Goal: Contribute content: Contribute content

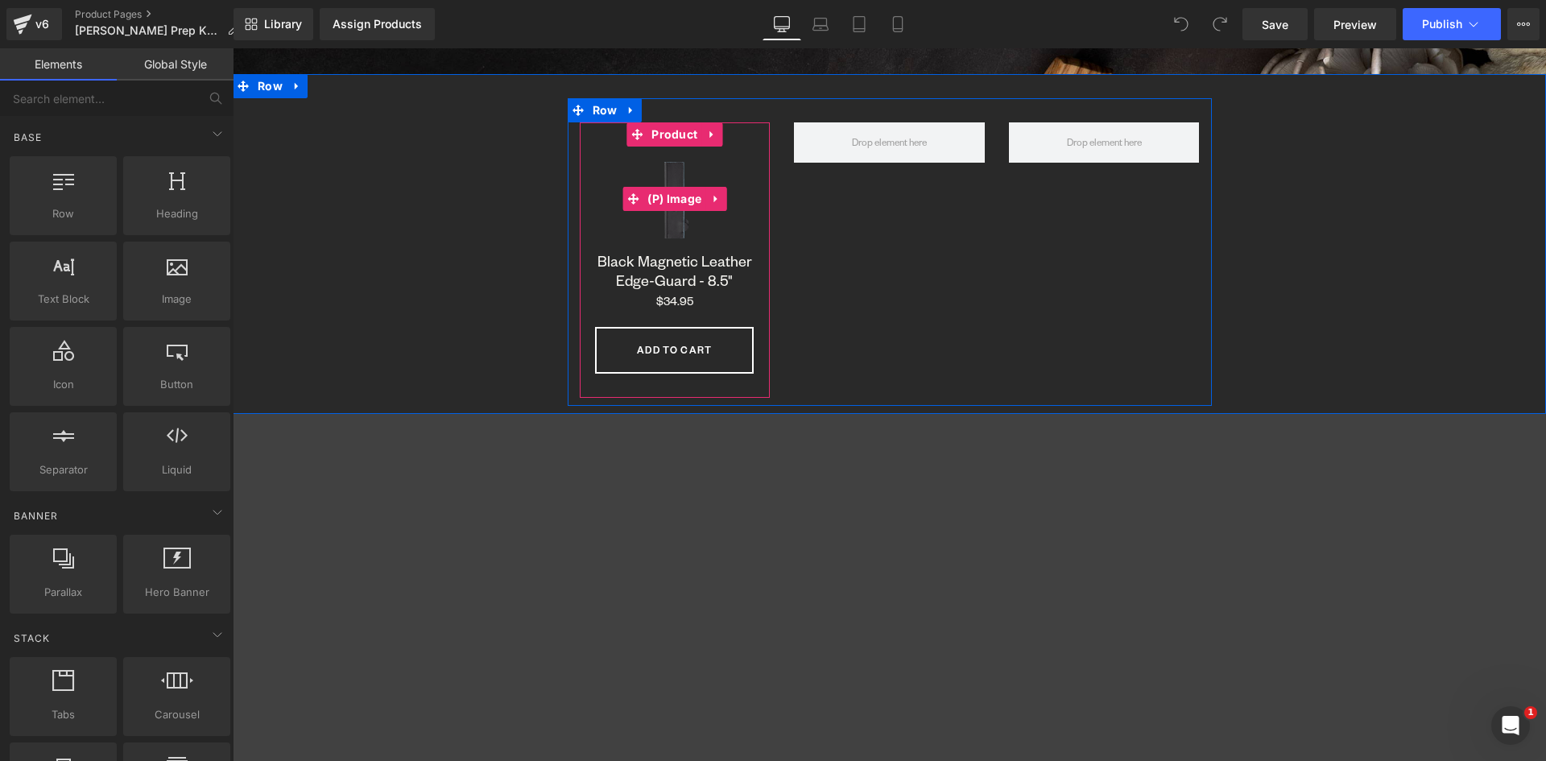
click at [664, 215] on img at bounding box center [675, 199] width 105 height 105
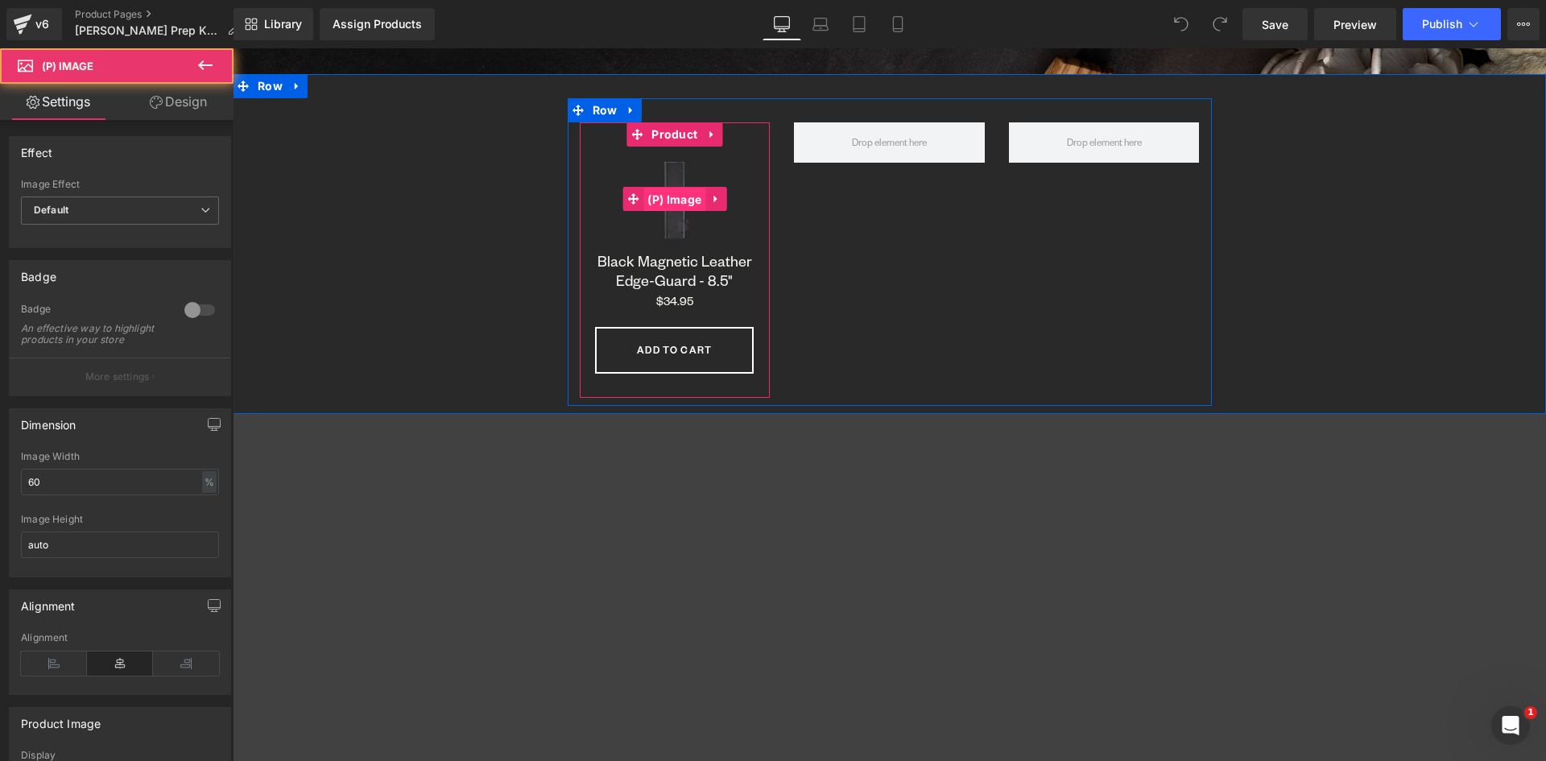
click at [665, 197] on span "(P) Image" at bounding box center [674, 200] width 62 height 24
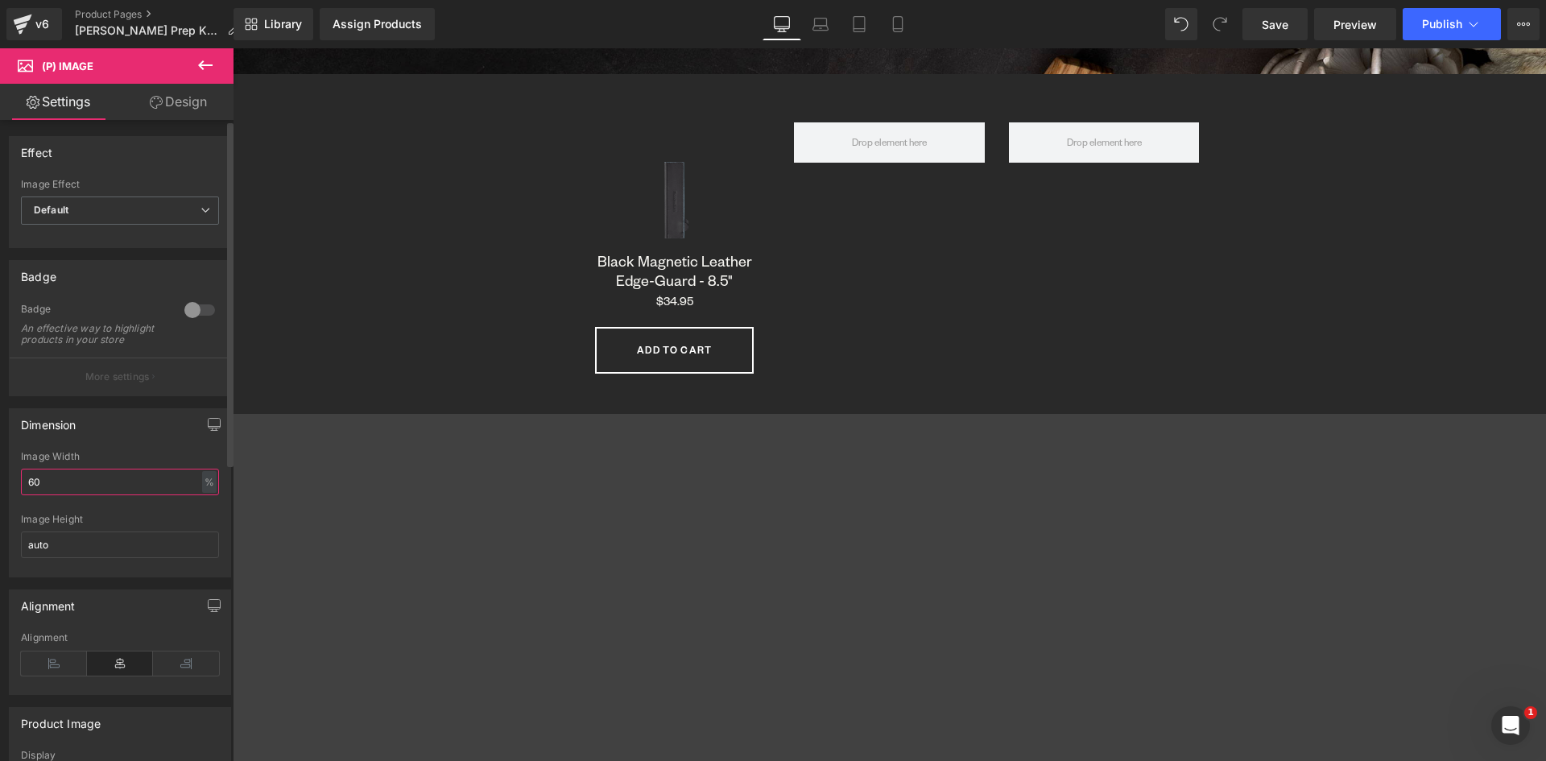
drag, startPoint x: 39, startPoint y: 489, endPoint x: 11, endPoint y: 488, distance: 28.2
click at [12, 488] on div "60% Image Width 60 % % px auto Image Height auto" at bounding box center [120, 514] width 221 height 126
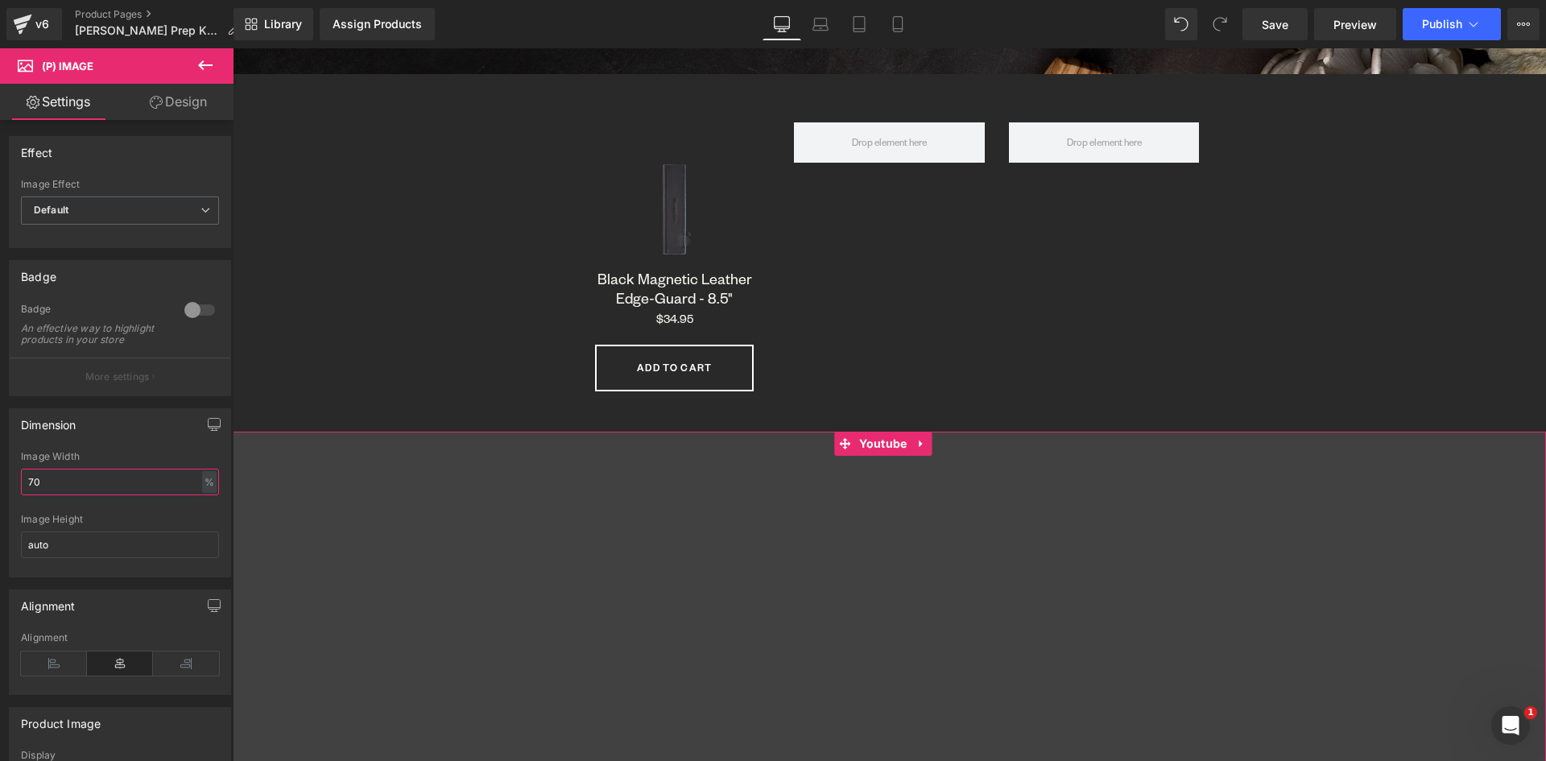
scroll to position [8469, 1301]
drag, startPoint x: 67, startPoint y: 492, endPoint x: -10, endPoint y: 487, distance: 76.7
click at [0, 487] on html "(P) Image You are previewing how the will restyle your page. You can not edit E…" at bounding box center [773, 380] width 1546 height 761
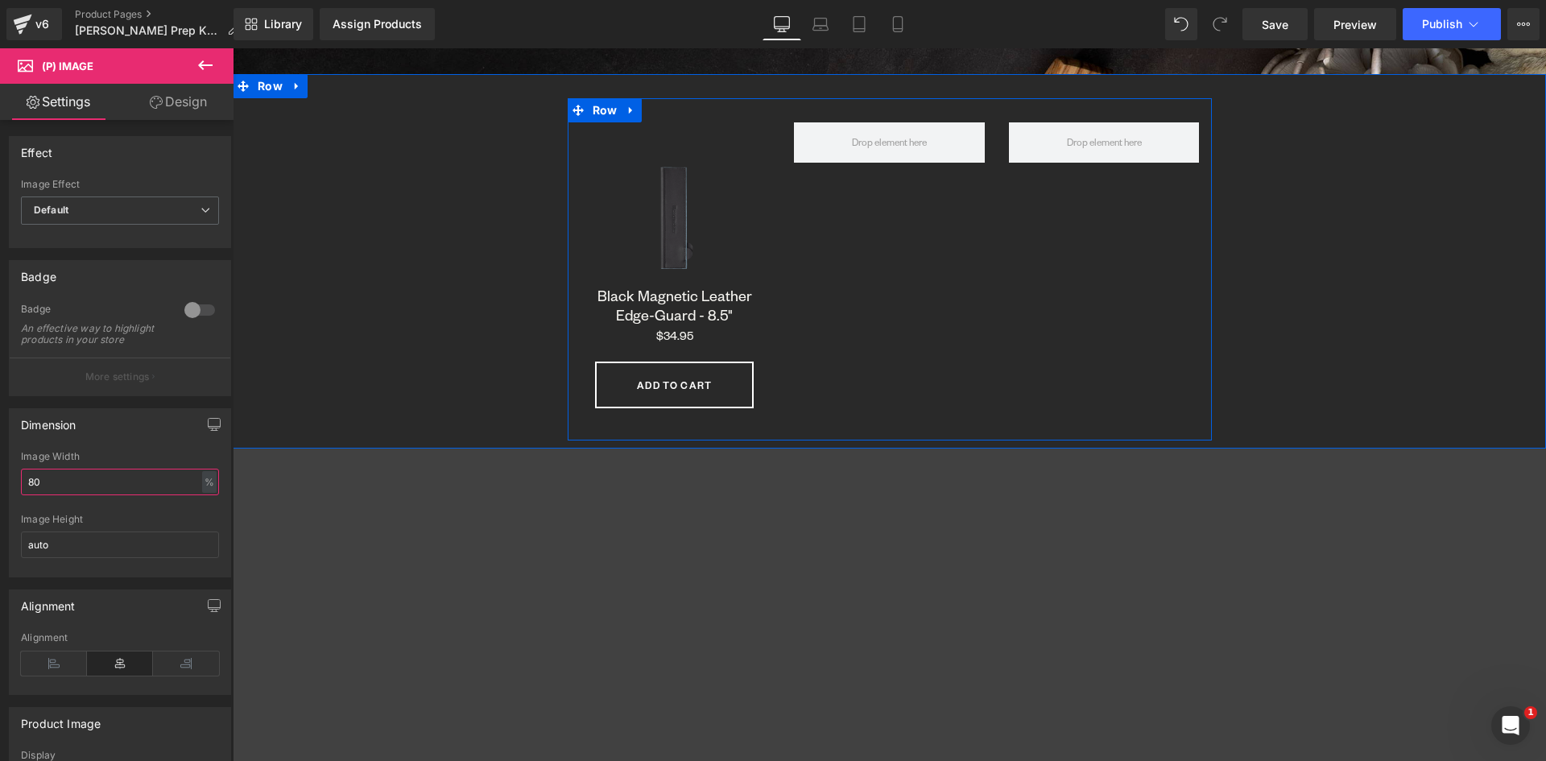
scroll to position [1289, 0]
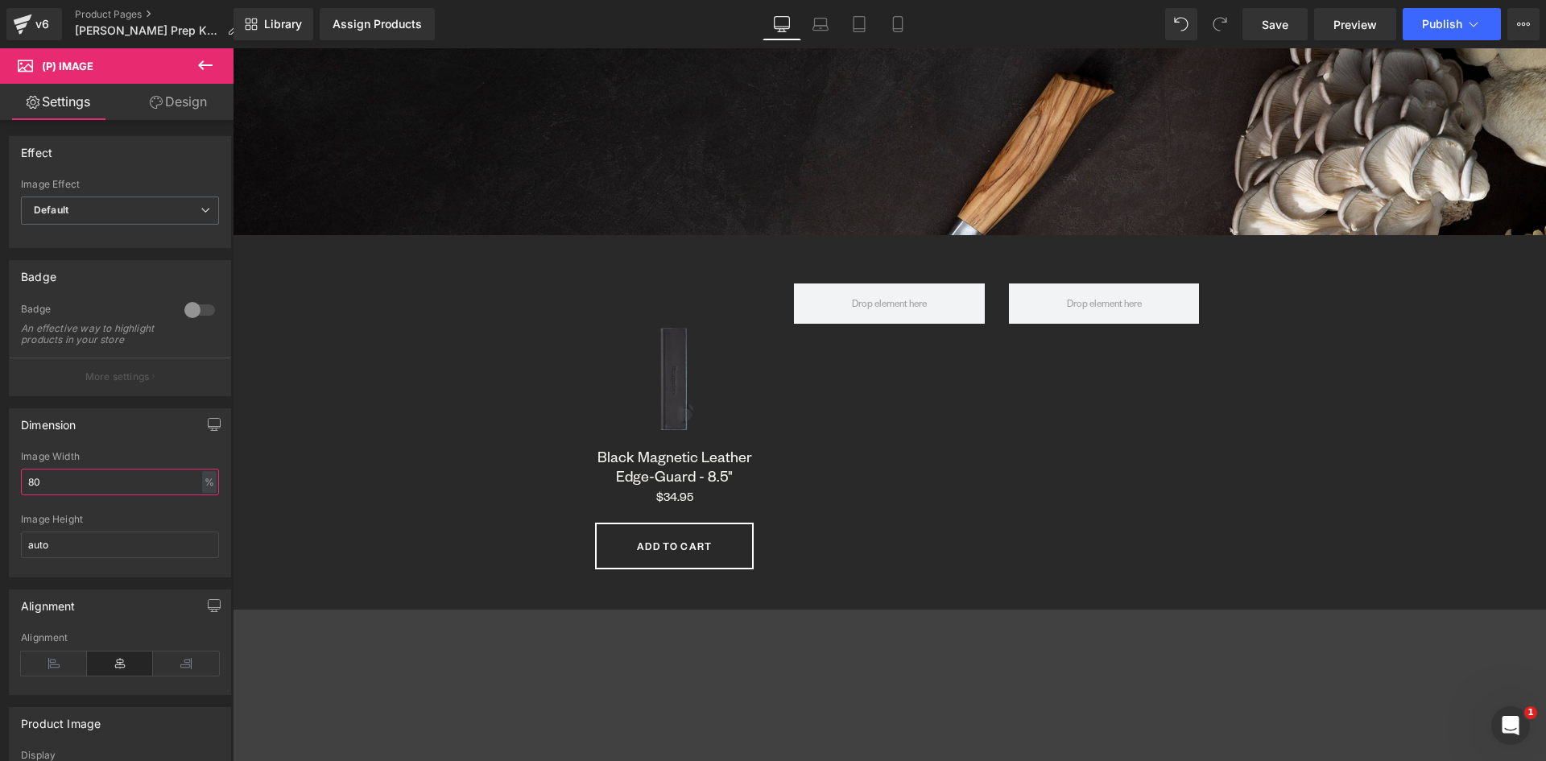
click at [0, 482] on html "(P) Image You are previewing how the will restyle your page. You can not edit E…" at bounding box center [773, 380] width 1546 height 761
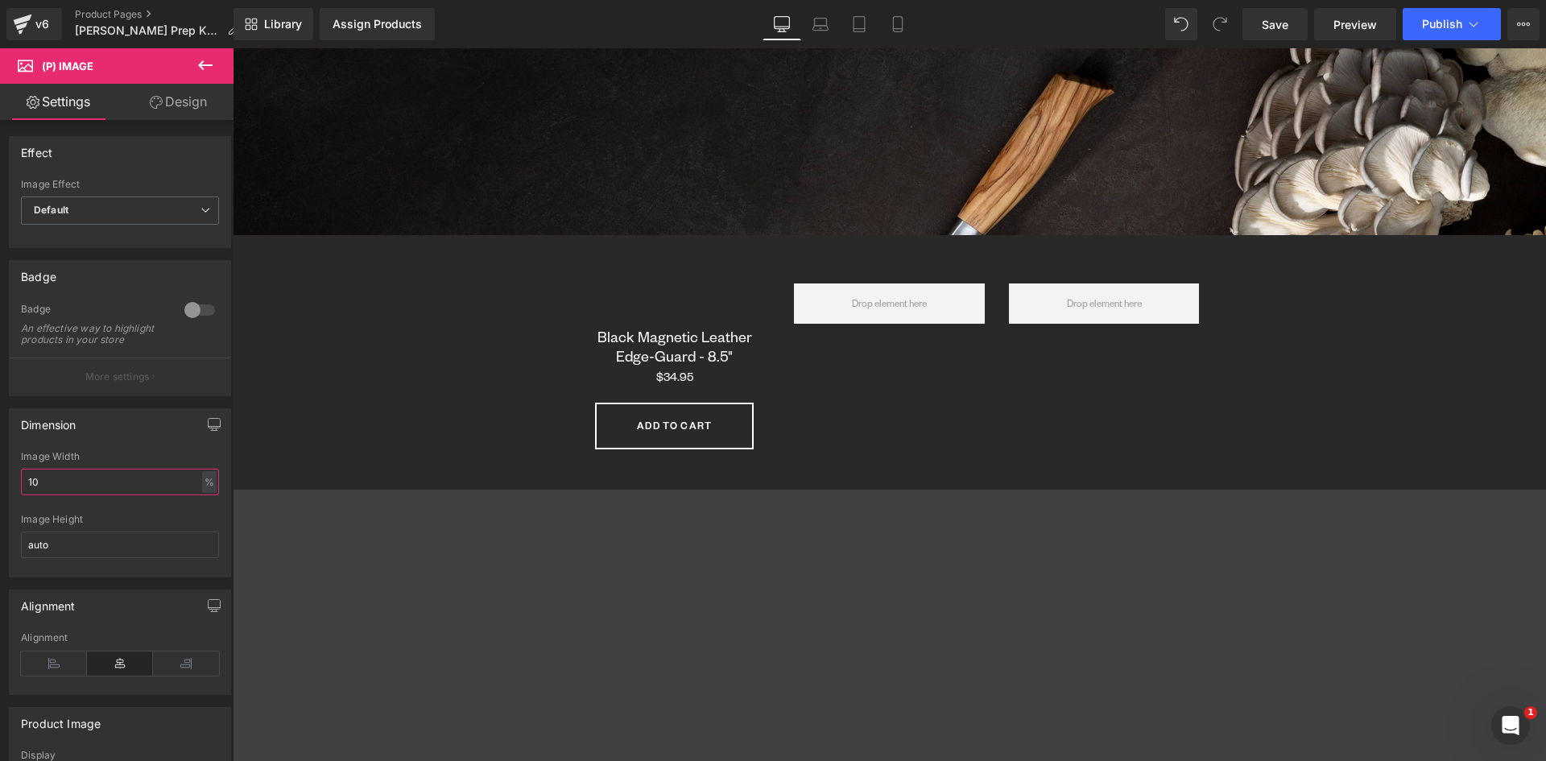
type input "100"
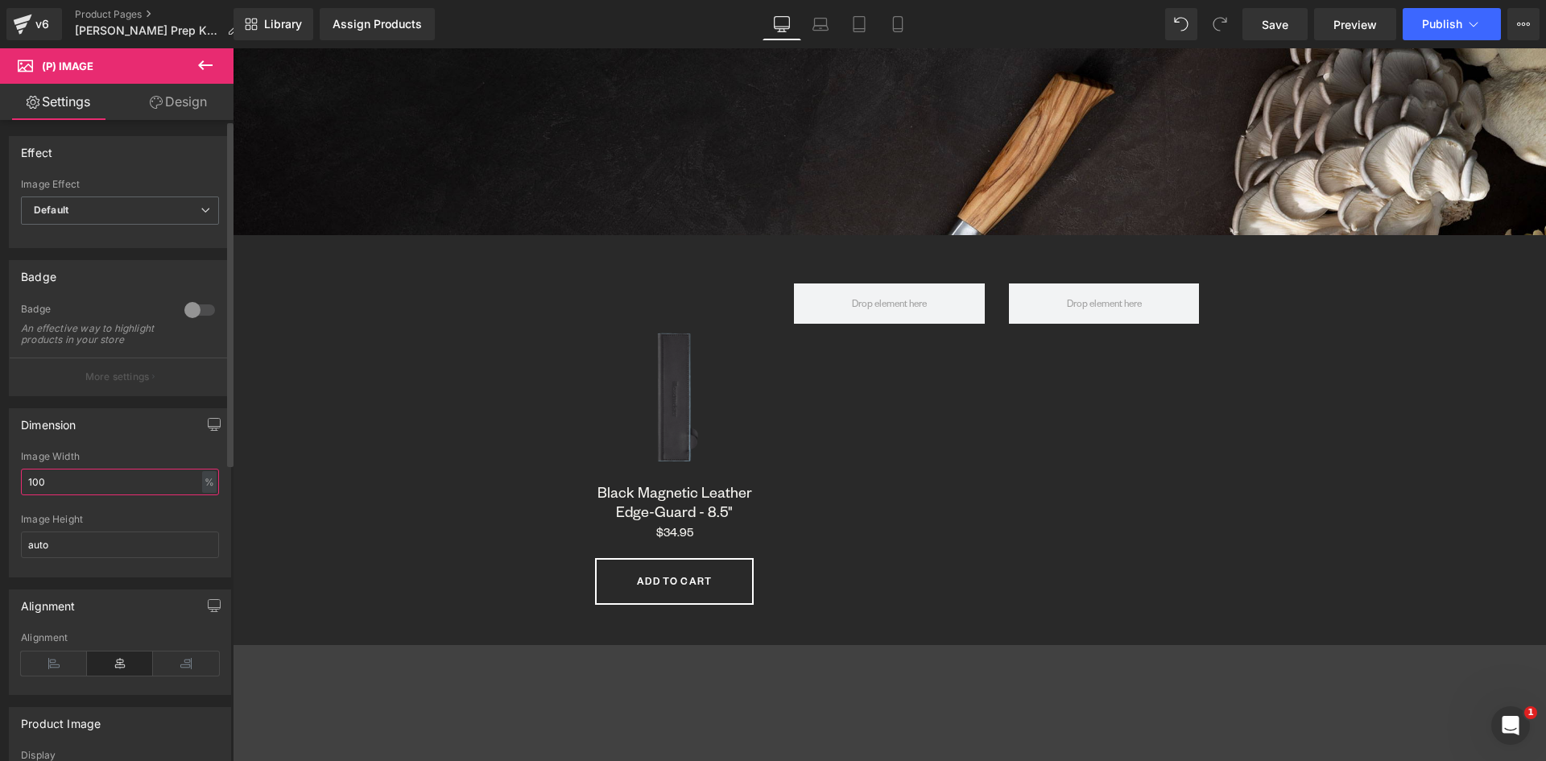
scroll to position [8521, 1301]
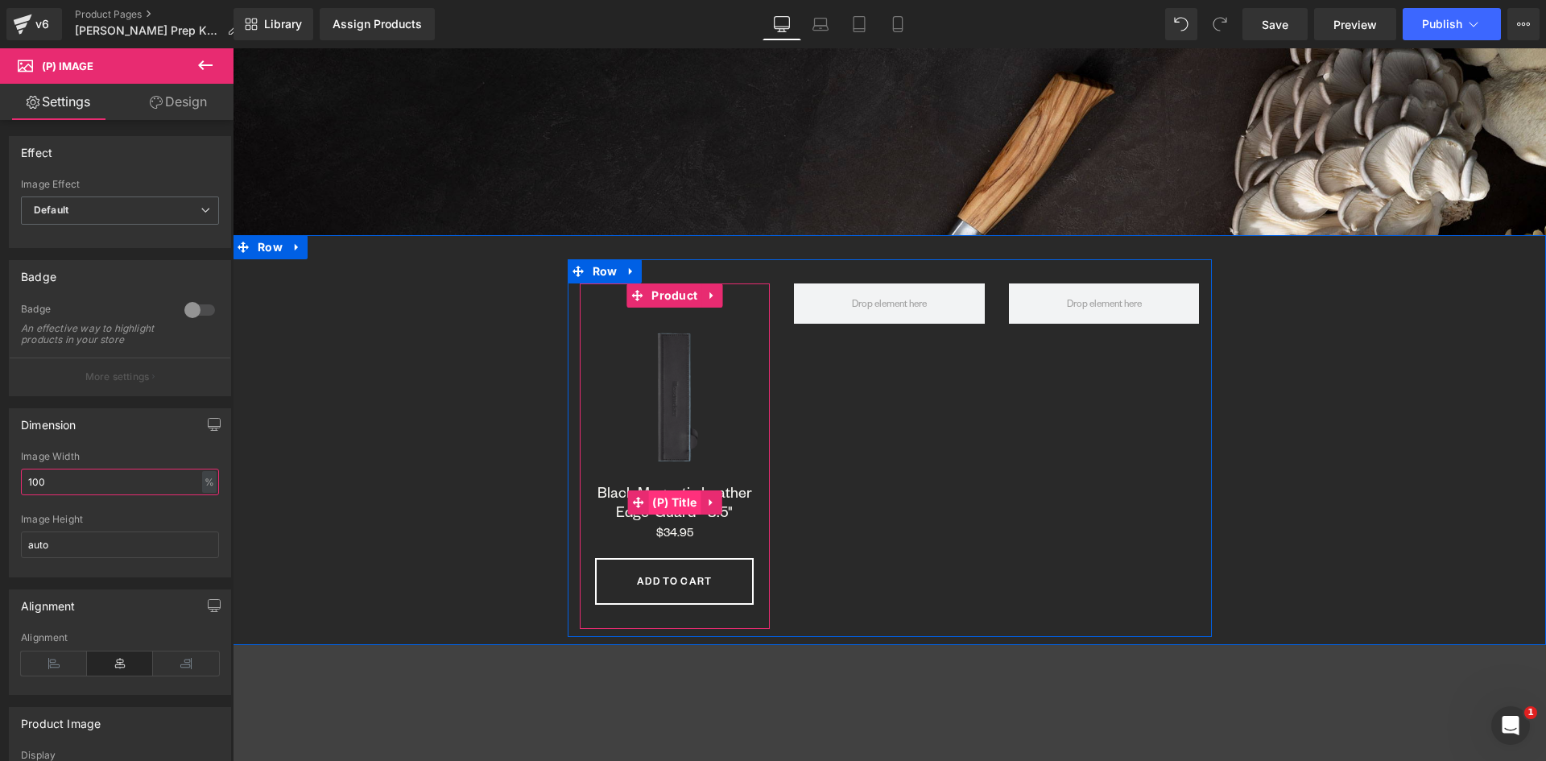
drag, startPoint x: 677, startPoint y: 504, endPoint x: 658, endPoint y: 495, distance: 21.3
click at [677, 504] on span "(P) Title" at bounding box center [674, 502] width 52 height 24
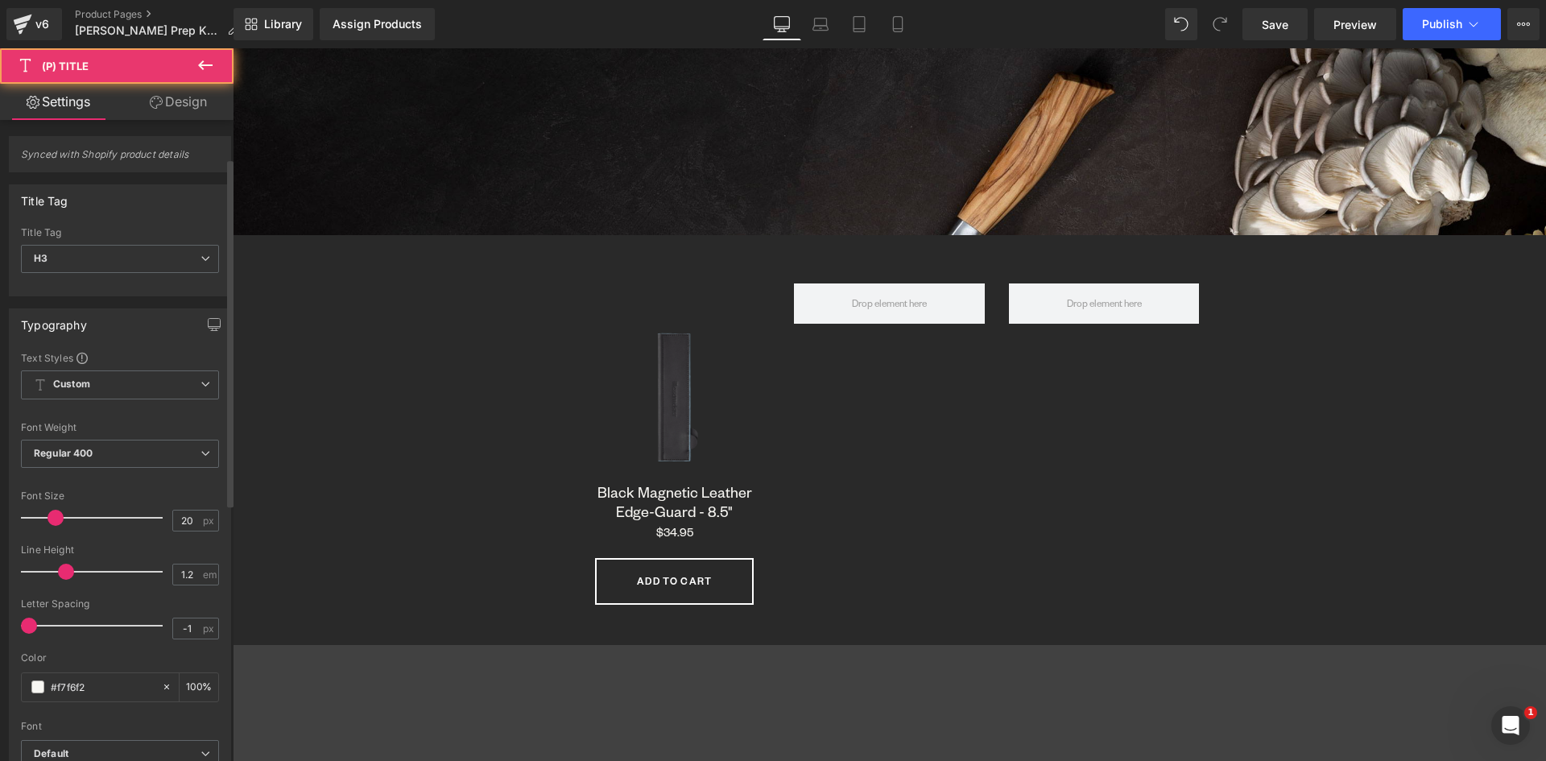
scroll to position [242, 0]
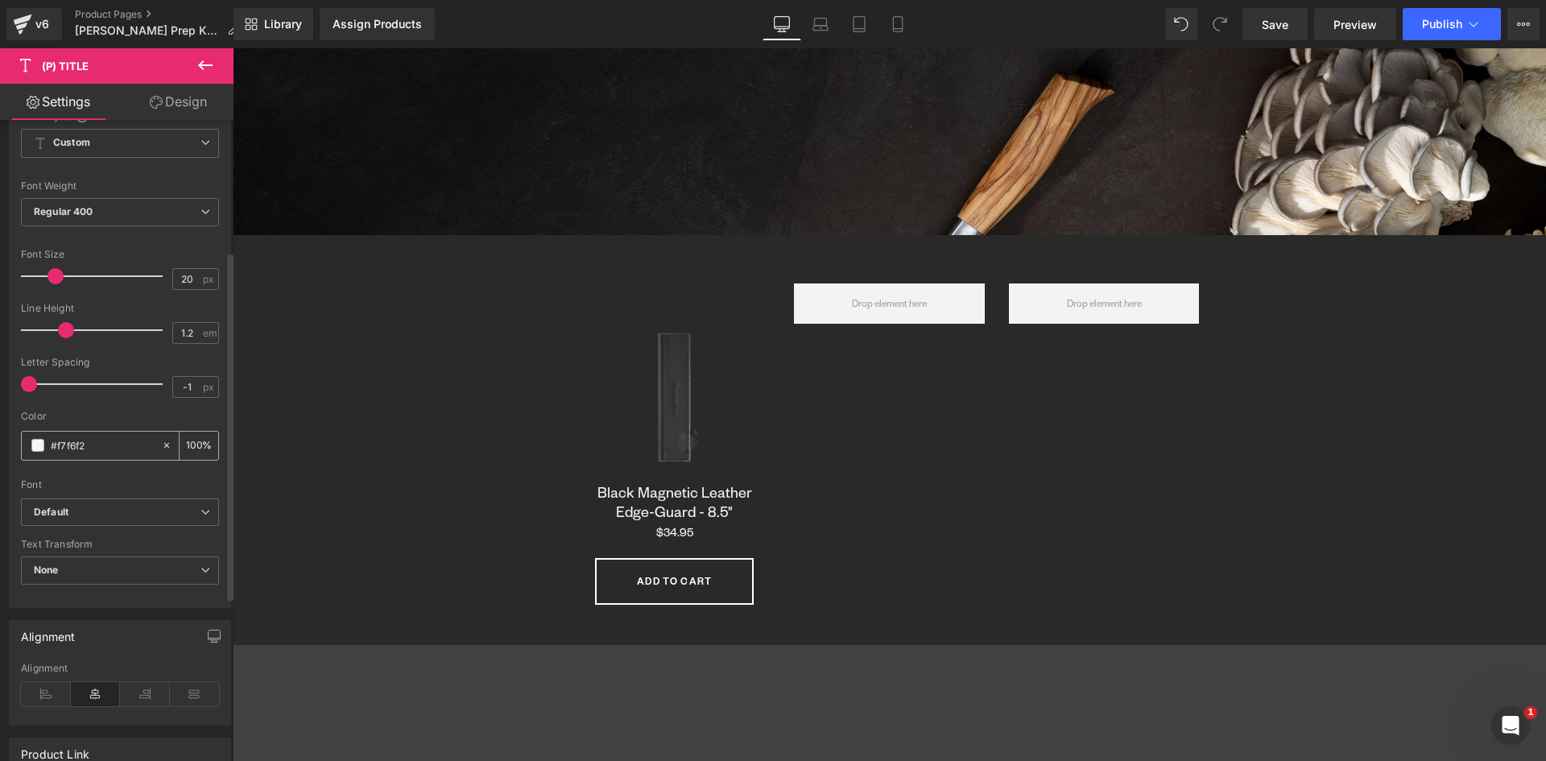
click at [161, 445] on icon at bounding box center [166, 445] width 11 height 11
type input "none"
type input "0"
click at [147, 510] on b "Default" at bounding box center [117, 513] width 167 height 14
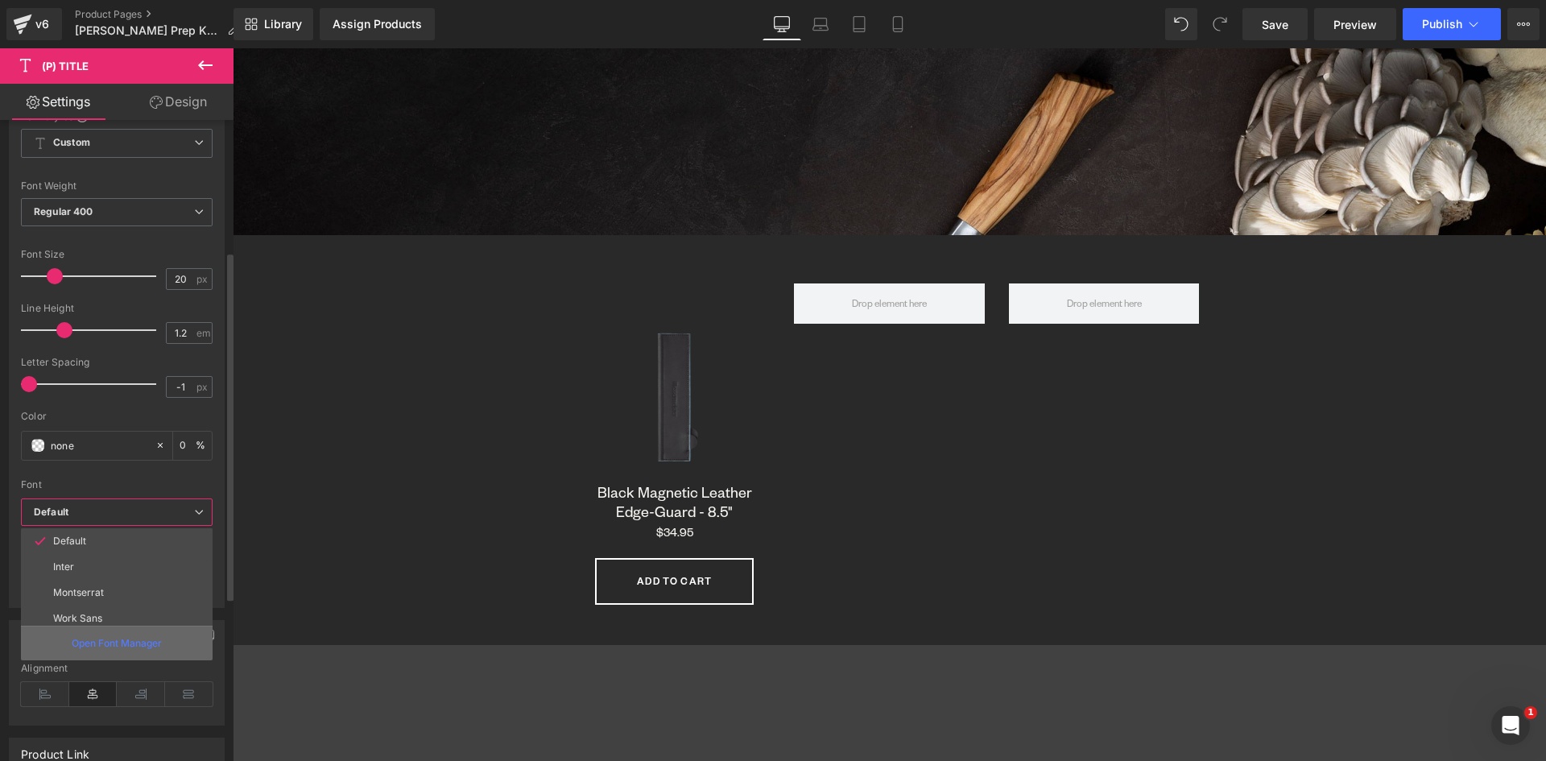
click at [110, 642] on p "Open Font Manager" at bounding box center [117, 643] width 90 height 14
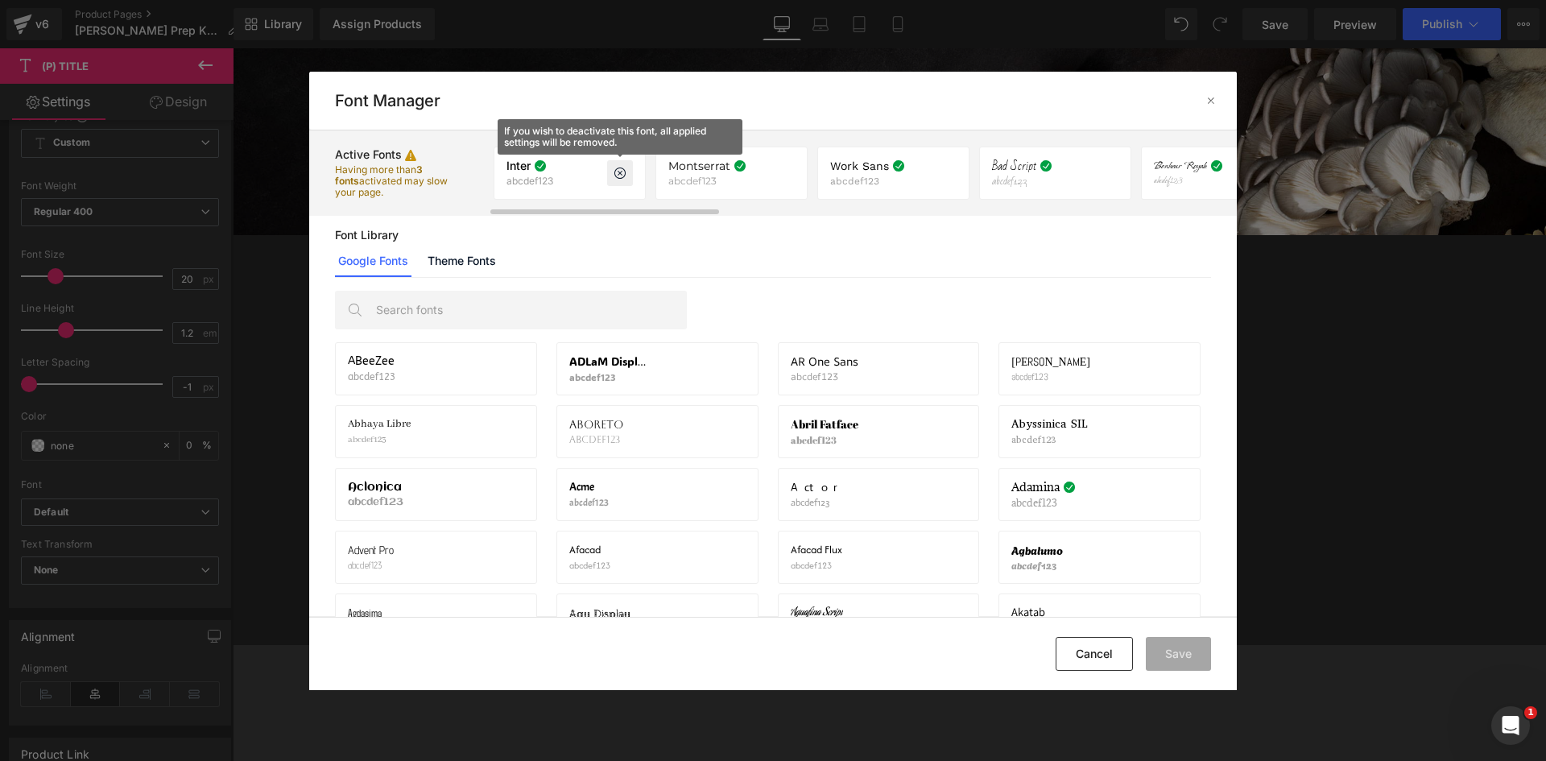
click at [623, 176] on icon at bounding box center [620, 173] width 13 height 13
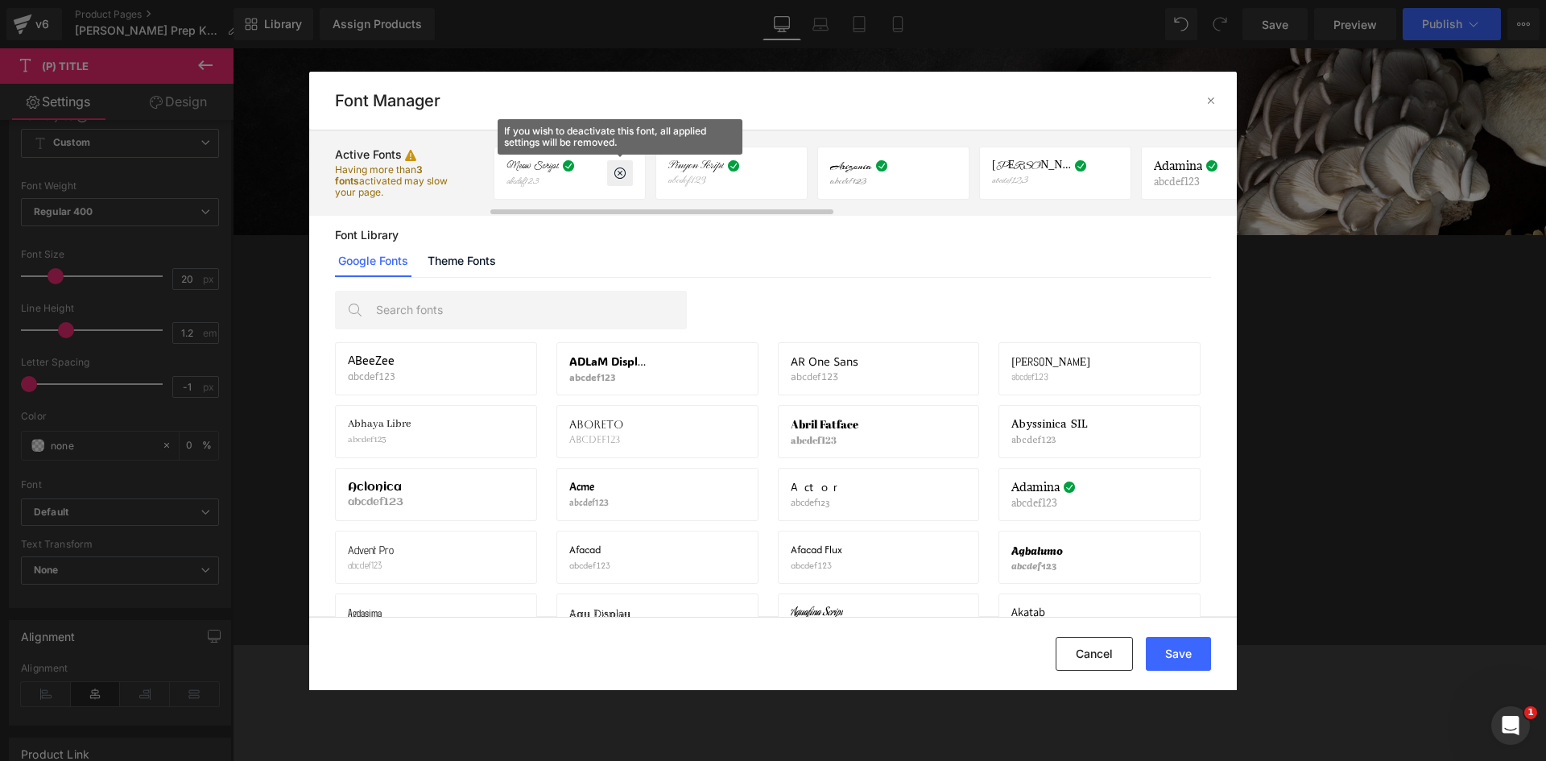
click at [623, 176] on icon at bounding box center [620, 173] width 13 height 13
click at [621, 175] on icon at bounding box center [620, 173] width 13 height 13
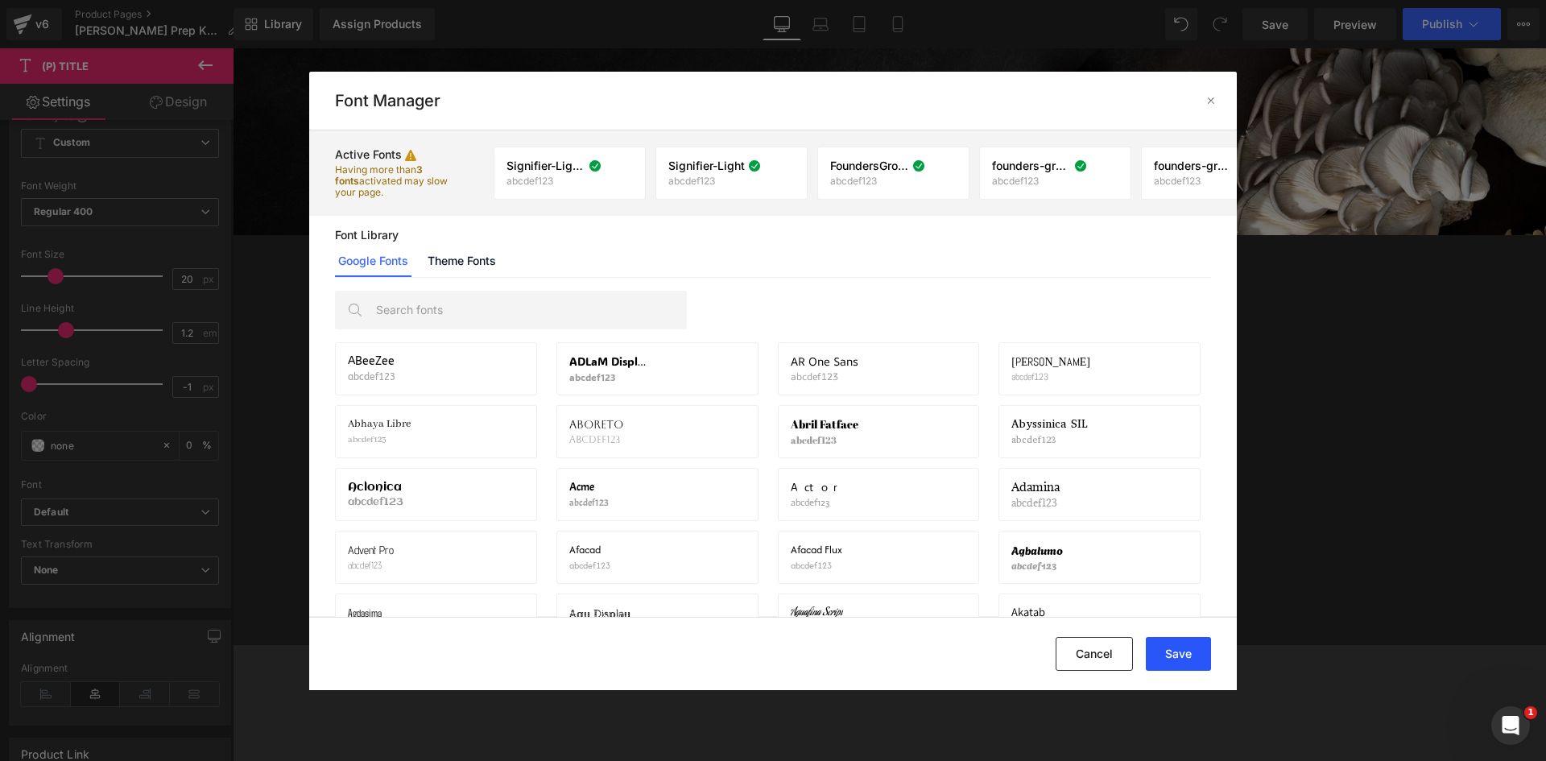
click at [1176, 655] on button "Save" at bounding box center [1178, 654] width 65 height 34
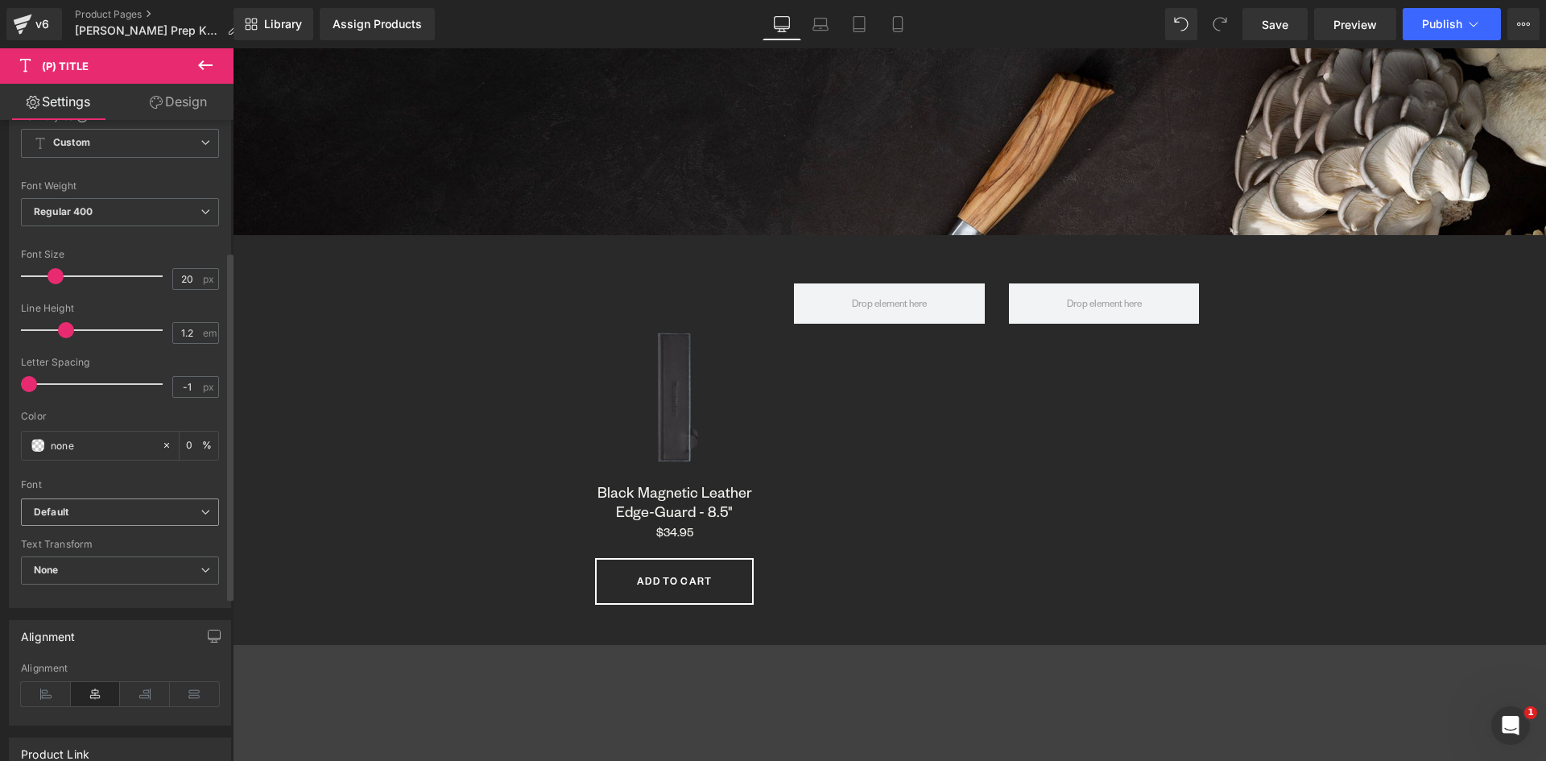
click at [100, 512] on b "Default" at bounding box center [117, 513] width 167 height 14
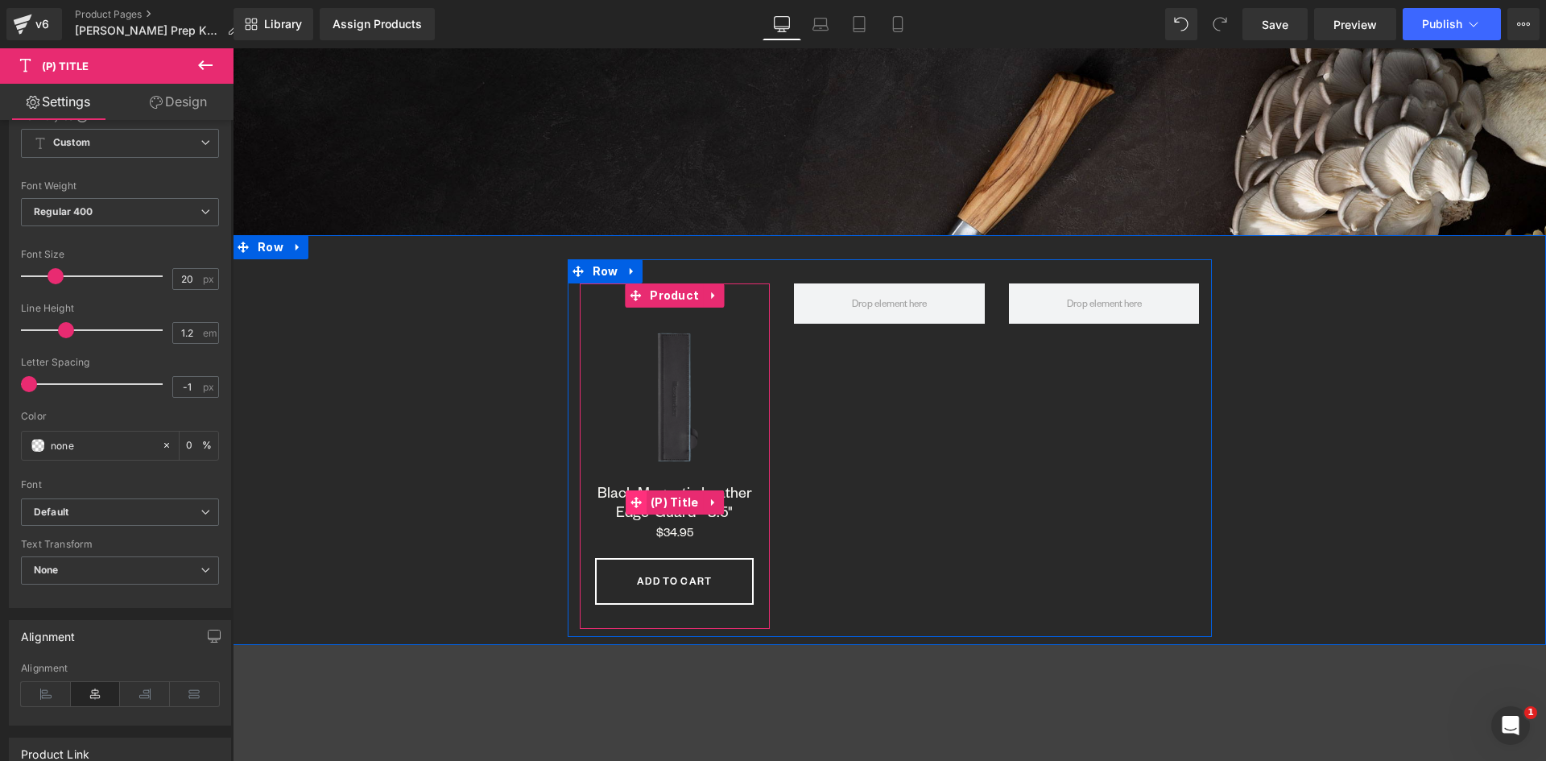
click at [636, 495] on span at bounding box center [636, 502] width 21 height 24
click at [670, 494] on span "(P) Title" at bounding box center [675, 503] width 56 height 24
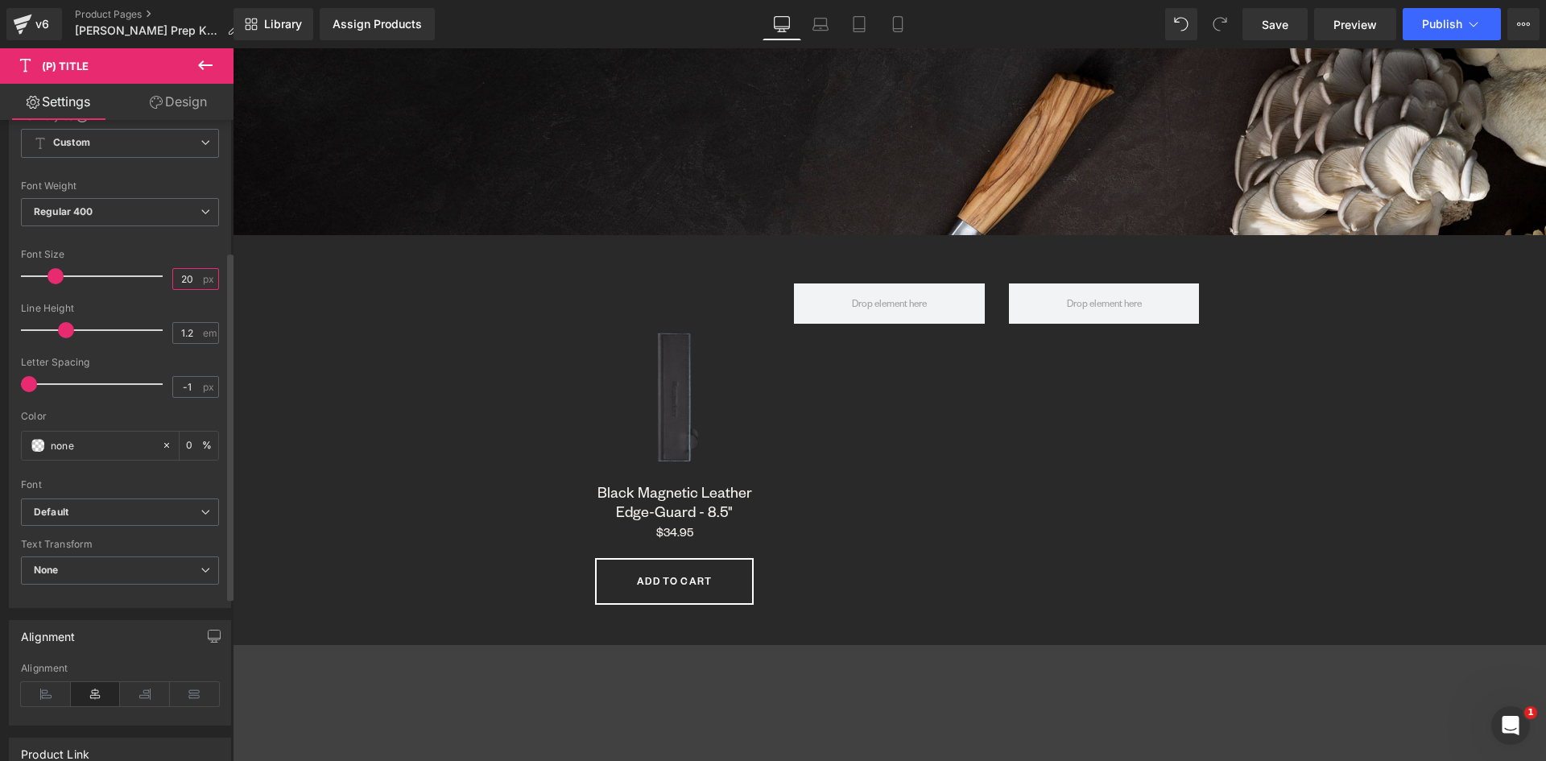
drag, startPoint x: 188, startPoint y: 275, endPoint x: 168, endPoint y: 275, distance: 19.3
click at [173, 275] on input "20" at bounding box center [187, 279] width 28 height 20
type input "18"
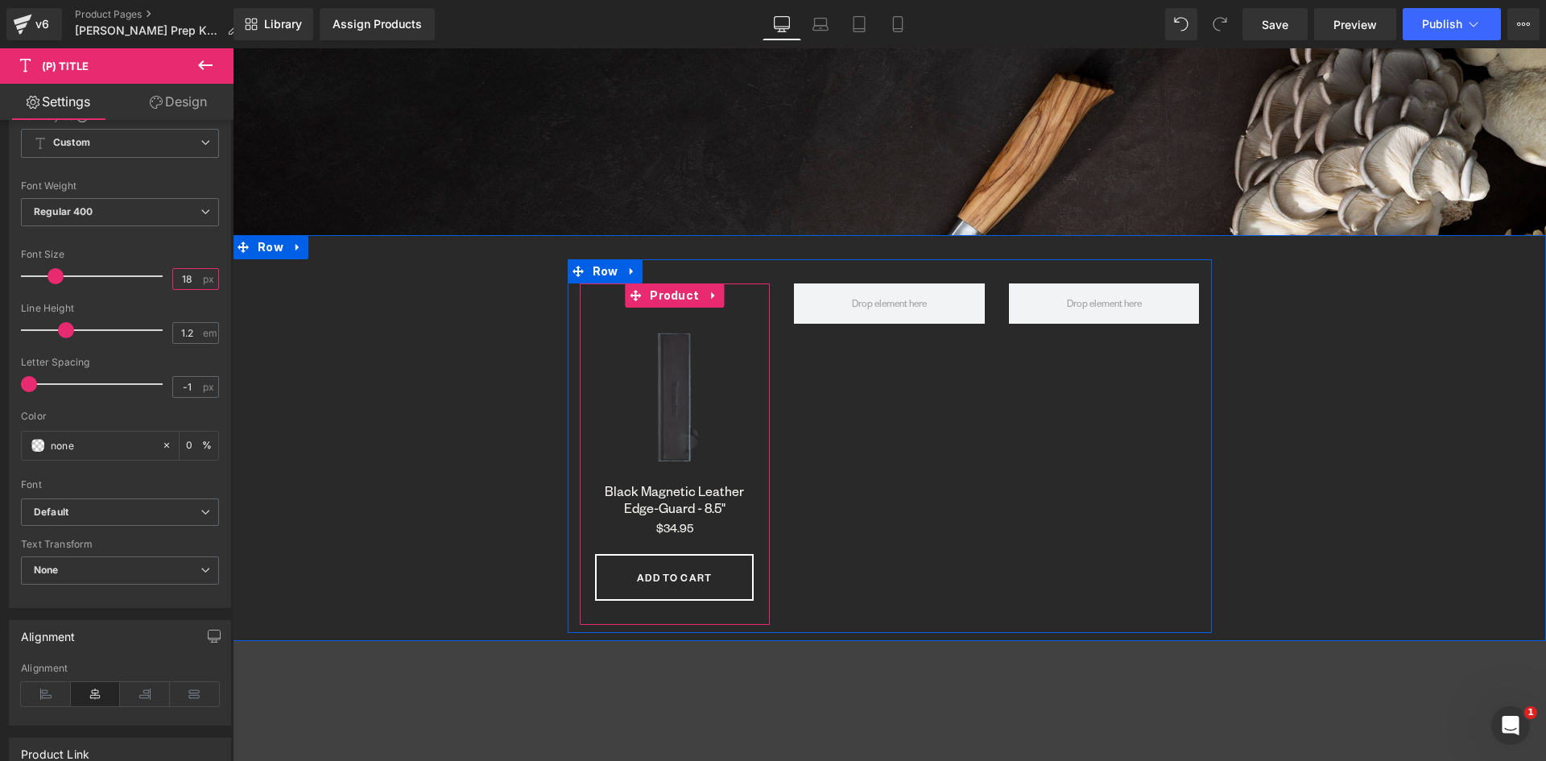
scroll to position [8518, 1301]
drag, startPoint x: 675, startPoint y: 527, endPoint x: 317, endPoint y: 378, distance: 387.4
click at [671, 526] on span "(P) Price" at bounding box center [675, 528] width 60 height 24
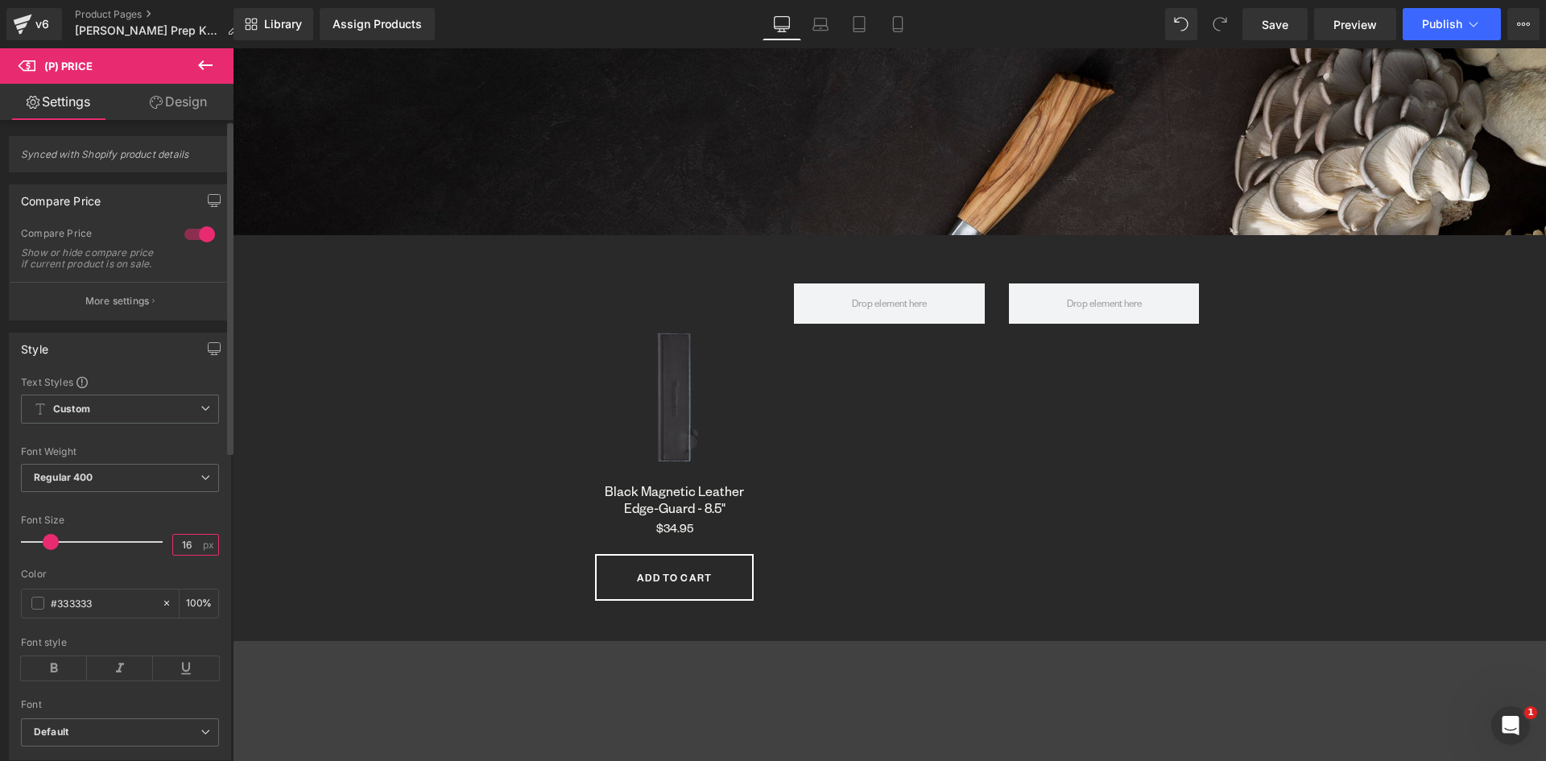
drag, startPoint x: 184, startPoint y: 554, endPoint x: 165, endPoint y: 555, distance: 18.5
click at [165, 554] on div "Font Size 16 px" at bounding box center [120, 542] width 198 height 54
type input "18"
click at [161, 609] on icon at bounding box center [166, 603] width 11 height 11
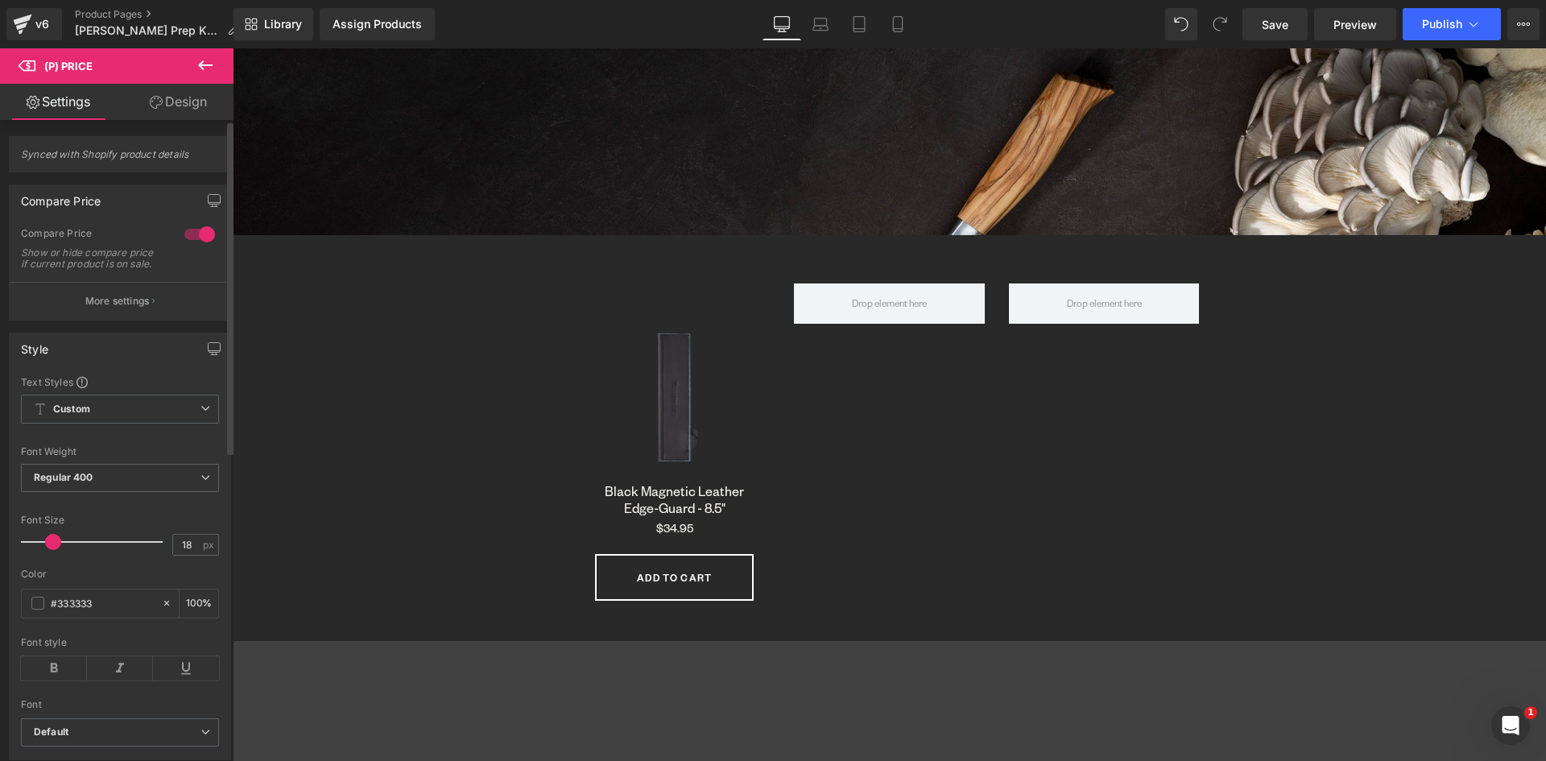
type input "none"
type input "0"
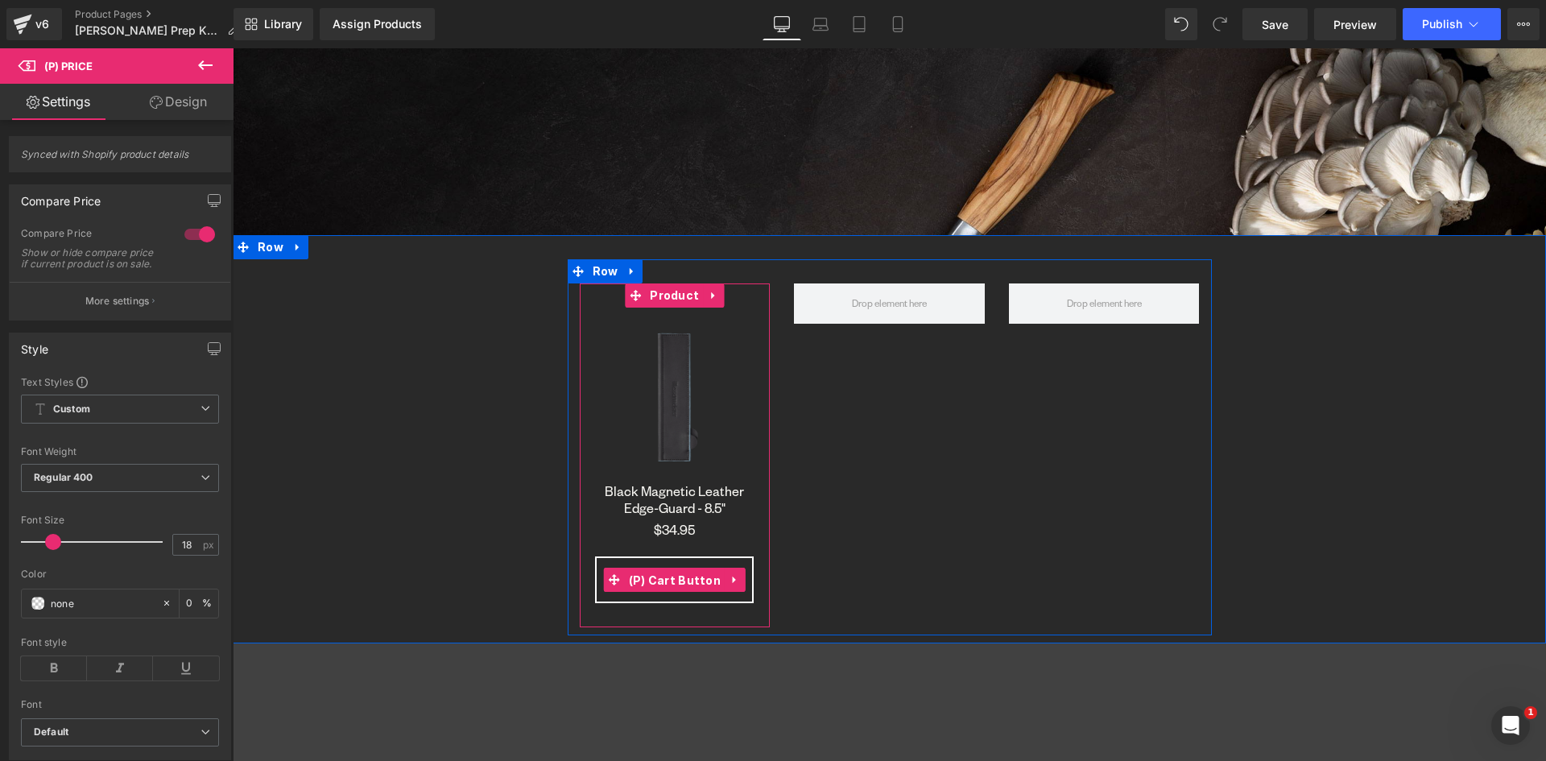
click at [672, 576] on span "(P) Cart Button" at bounding box center [675, 581] width 101 height 24
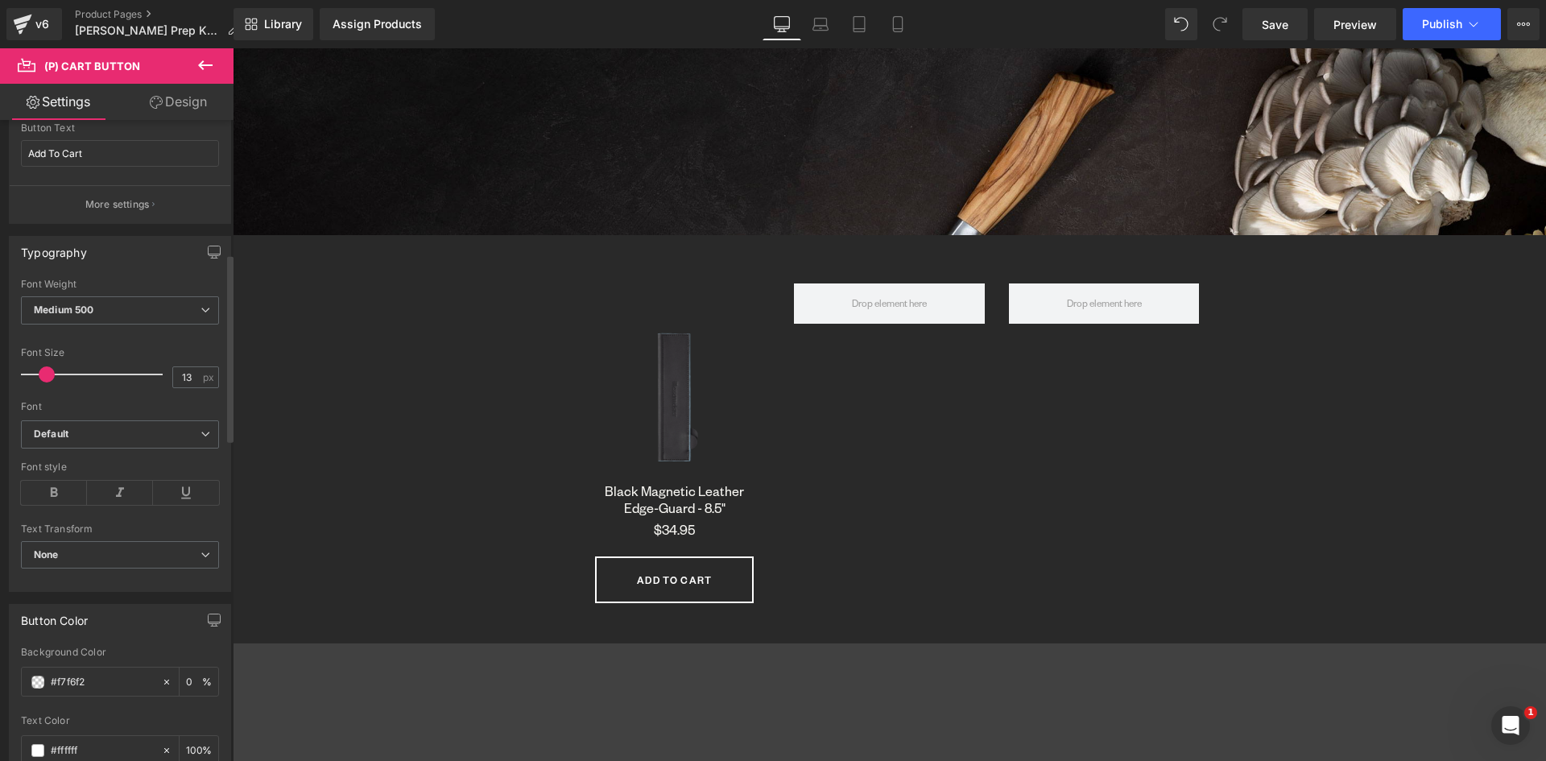
scroll to position [564, 0]
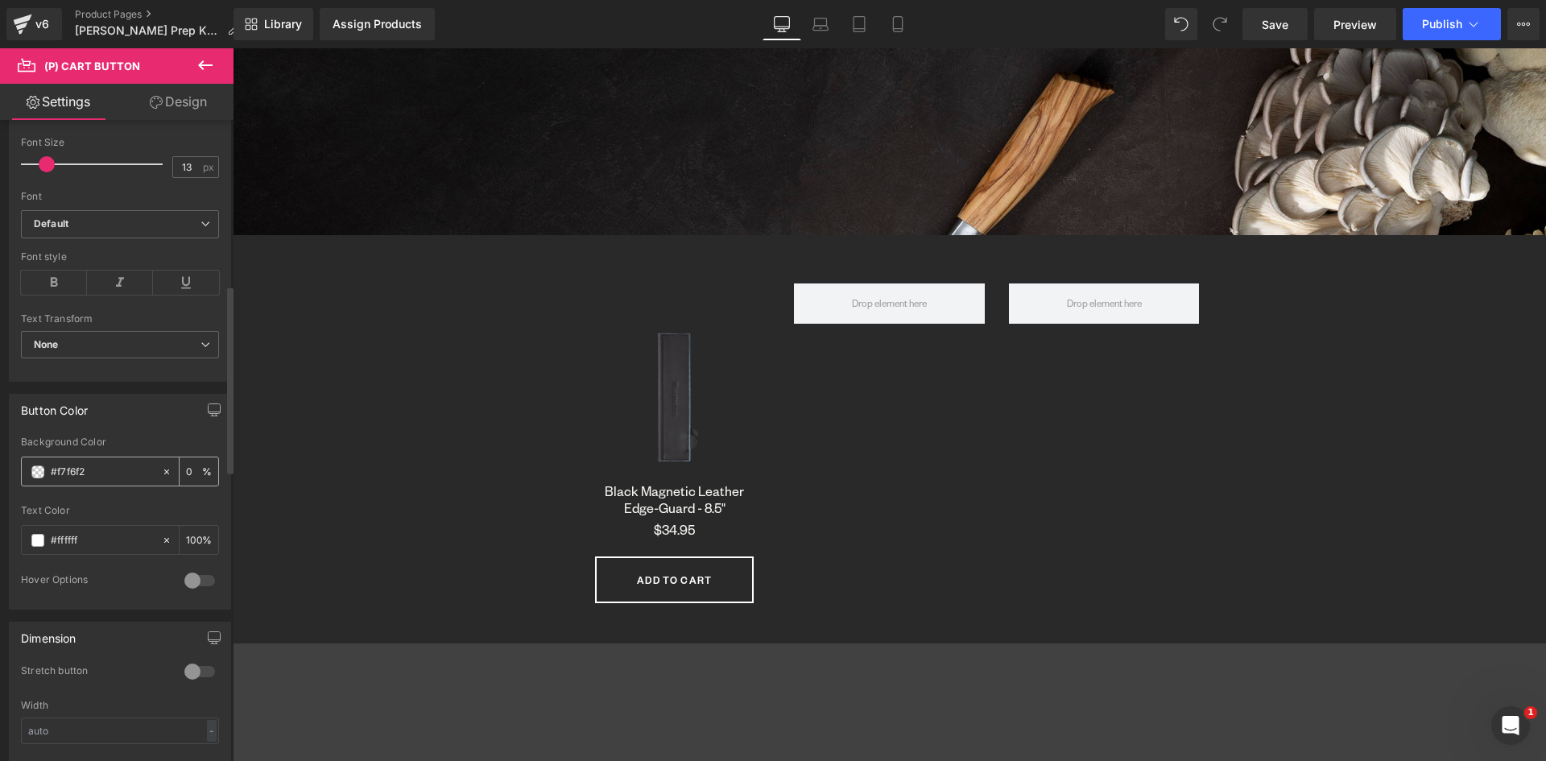
click at [161, 468] on icon at bounding box center [166, 471] width 11 height 11
type input "none"
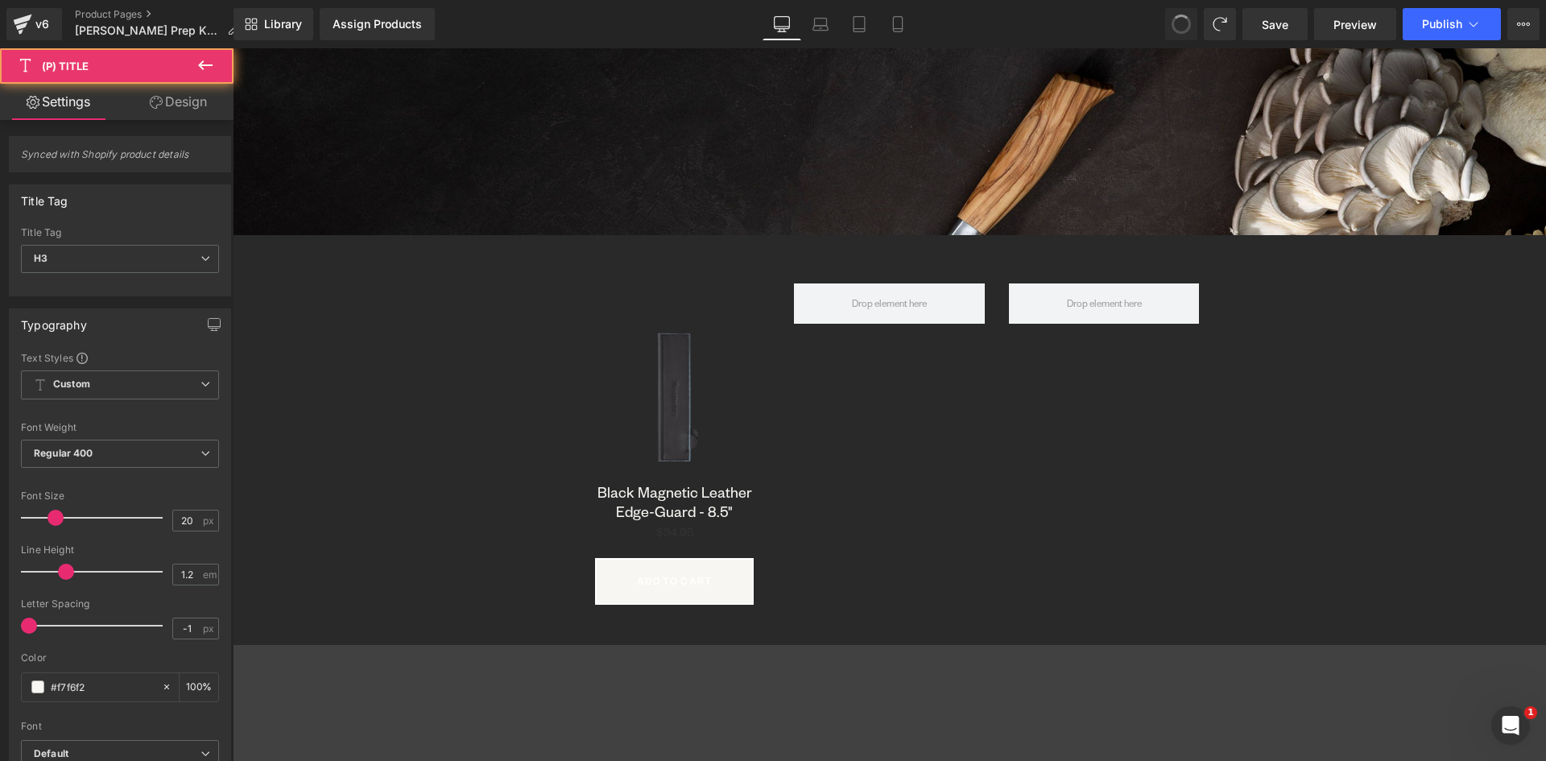
scroll to position [8521, 1301]
click at [101, 12] on link "Product Pages" at bounding box center [163, 14] width 176 height 13
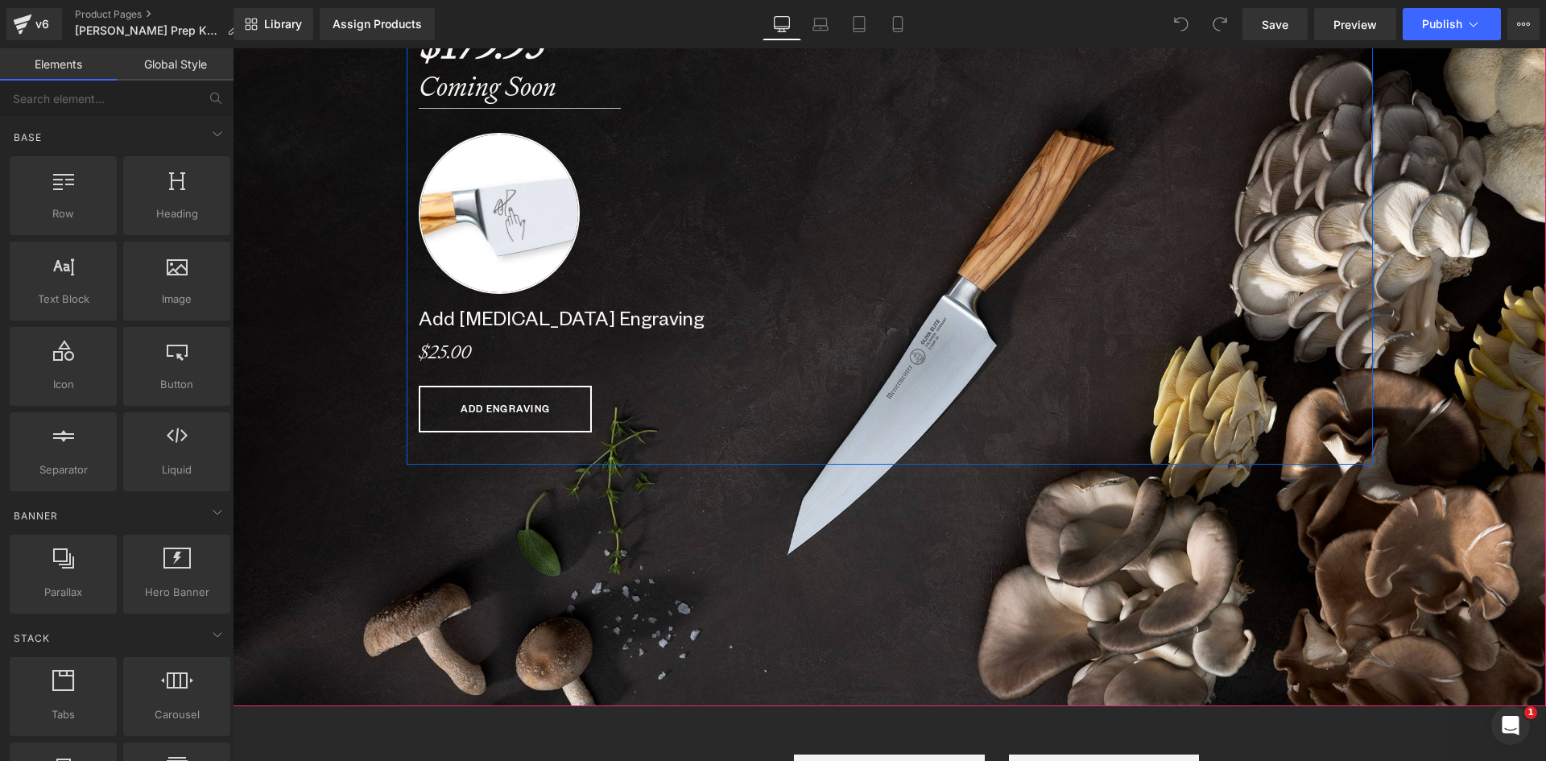
scroll to position [1047, 0]
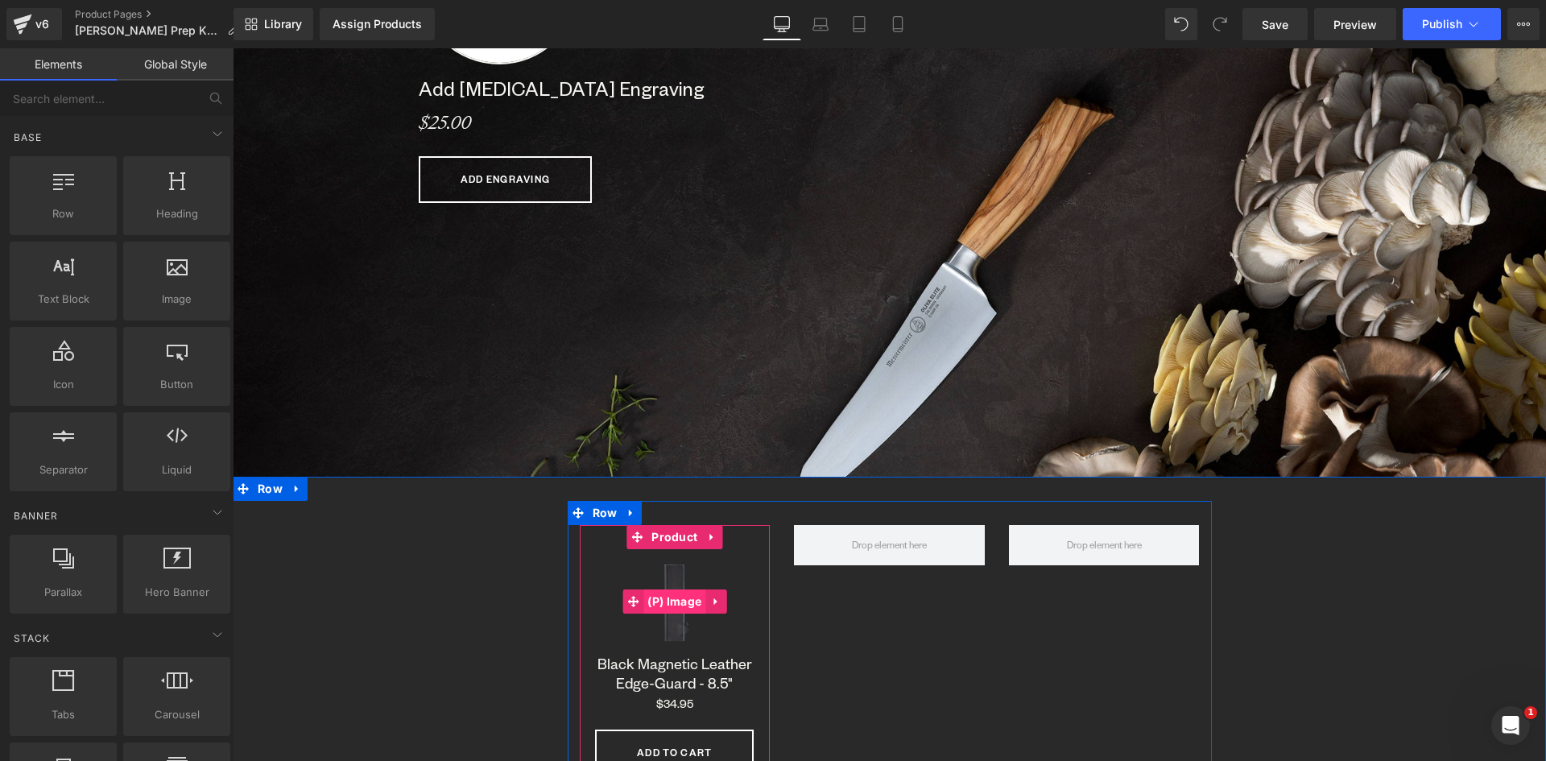
click at [678, 599] on span "(P) Image" at bounding box center [674, 602] width 62 height 24
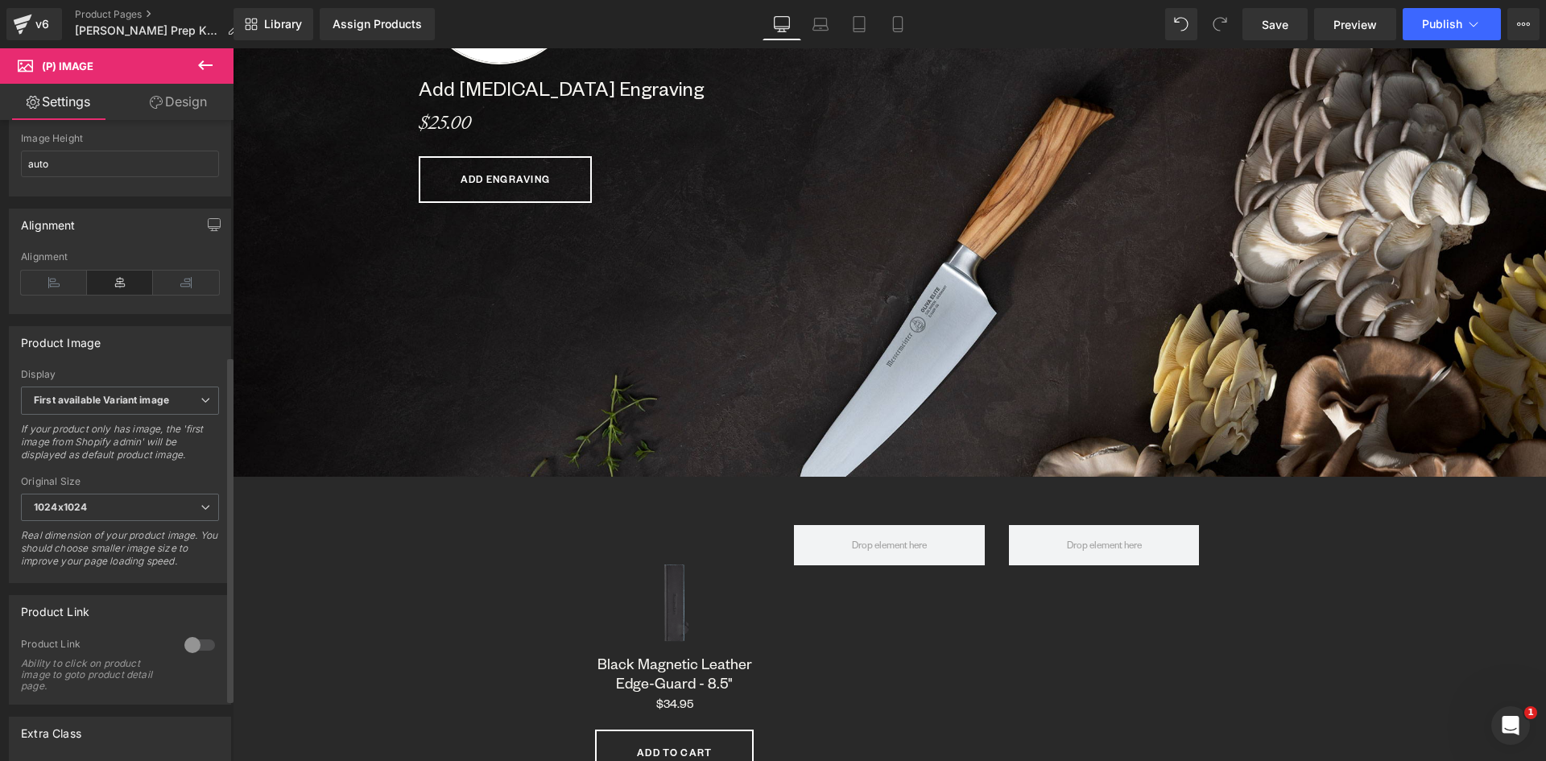
scroll to position [148, 0]
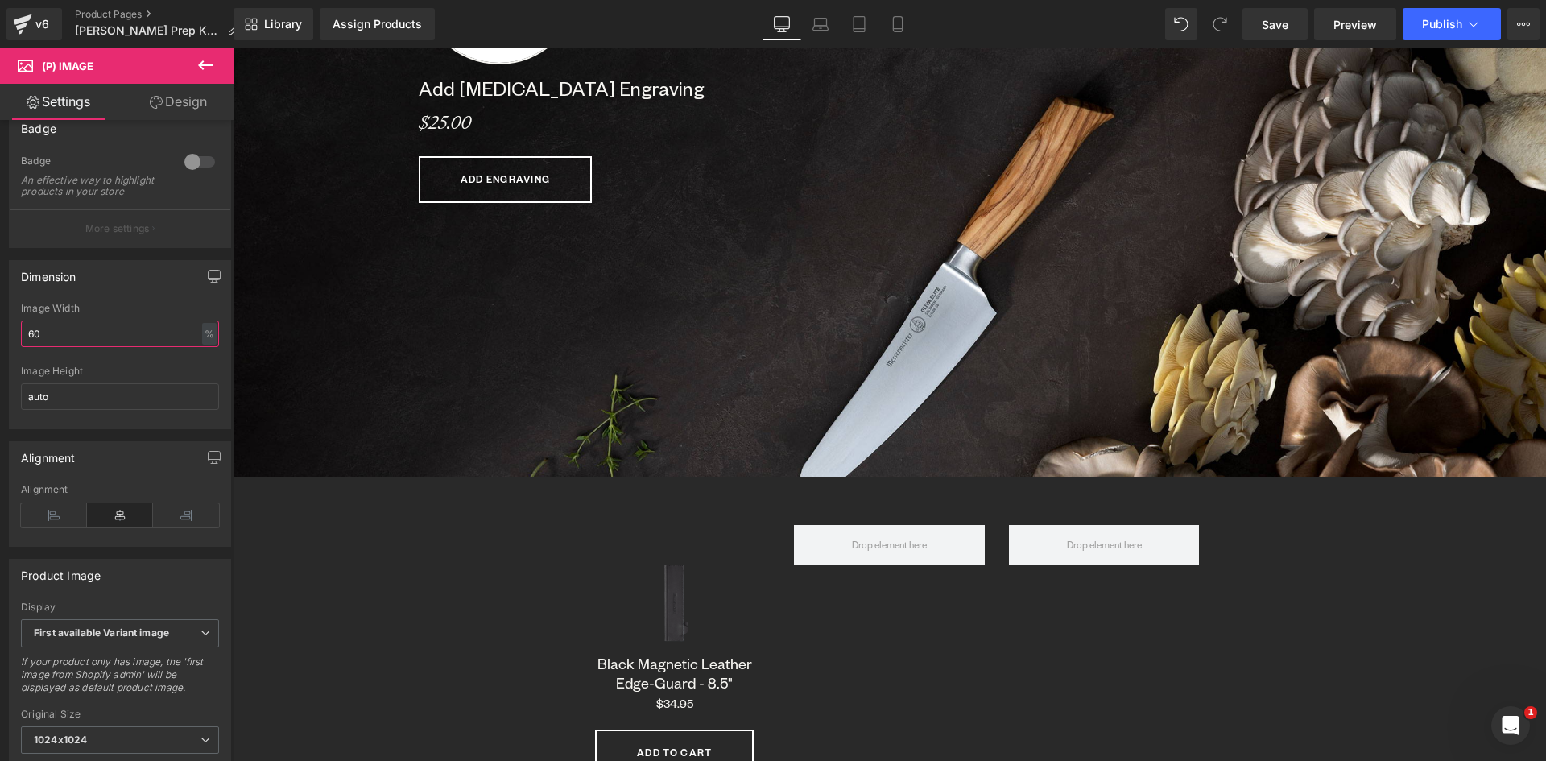
drag, startPoint x: 46, startPoint y: 343, endPoint x: -23, endPoint y: 335, distance: 68.9
click at [0, 335] on html "(P) Image You are previewing how the will restyle your page. You can not edit E…" at bounding box center [773, 380] width 1546 height 761
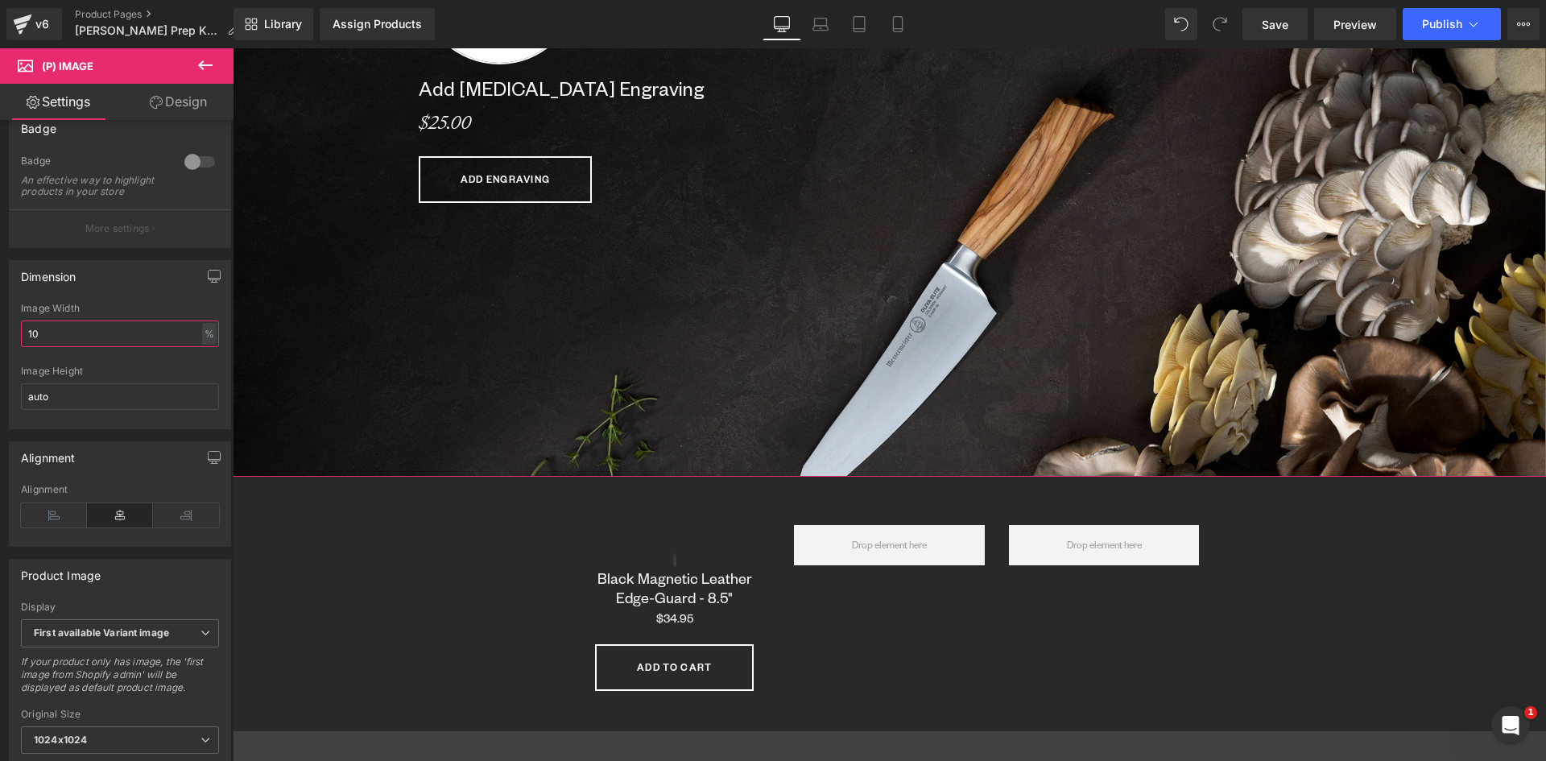
scroll to position [8367, 1301]
type input "100"
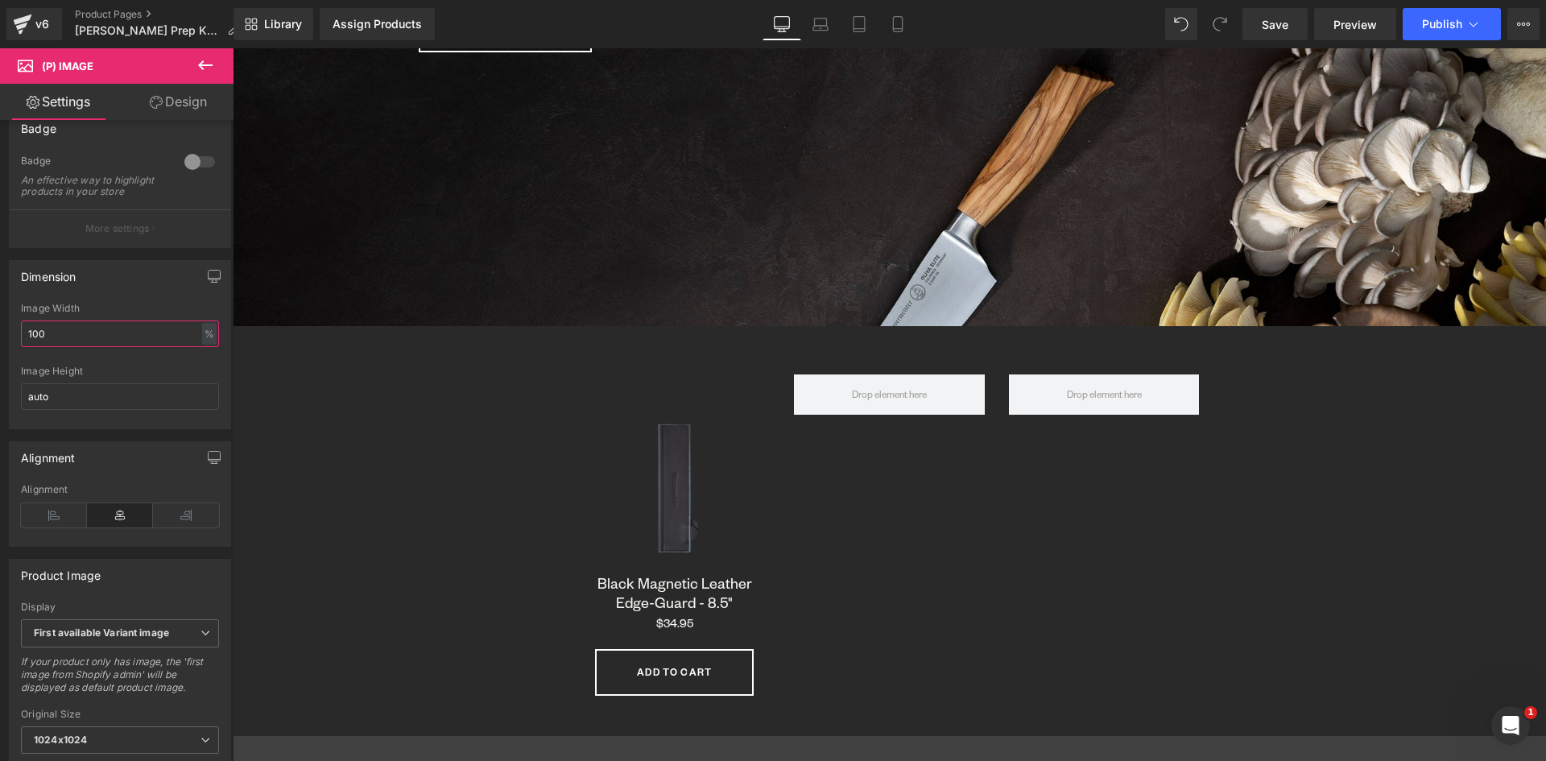
scroll to position [1369, 0]
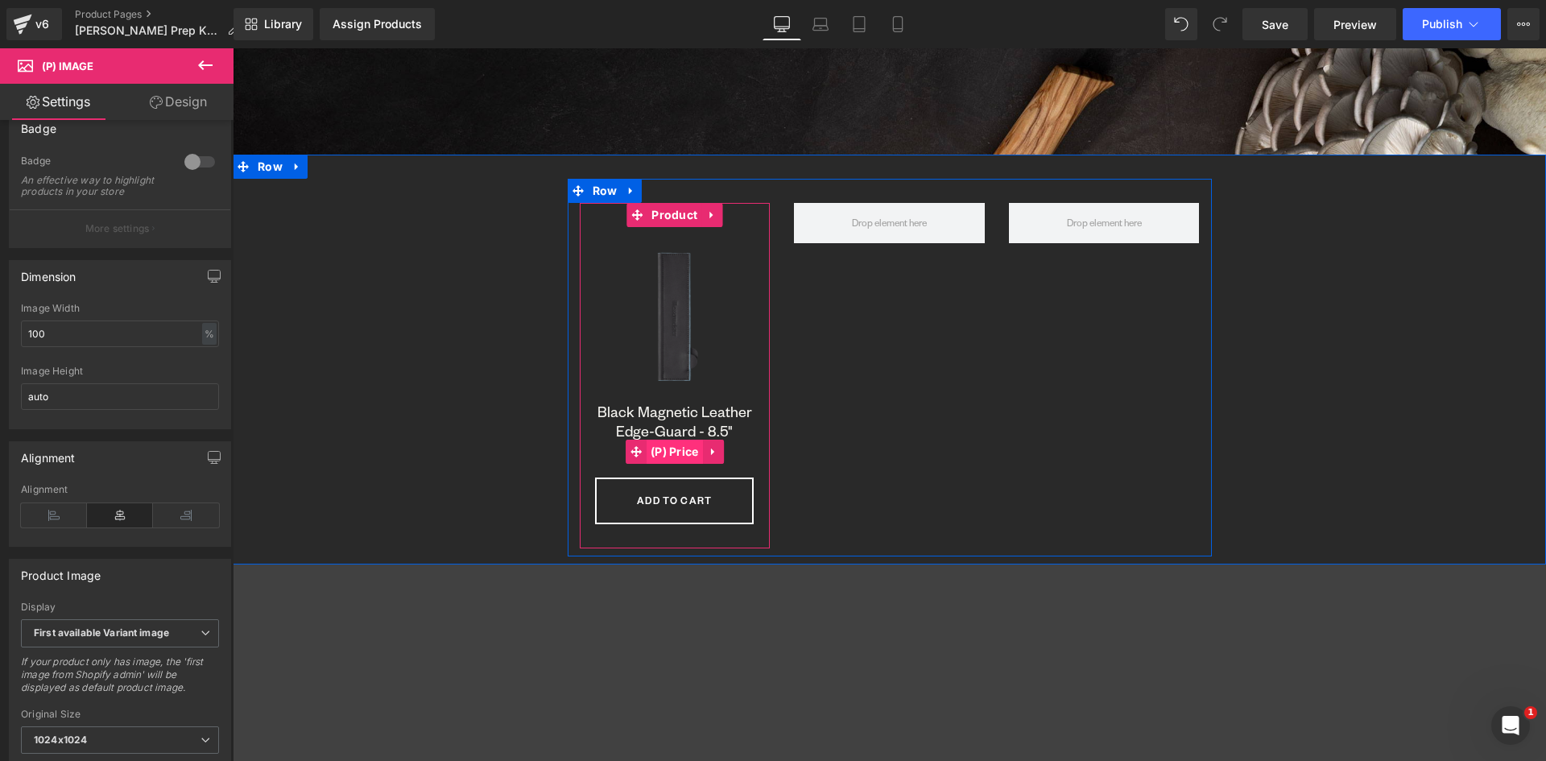
click at [670, 451] on span "(P) Price" at bounding box center [675, 452] width 56 height 24
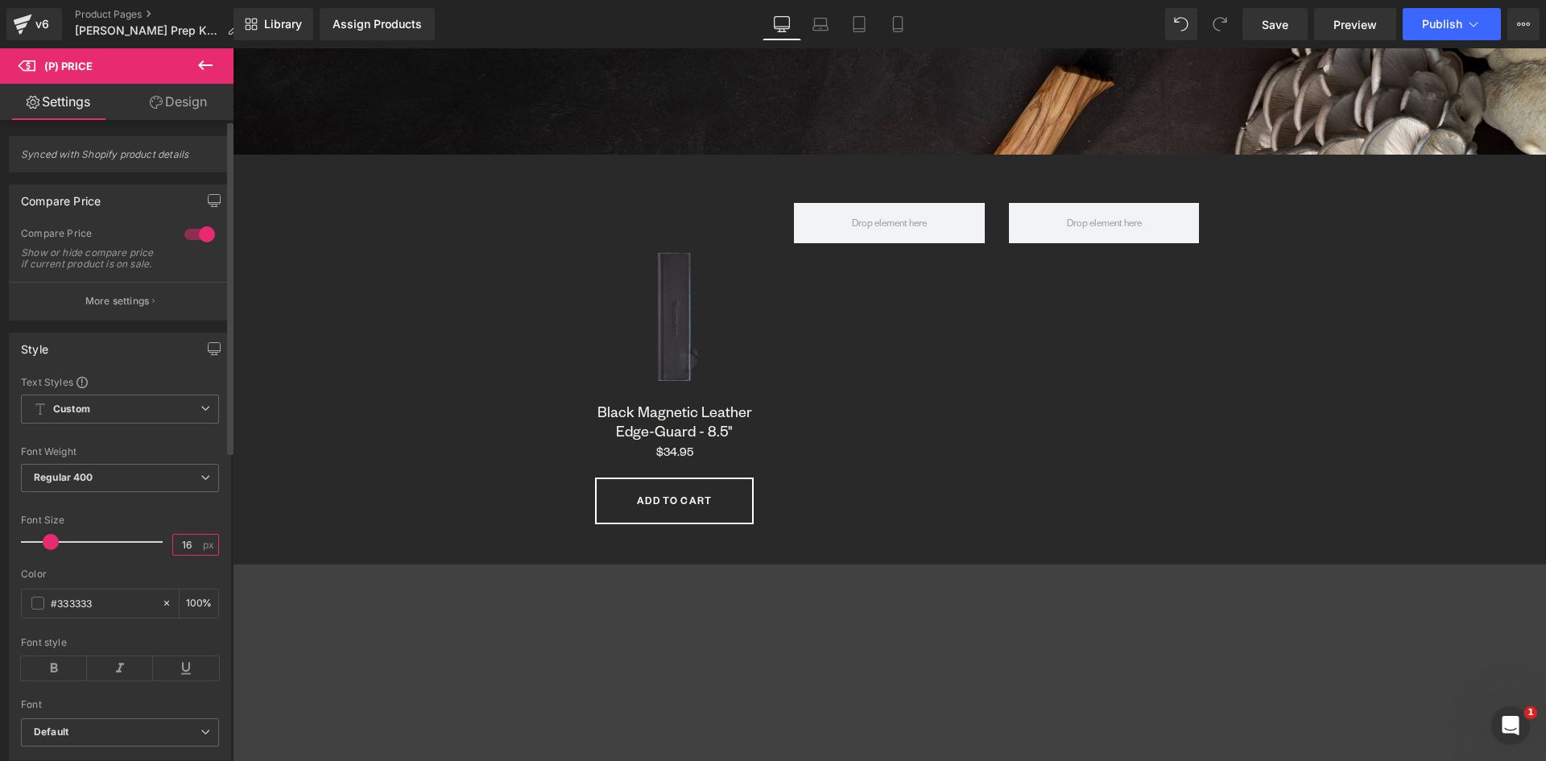
click at [163, 556] on div "Font Size 16 px" at bounding box center [120, 542] width 198 height 54
type input "18"
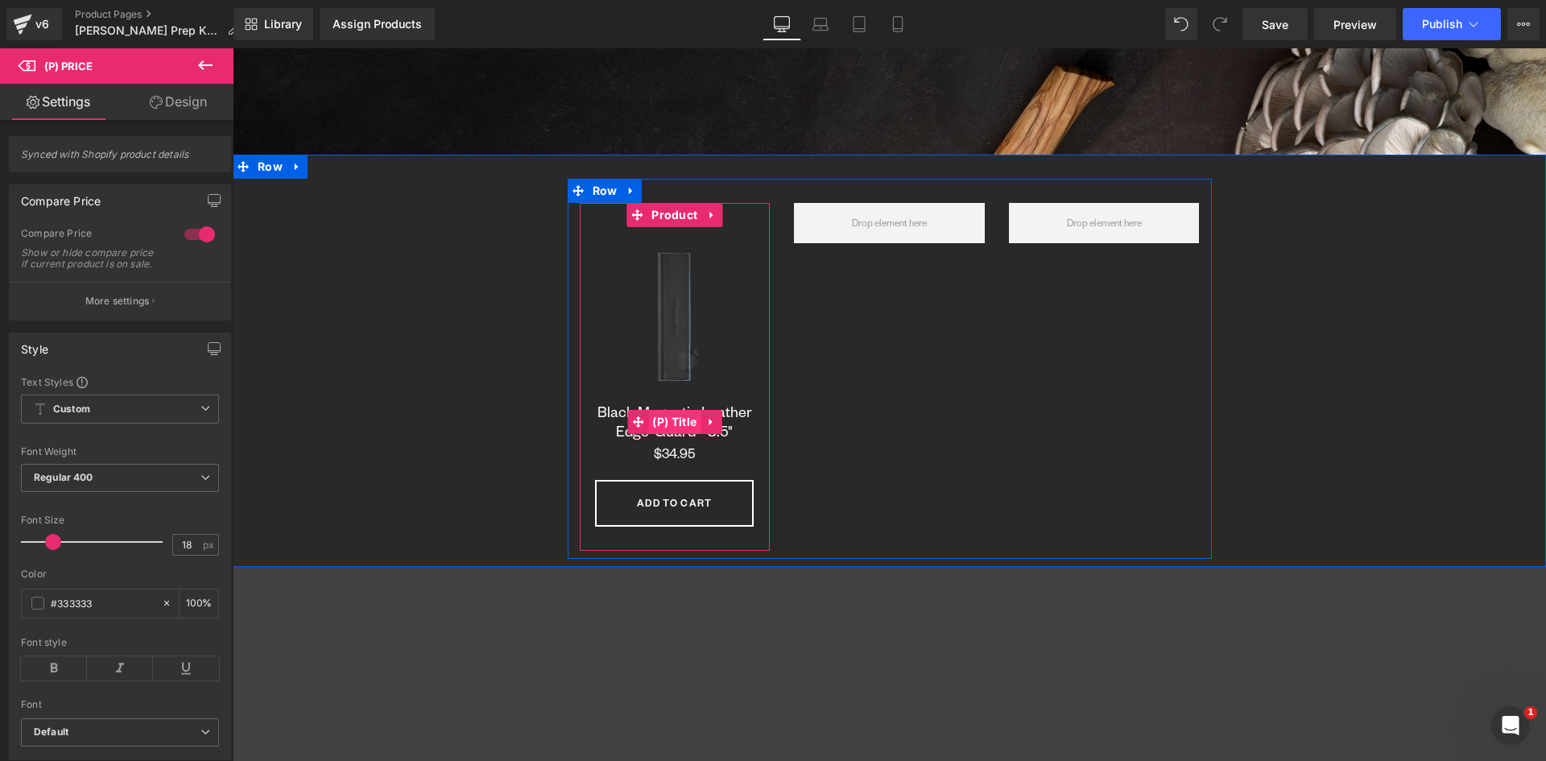
click at [672, 418] on span "(P) Title" at bounding box center [674, 422] width 52 height 24
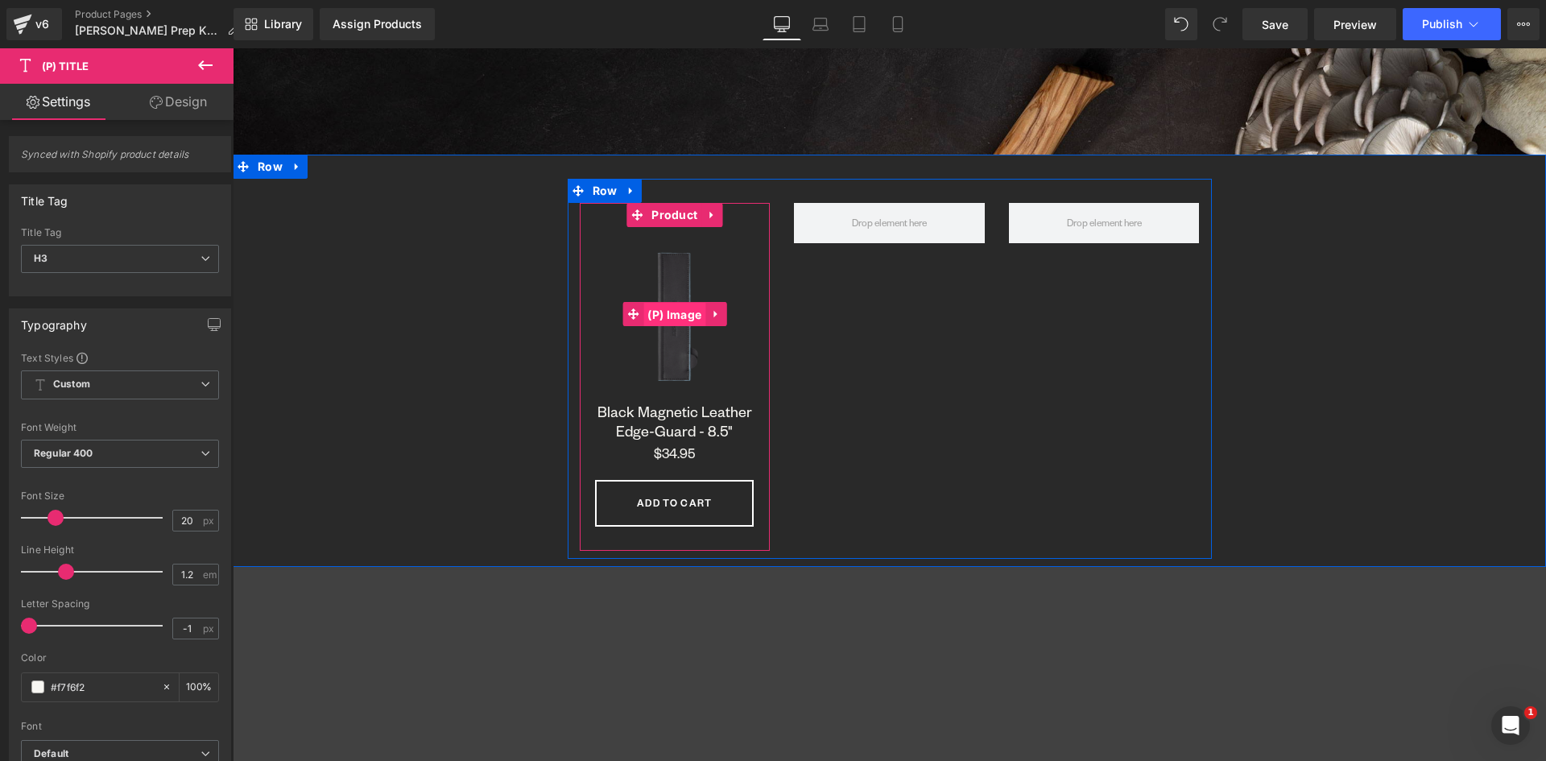
click at [668, 314] on span "(P) Image" at bounding box center [674, 315] width 62 height 24
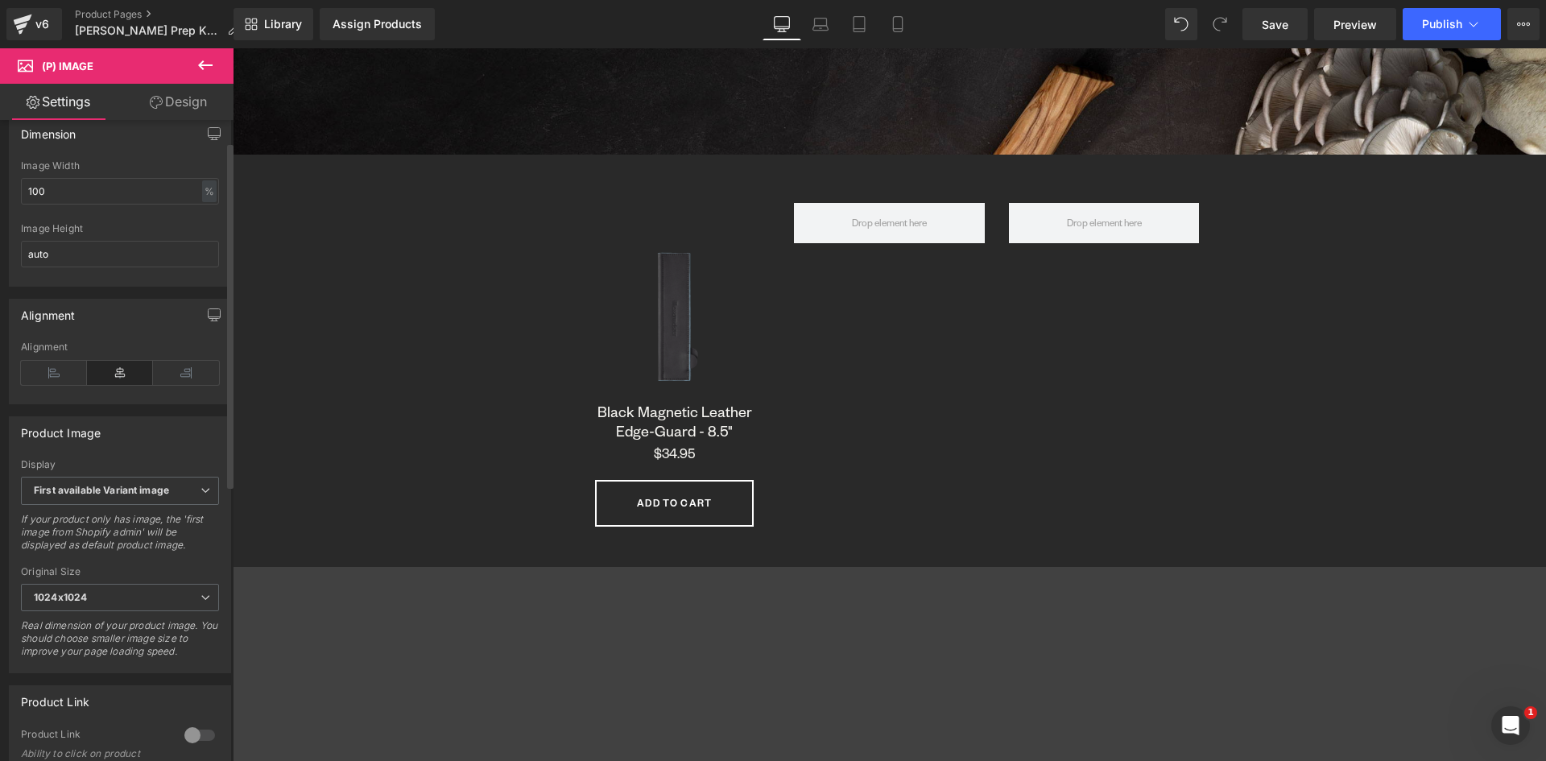
scroll to position [0, 0]
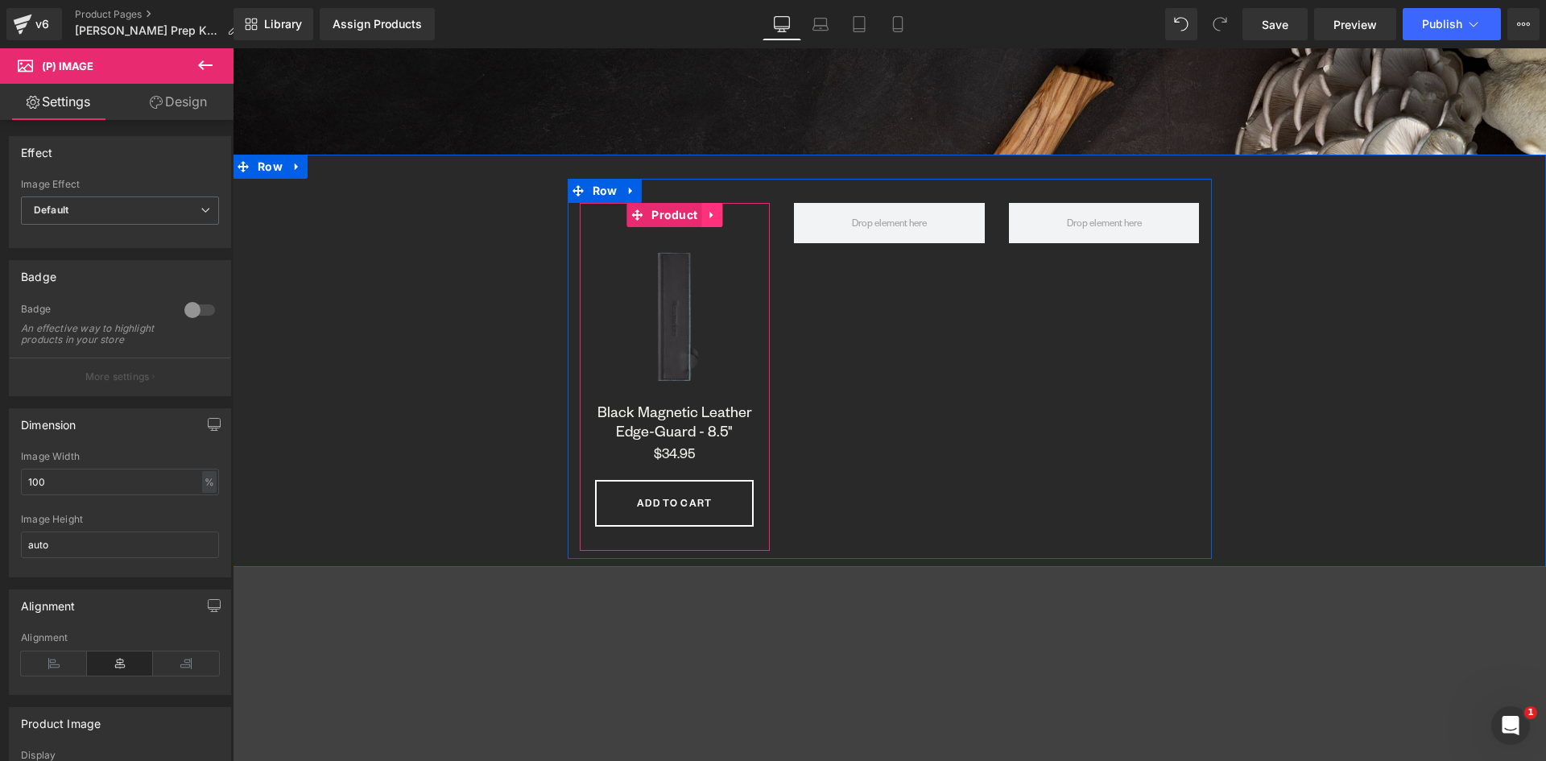
click at [708, 216] on icon at bounding box center [711, 215] width 11 height 12
click at [696, 212] on icon at bounding box center [701, 214] width 11 height 11
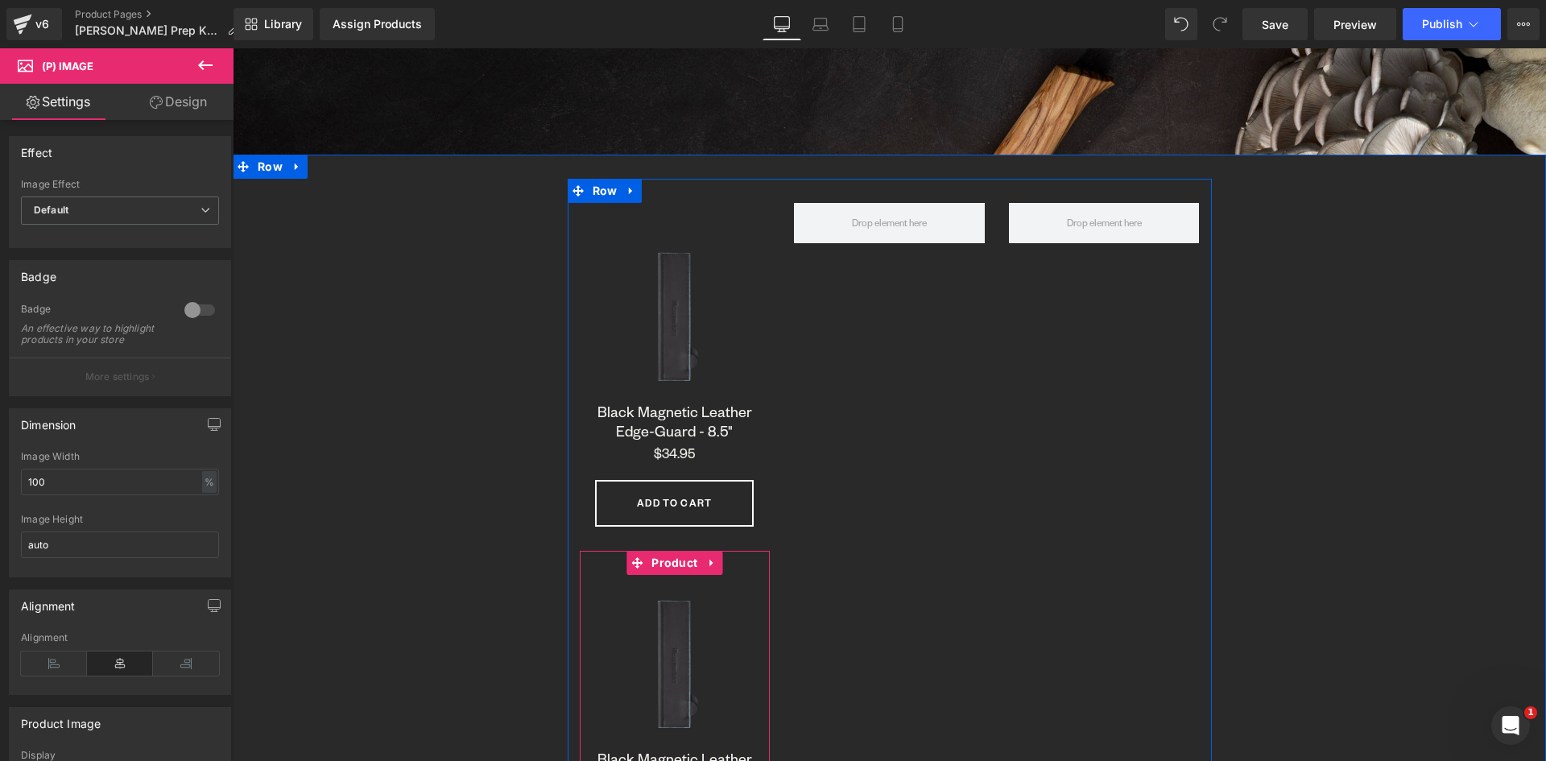
scroll to position [8568, 1301]
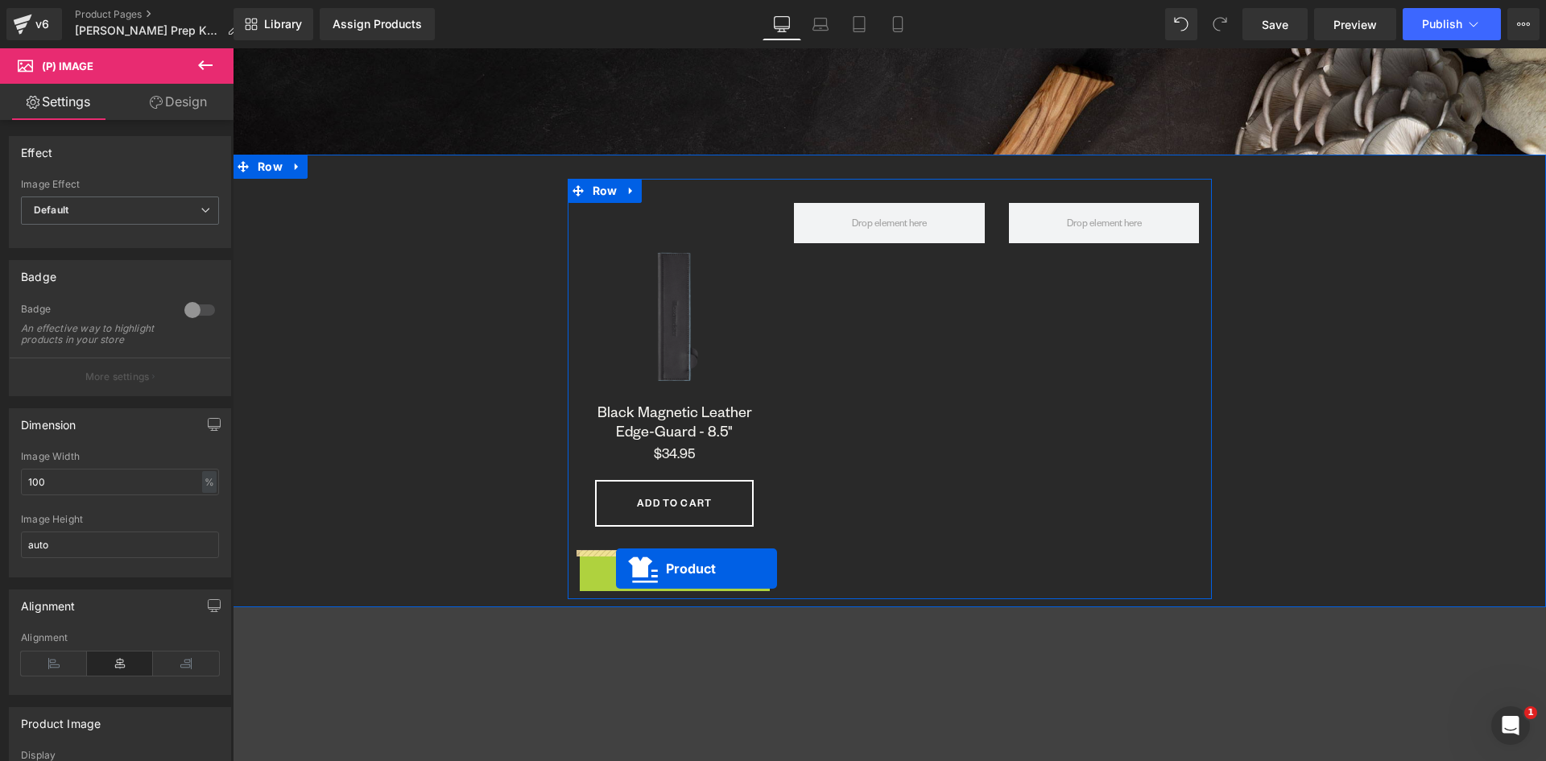
drag, startPoint x: 631, startPoint y: 560, endPoint x: 614, endPoint y: 569, distance: 19.1
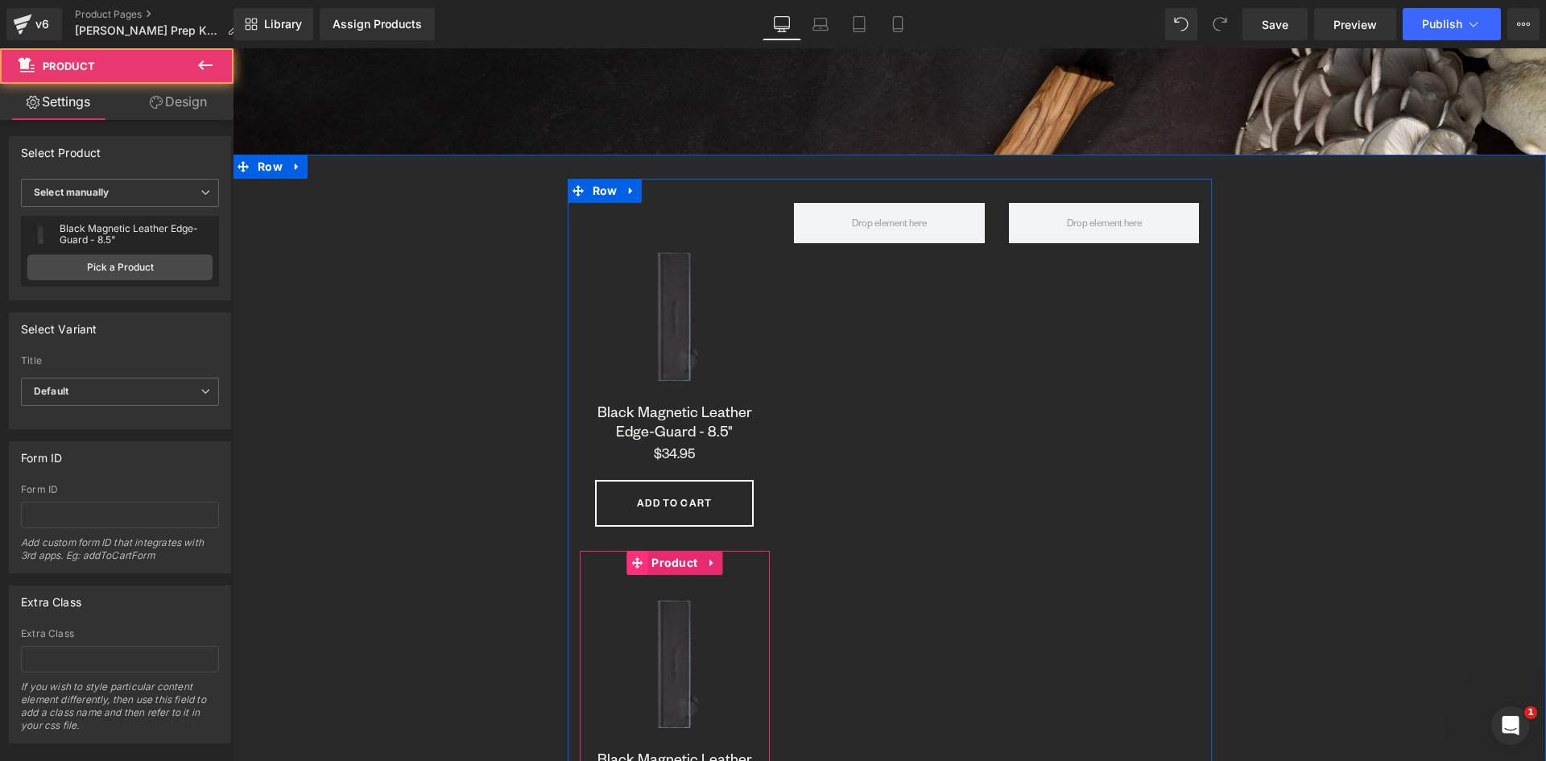
scroll to position [8876, 1301]
click at [709, 566] on icon at bounding box center [711, 562] width 11 height 12
click at [717, 562] on icon at bounding box center [722, 562] width 11 height 12
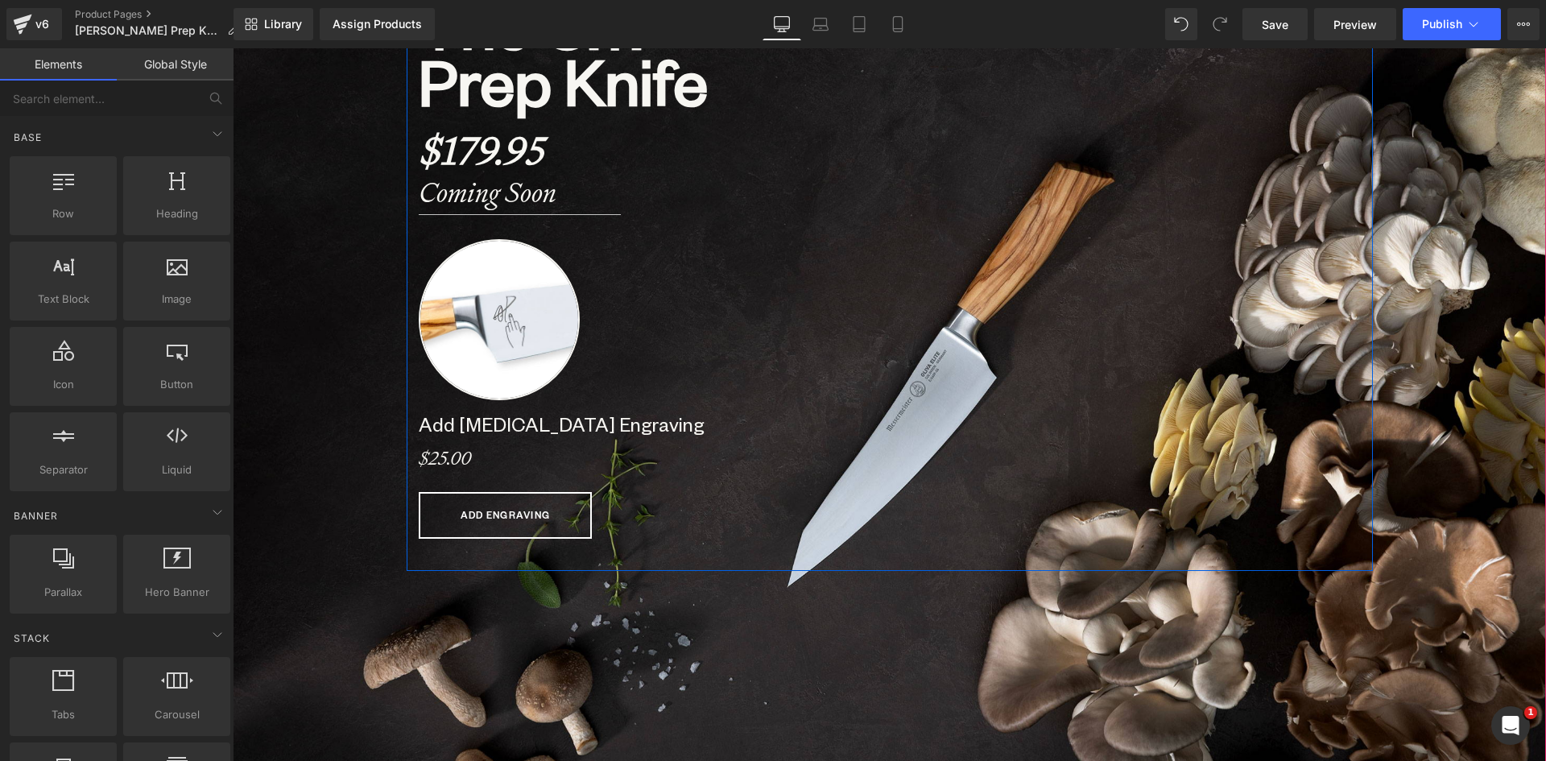
scroll to position [403, 0]
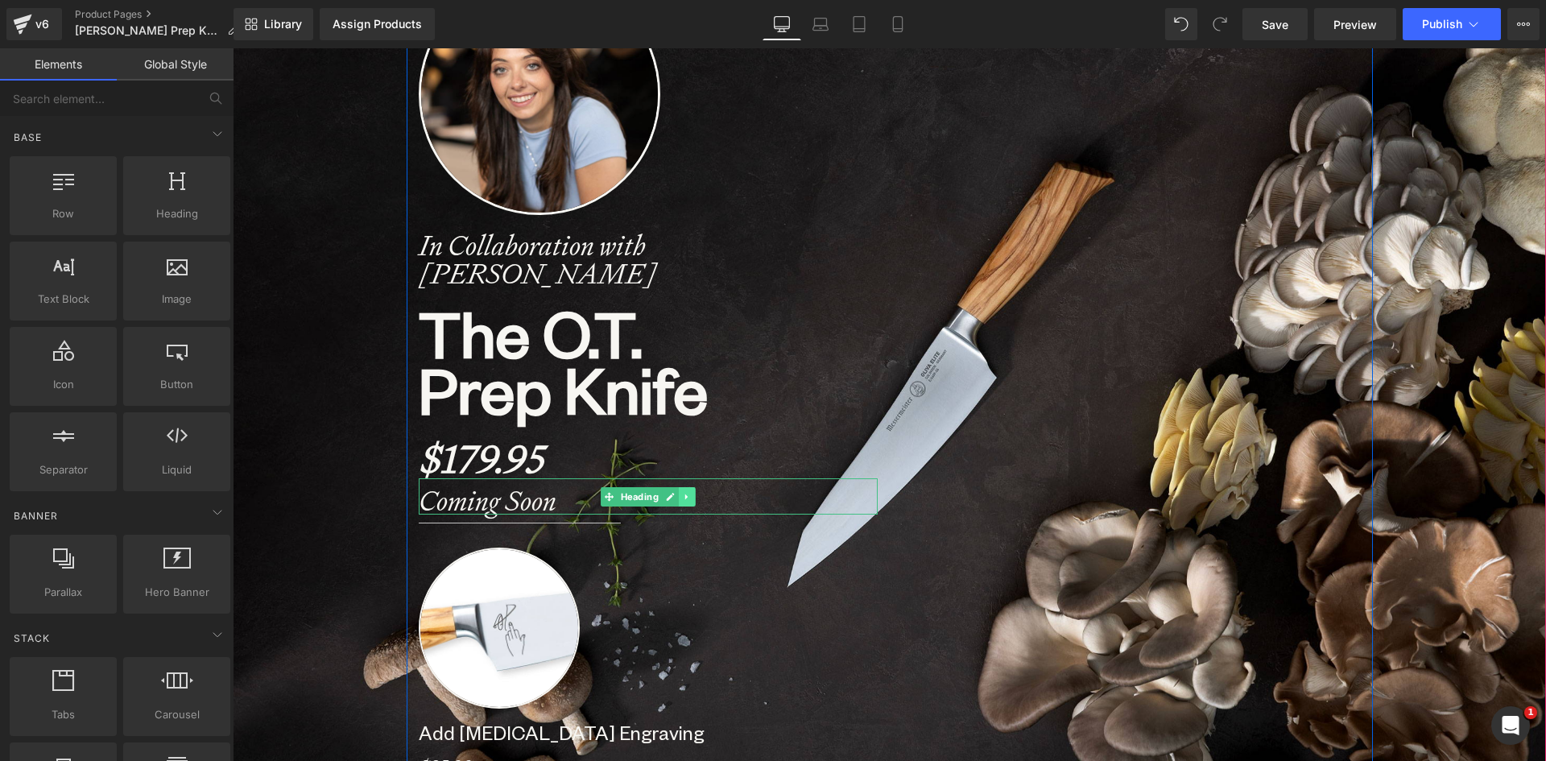
click at [685, 495] on icon at bounding box center [686, 497] width 2 height 6
drag, startPoint x: 666, startPoint y: 494, endPoint x: 658, endPoint y: 494, distance: 8.1
click at [670, 494] on link at bounding box center [678, 496] width 17 height 19
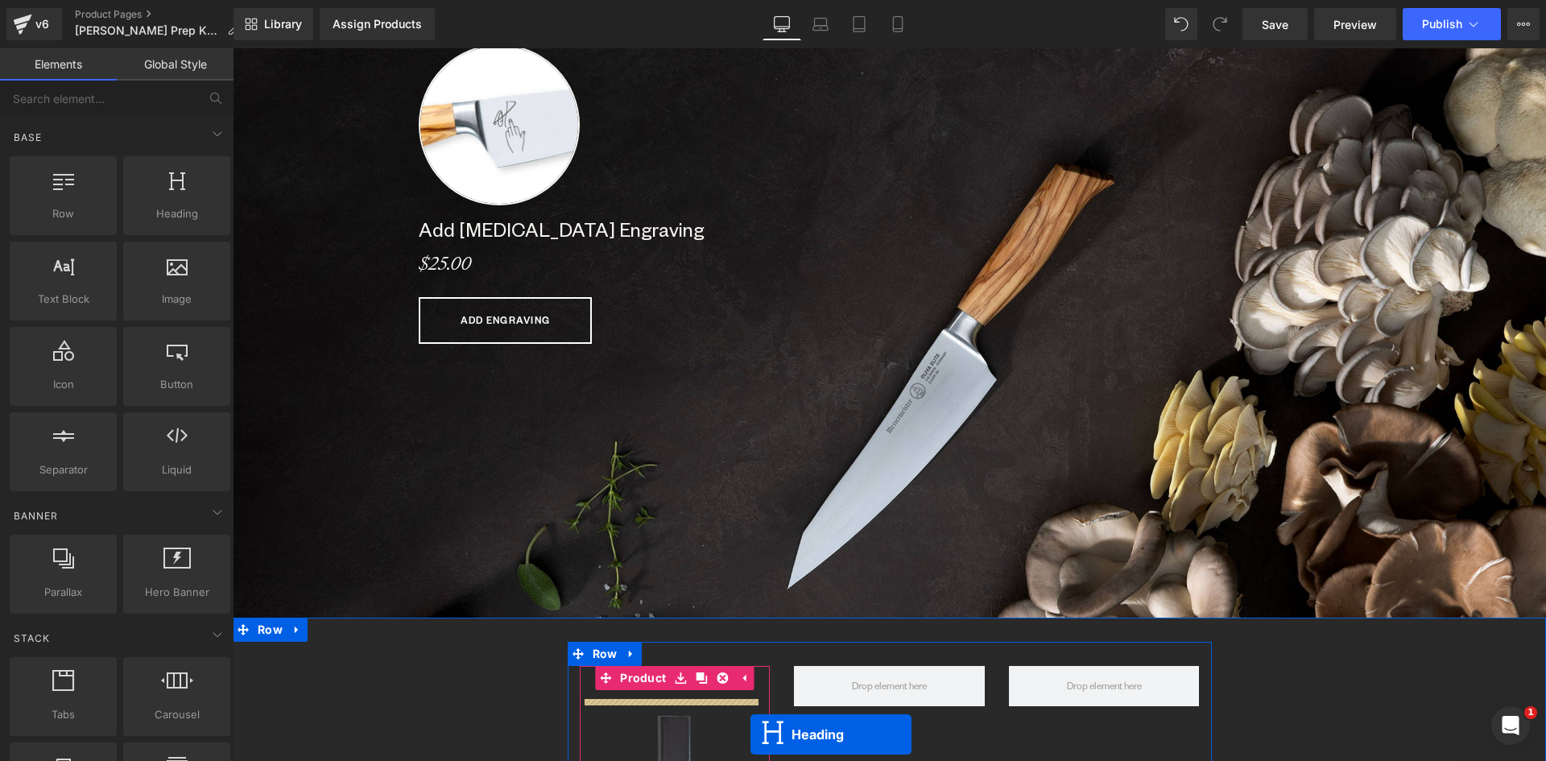
scroll to position [962, 0]
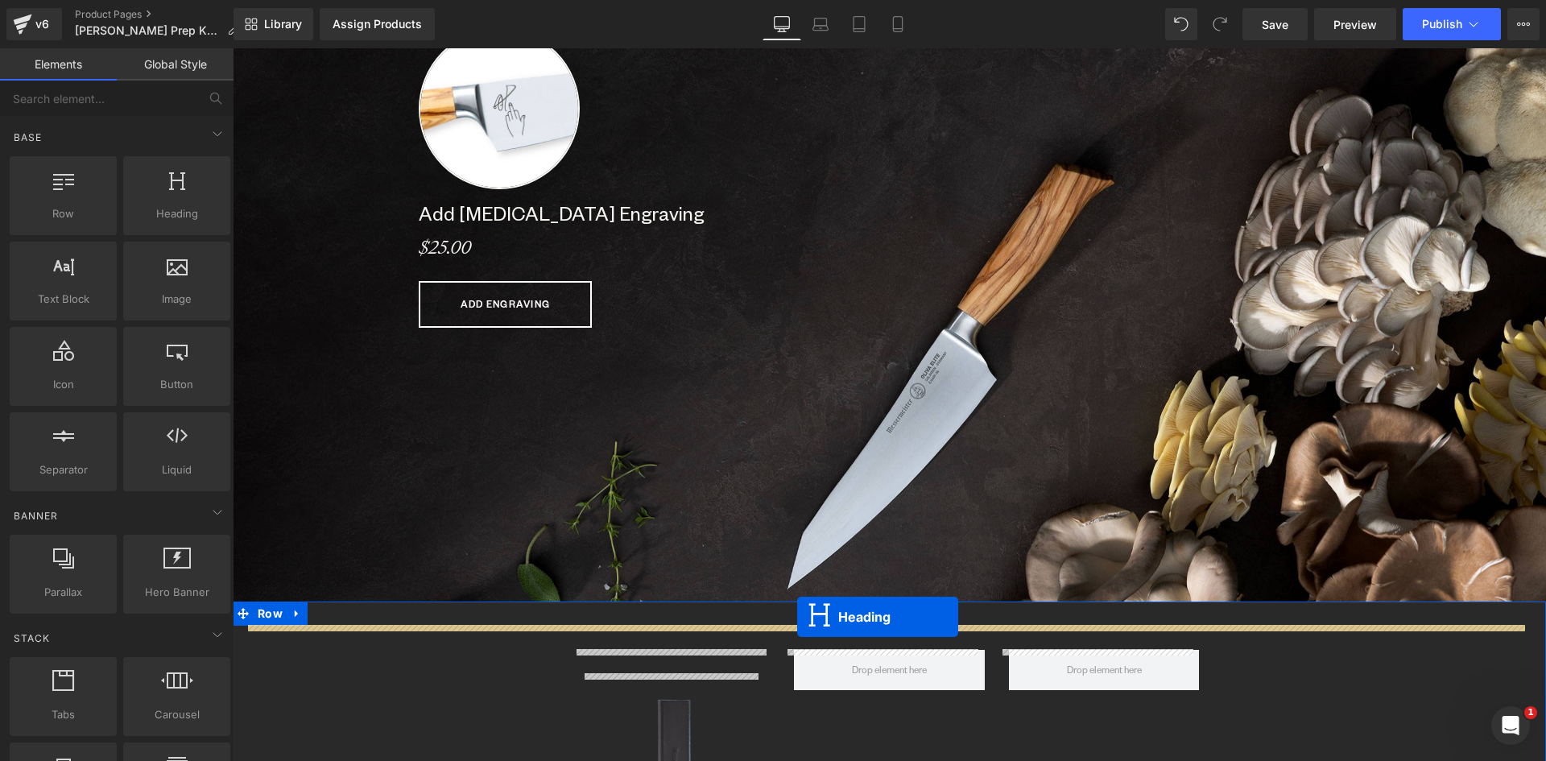
drag, startPoint x: 603, startPoint y: 528, endPoint x: 797, endPoint y: 617, distance: 213.3
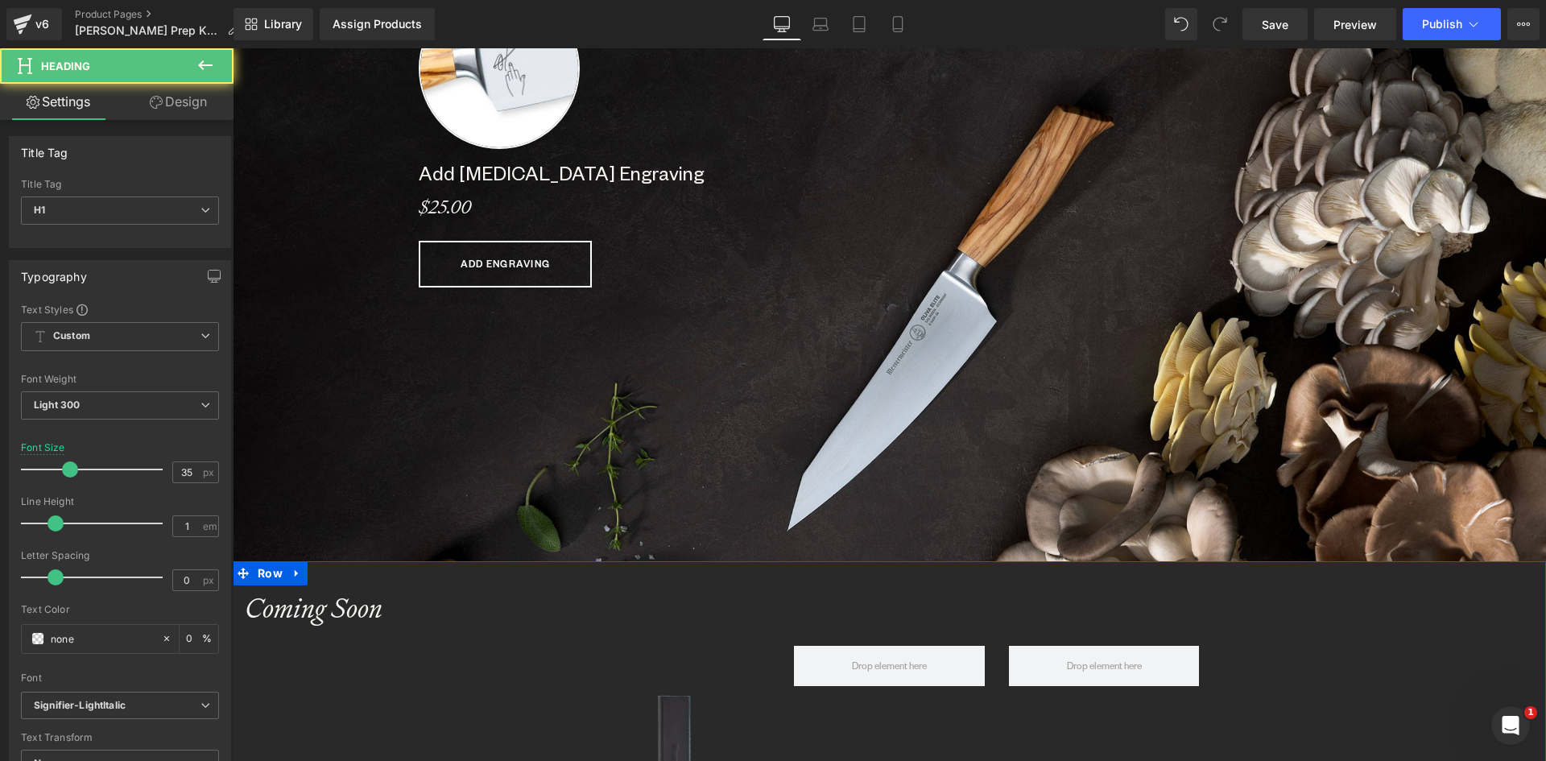
scroll to position [8564, 1301]
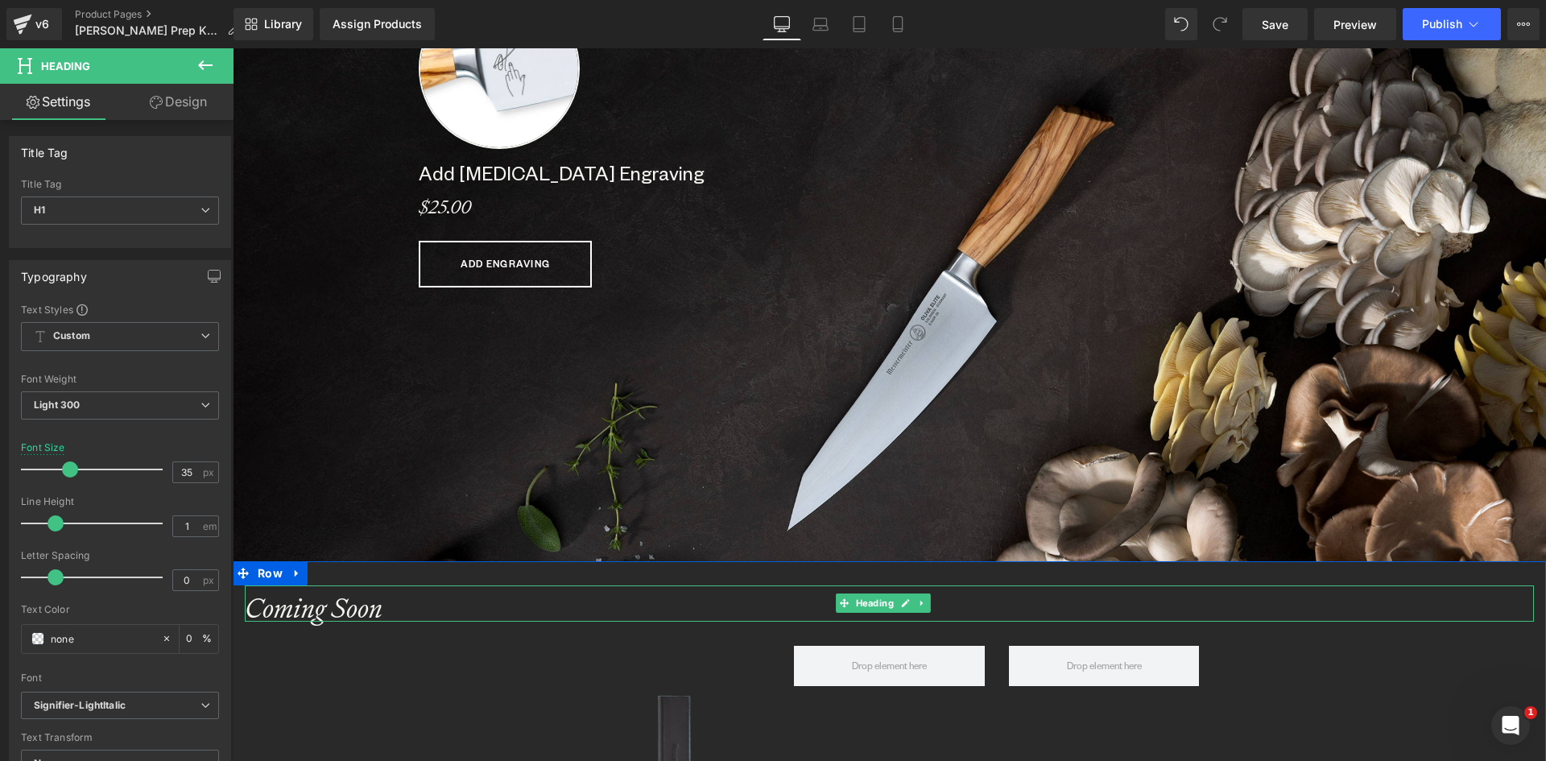
click at [397, 598] on h1 "Coming Soon" at bounding box center [889, 608] width 1289 height 28
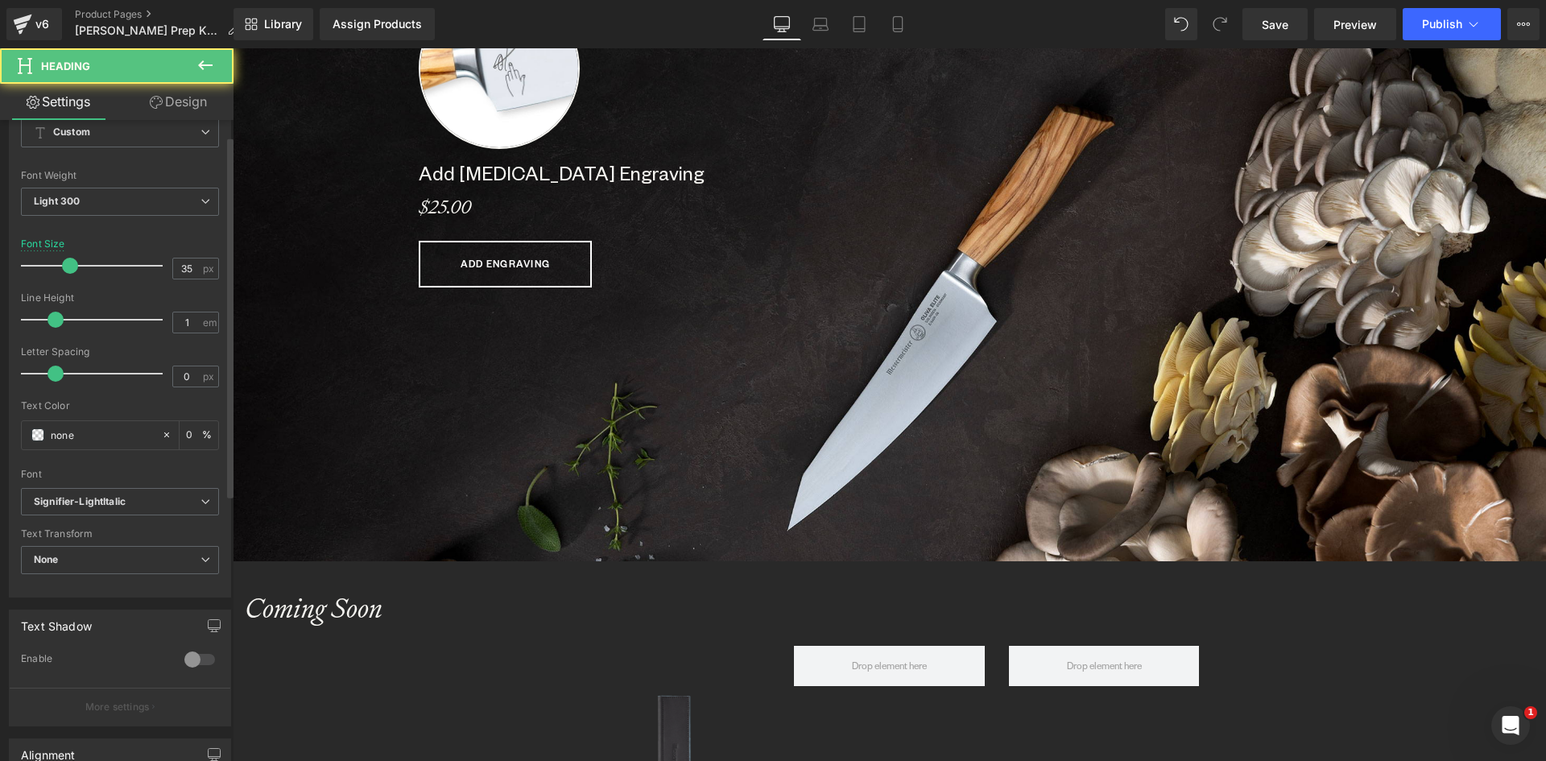
scroll to position [483, 0]
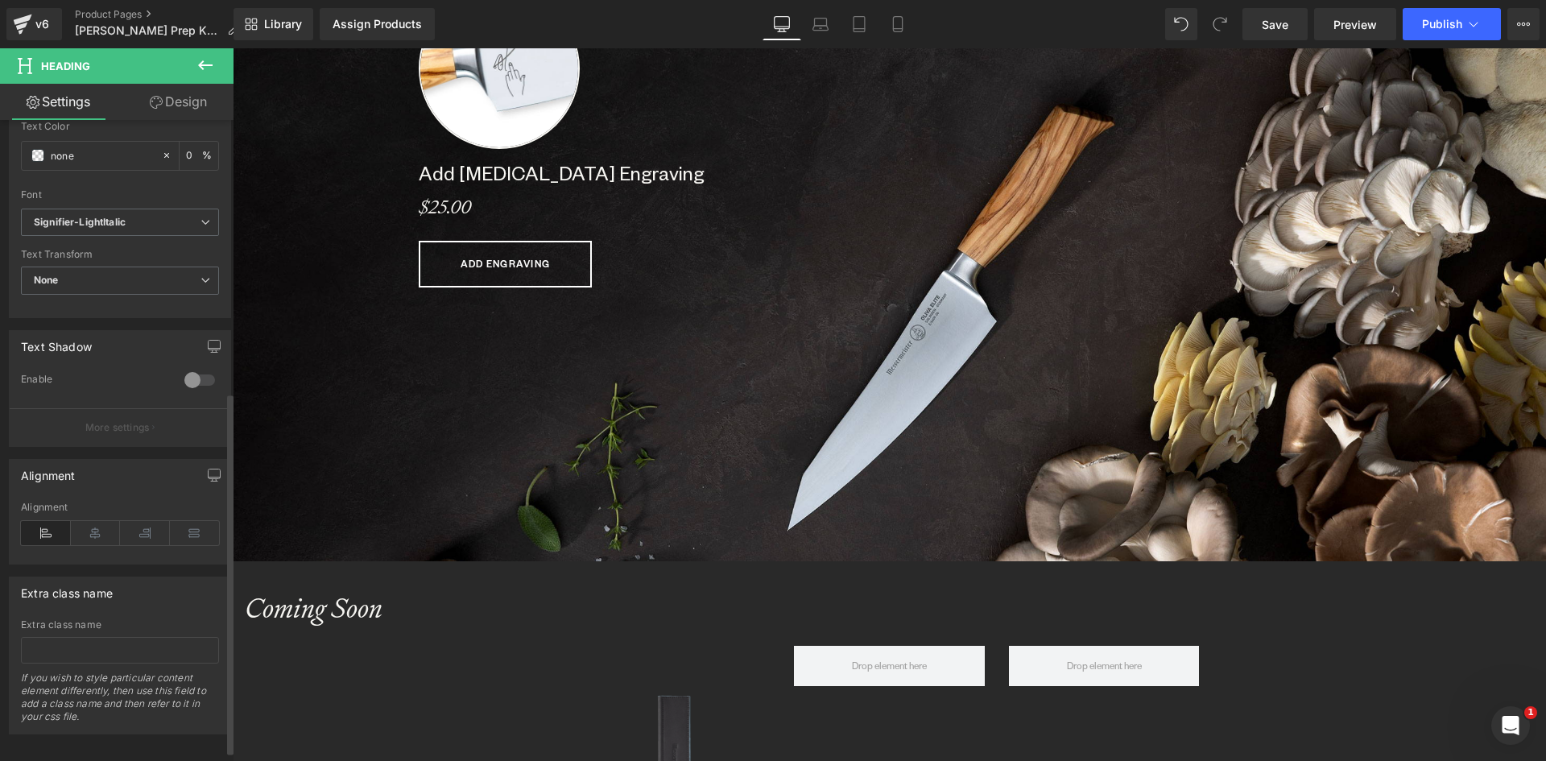
drag, startPoint x: 94, startPoint y: 531, endPoint x: 221, endPoint y: 568, distance: 131.8
click at [94, 532] on icon at bounding box center [96, 533] width 50 height 24
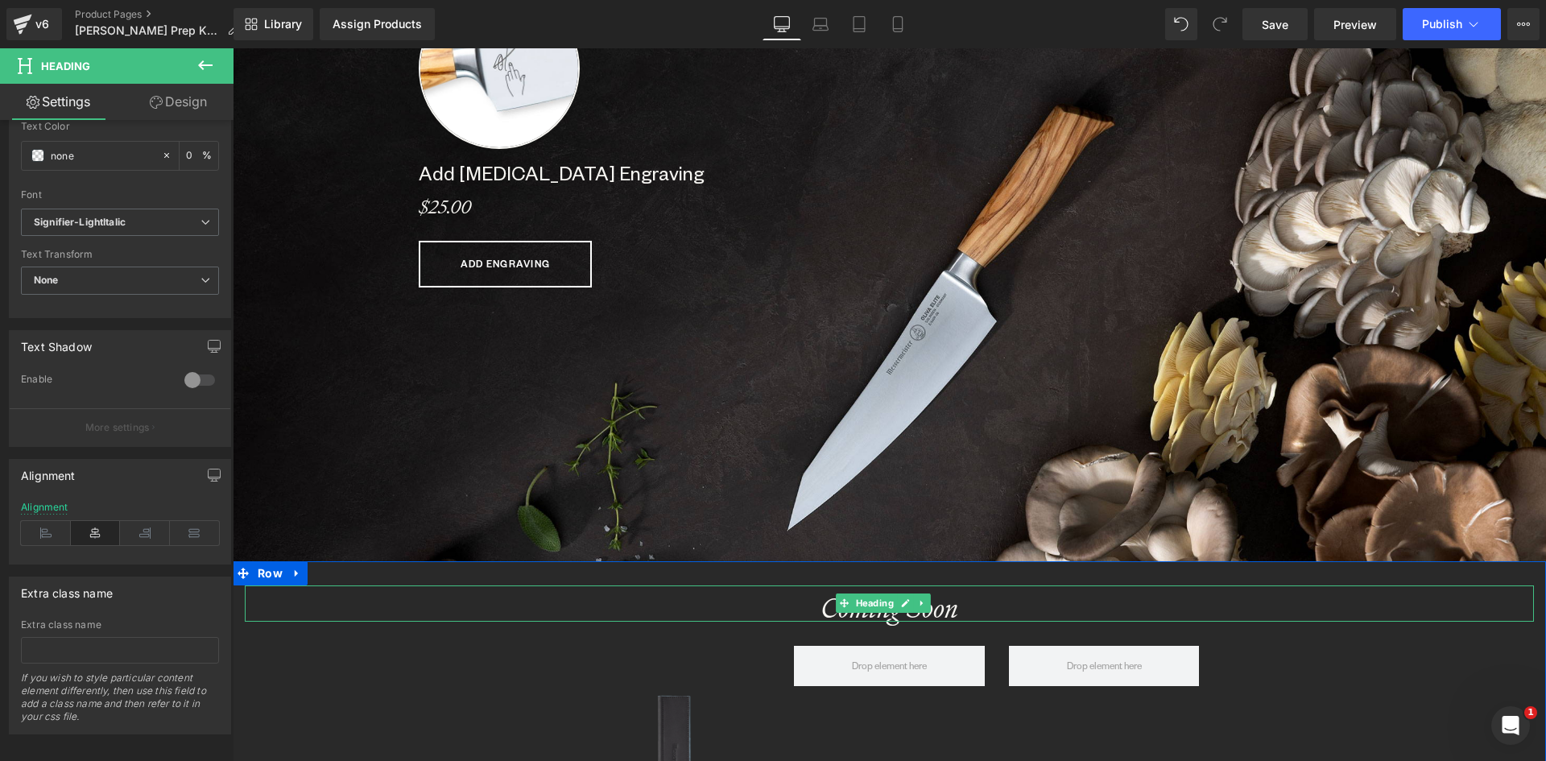
click at [987, 602] on h1 "Coming Soon" at bounding box center [889, 608] width 1289 height 28
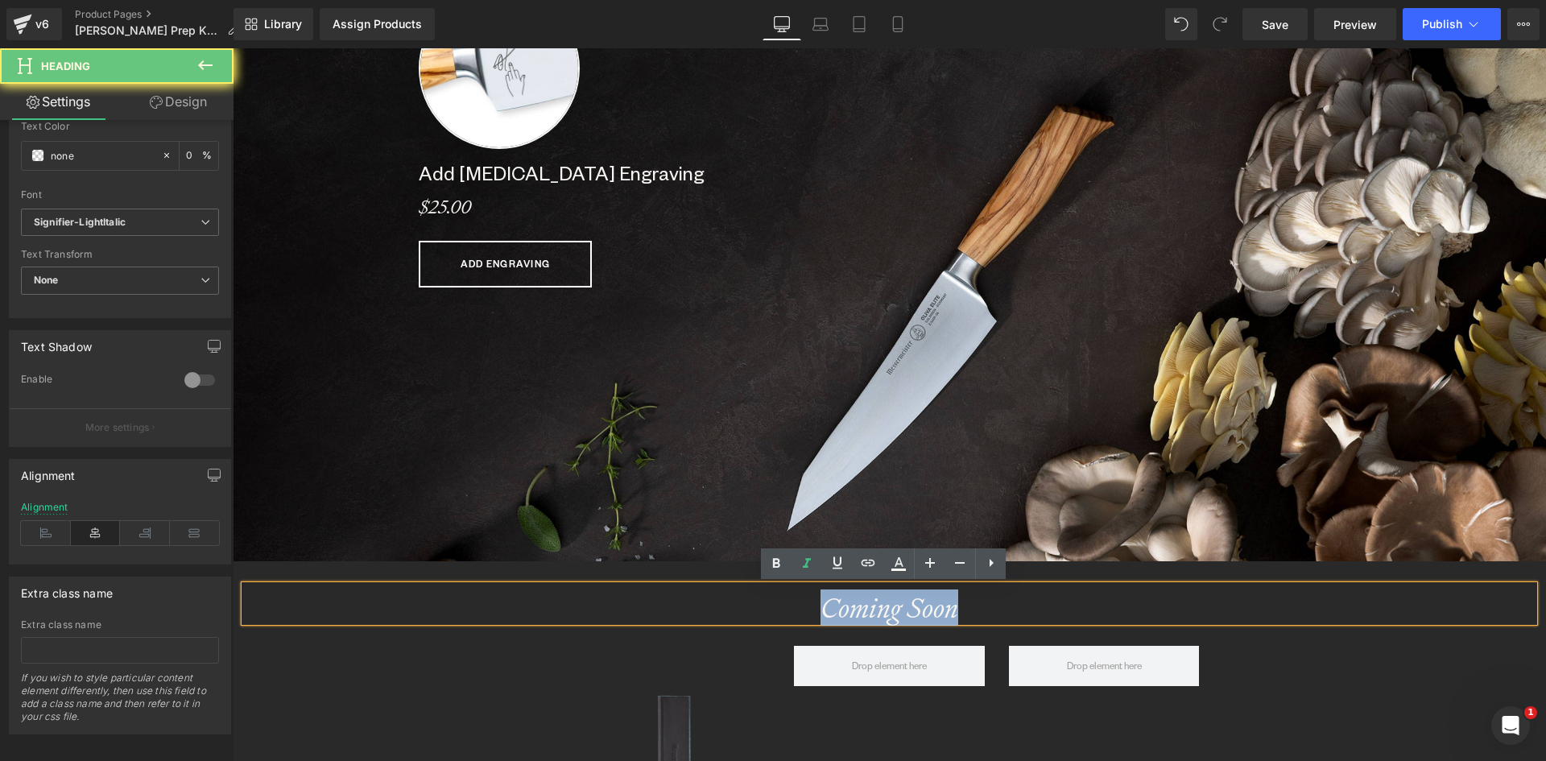
drag, startPoint x: 896, startPoint y: 607, endPoint x: 762, endPoint y: 605, distance: 133.7
click at [762, 605] on h1 "Coming Soon" at bounding box center [889, 608] width 1289 height 28
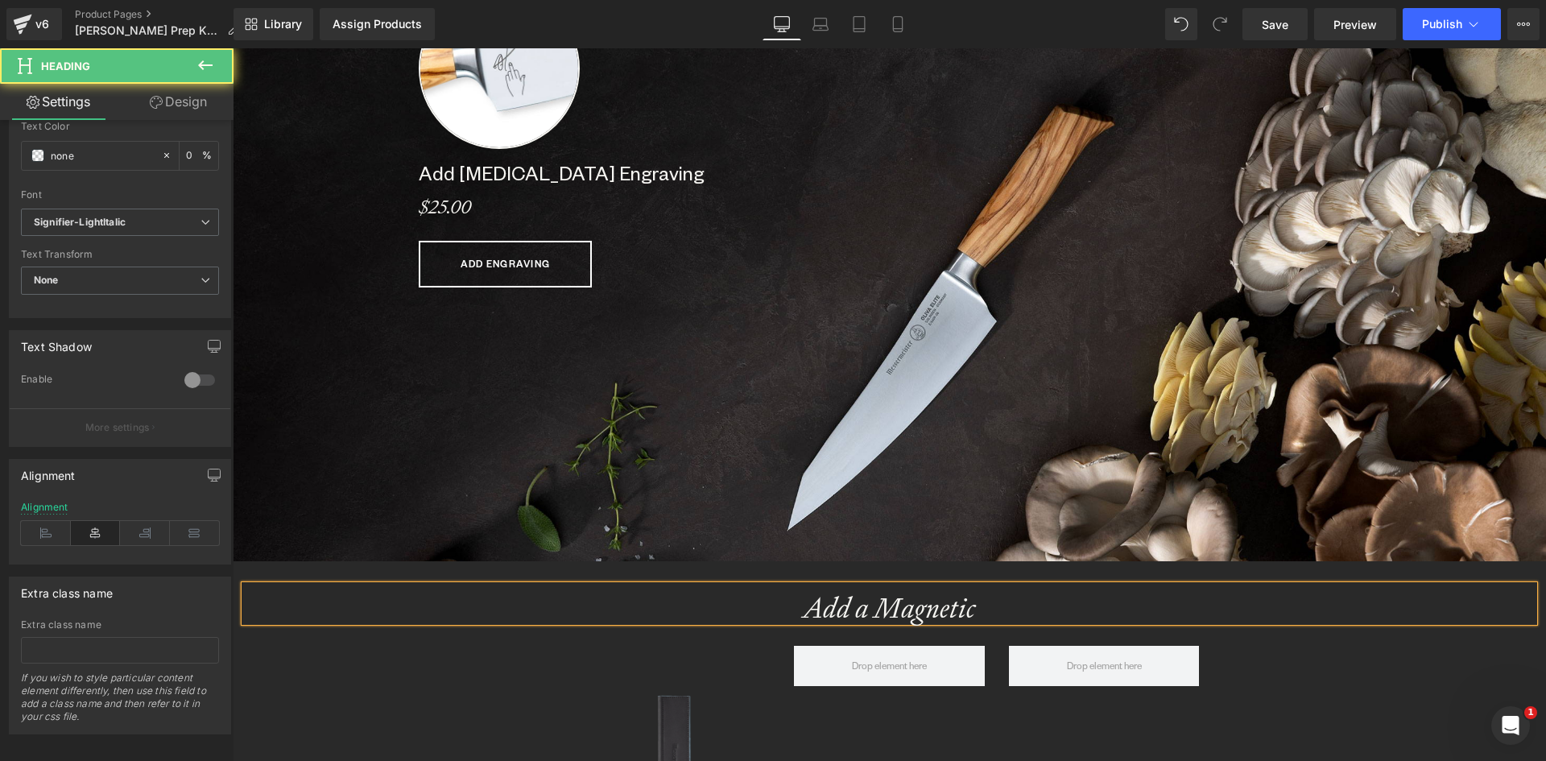
click at [876, 604] on strong "Add a Magnetic" at bounding box center [889, 608] width 173 height 36
drag, startPoint x: 868, startPoint y: 605, endPoint x: 1057, endPoint y: 597, distance: 189.4
click at [1057, 597] on h1 "Add a Magnetic" at bounding box center [889, 608] width 1289 height 28
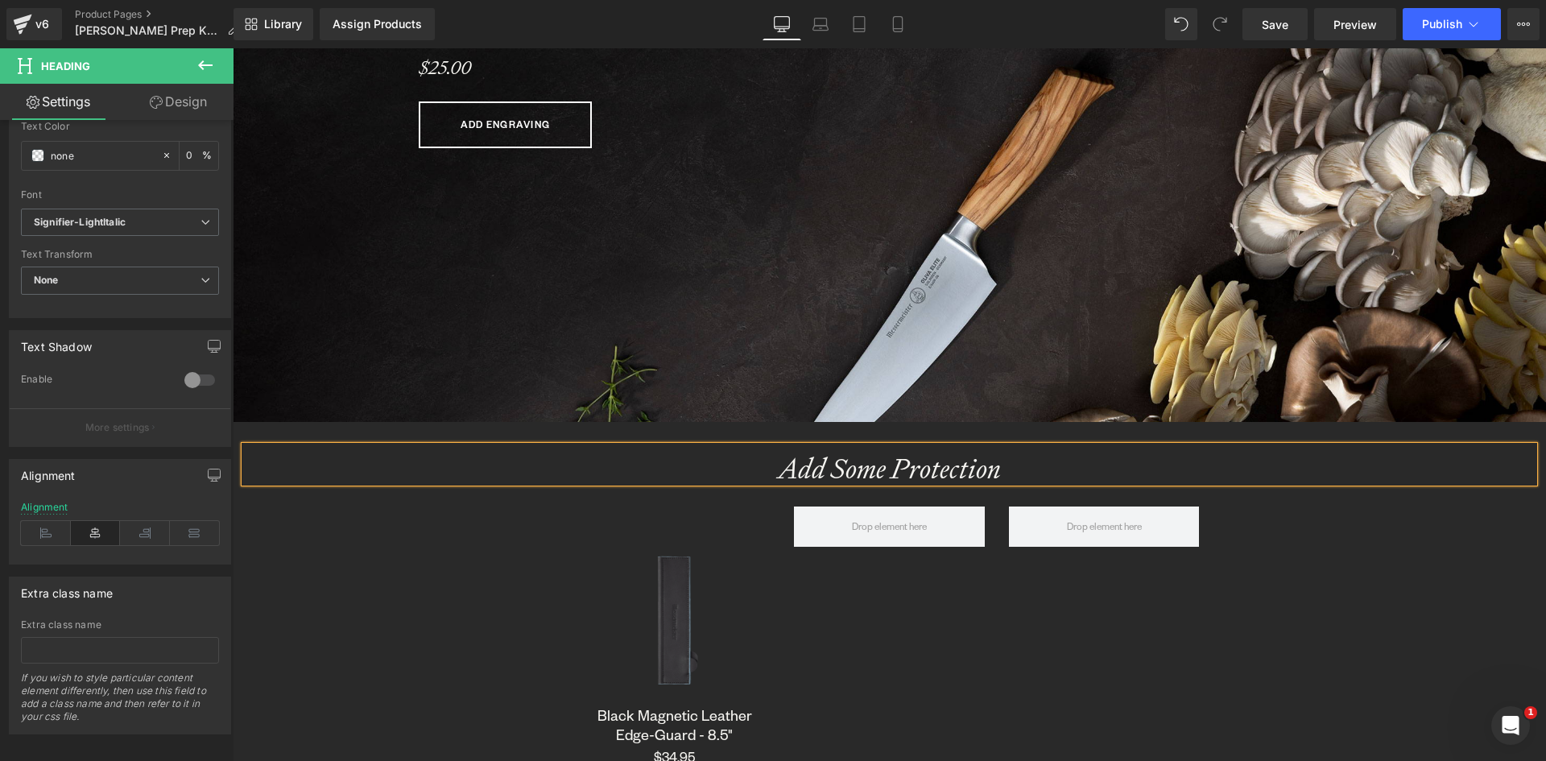
scroll to position [1365, 0]
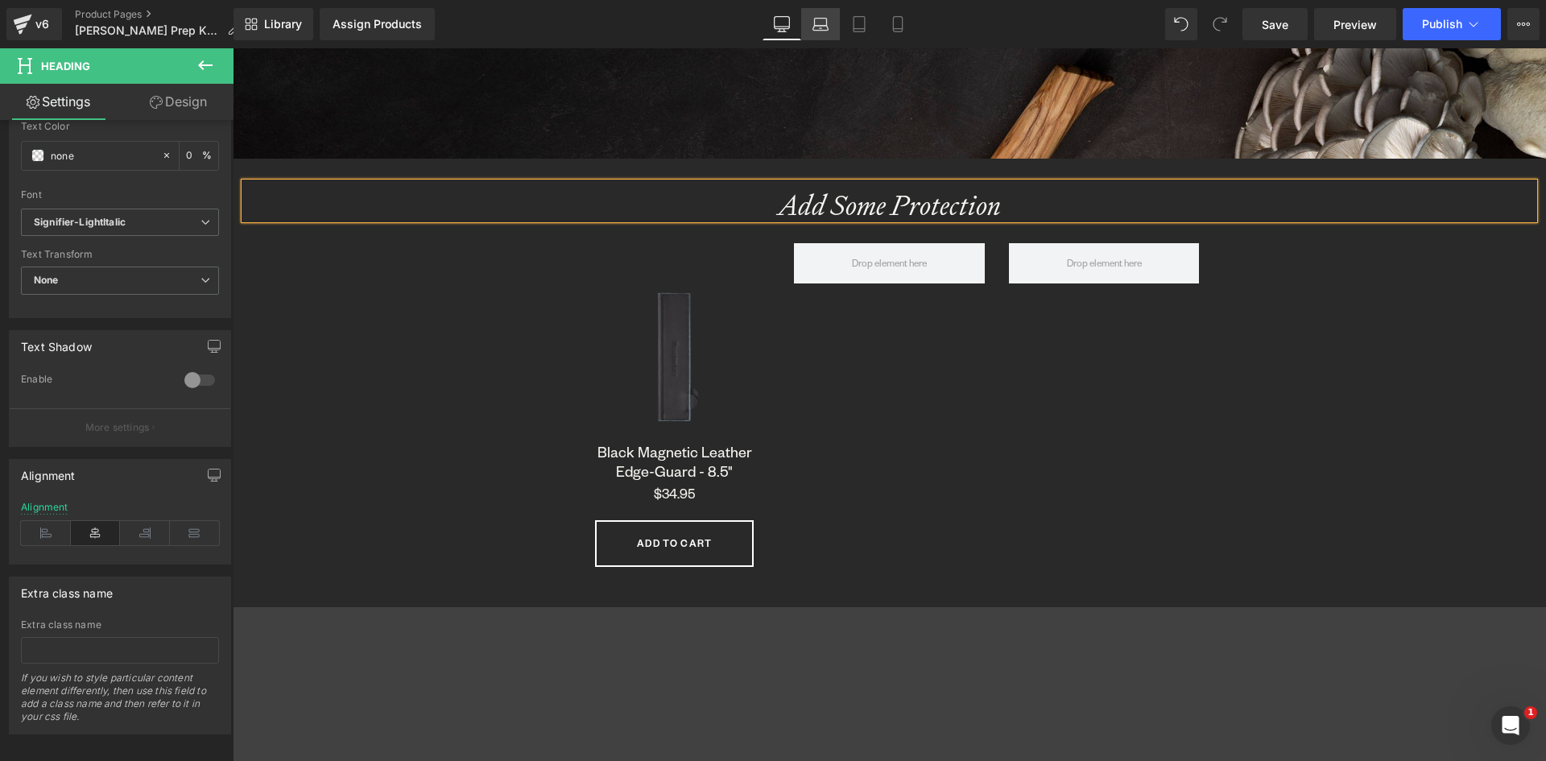
click at [818, 21] on icon at bounding box center [821, 24] width 16 height 16
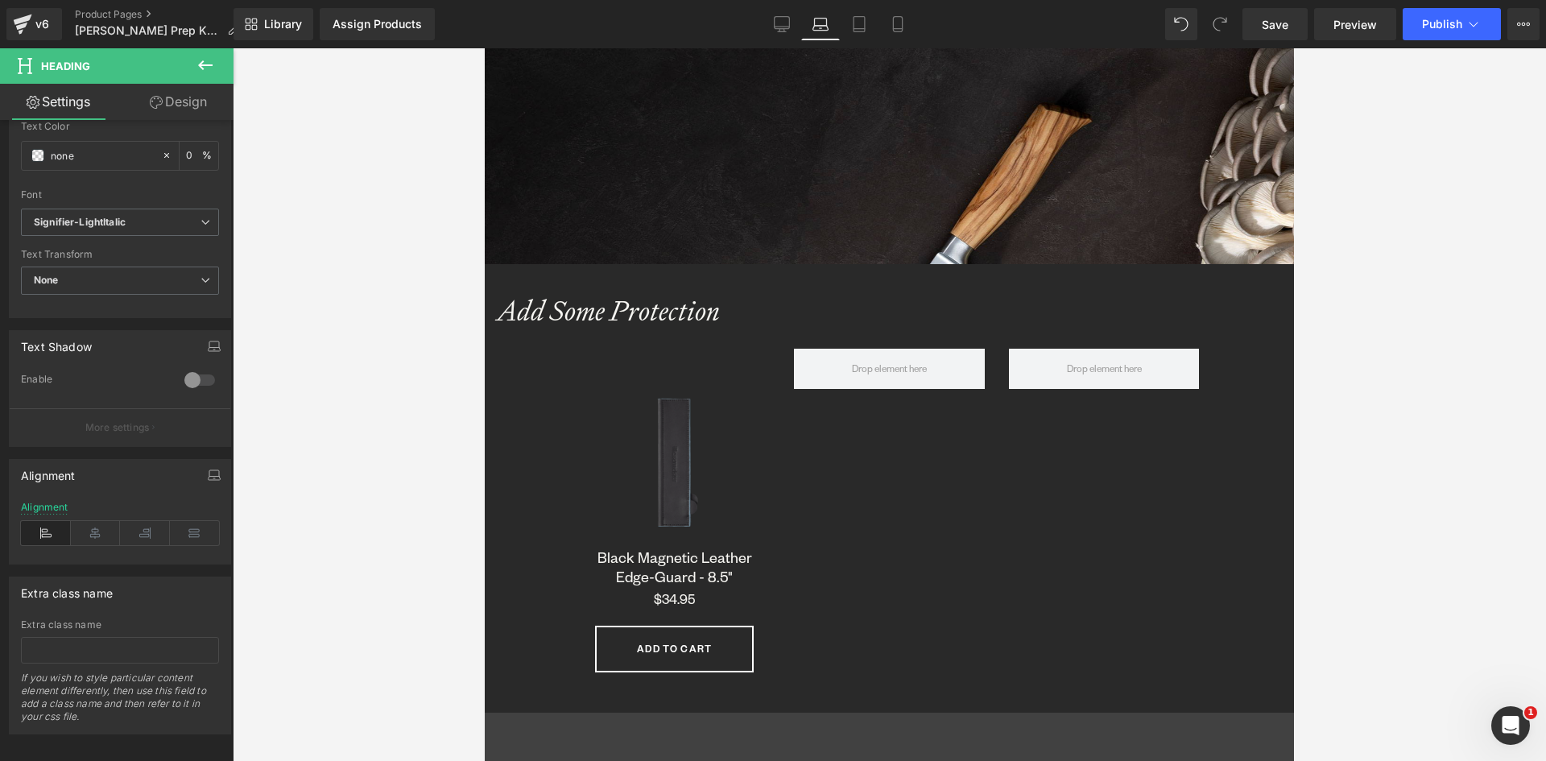
scroll to position [7941, 797]
drag, startPoint x: 638, startPoint y: 309, endPoint x: 571, endPoint y: 387, distance: 102.2
click at [637, 309] on strong "Add Some Protection" at bounding box center [608, 310] width 223 height 36
click at [84, 532] on icon at bounding box center [96, 533] width 50 height 24
click at [860, 22] on icon at bounding box center [859, 24] width 16 height 16
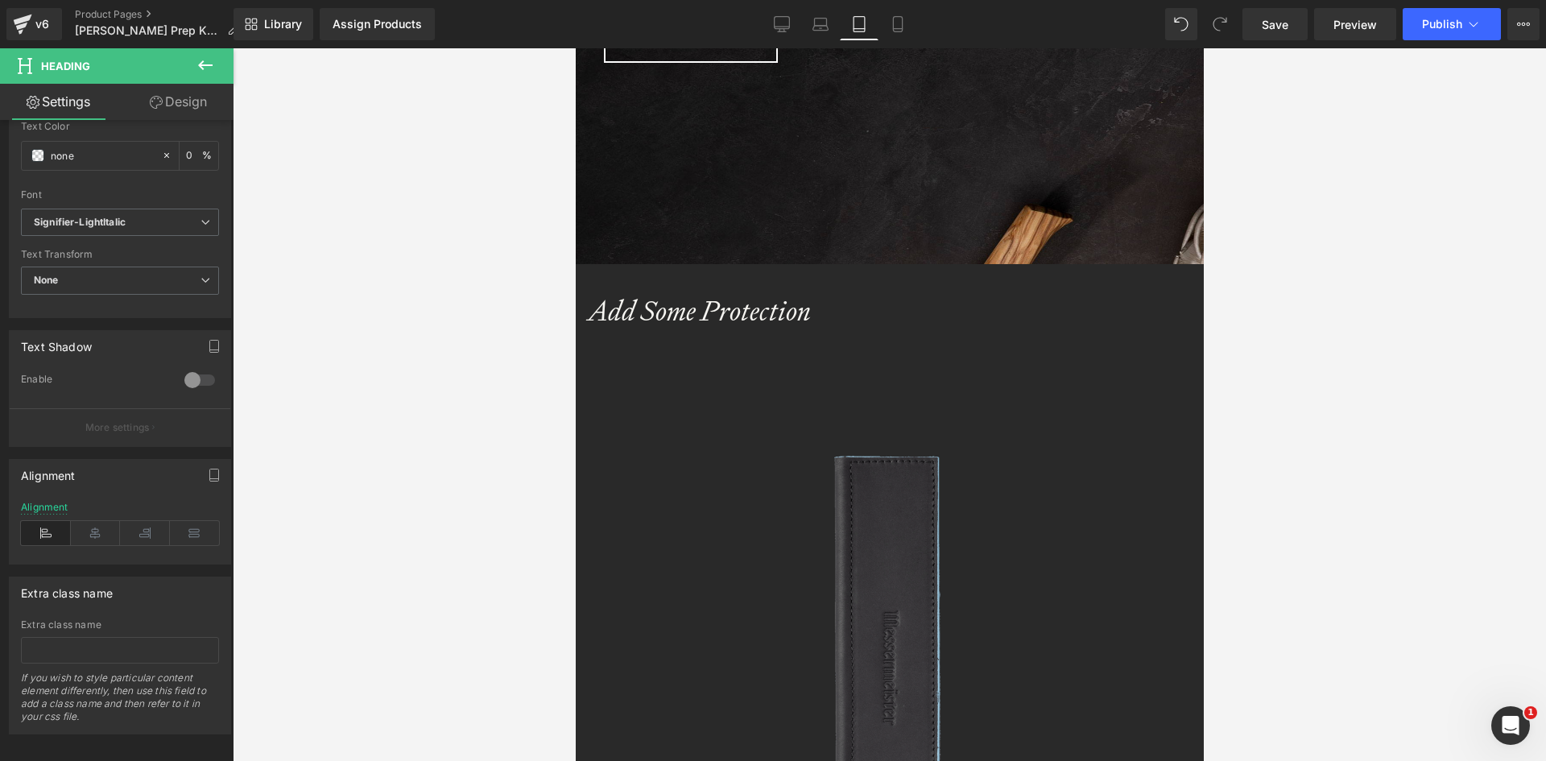
scroll to position [7916, 616]
click at [783, 22] on icon at bounding box center [782, 24] width 16 height 16
type input "0"
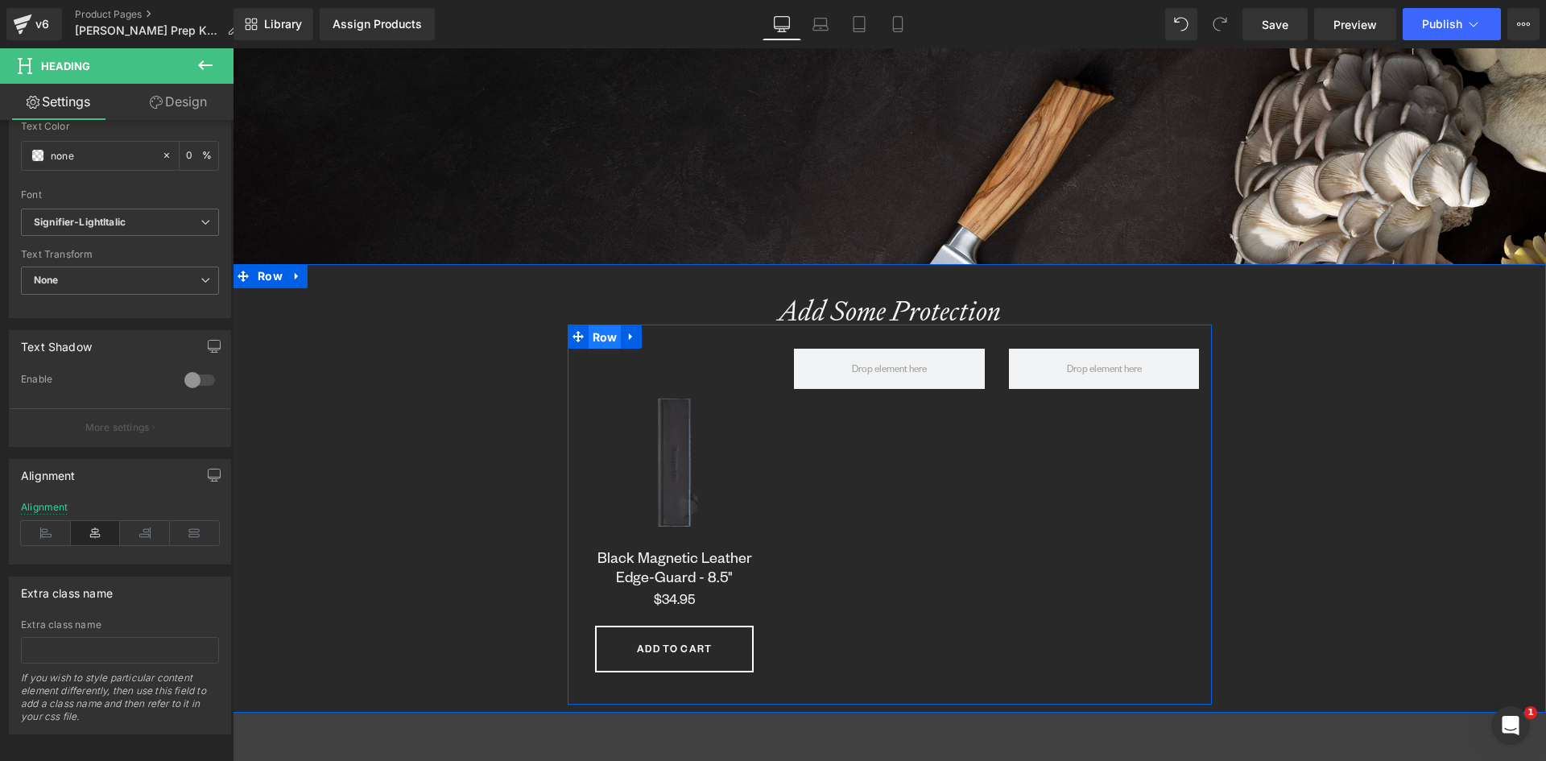
click at [601, 334] on span "Row" at bounding box center [605, 337] width 33 height 24
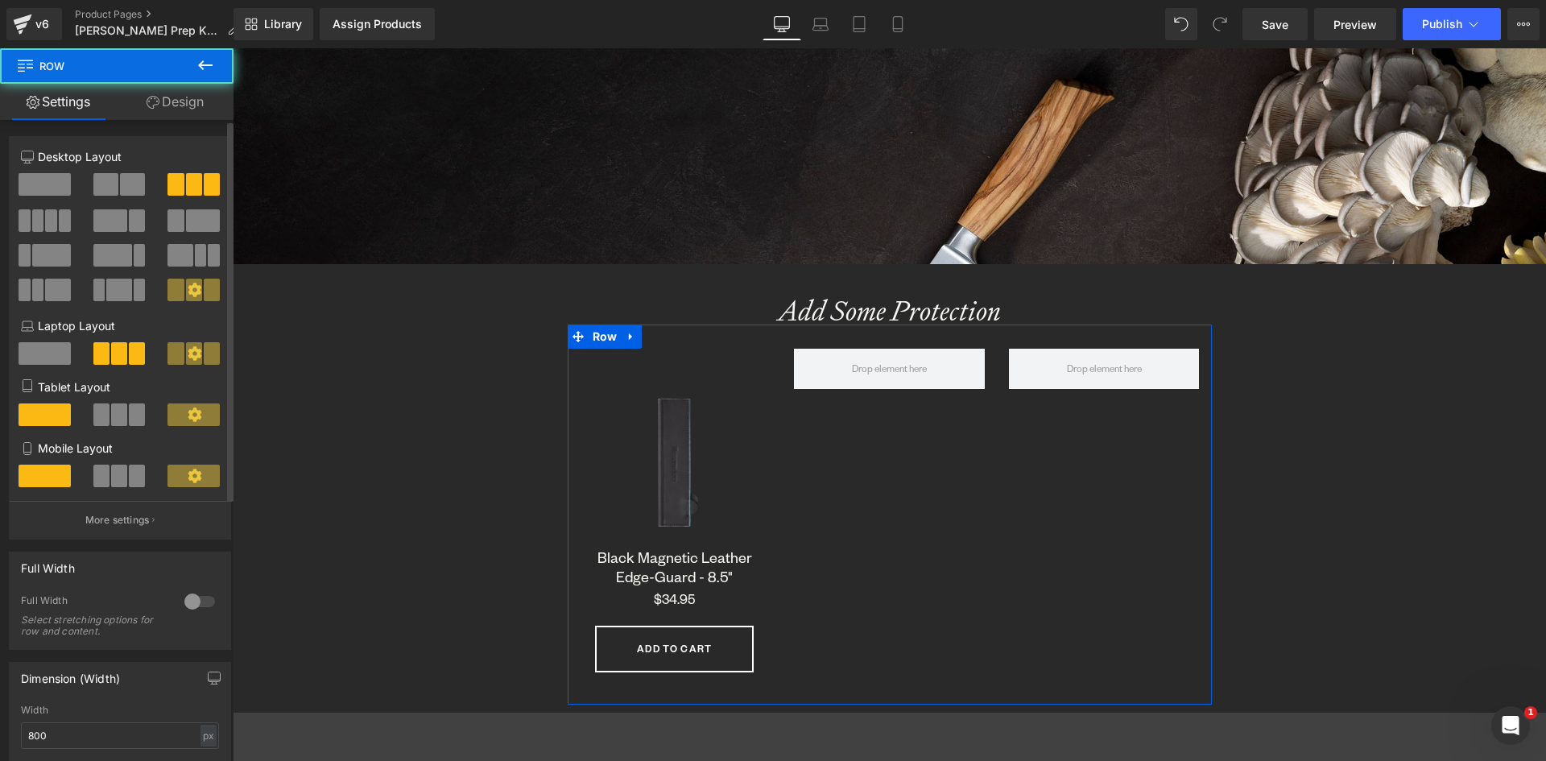
click at [101, 411] on span at bounding box center [101, 414] width 16 height 23
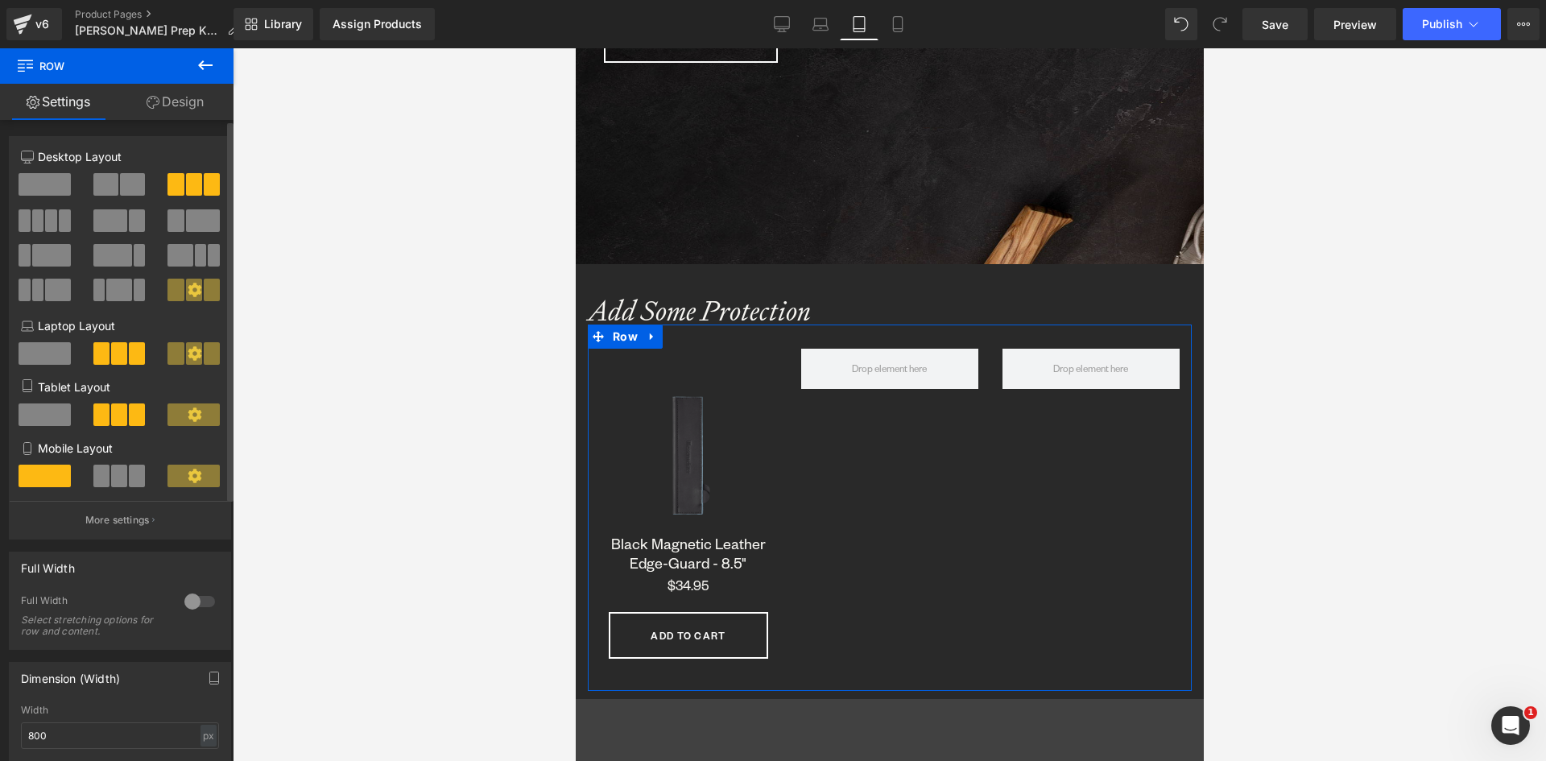
click at [113, 470] on span at bounding box center [119, 476] width 16 height 23
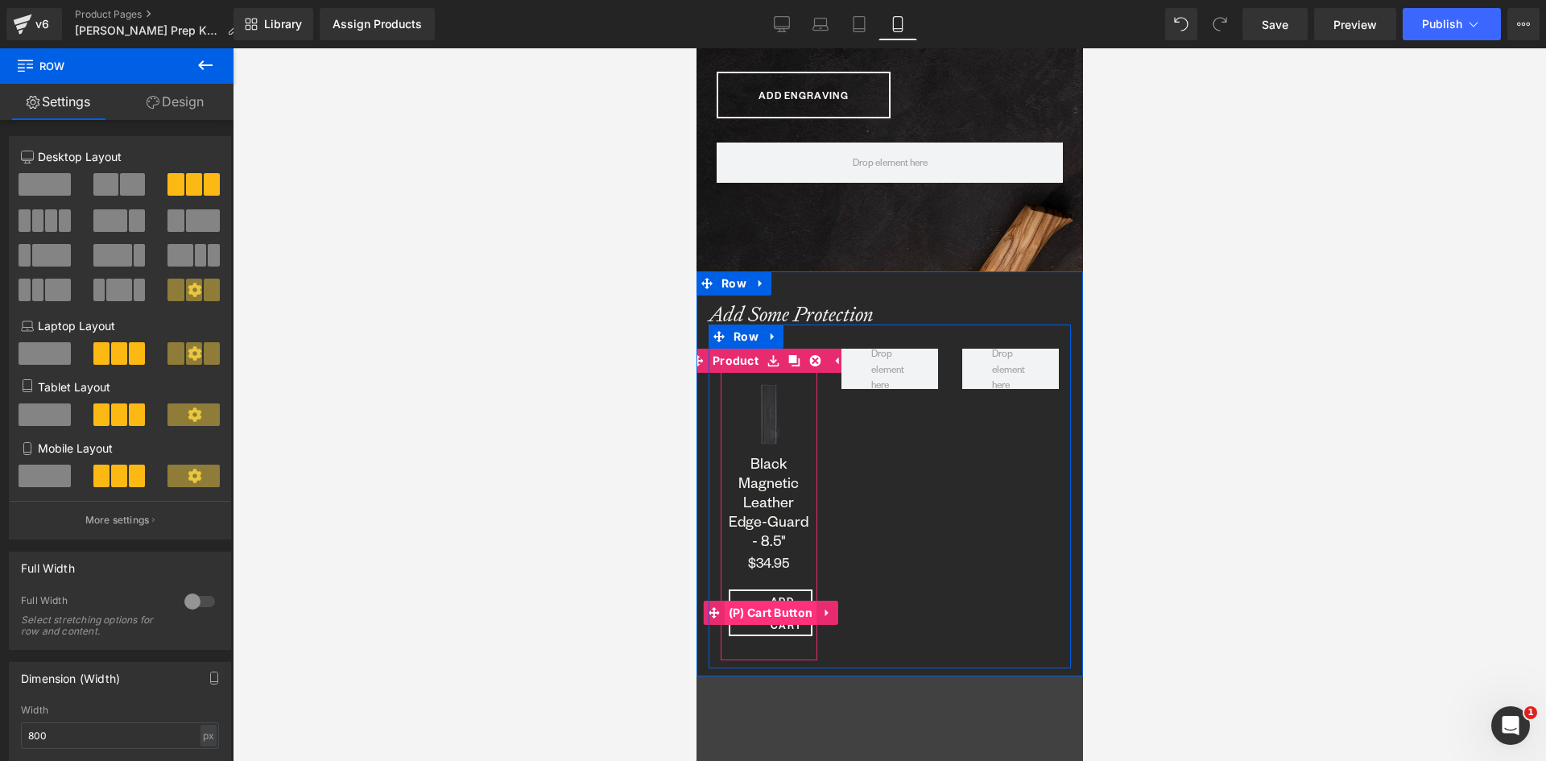
click at [776, 606] on span "(P) Cart Button" at bounding box center [770, 613] width 93 height 24
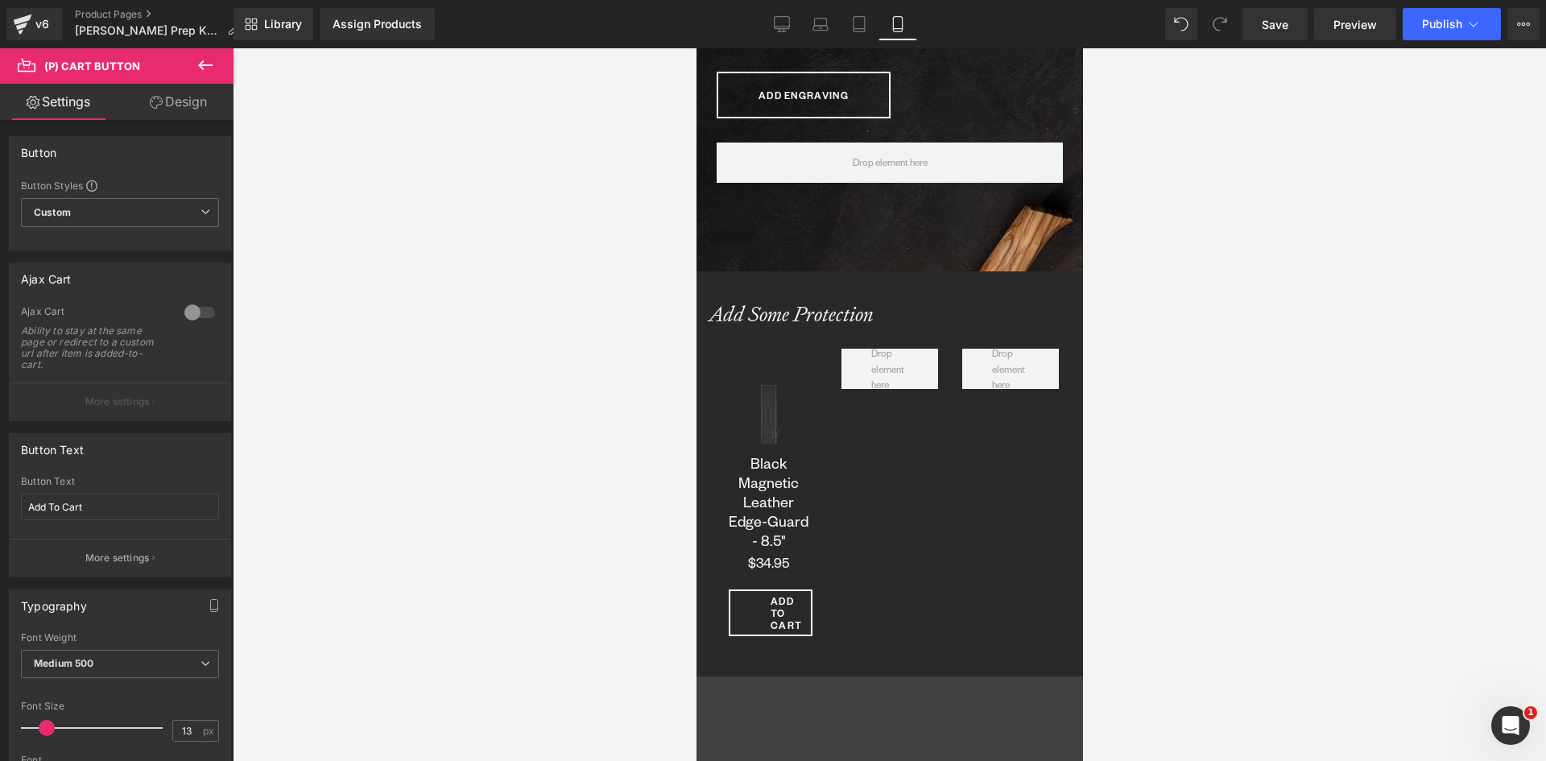
click at [180, 106] on link "Design" at bounding box center [178, 102] width 117 height 36
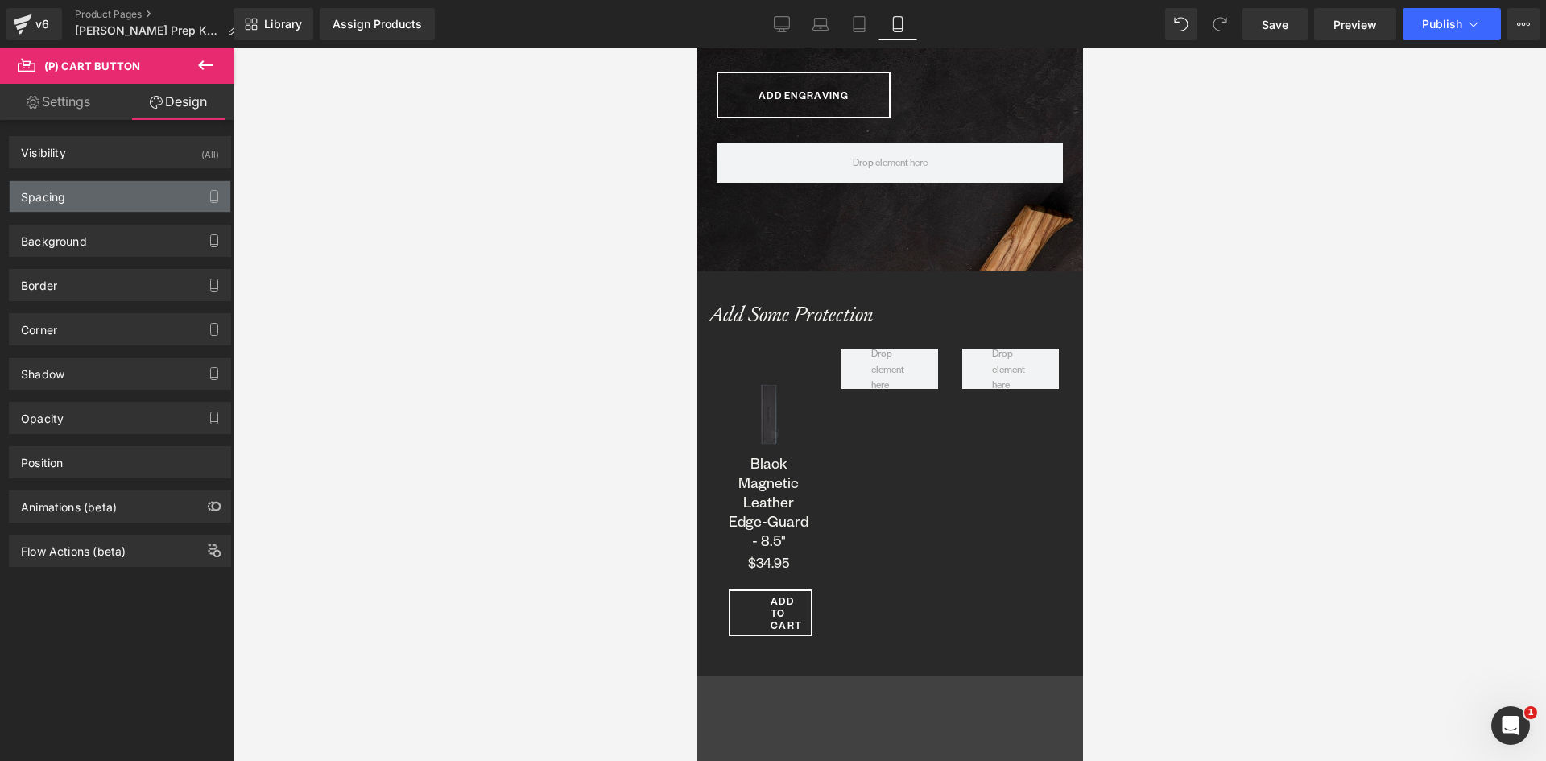
click at [71, 188] on div "Spacing" at bounding box center [120, 196] width 221 height 31
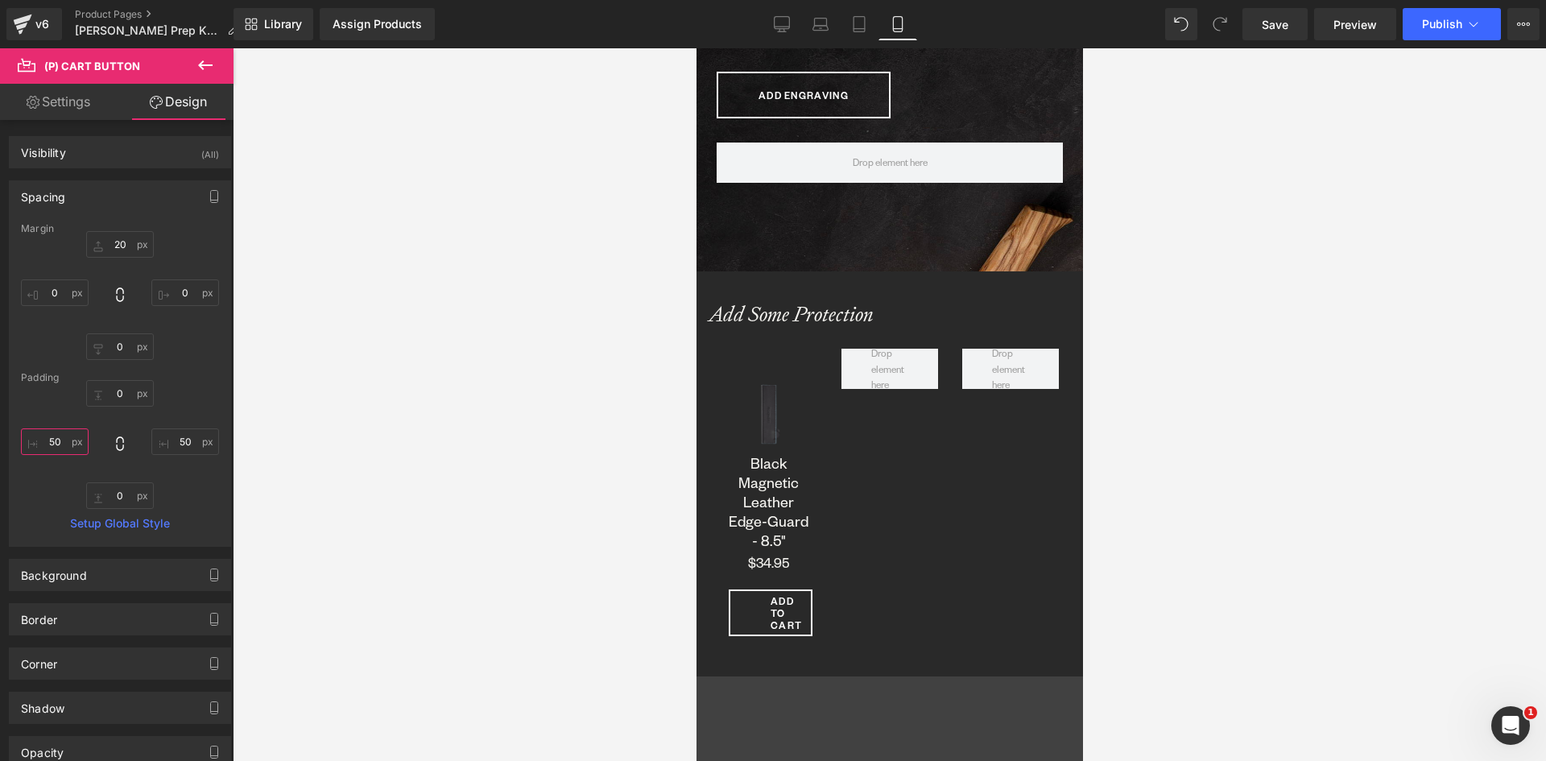
click at [60, 435] on input "50" at bounding box center [55, 441] width 68 height 27
type input "10"
click at [180, 446] on input "50" at bounding box center [185, 441] width 68 height 27
type input "10"
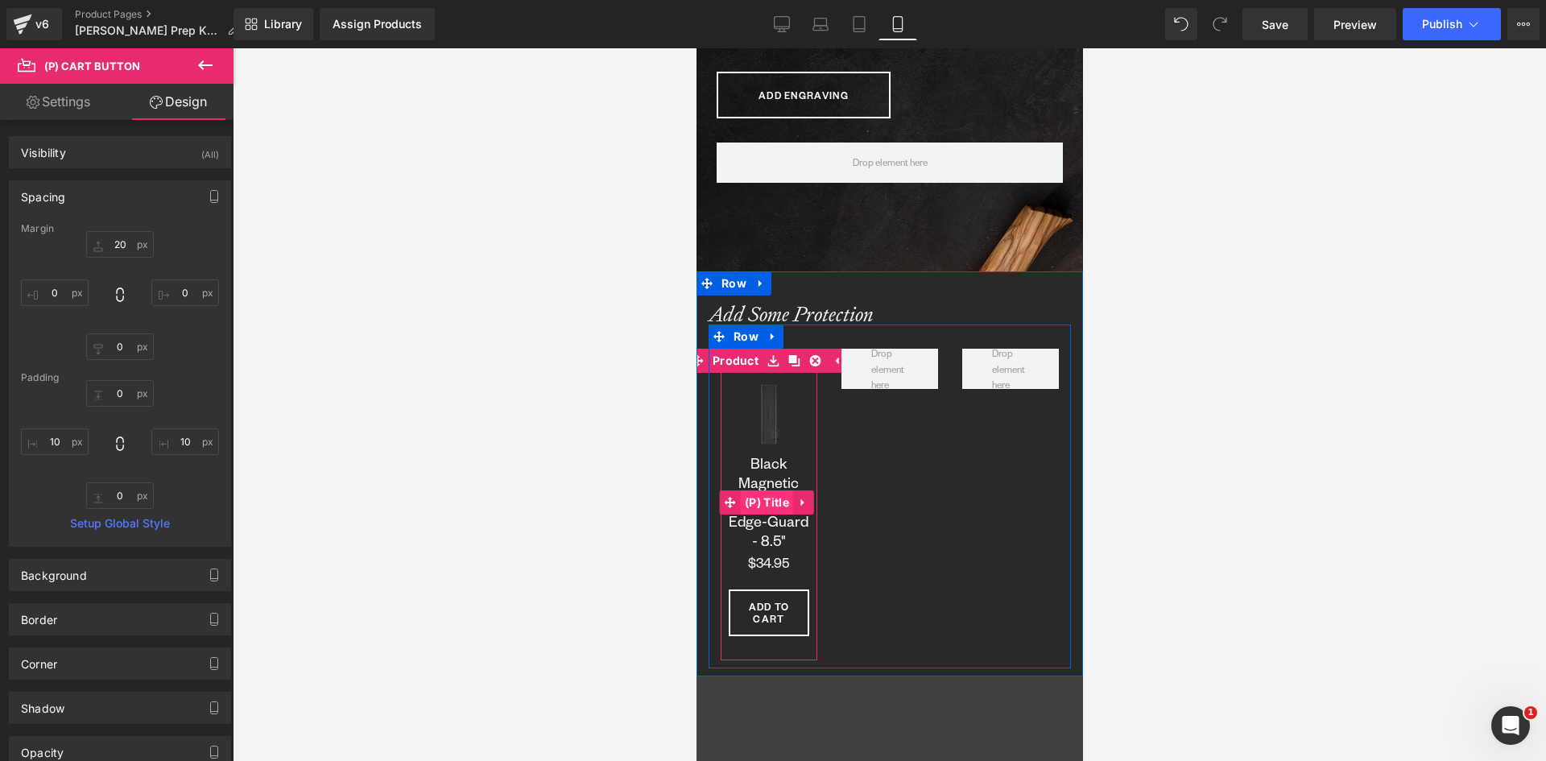
click at [780, 497] on span "(P) Title" at bounding box center [766, 502] width 52 height 24
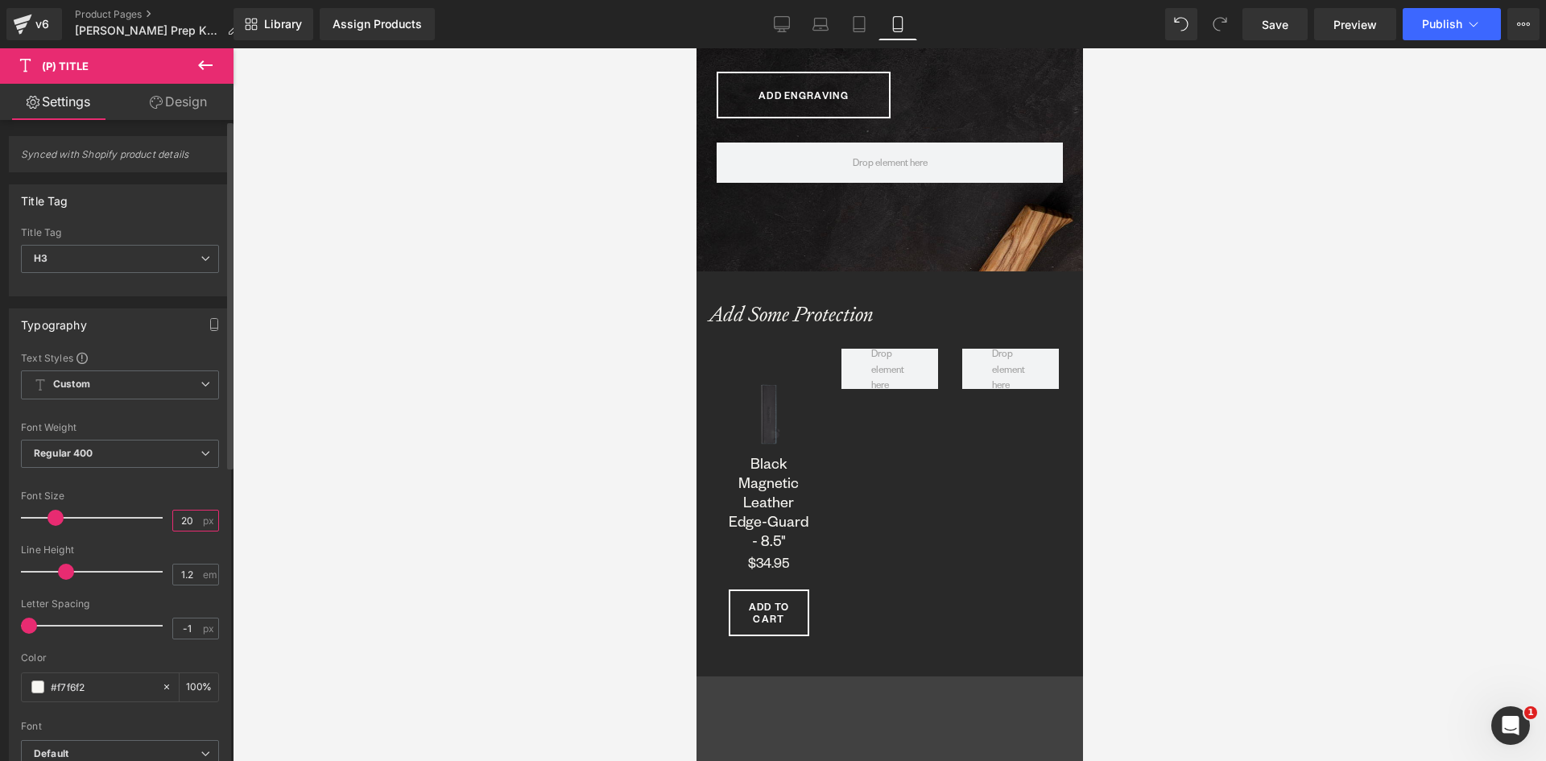
drag, startPoint x: 192, startPoint y: 521, endPoint x: 159, endPoint y: 520, distance: 33.0
click at [159, 520] on div "Font Size 20 px" at bounding box center [120, 517] width 198 height 54
type input "16"
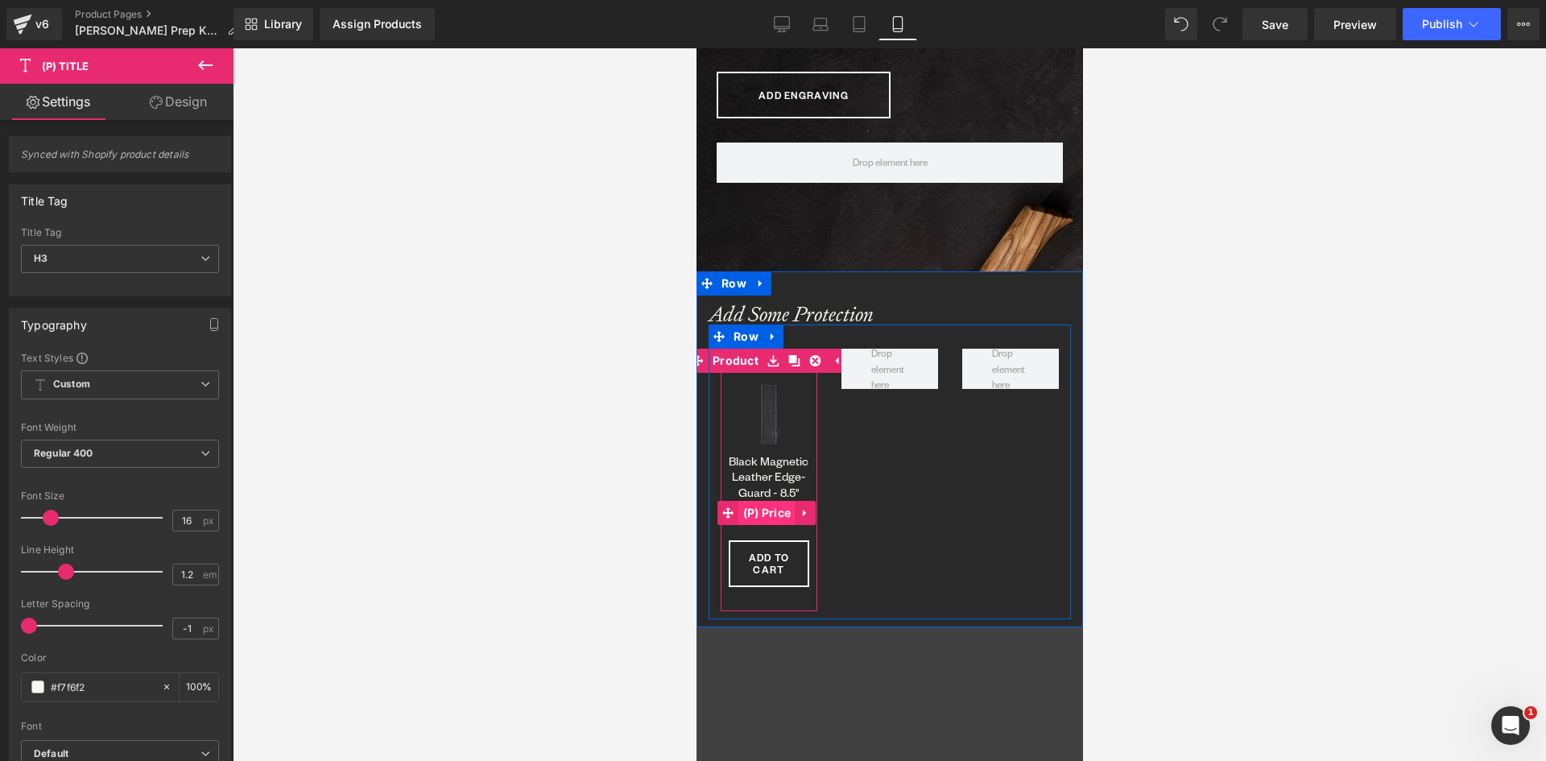
click at [776, 520] on span "(P) Price" at bounding box center [766, 513] width 56 height 24
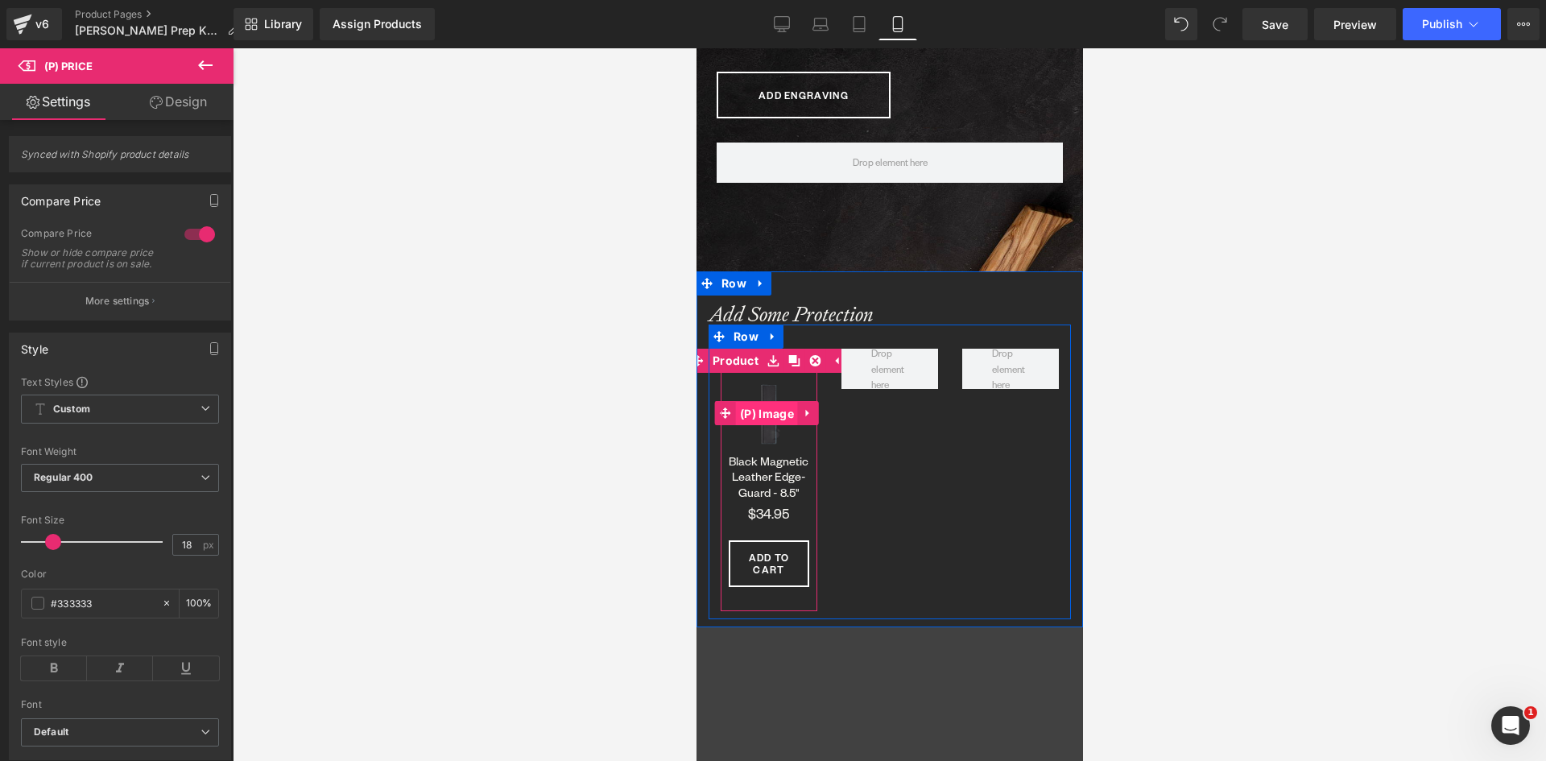
click at [776, 412] on span "(P) Image" at bounding box center [766, 414] width 62 height 24
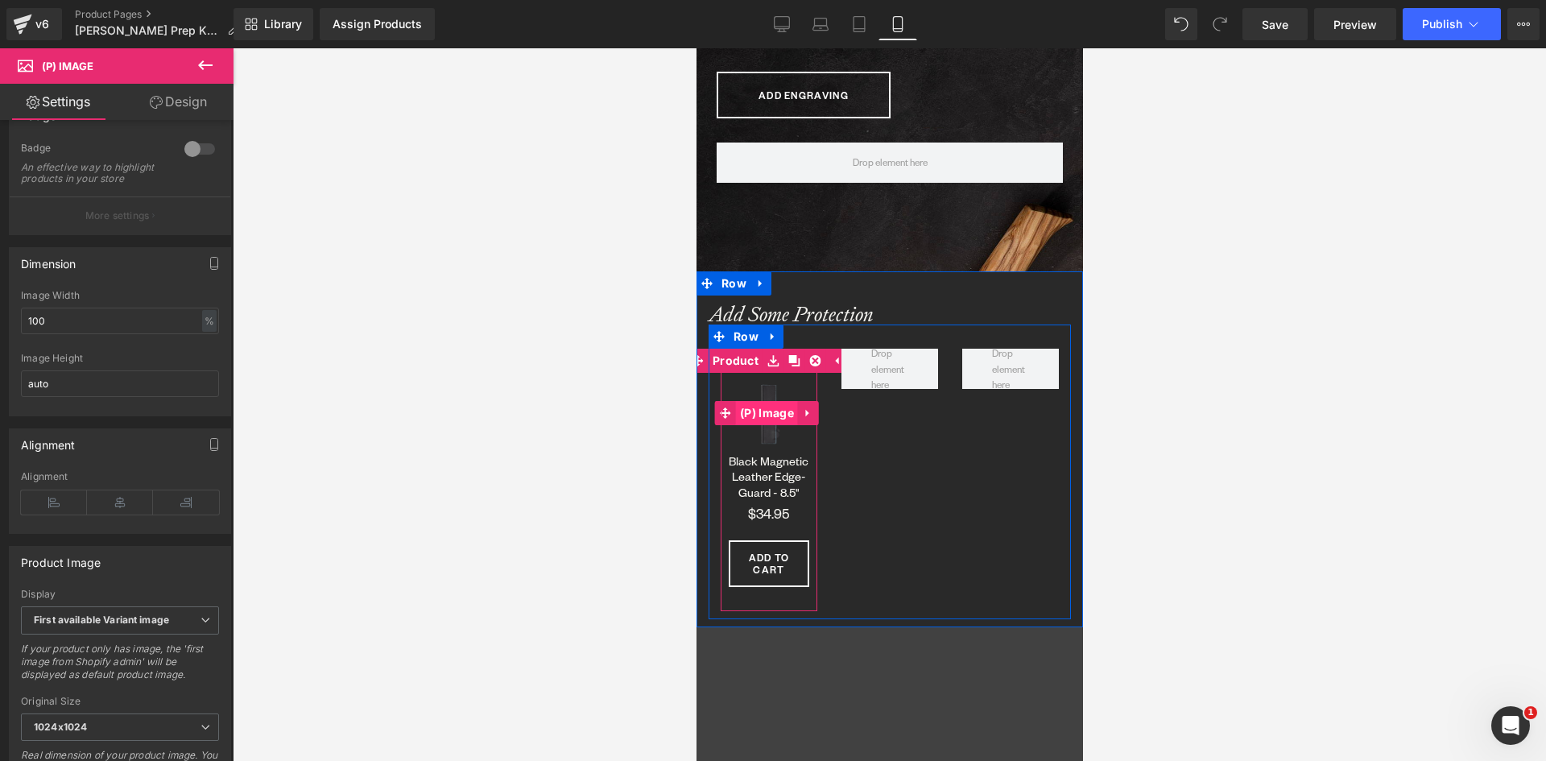
click at [768, 411] on span "(P) Image" at bounding box center [766, 413] width 62 height 24
click at [751, 335] on span "Row" at bounding box center [745, 337] width 33 height 24
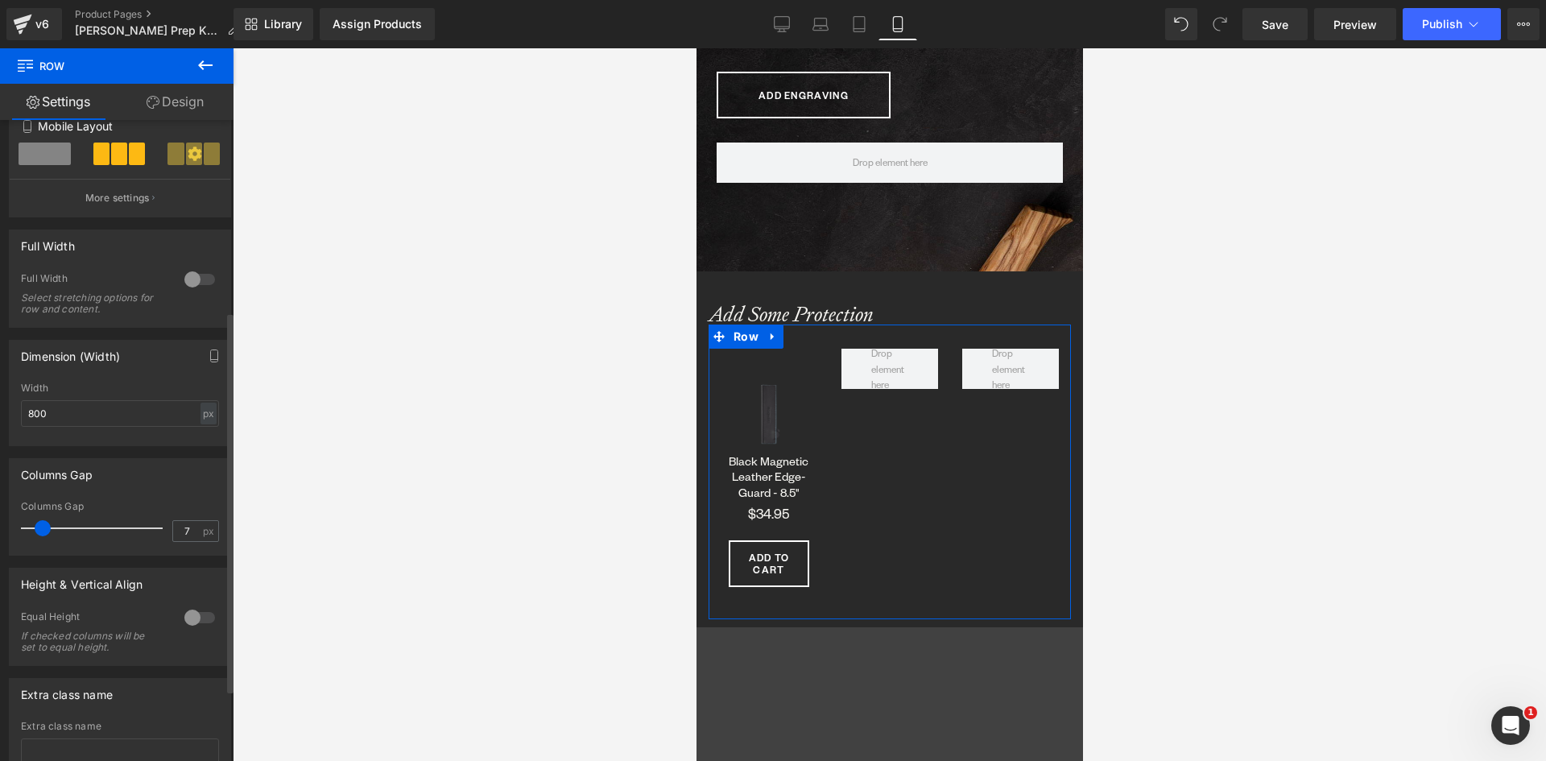
type input "0"
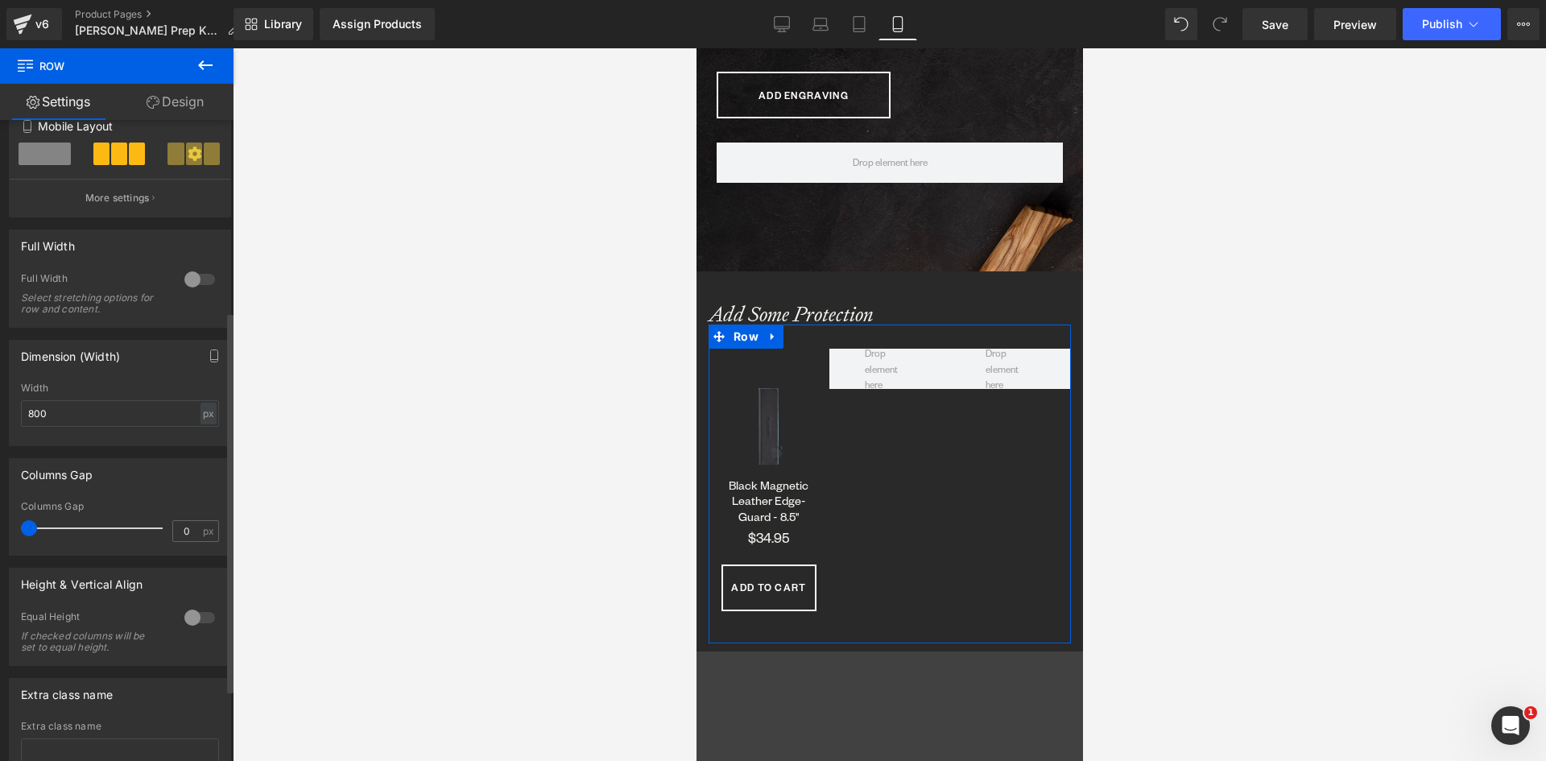
drag, startPoint x: 39, startPoint y: 523, endPoint x: 7, endPoint y: 524, distance: 32.3
click at [7, 524] on div "Columns Gap 0px Columns Gap 0 px" at bounding box center [120, 501] width 241 height 110
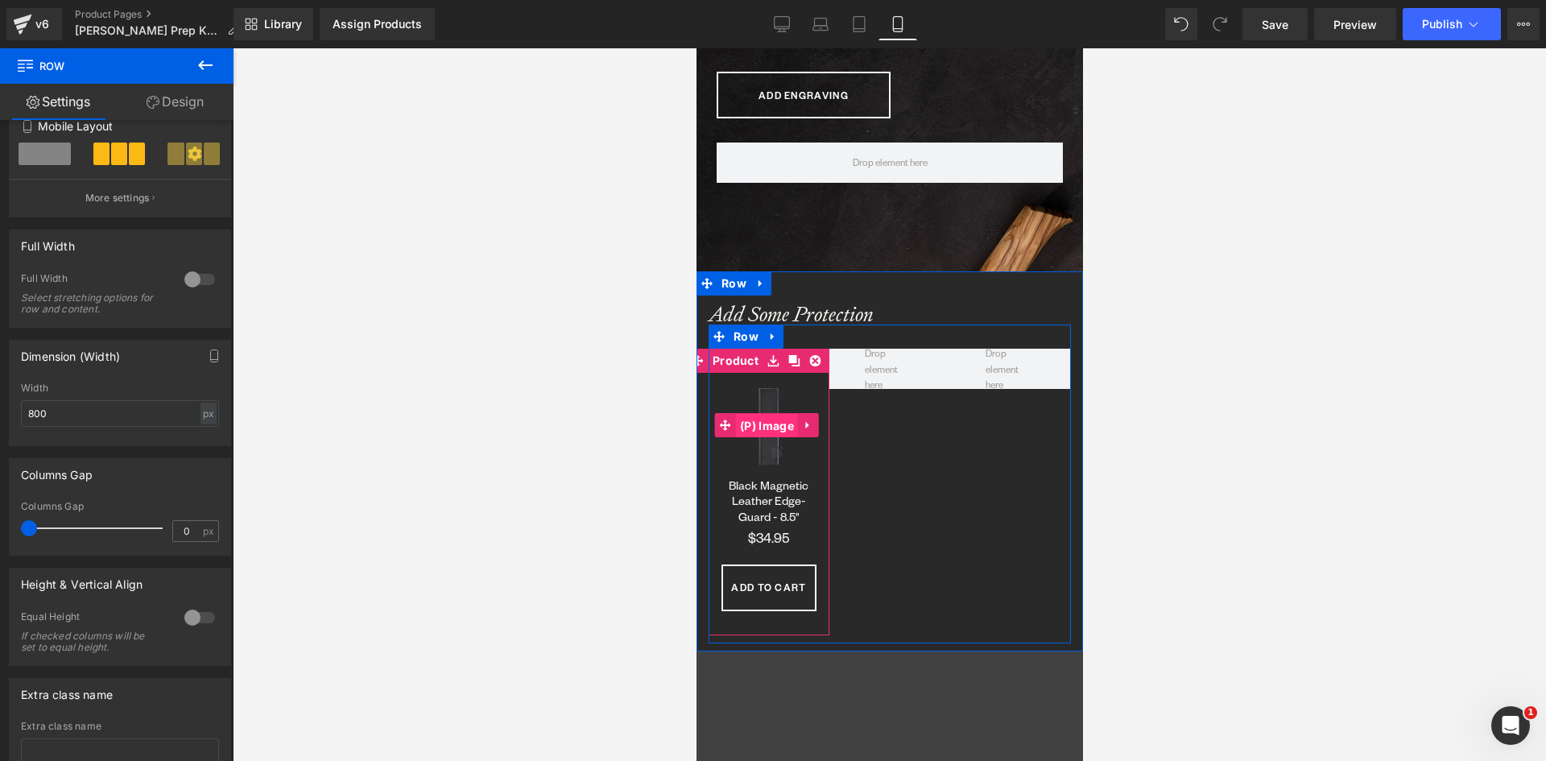
click at [767, 424] on span "(P) Image" at bounding box center [766, 426] width 62 height 24
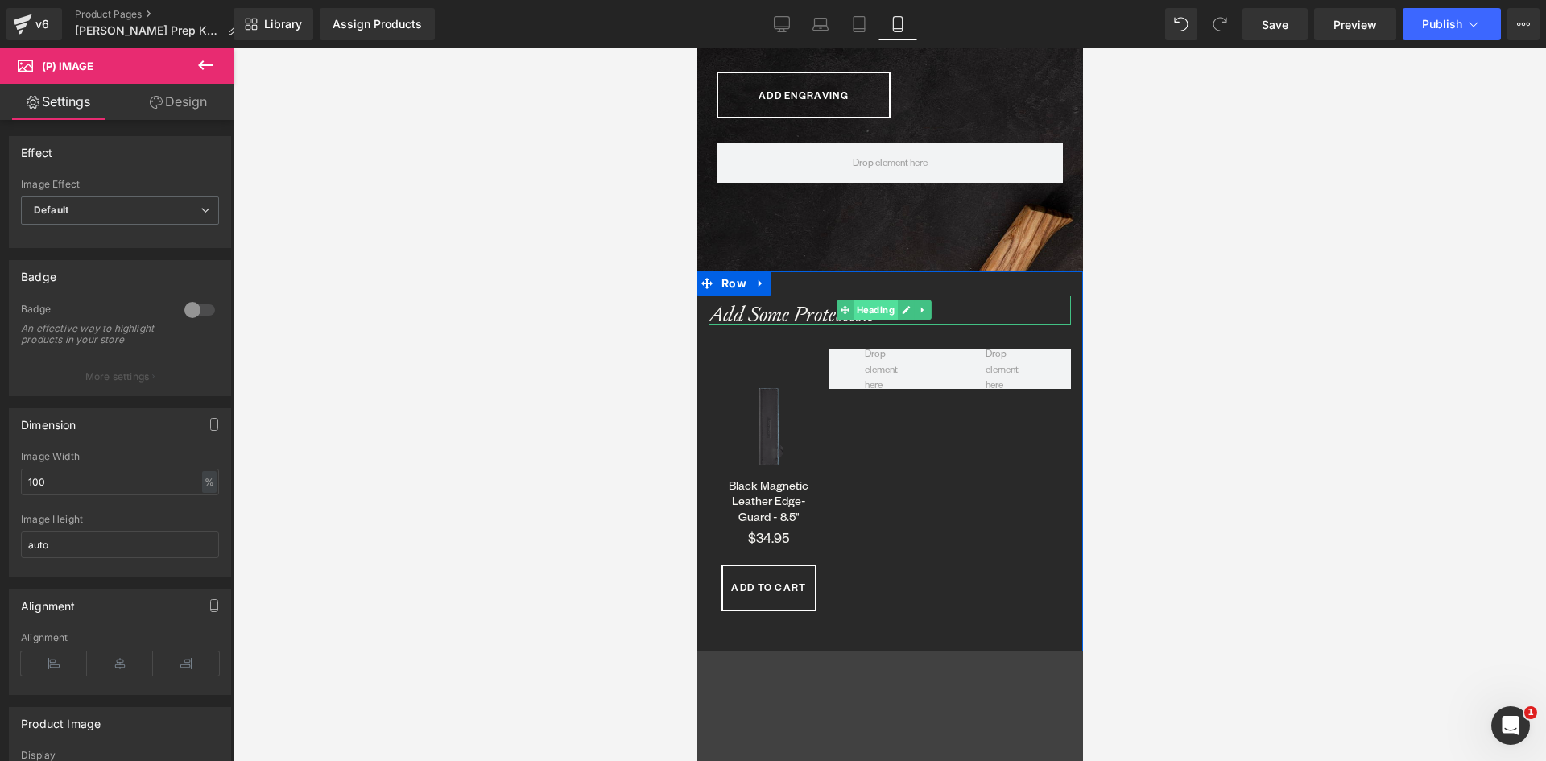
click at [864, 308] on span "Heading" at bounding box center [874, 309] width 44 height 19
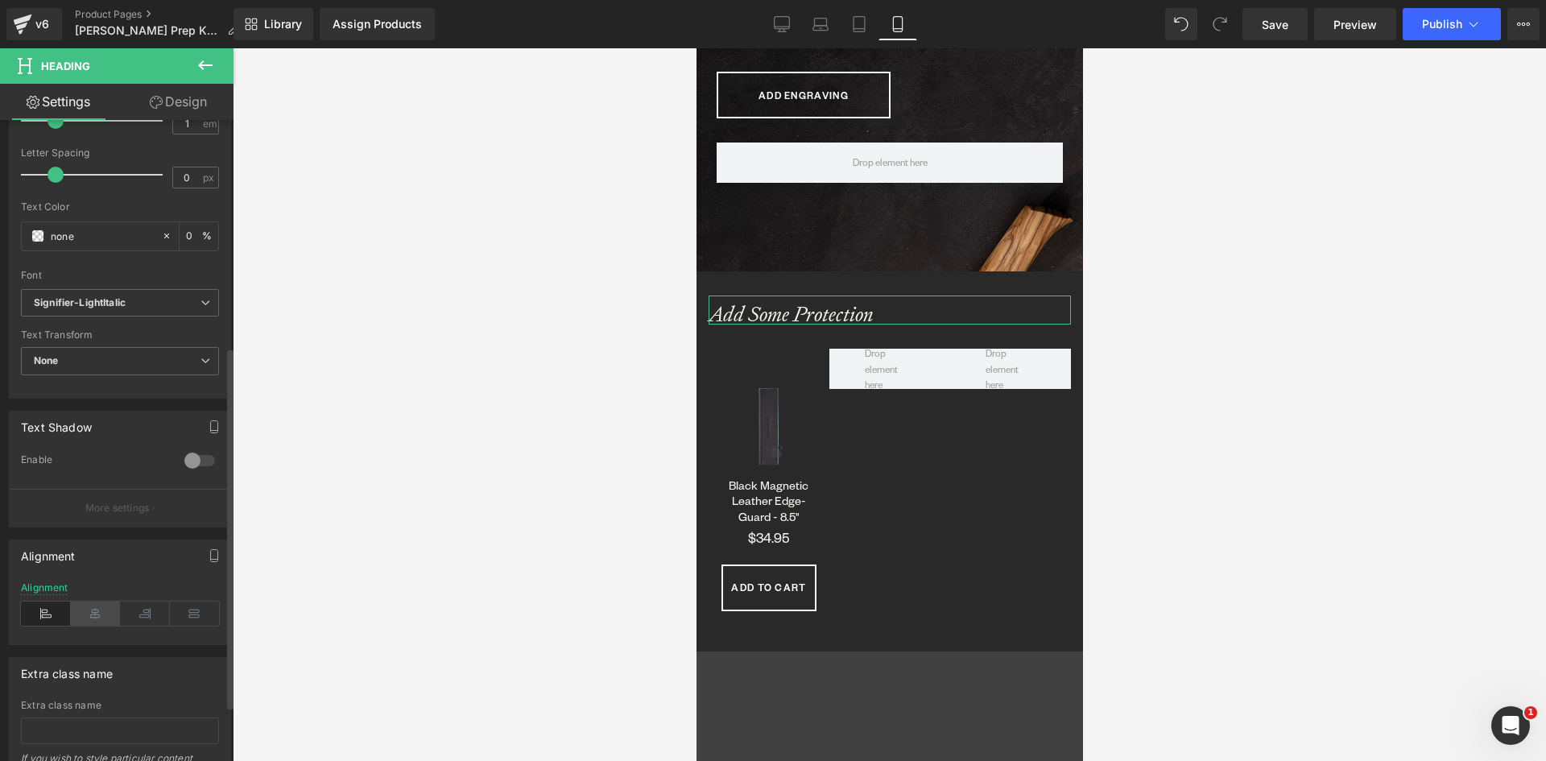
click at [89, 617] on icon at bounding box center [96, 614] width 50 height 24
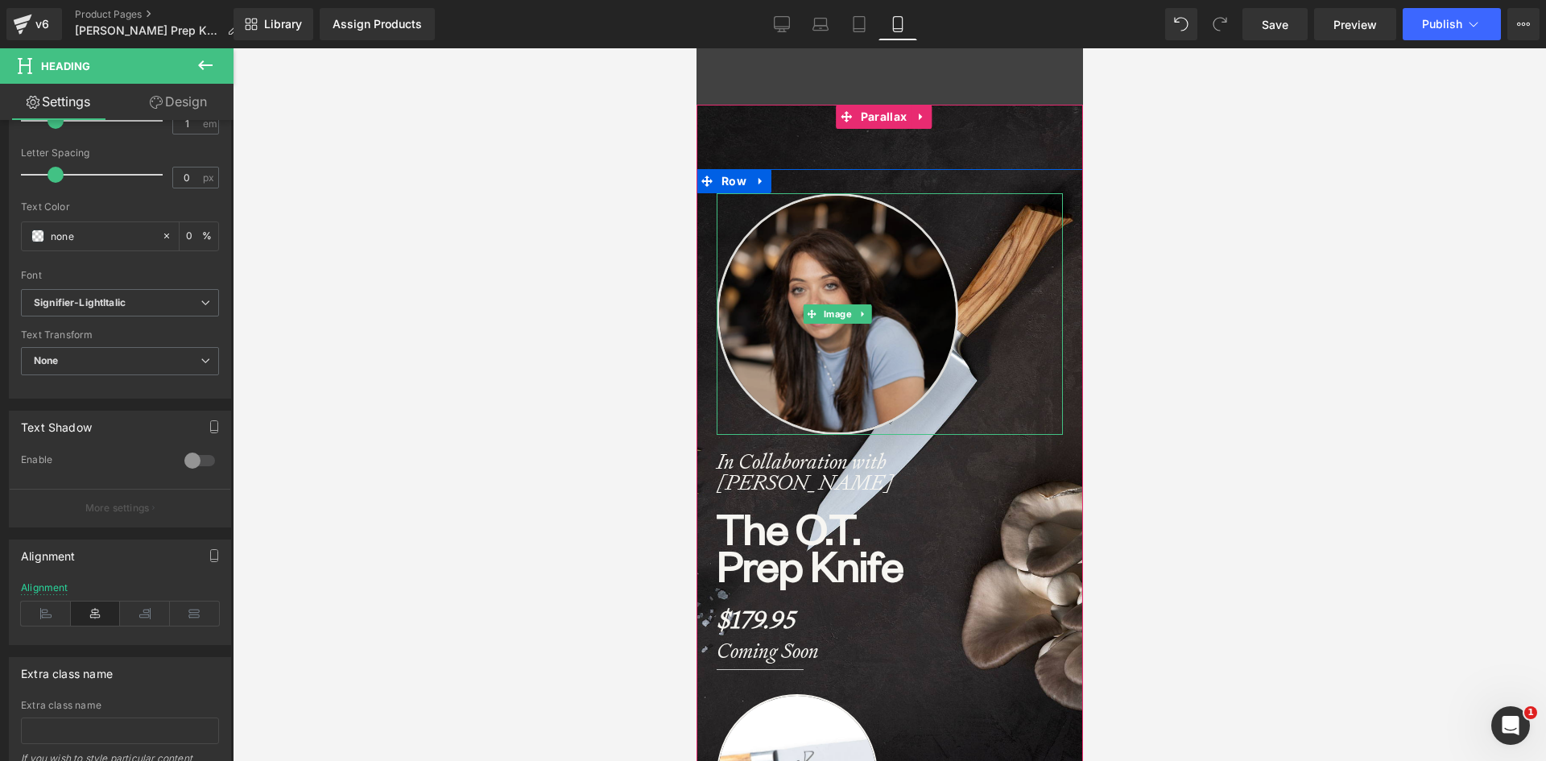
click at [850, 271] on img at bounding box center [837, 314] width 242 height 242
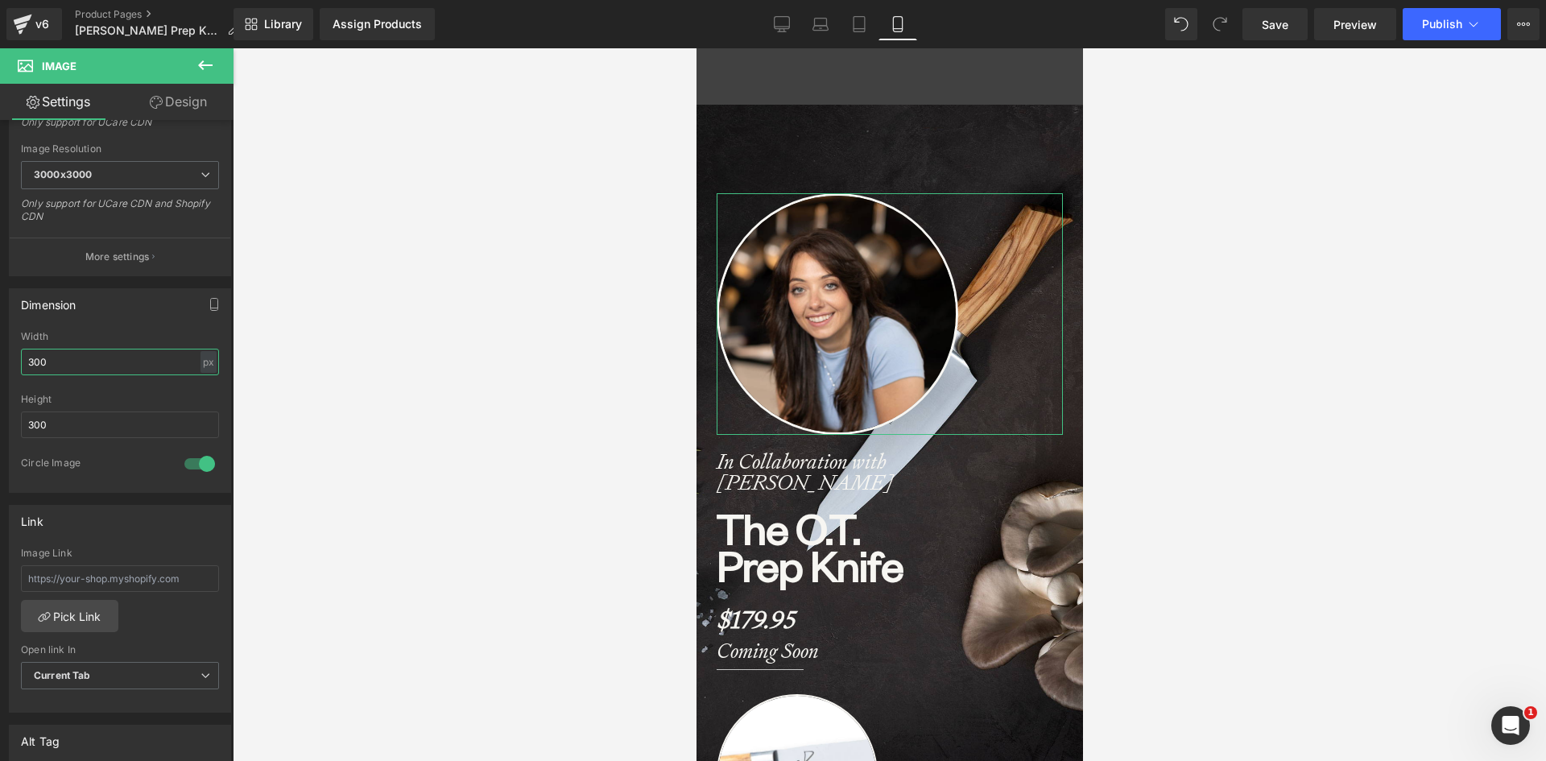
drag, startPoint x: 56, startPoint y: 361, endPoint x: -13, endPoint y: 362, distance: 69.3
click at [0, 362] on html "Heading You are previewing how the will restyle your page. You can not edit Ele…" at bounding box center [773, 380] width 1546 height 761
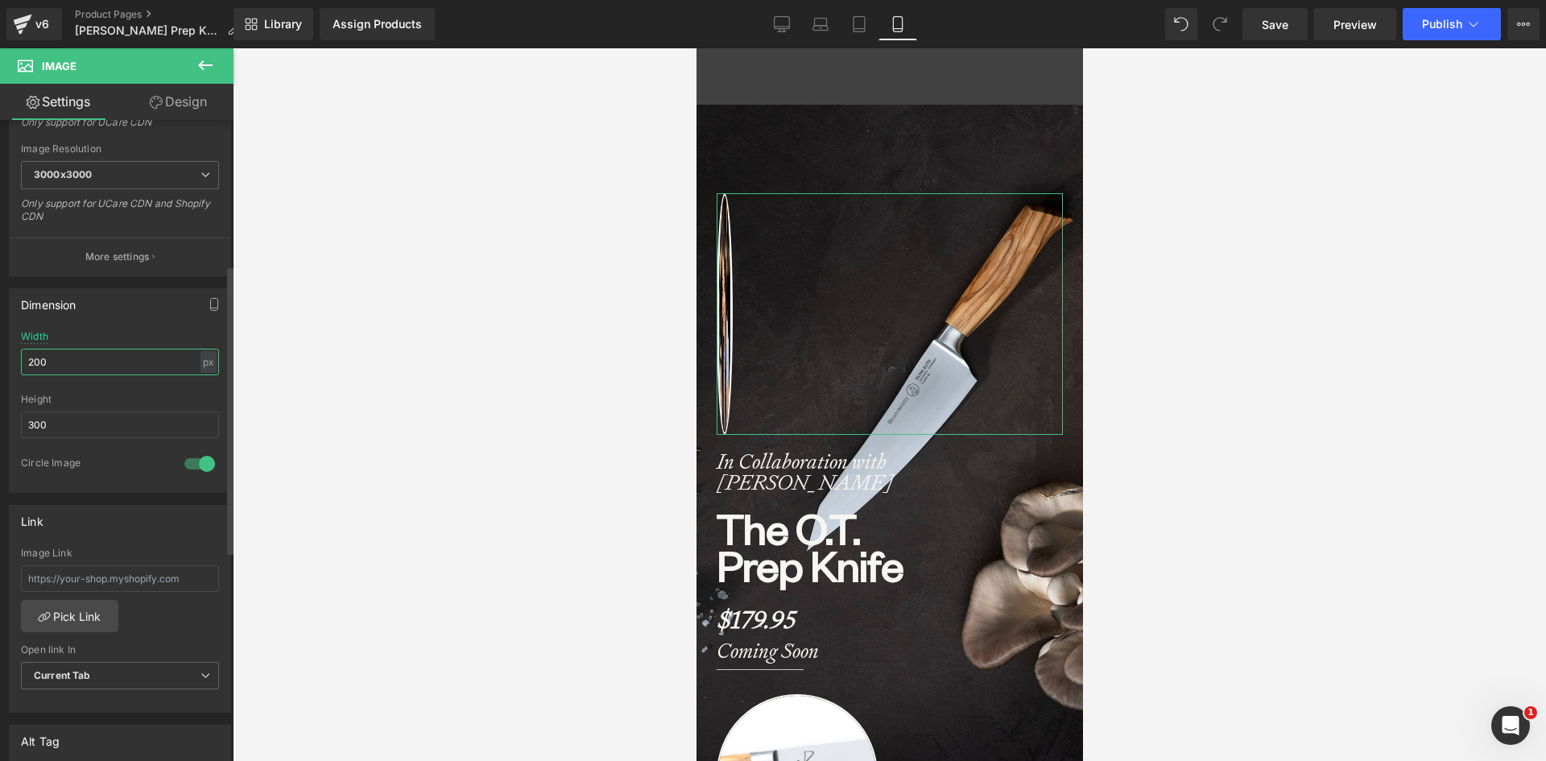
type input "200"
drag, startPoint x: 15, startPoint y: 421, endPoint x: 2, endPoint y: 421, distance: 13.7
click at [2, 421] on div "Dimension 200px Width 200 px % px 300px Height 300 1 Circle Image" at bounding box center [120, 384] width 241 height 217
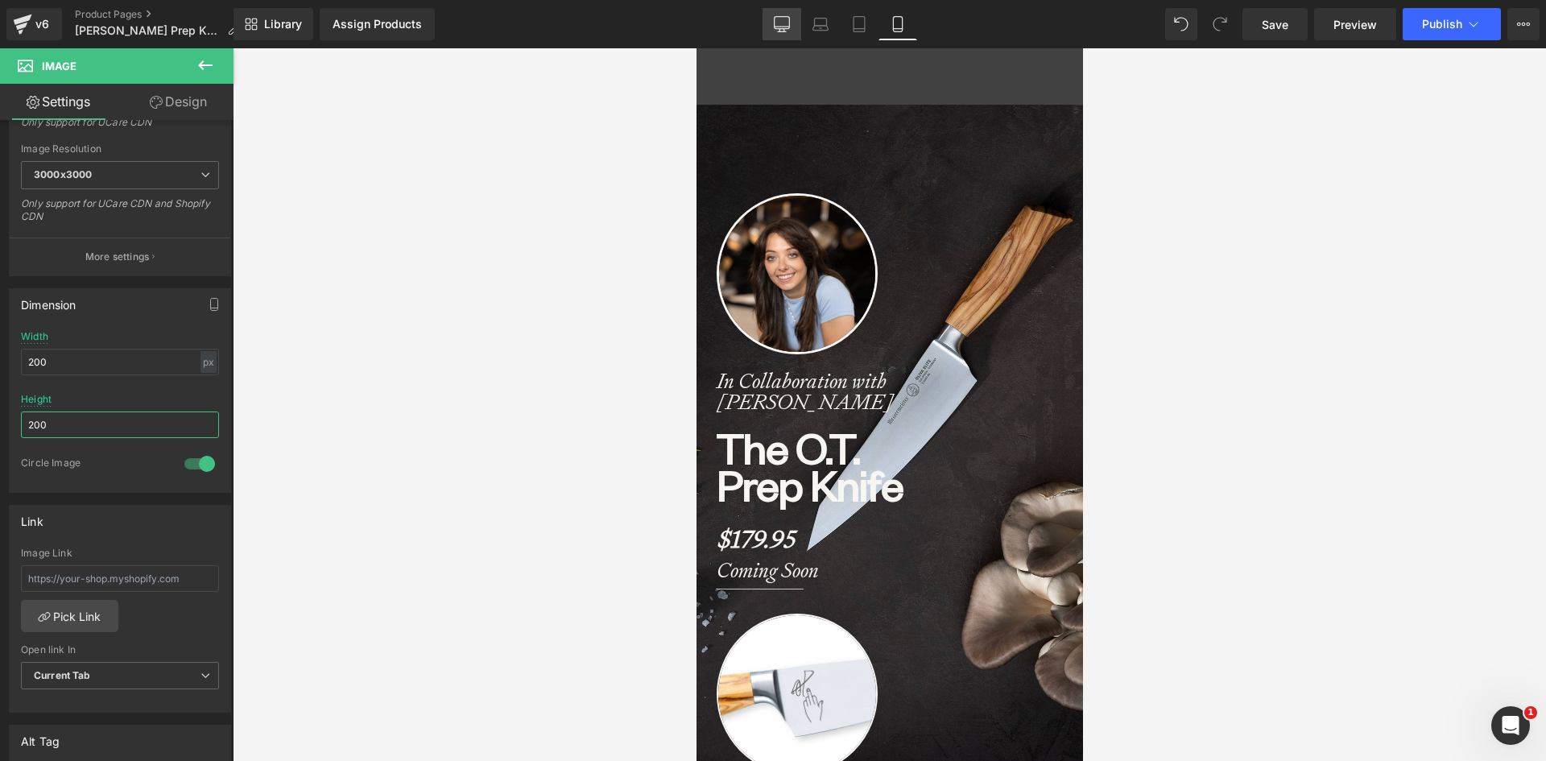
type input "200"
click at [784, 33] on link "Desktop" at bounding box center [782, 24] width 39 height 32
type input "300"
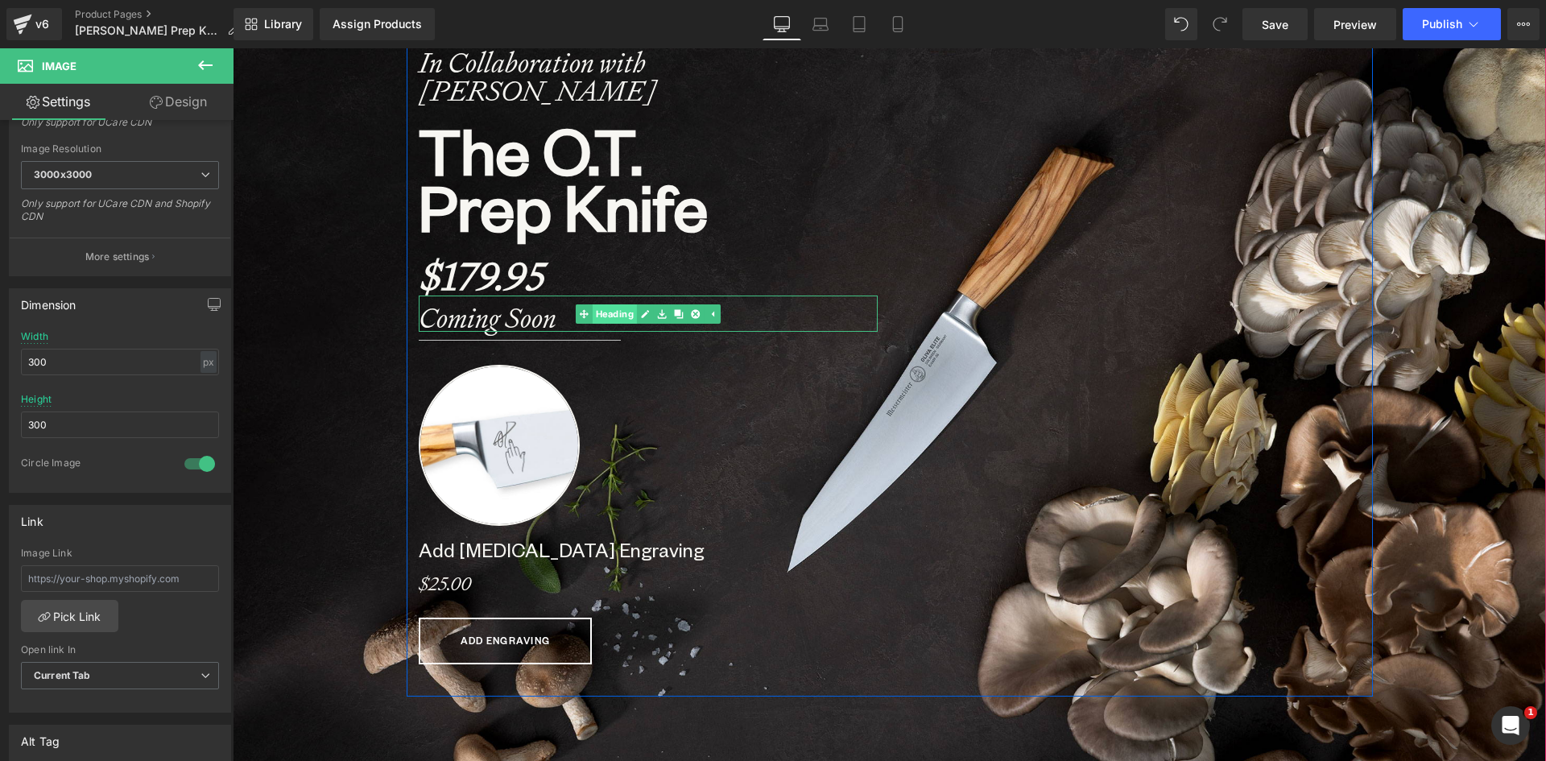
click at [603, 311] on link "Heading" at bounding box center [605, 313] width 61 height 19
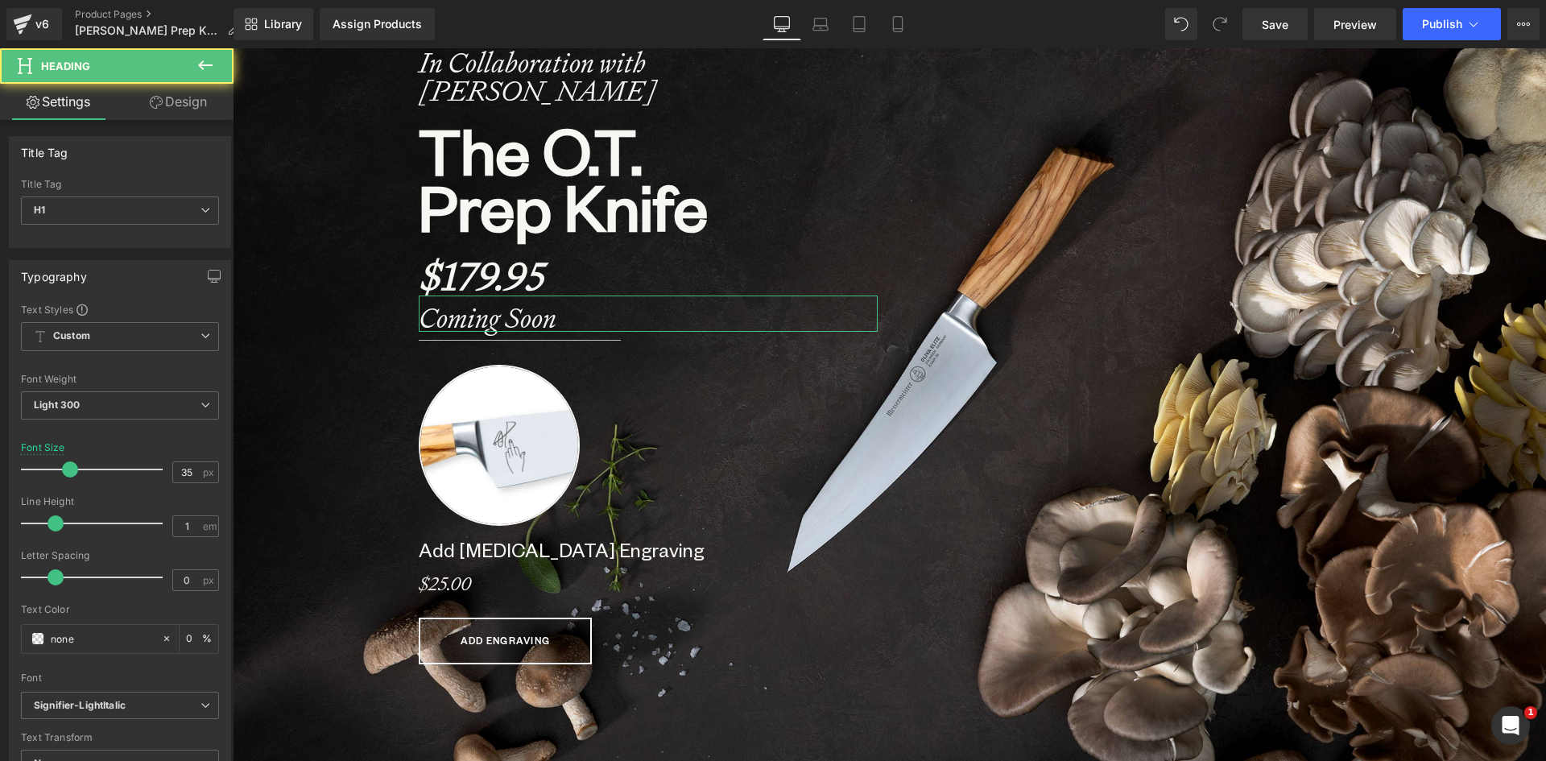
drag, startPoint x: 185, startPoint y: 106, endPoint x: 166, endPoint y: 129, distance: 29.7
click at [185, 106] on link "Design" at bounding box center [178, 102] width 117 height 36
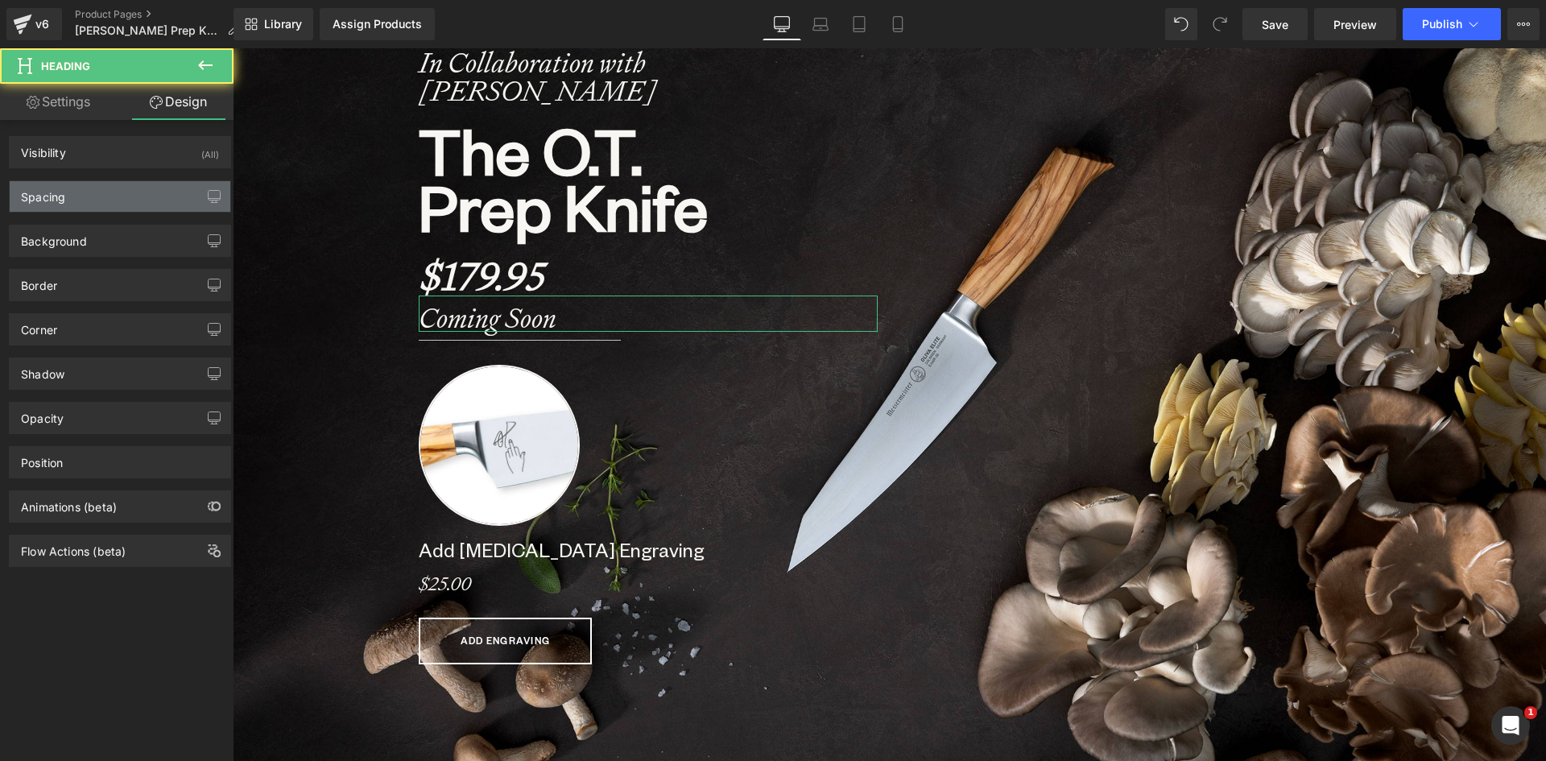
type input "0"
type input "10"
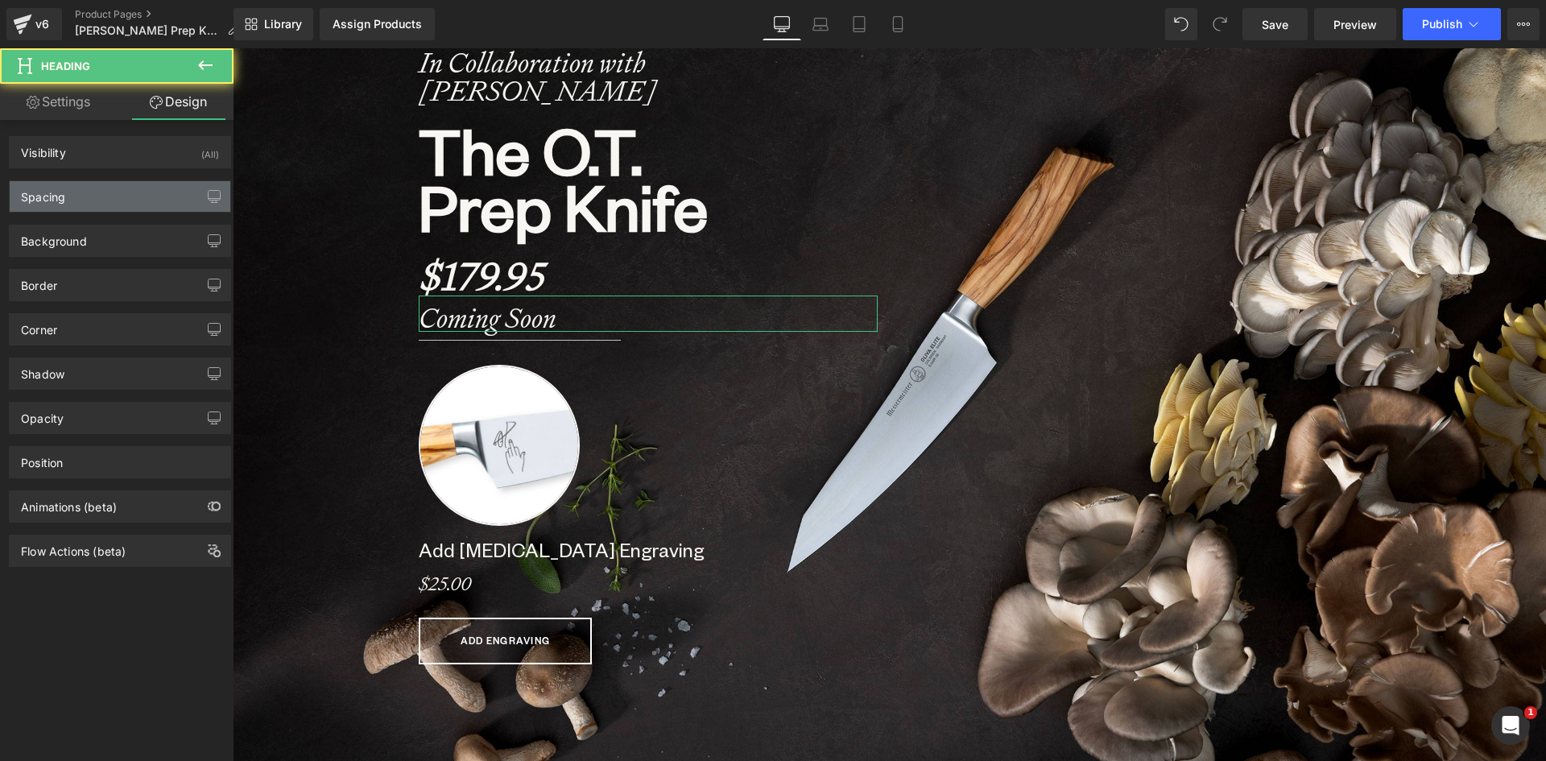
type input "0"
click at [111, 194] on div "Spacing" at bounding box center [120, 196] width 221 height 31
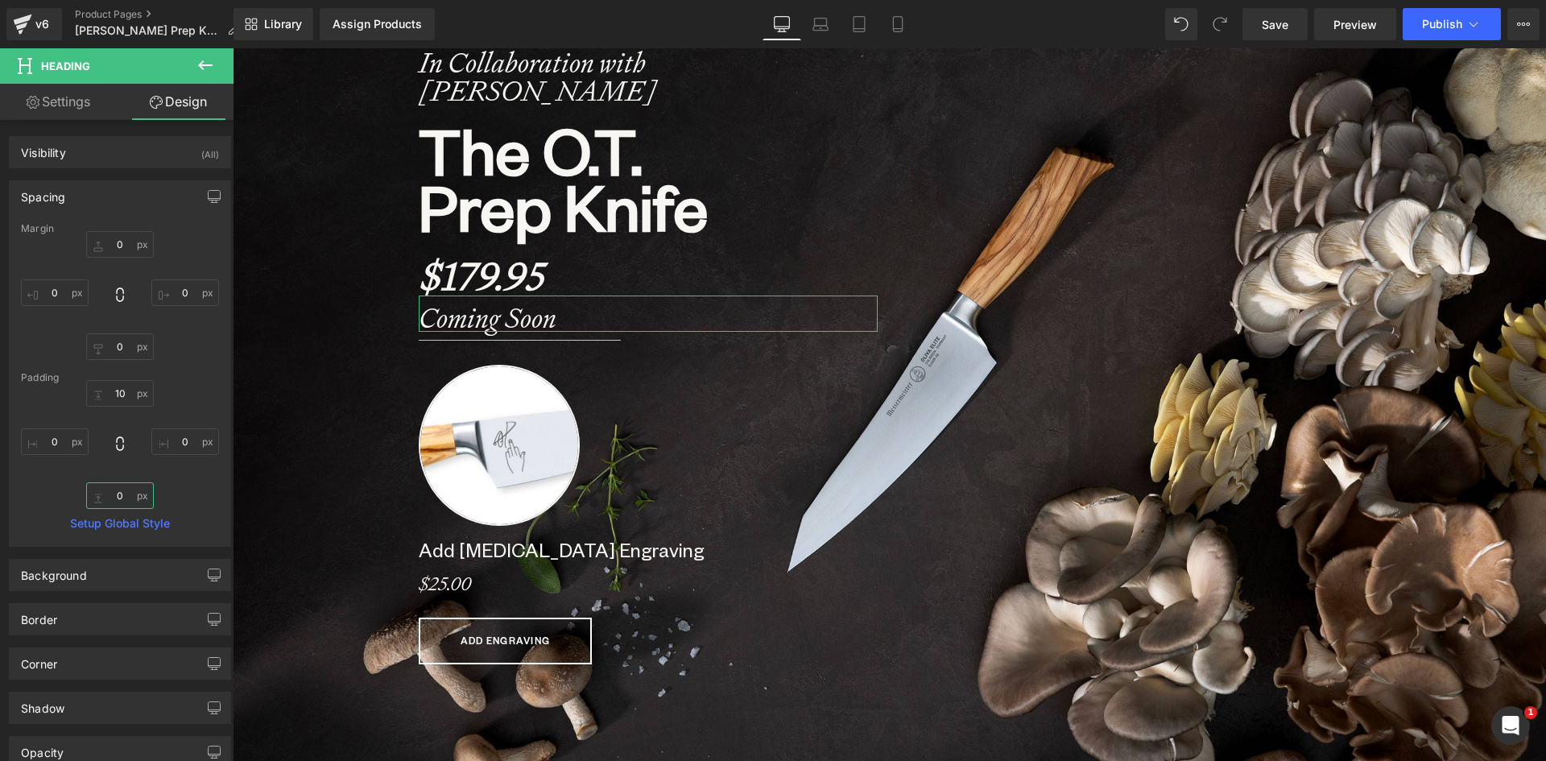
click at [121, 499] on input "0" at bounding box center [120, 495] width 68 height 27
type input "10"
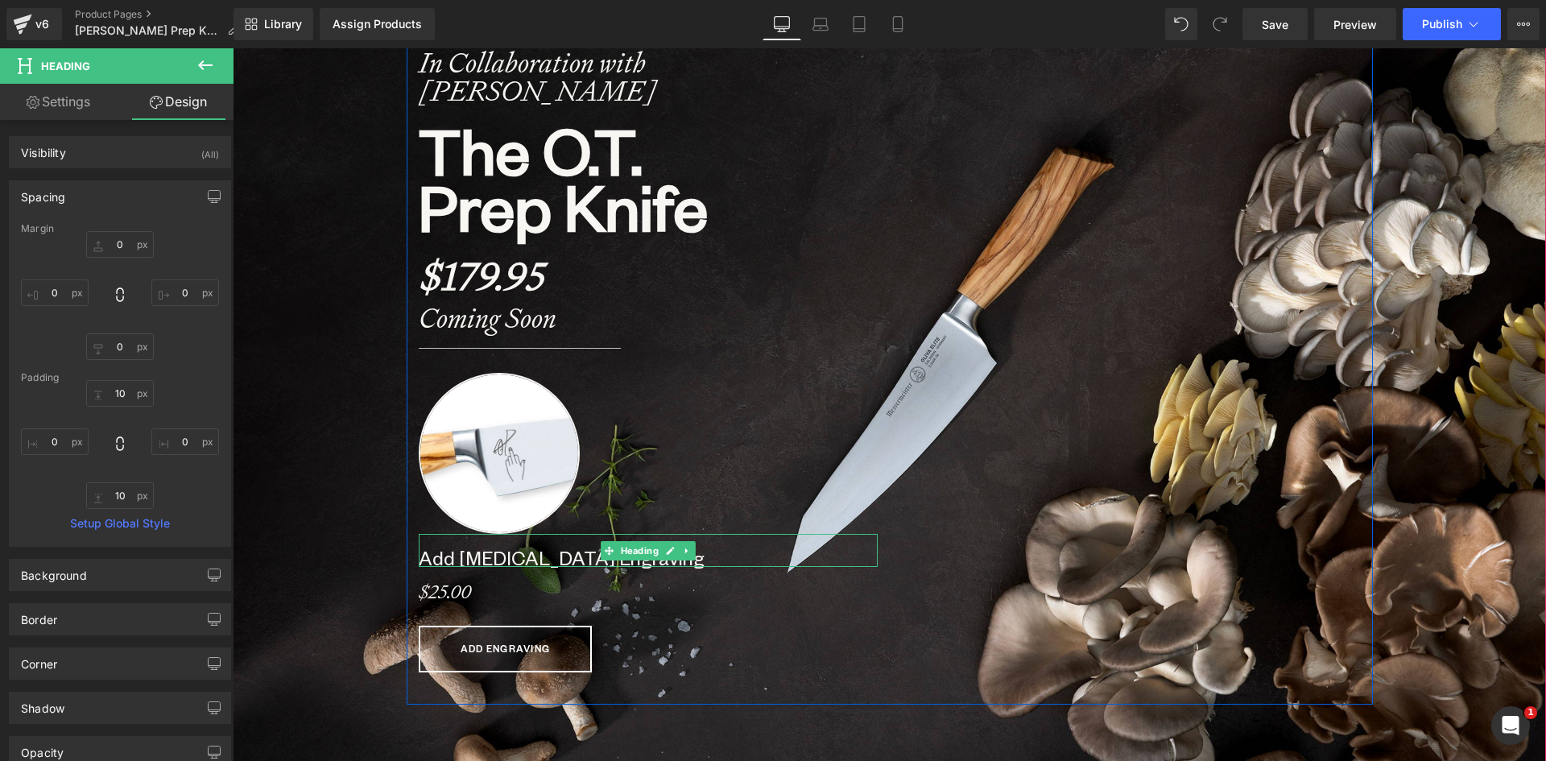
click at [444, 553] on b "Add [MEDICAL_DATA] Engraving" at bounding box center [562, 557] width 286 height 25
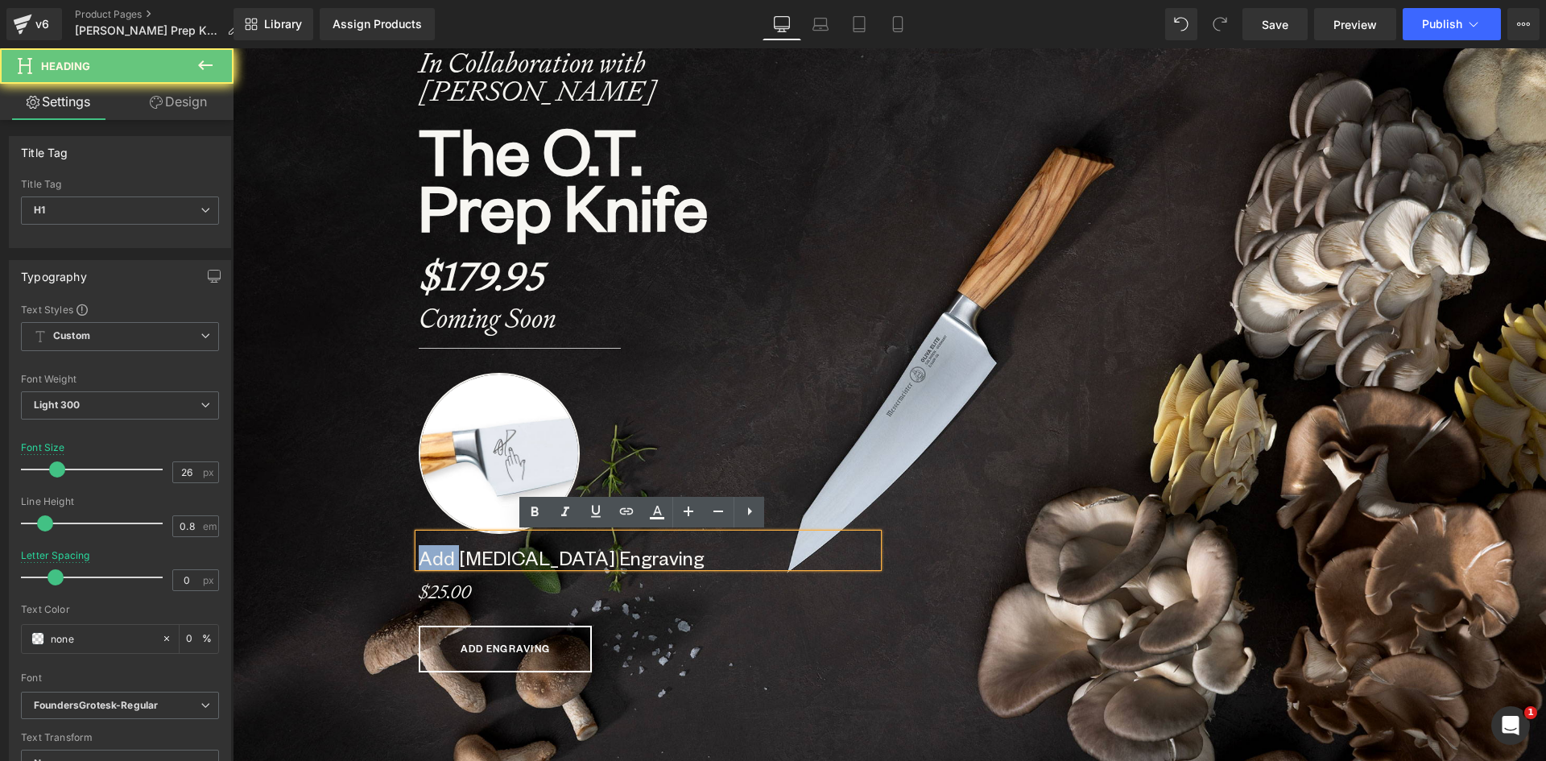
drag, startPoint x: 454, startPoint y: 554, endPoint x: 390, endPoint y: 554, distance: 64.4
click at [390, 554] on span "Image In Collaboration with [PERSON_NAME] Heading The O.T. Prep Knife Heading $…" at bounding box center [890, 235] width 1314 height 938
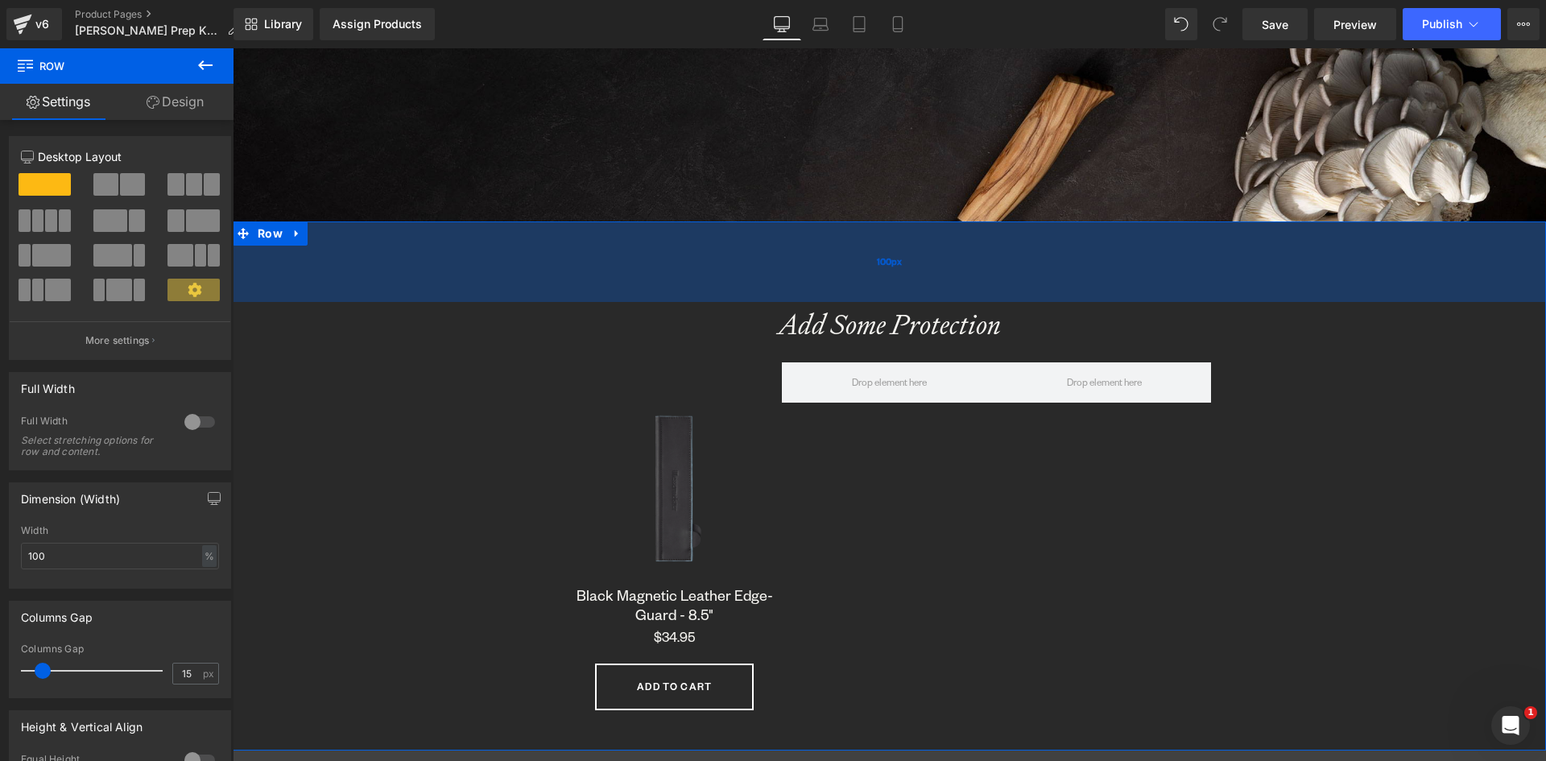
drag, startPoint x: 899, startPoint y: 239, endPoint x: 896, endPoint y: 296, distance: 56.4
click at [896, 296] on div "100px" at bounding box center [890, 261] width 1314 height 81
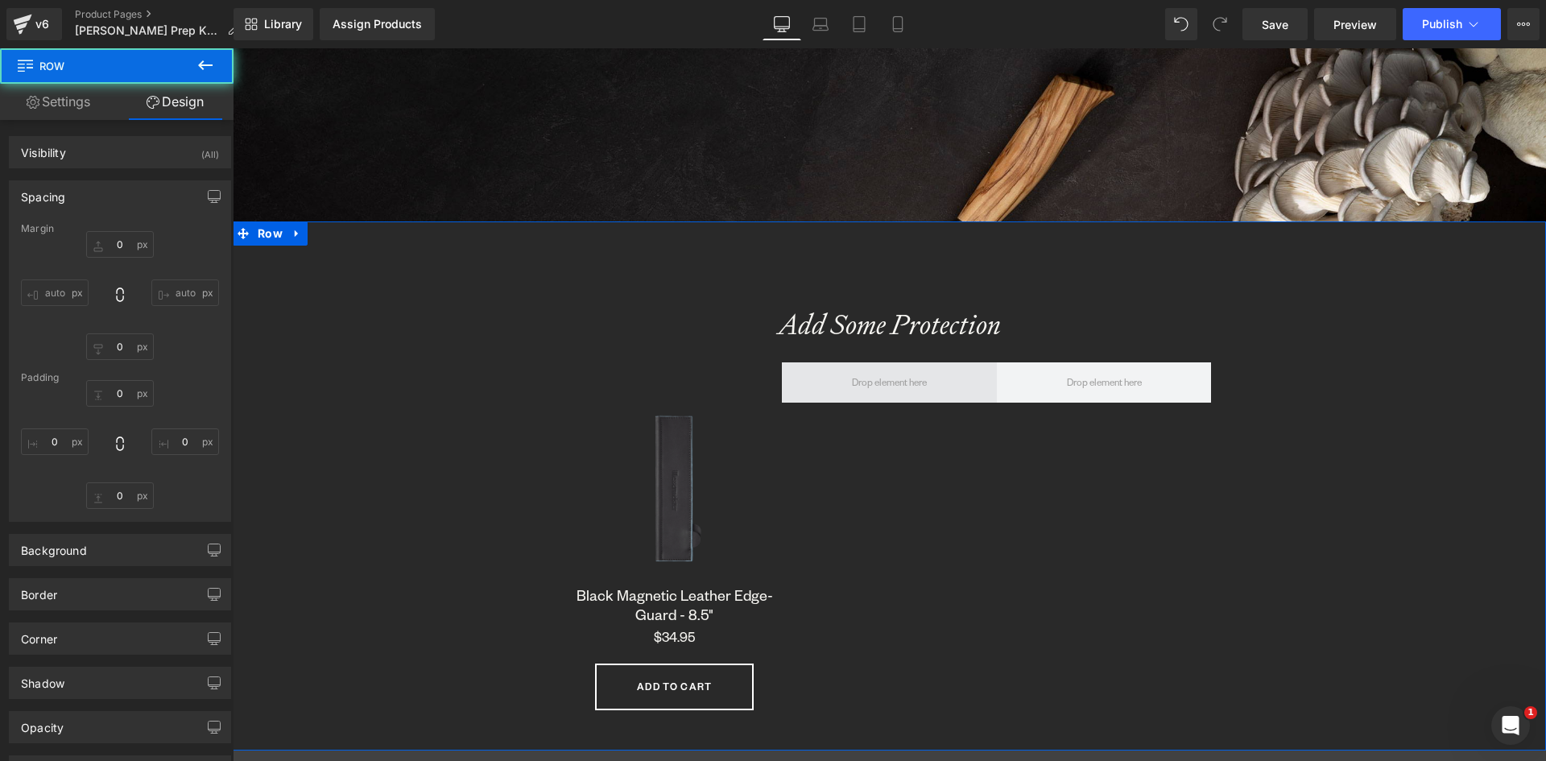
type input "0"
type input "100"
type input "0"
type input "10"
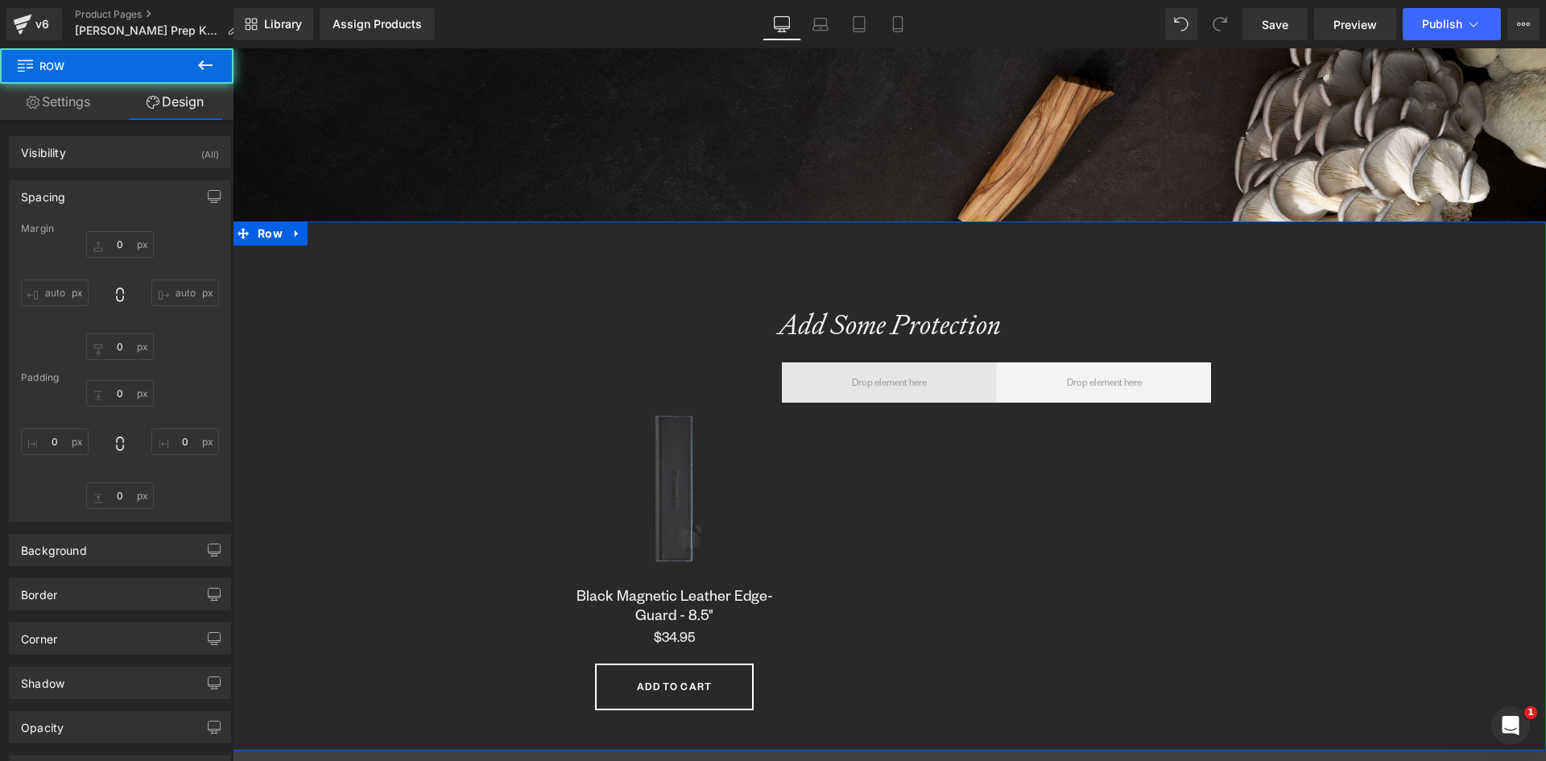
type input "0"
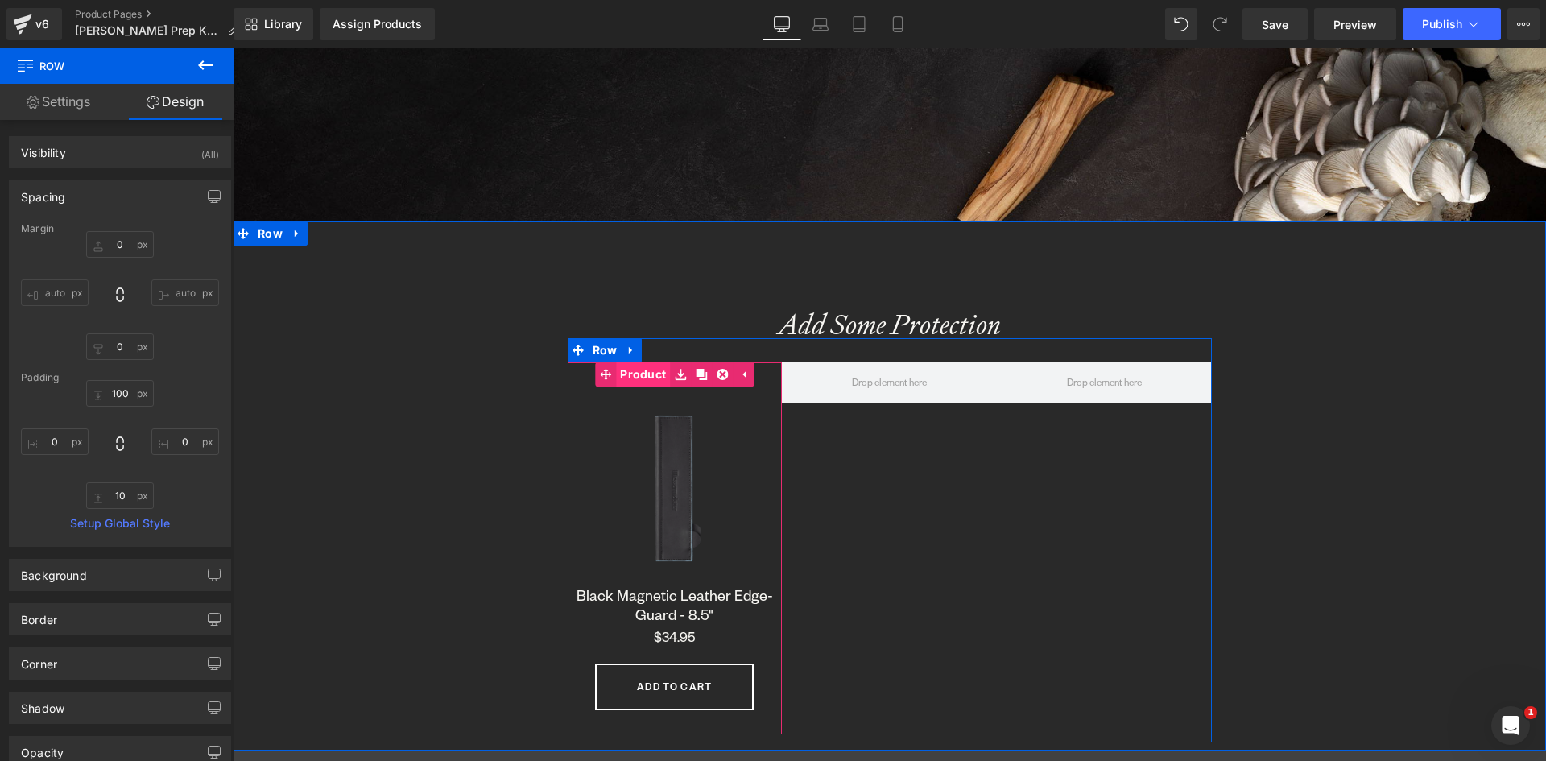
click at [641, 374] on link "Product" at bounding box center [632, 374] width 75 height 24
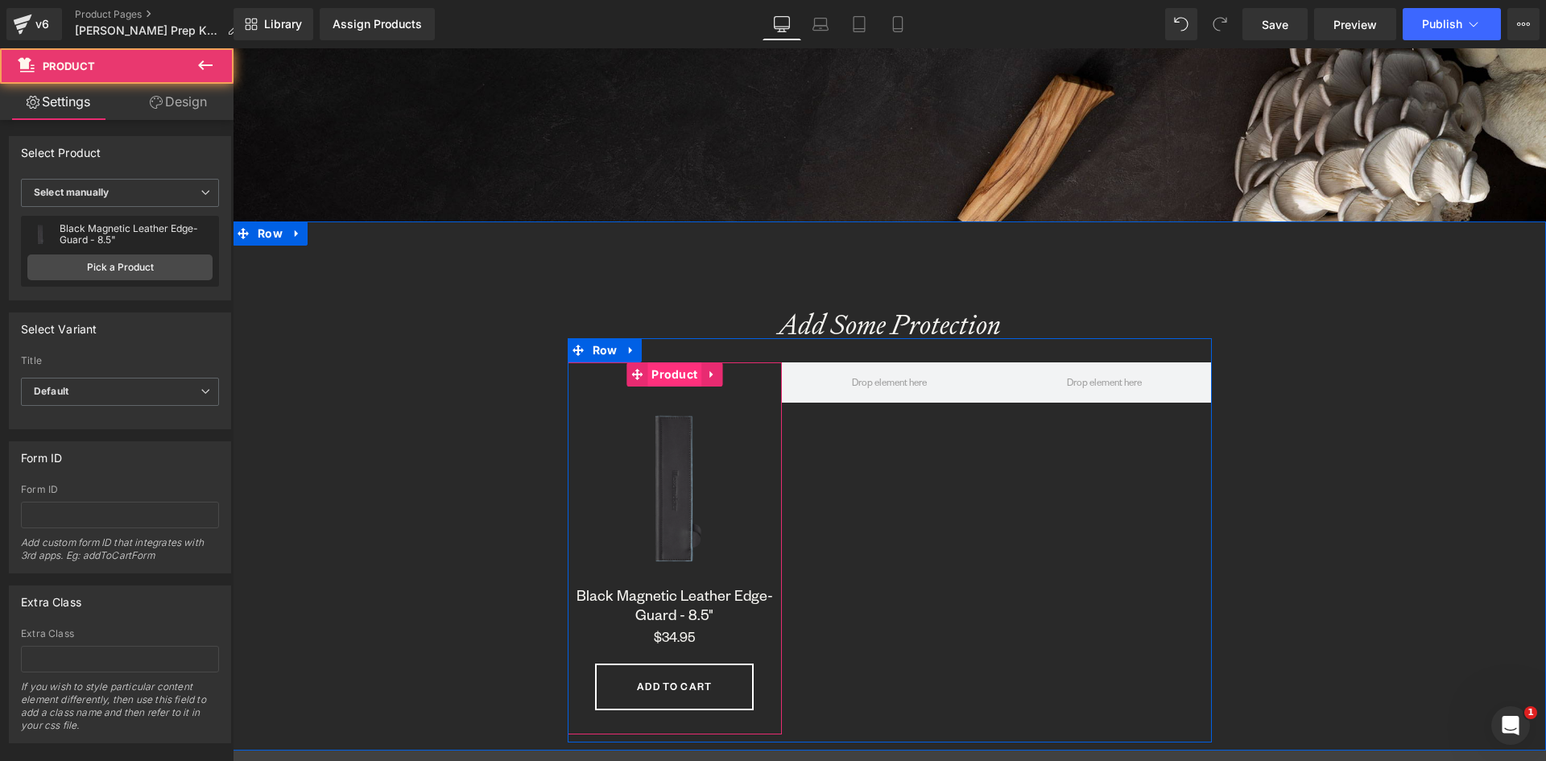
click at [661, 374] on span "Product" at bounding box center [674, 374] width 54 height 24
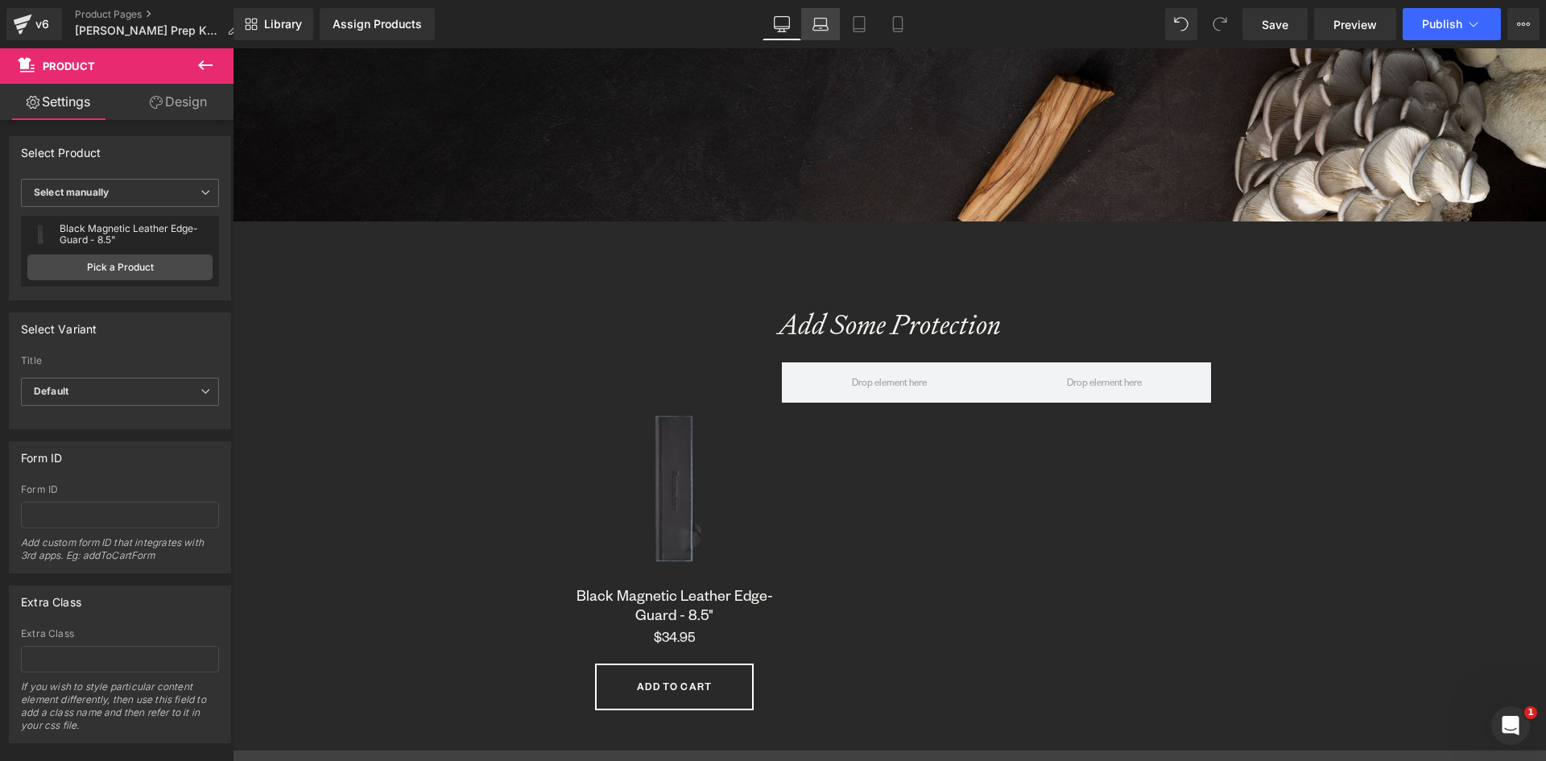
click at [826, 35] on link "Laptop" at bounding box center [820, 24] width 39 height 32
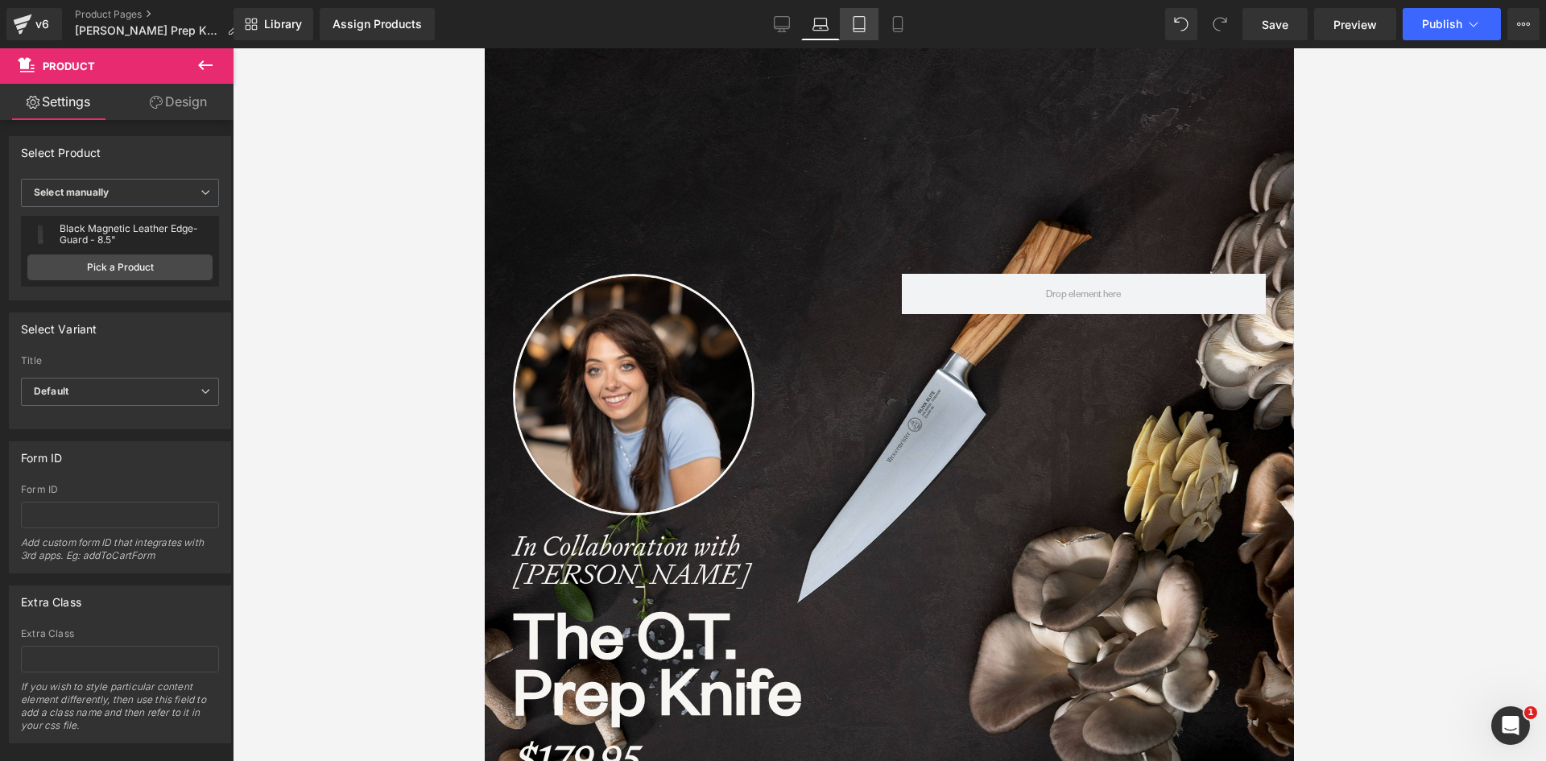
click at [855, 21] on icon at bounding box center [859, 24] width 16 height 16
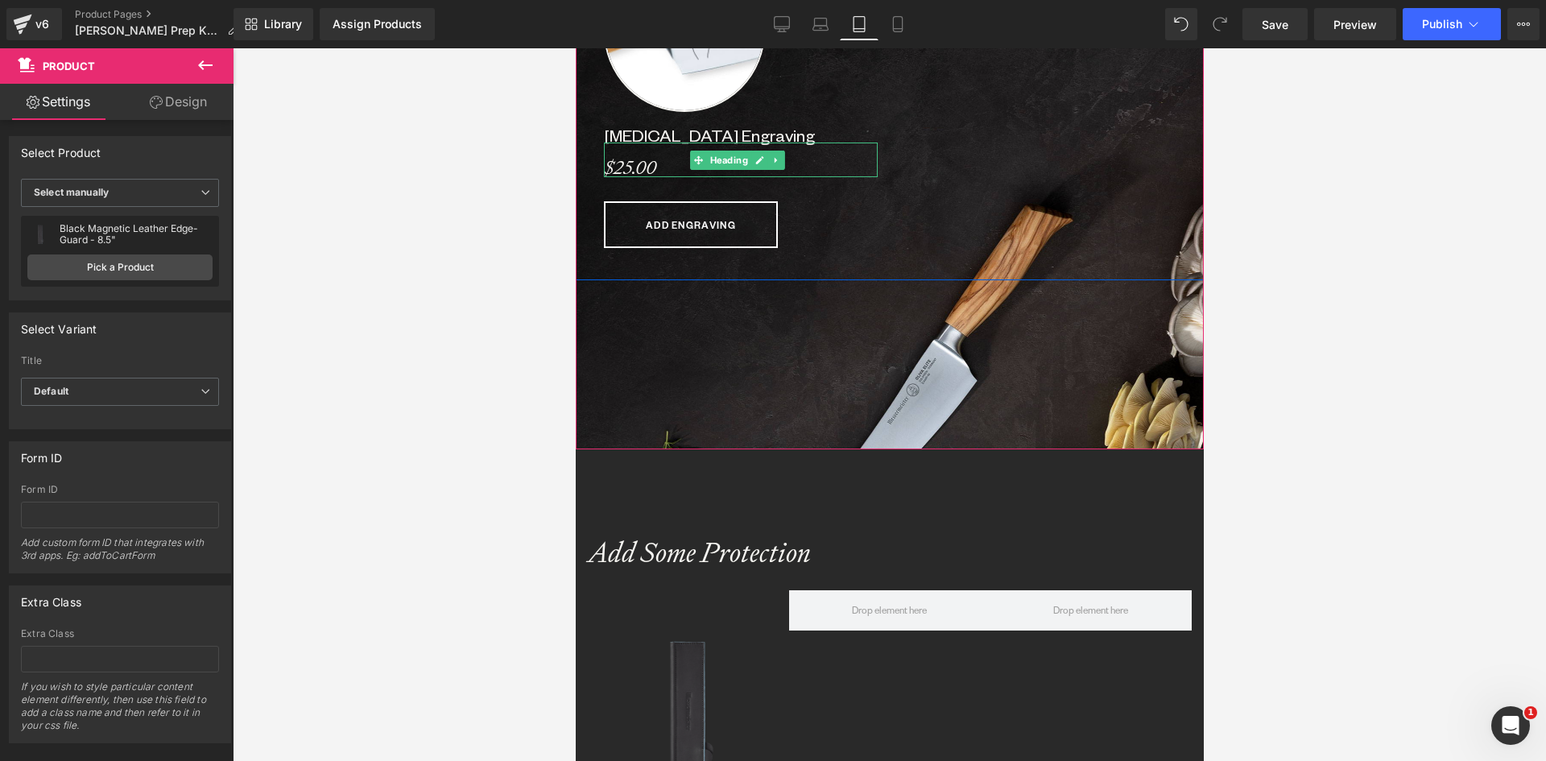
scroll to position [1208, 0]
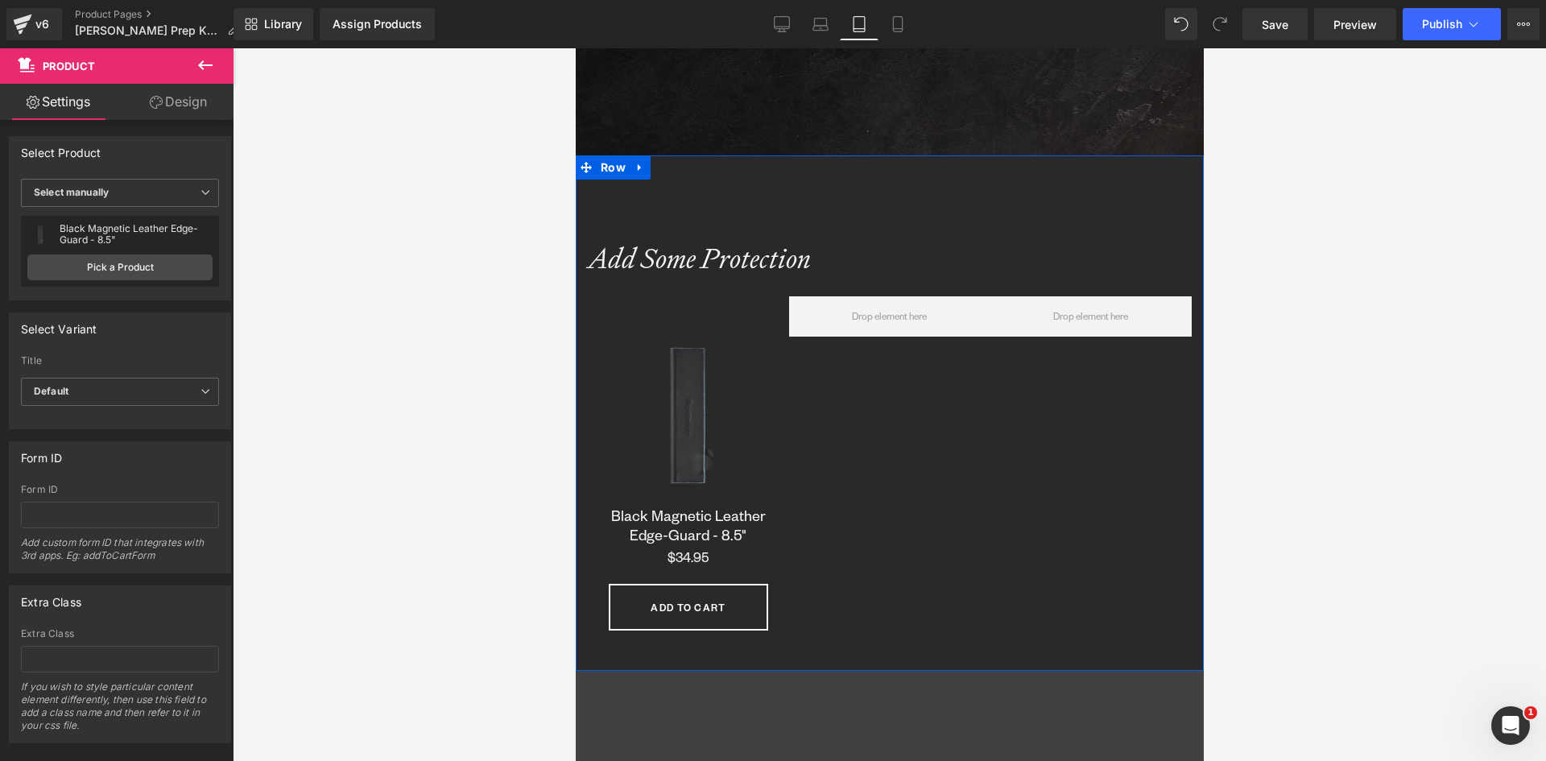
click at [700, 259] on strong "Add Some Protection" at bounding box center [698, 258] width 223 height 36
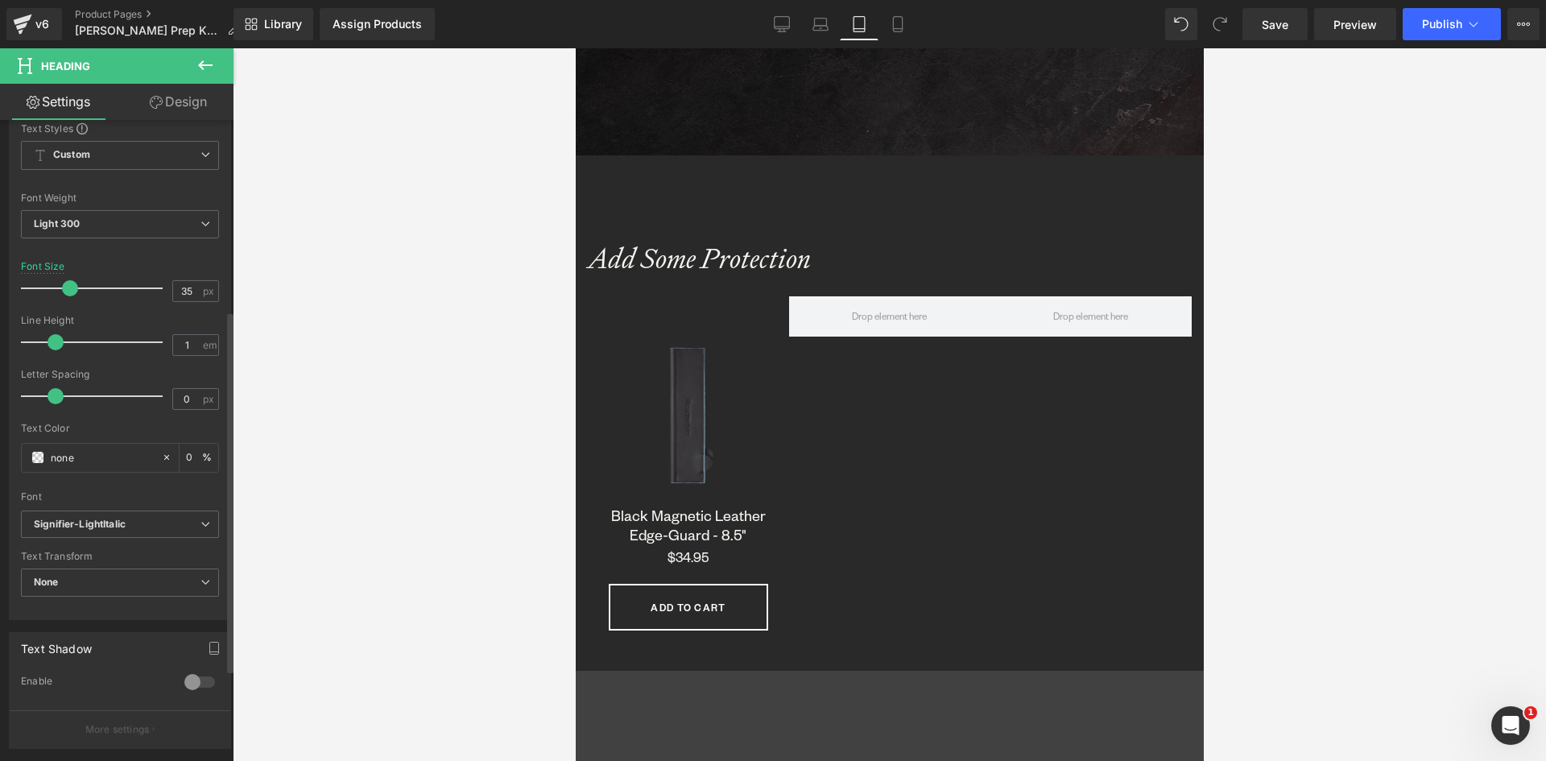
scroll to position [403, 0]
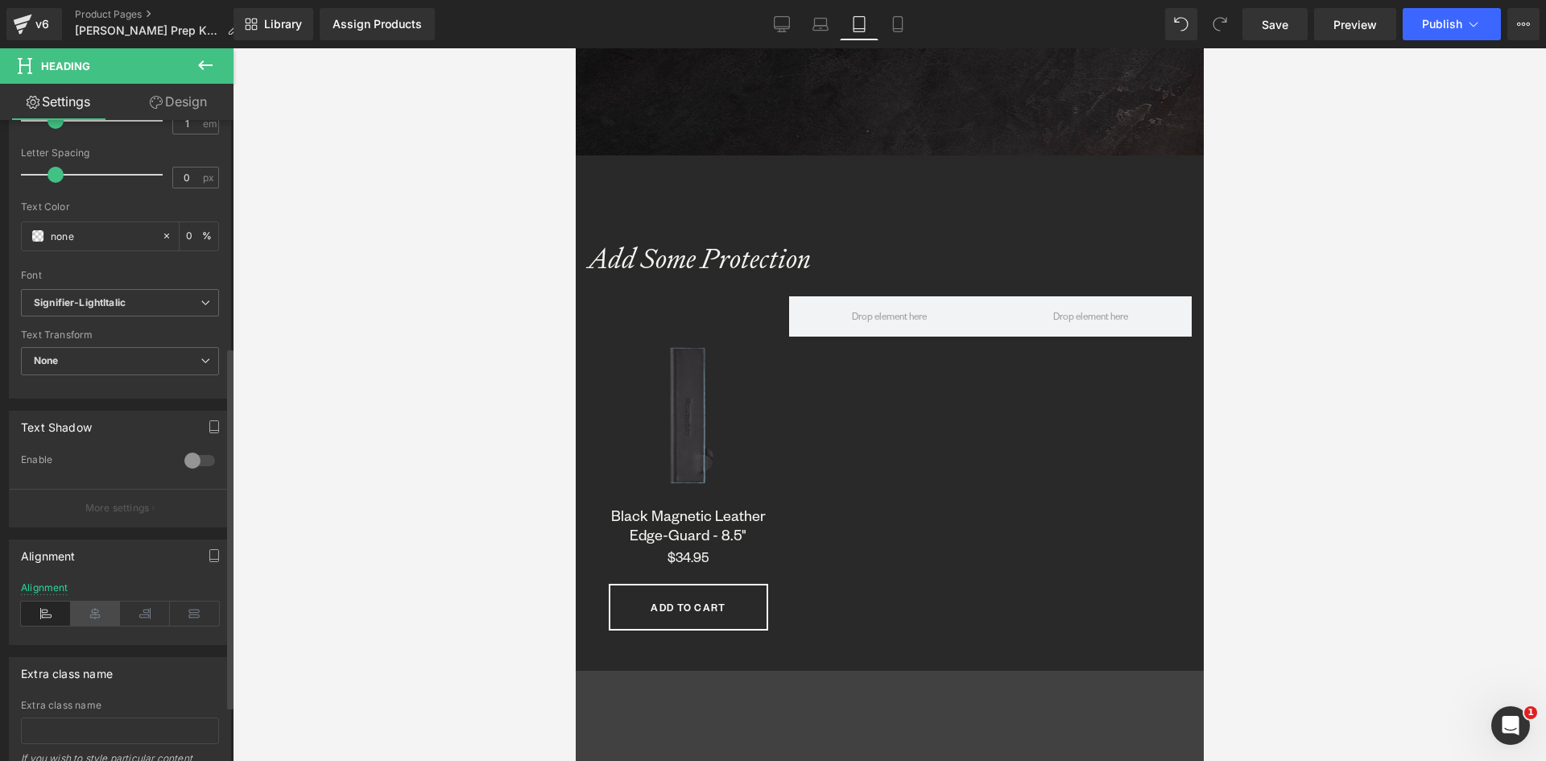
click at [87, 614] on icon at bounding box center [96, 614] width 50 height 24
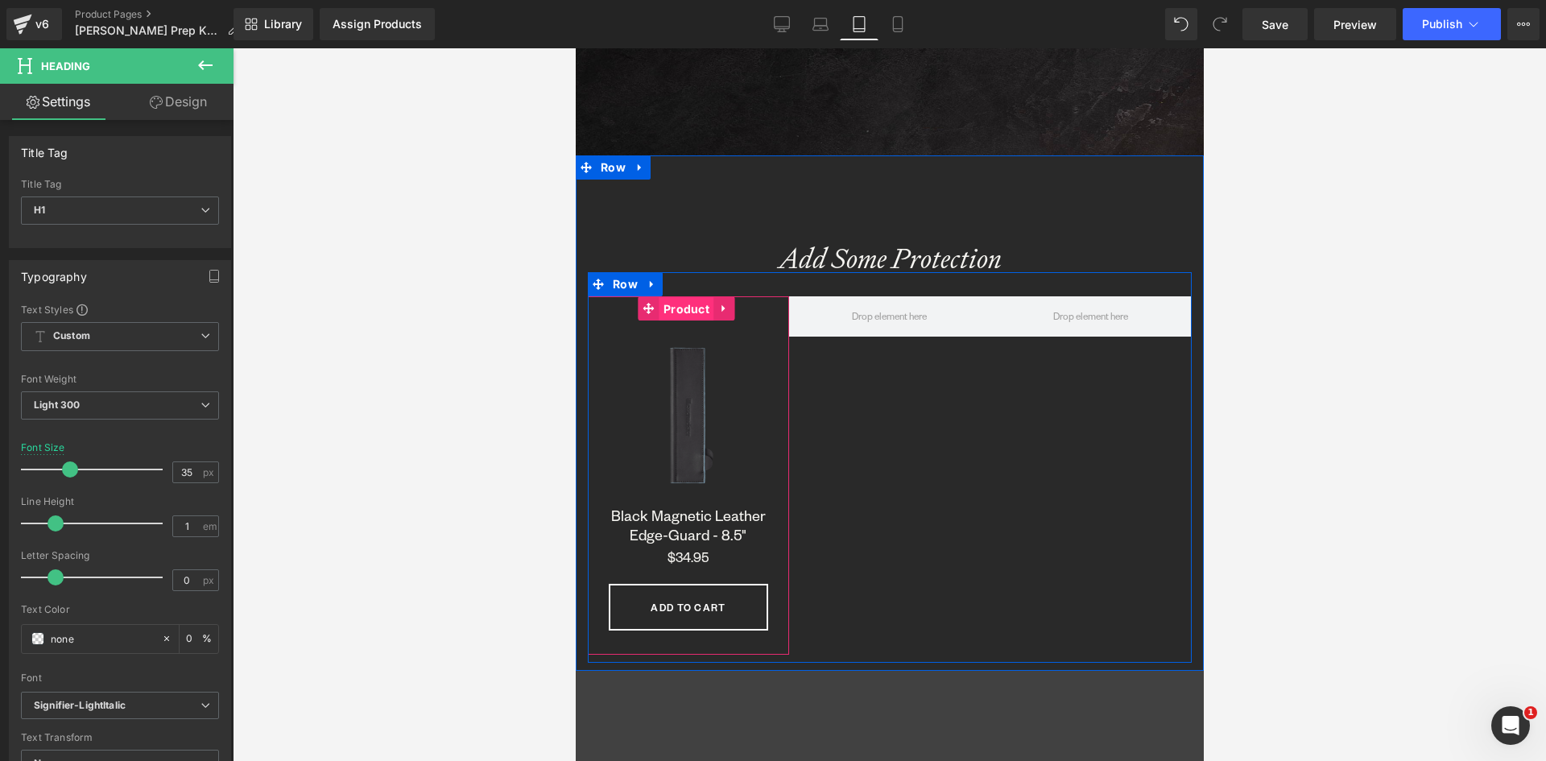
click at [695, 304] on span "Product" at bounding box center [686, 309] width 54 height 24
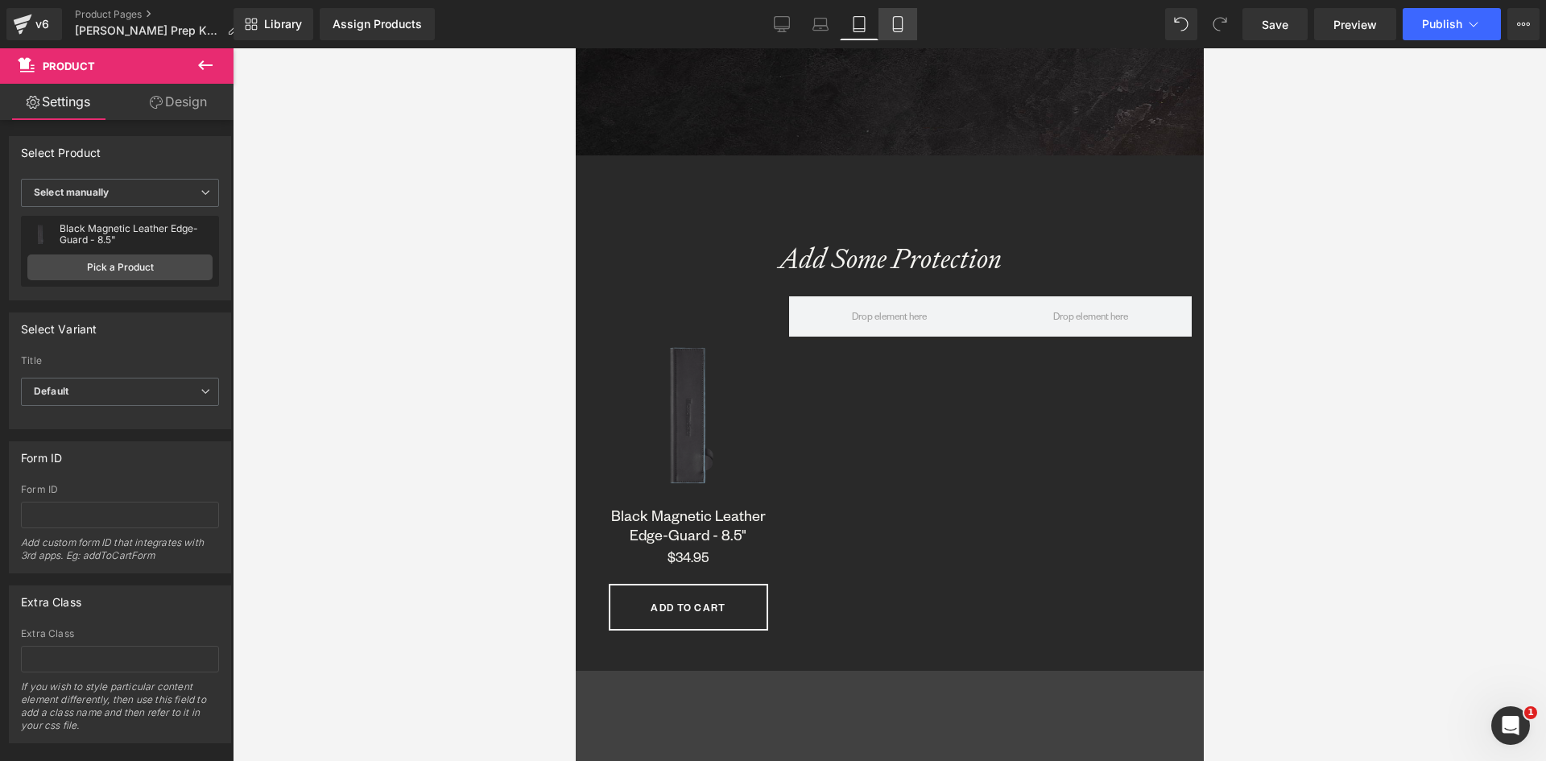
click at [892, 20] on icon at bounding box center [898, 24] width 16 height 16
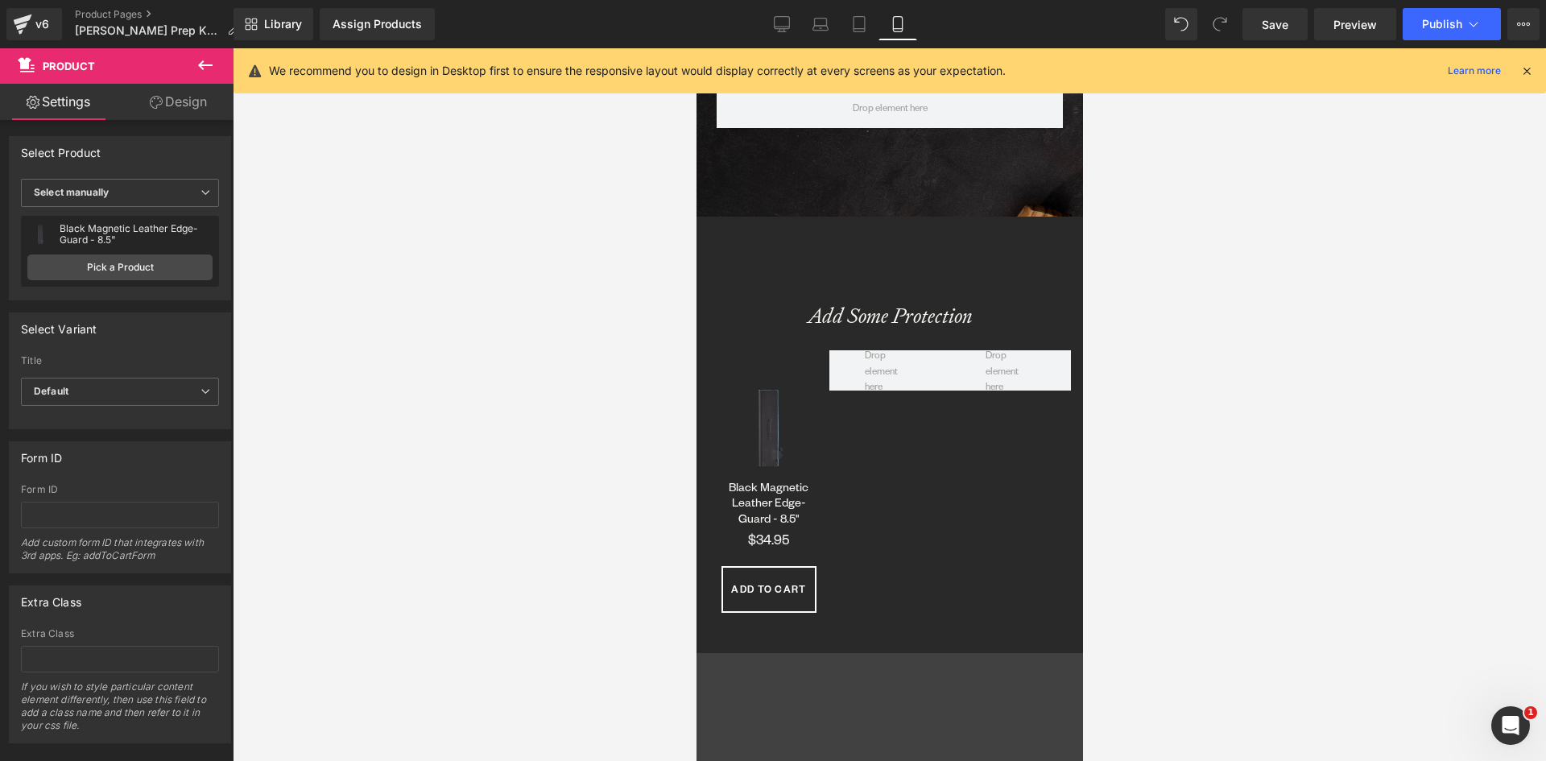
scroll to position [668, 0]
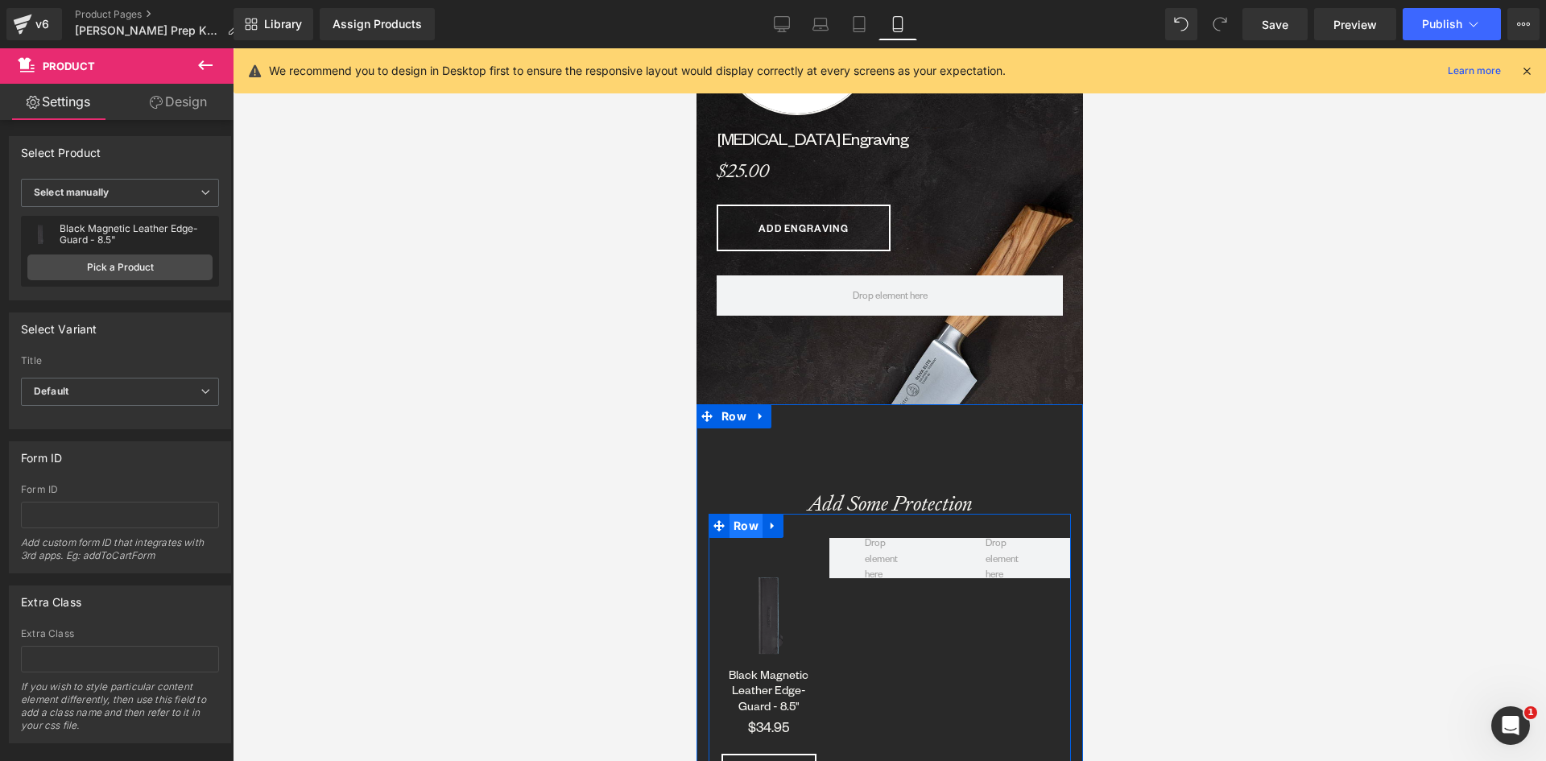
click at [745, 523] on span "Row" at bounding box center [745, 526] width 33 height 24
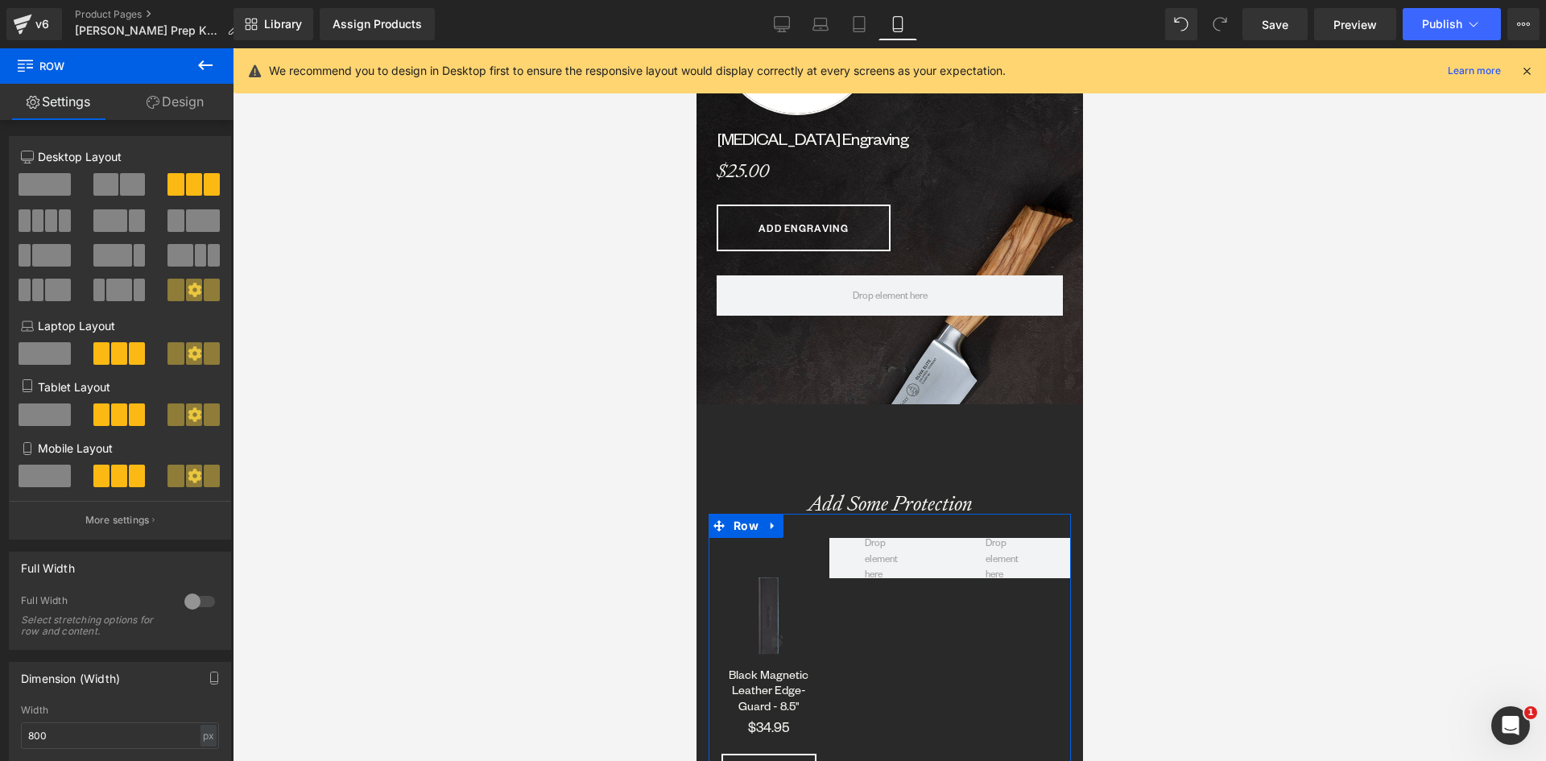
click at [176, 105] on link "Design" at bounding box center [175, 102] width 117 height 36
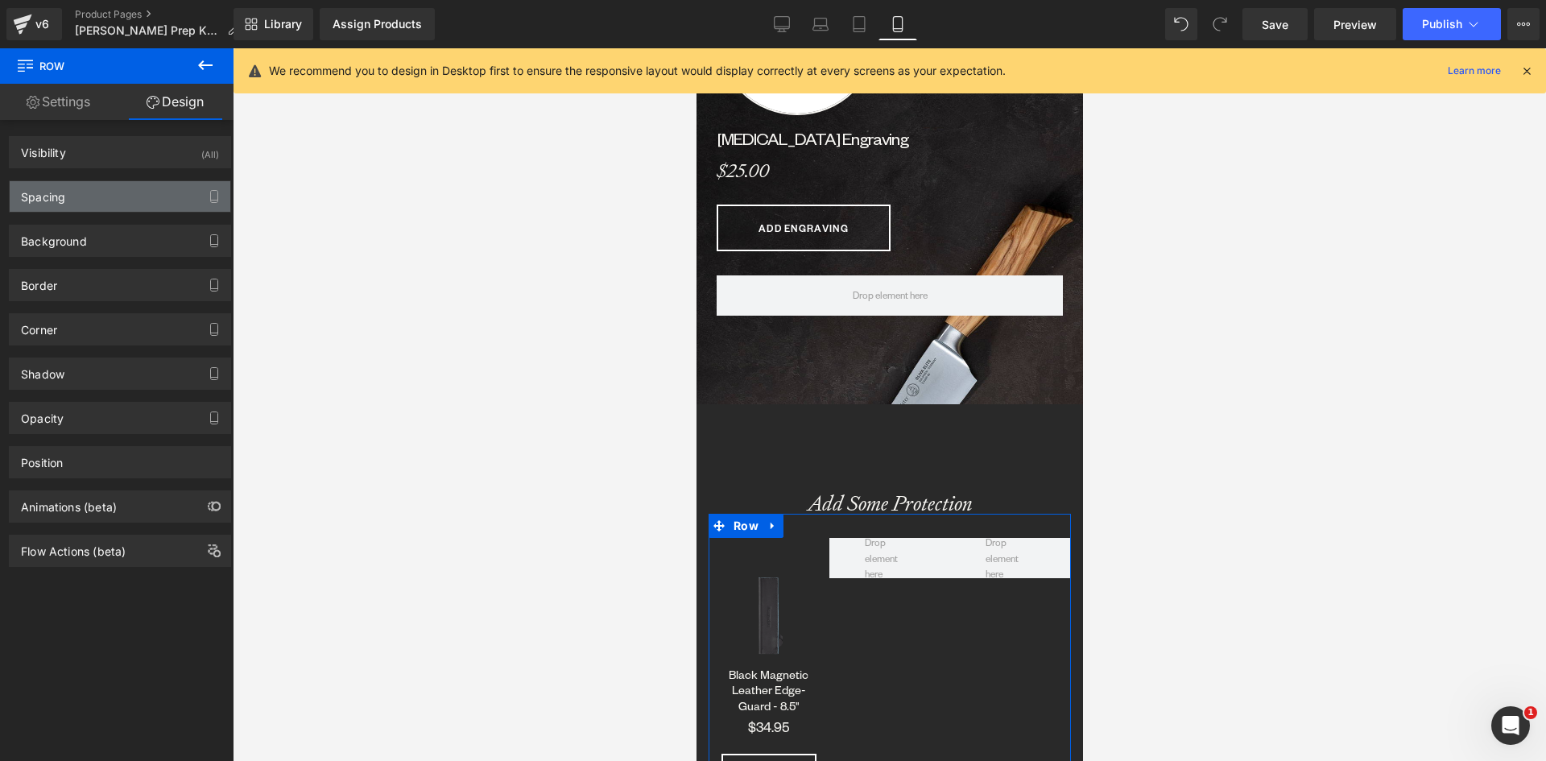
click at [46, 189] on div "Spacing" at bounding box center [43, 192] width 44 height 23
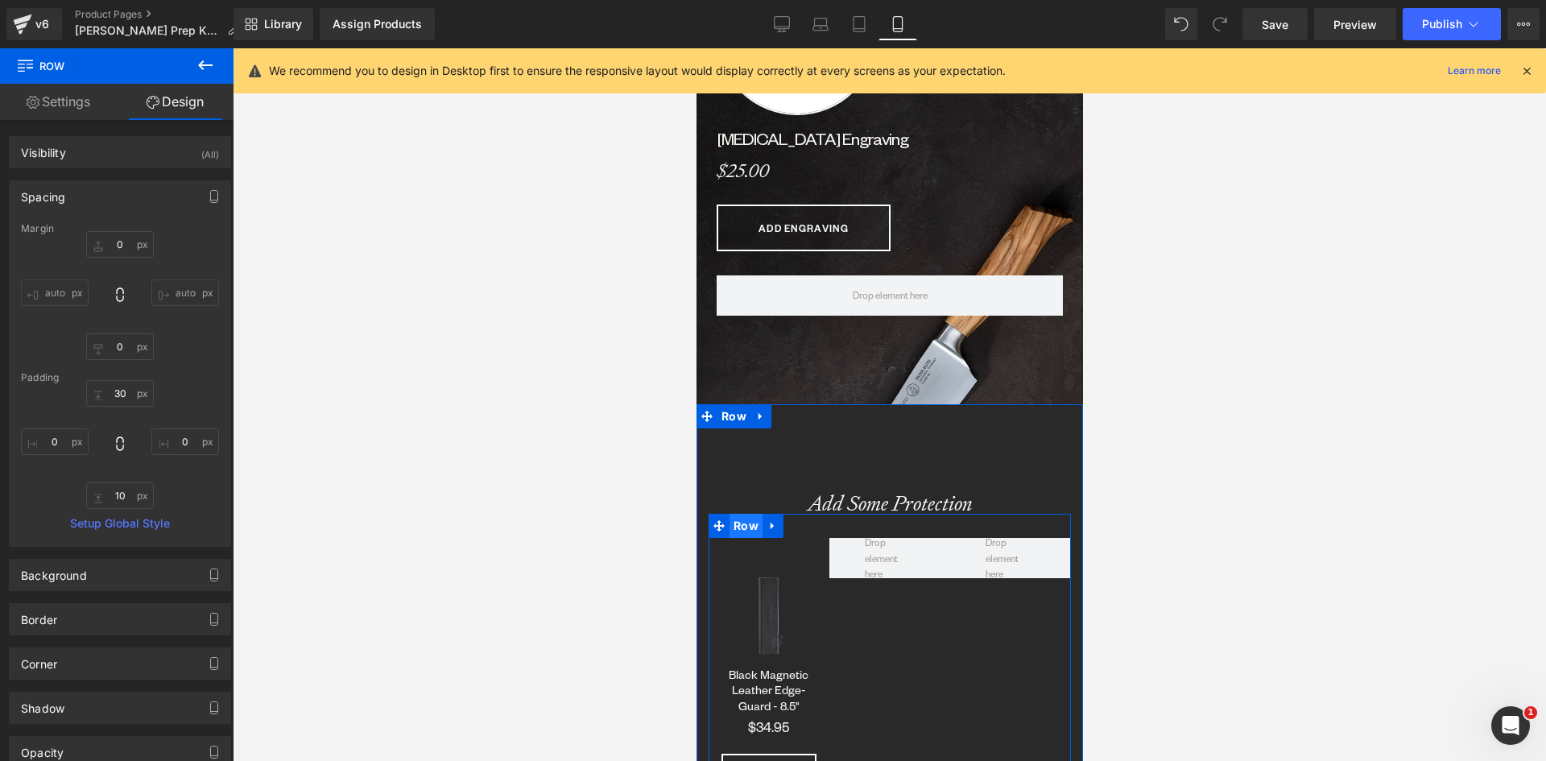
click at [748, 525] on span "Row" at bounding box center [745, 526] width 33 height 24
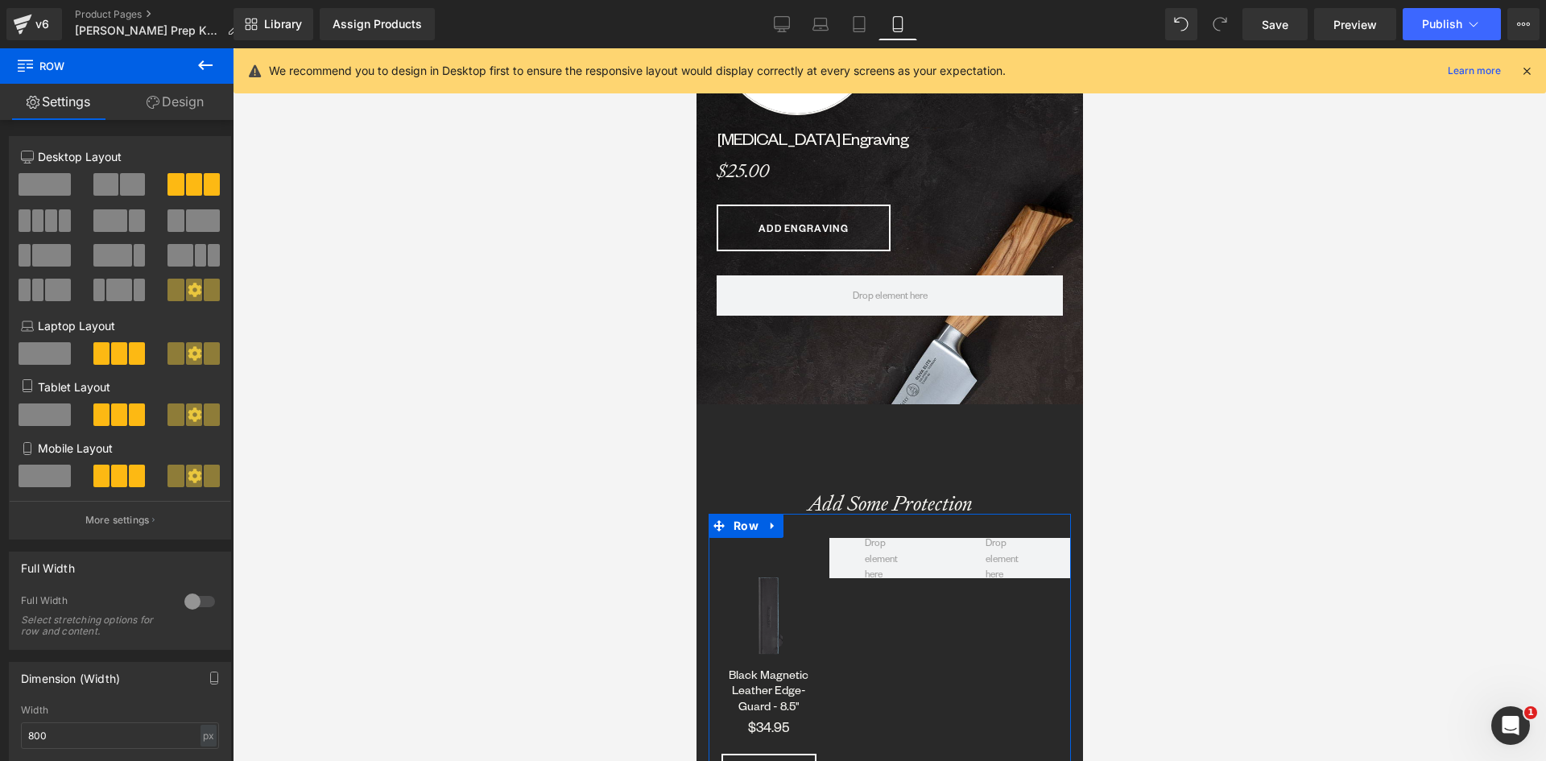
click at [181, 99] on link "Design" at bounding box center [175, 102] width 117 height 36
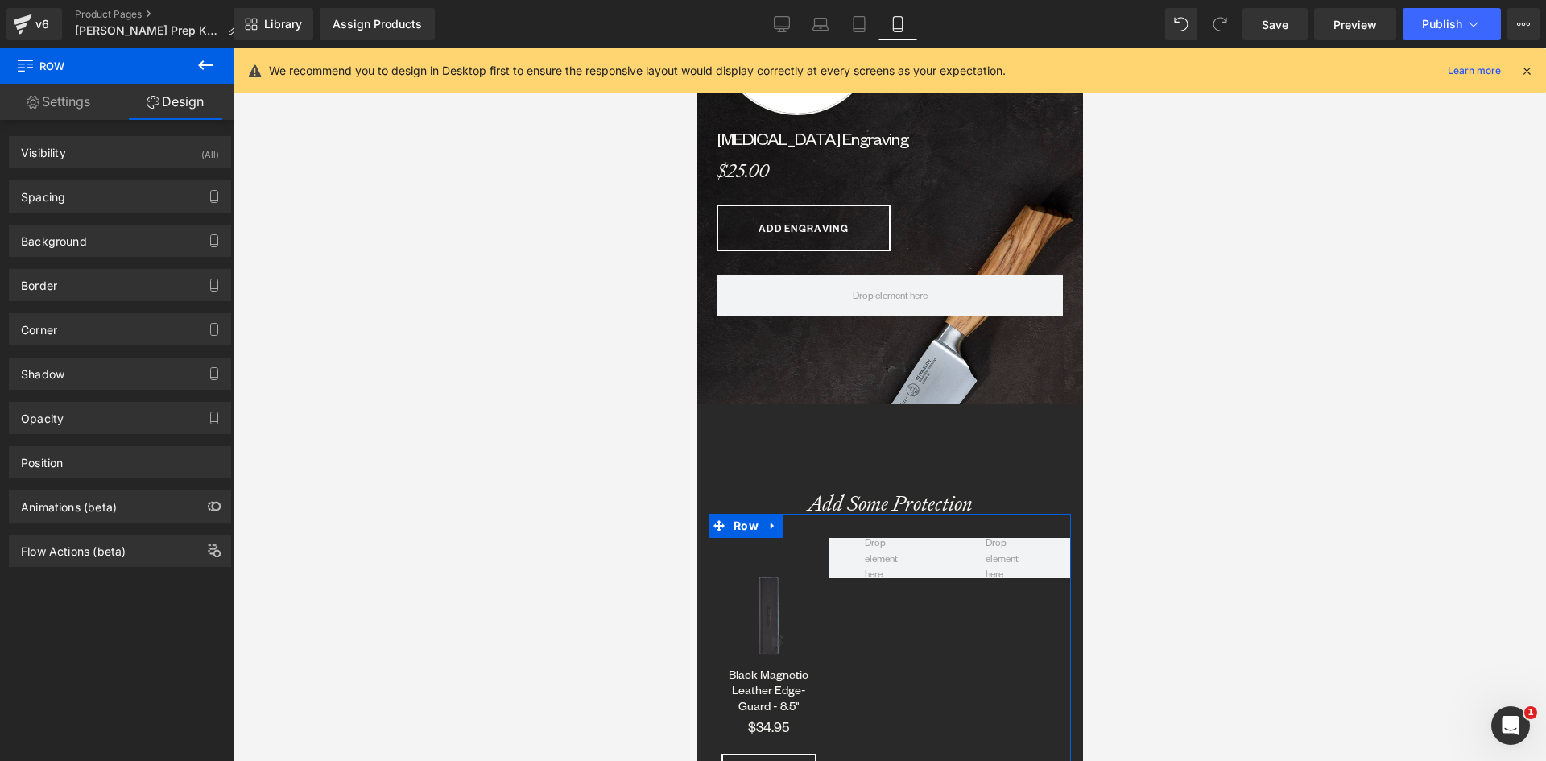
type input "0"
type input "30"
type input "0"
type input "10"
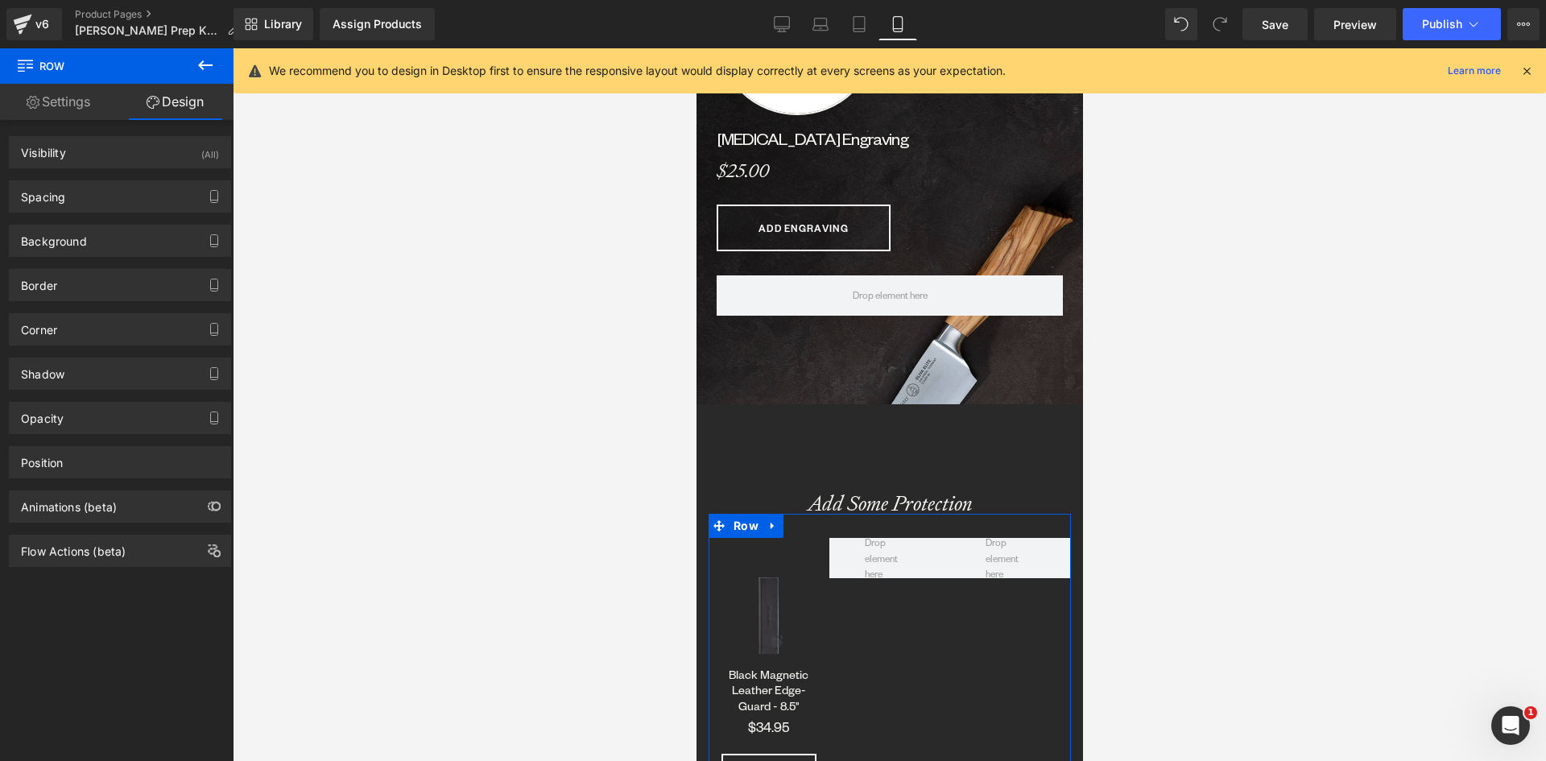
type input "0"
click at [100, 199] on div "Spacing" at bounding box center [120, 196] width 221 height 31
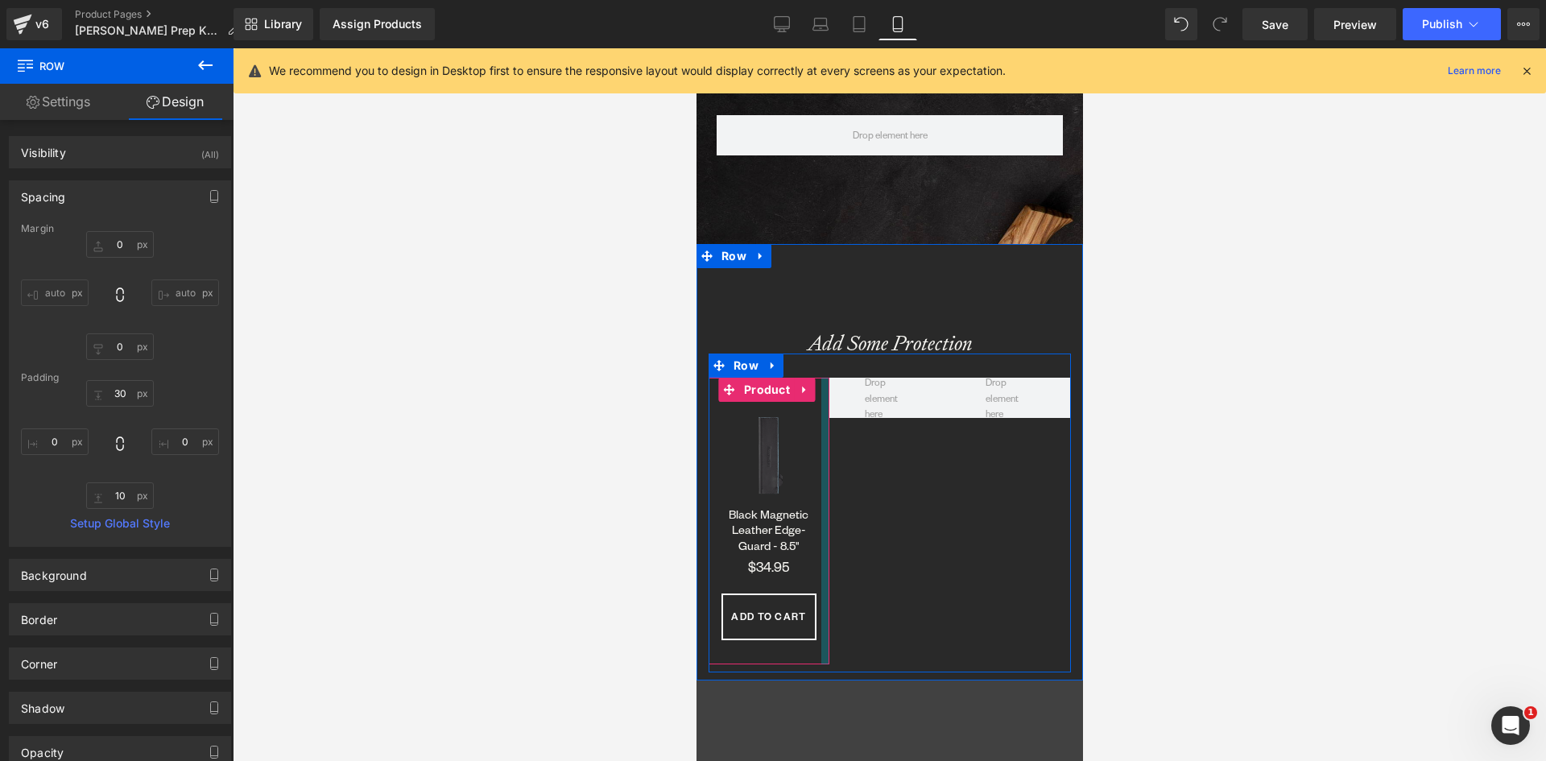
scroll to position [829, 0]
drag, startPoint x: 767, startPoint y: 606, endPoint x: 987, endPoint y: 513, distance: 238.9
click at [767, 606] on span "(P) Cart Button" at bounding box center [766, 616] width 93 height 24
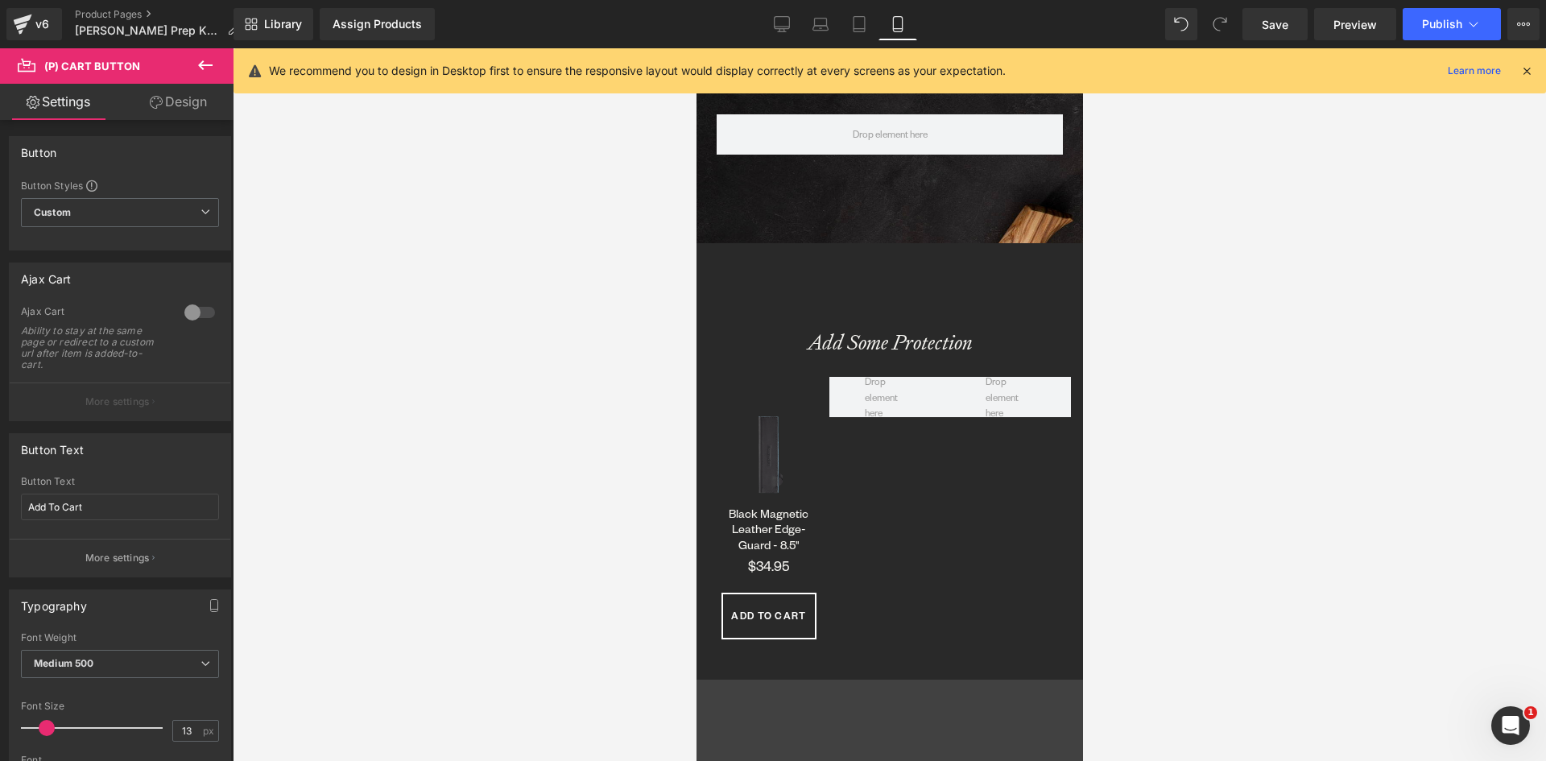
click at [185, 94] on link "Design" at bounding box center [178, 102] width 117 height 36
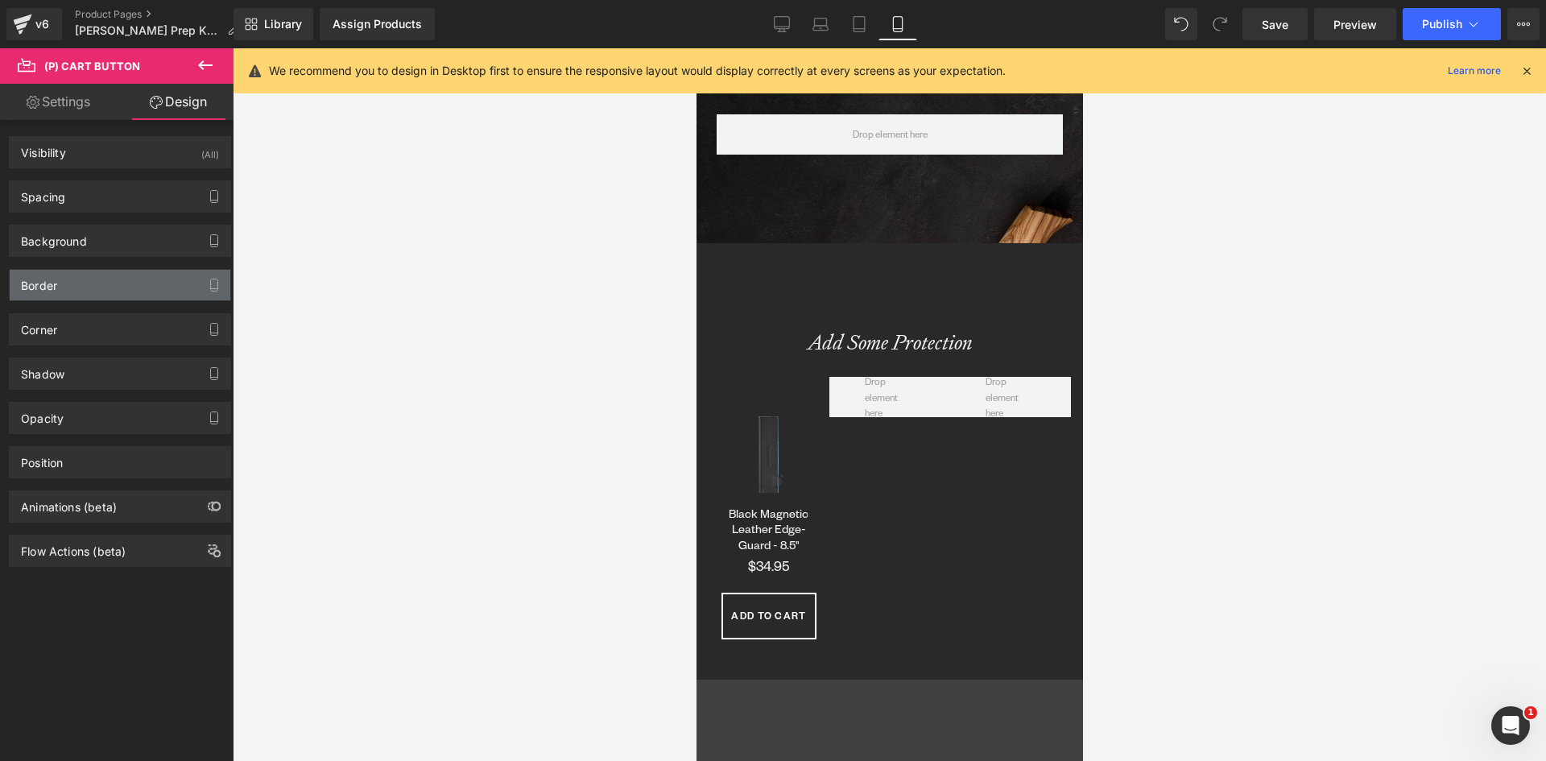
click at [64, 287] on div "Border" at bounding box center [120, 285] width 221 height 31
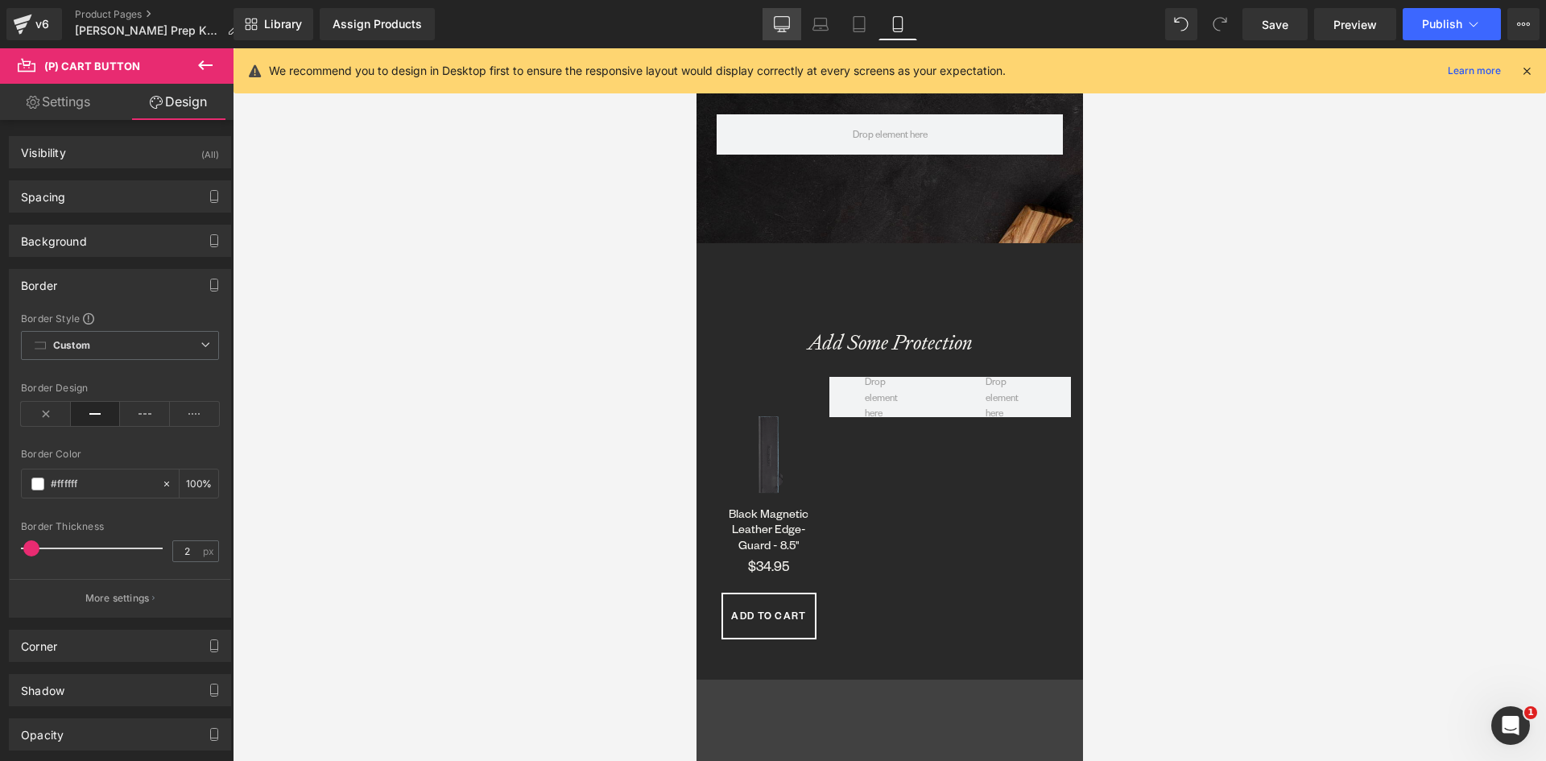
click at [791, 25] on link "Desktop" at bounding box center [782, 24] width 39 height 32
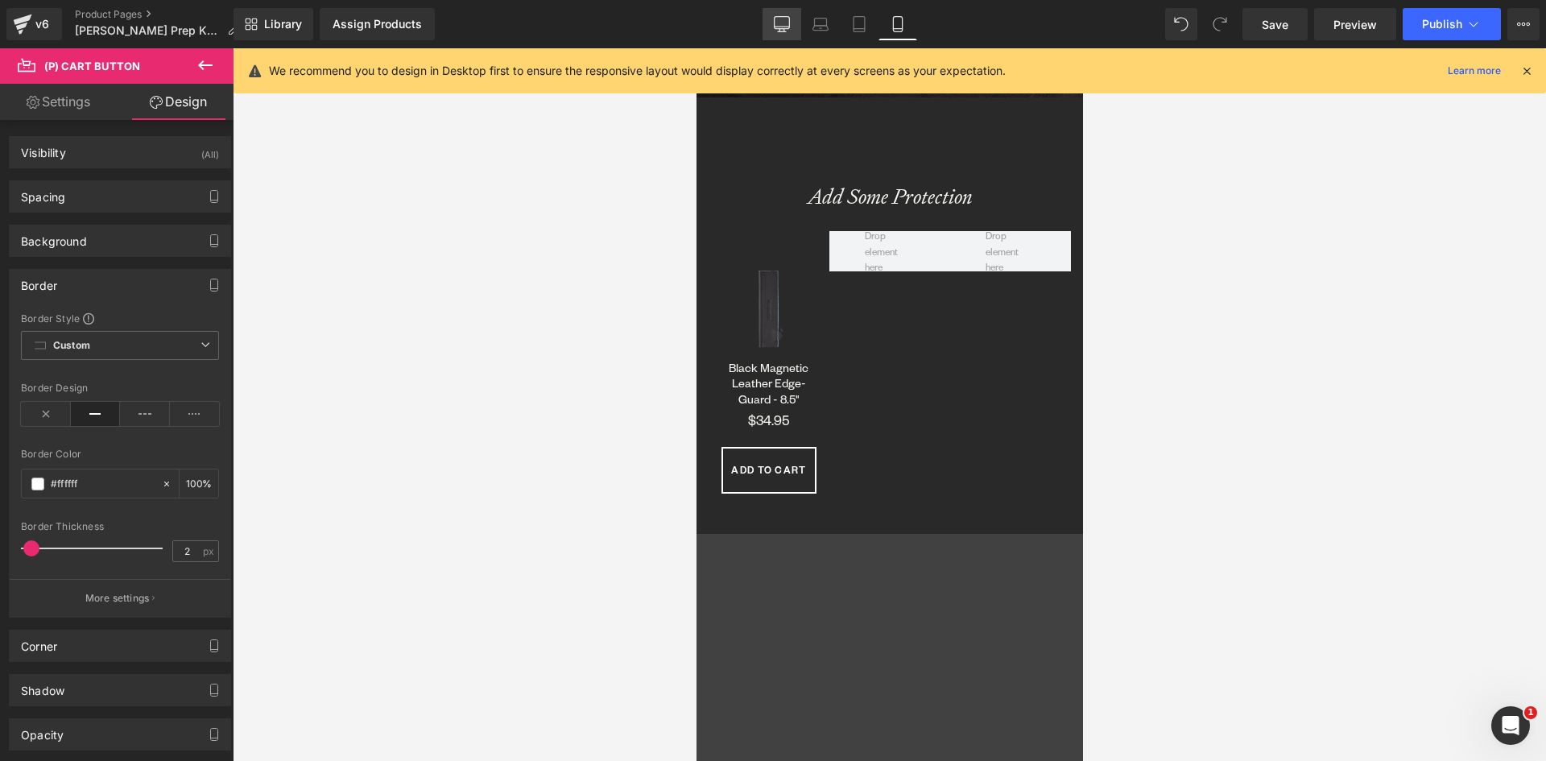
type input "100"
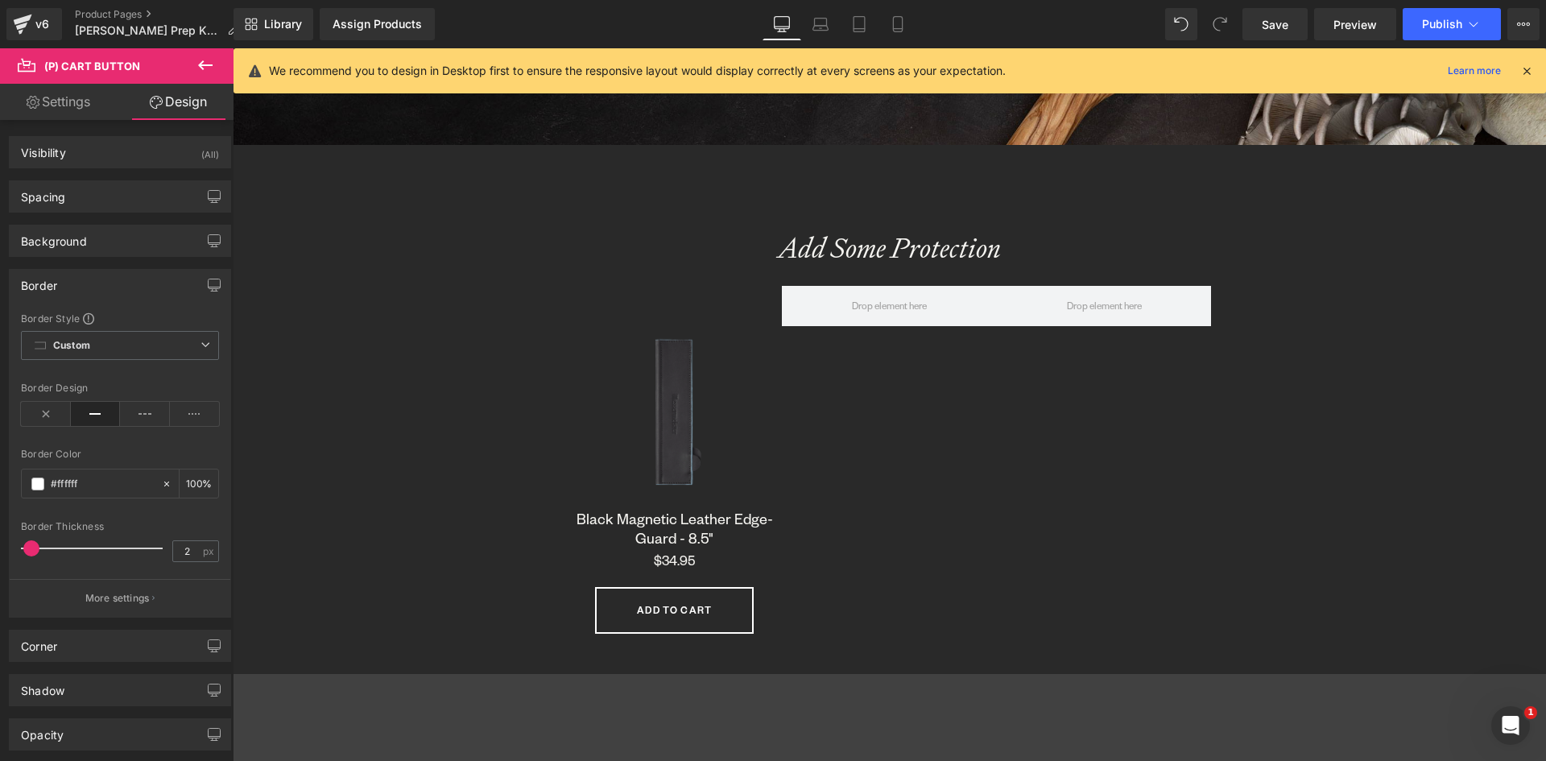
scroll to position [1627, 0]
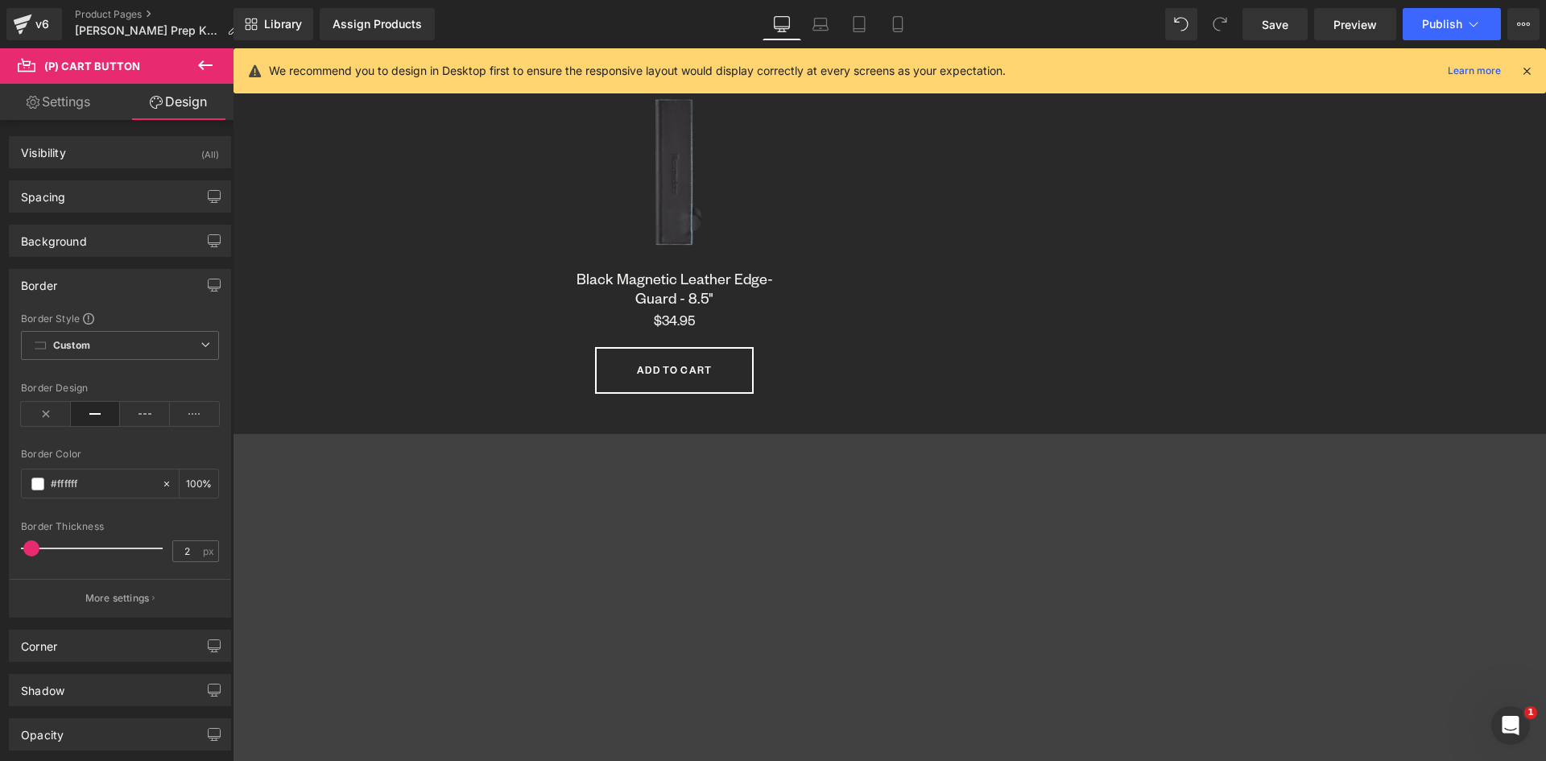
click at [681, 360] on div "Add To Cart (P) Cart Button" at bounding box center [675, 370] width 199 height 47
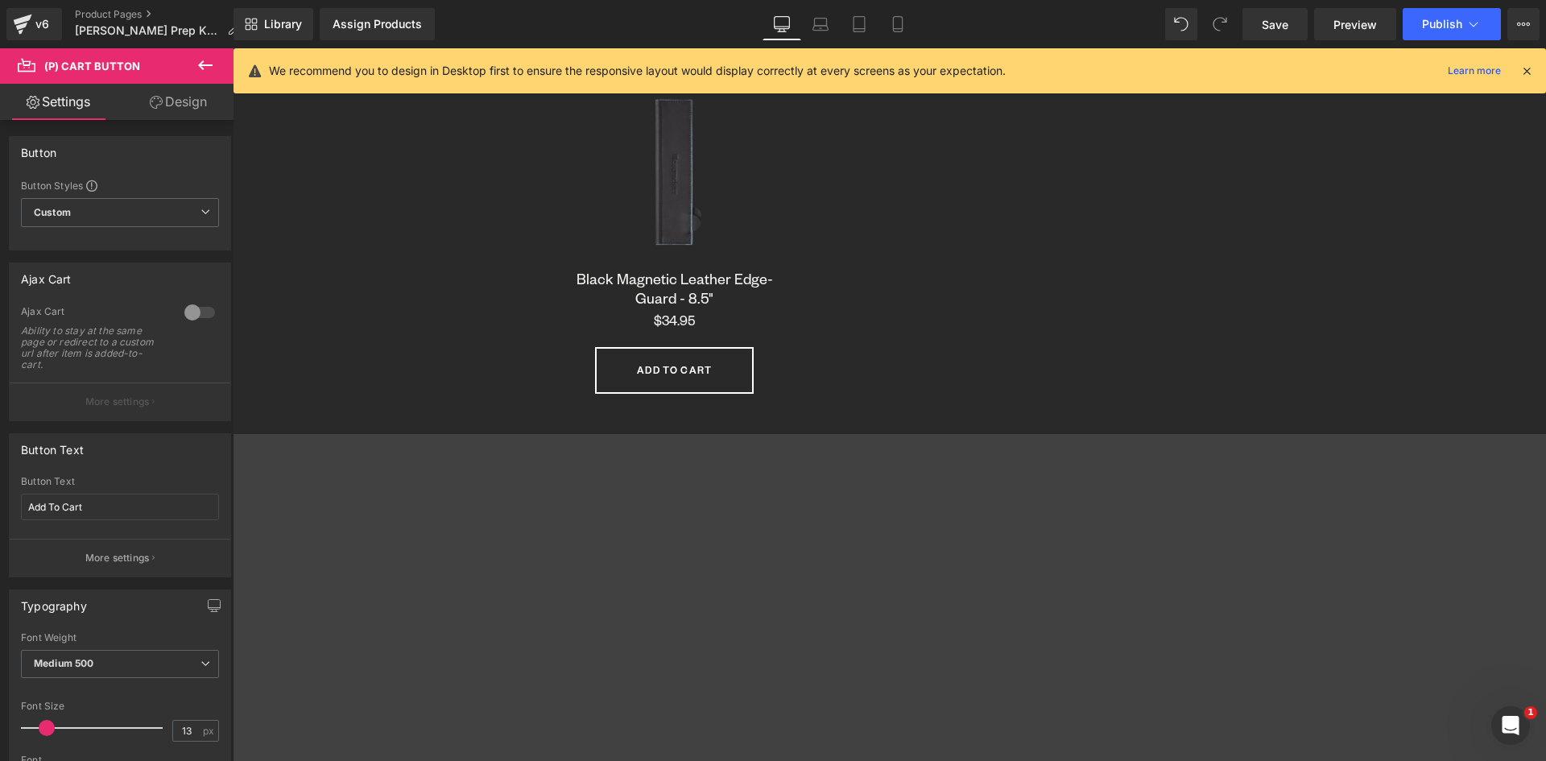
click at [186, 95] on link "Design" at bounding box center [178, 102] width 117 height 36
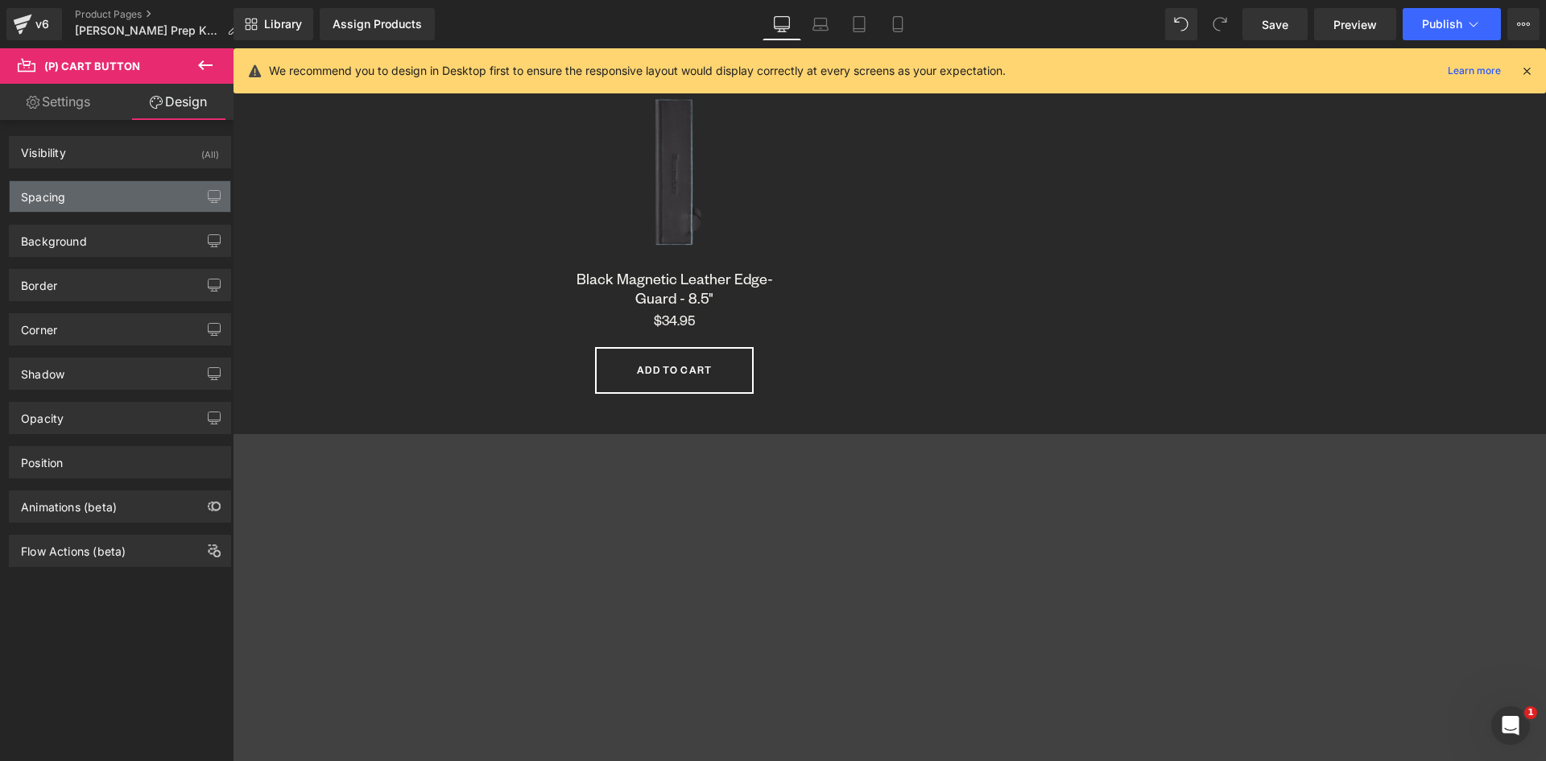
click at [84, 192] on div "Spacing" at bounding box center [120, 196] width 221 height 31
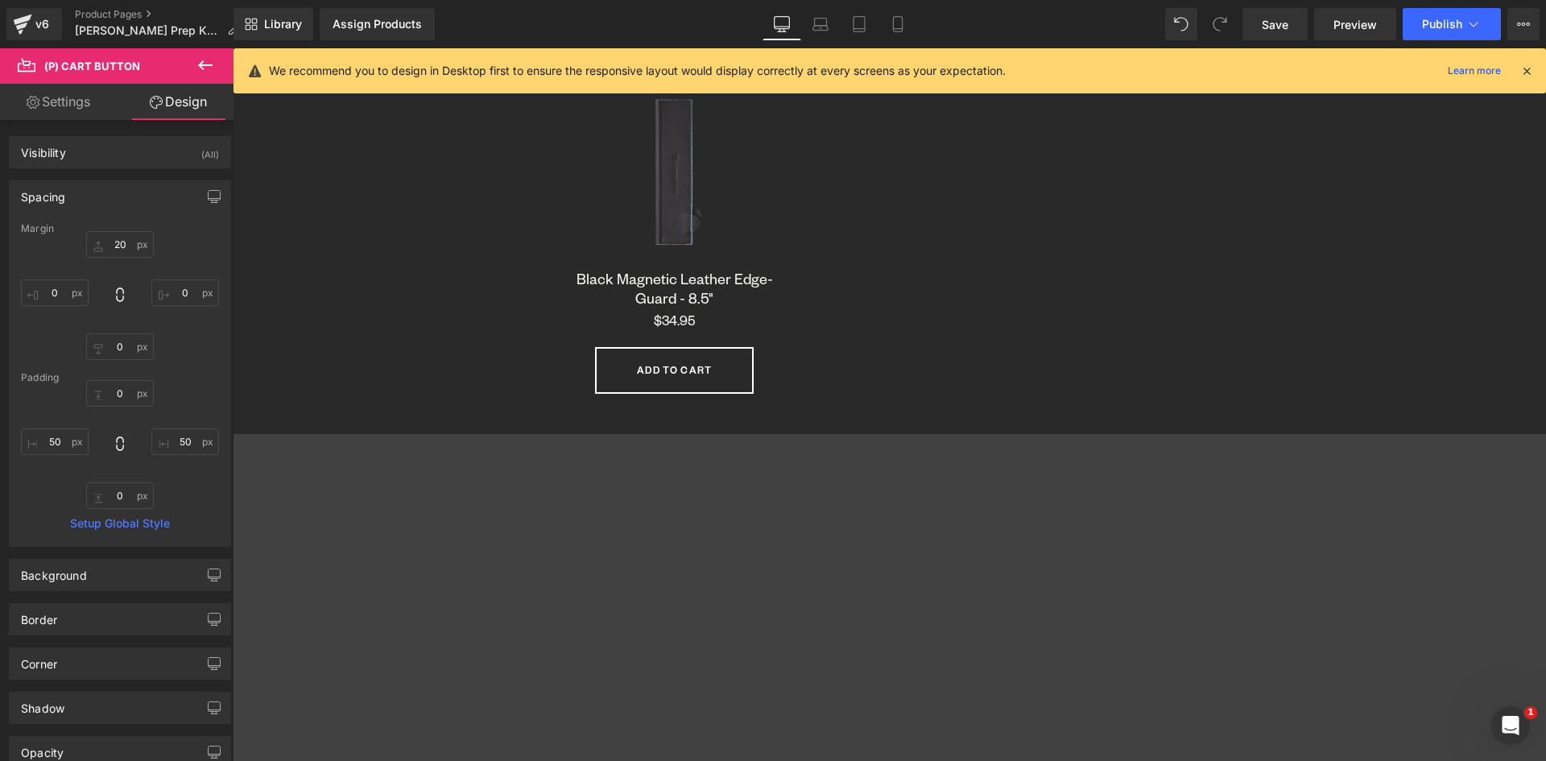
click at [52, 196] on div "Spacing" at bounding box center [43, 192] width 44 height 23
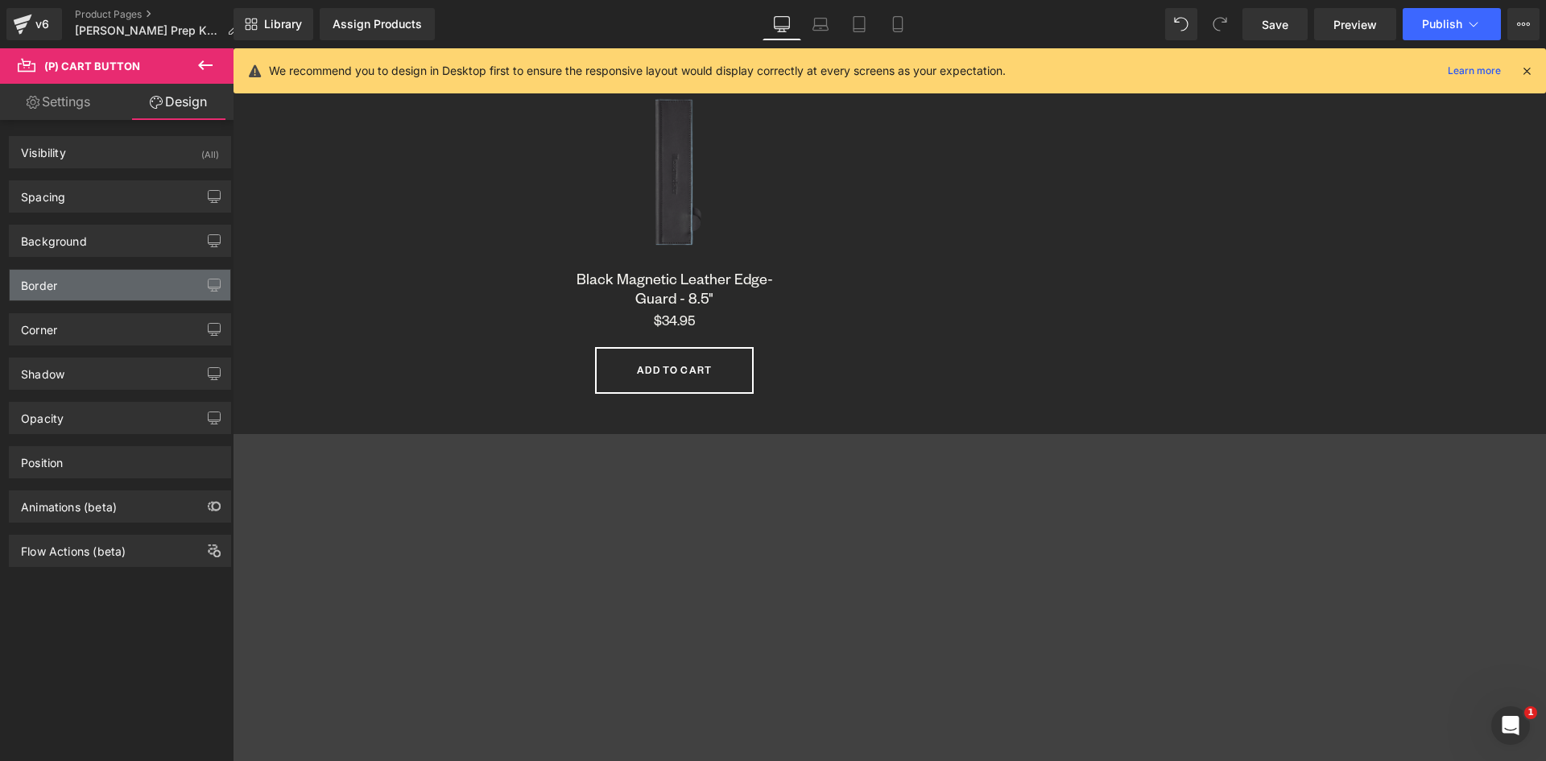
click at [49, 290] on div "Border" at bounding box center [39, 281] width 36 height 23
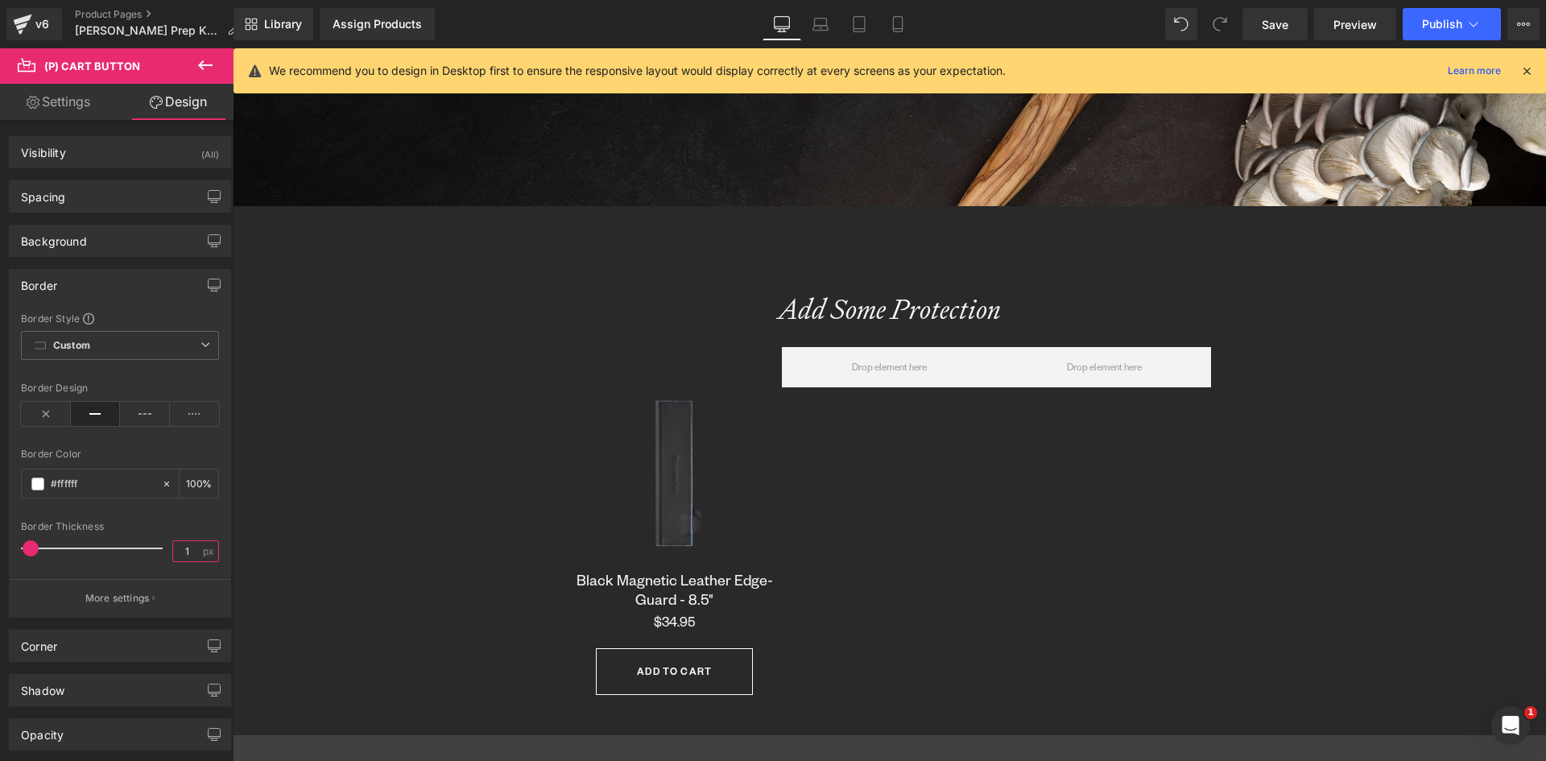
scroll to position [1466, 0]
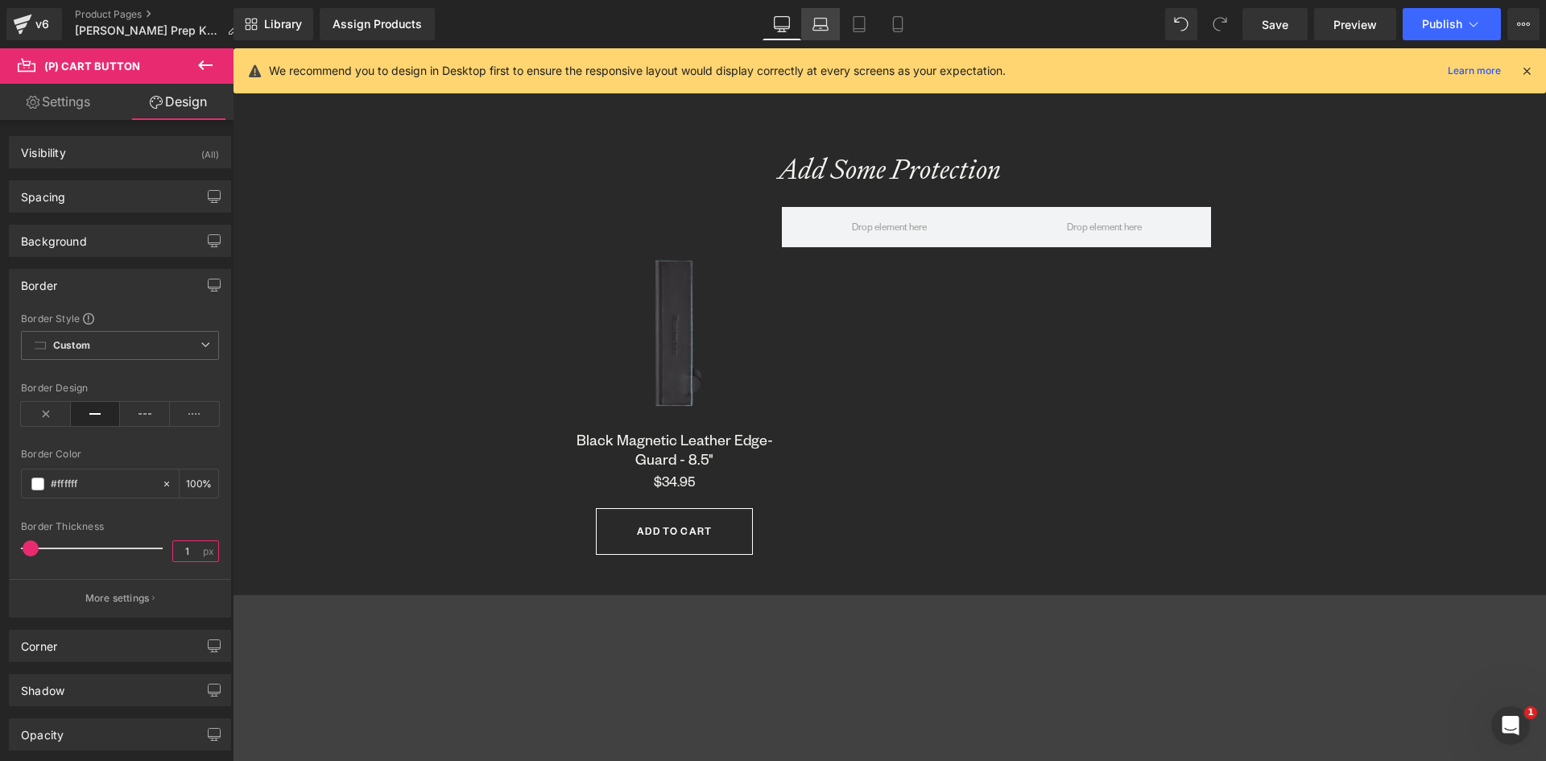
type input "1"
click at [820, 21] on icon at bounding box center [821, 24] width 16 height 16
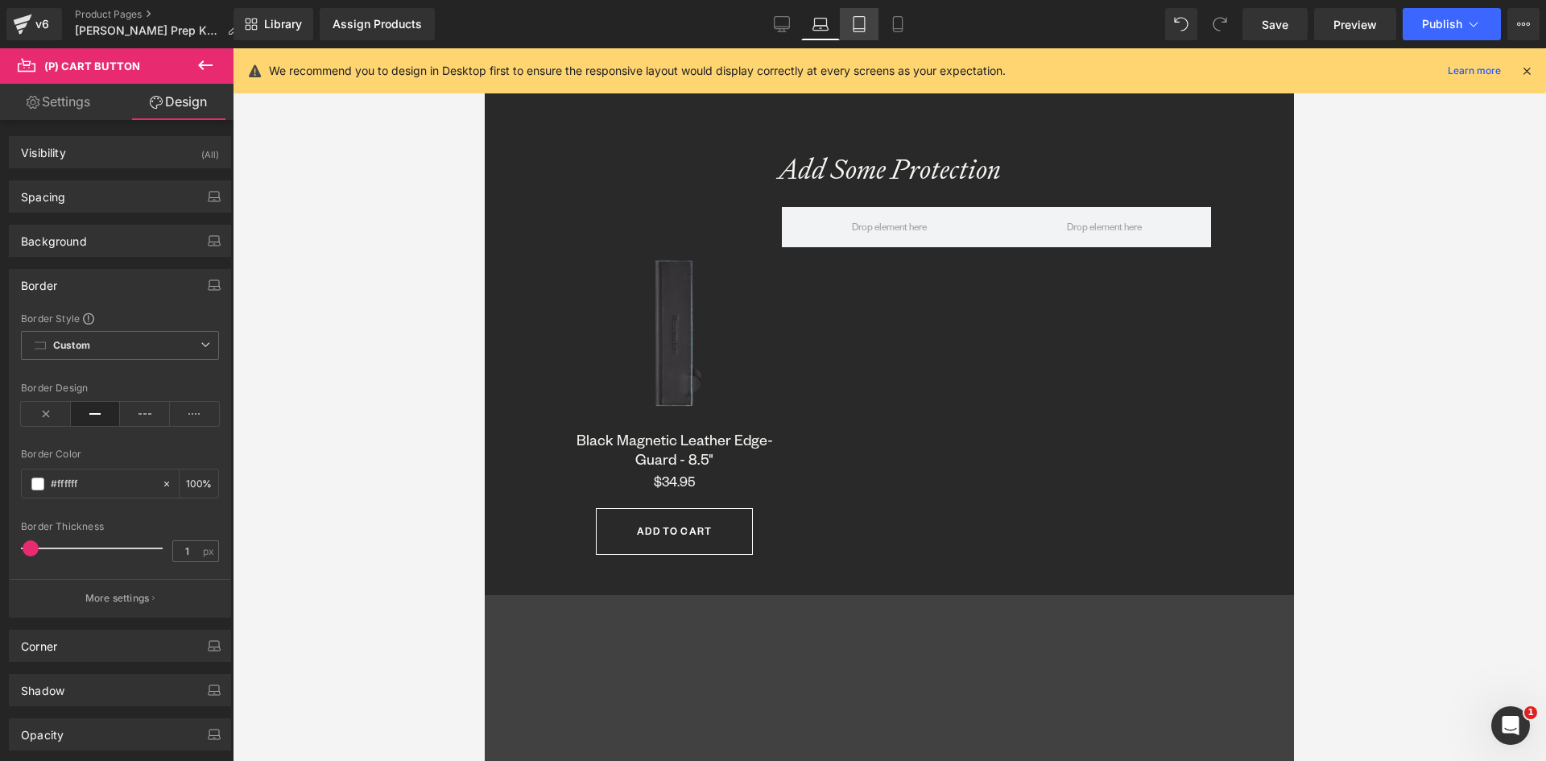
click at [858, 19] on icon at bounding box center [859, 24] width 16 height 16
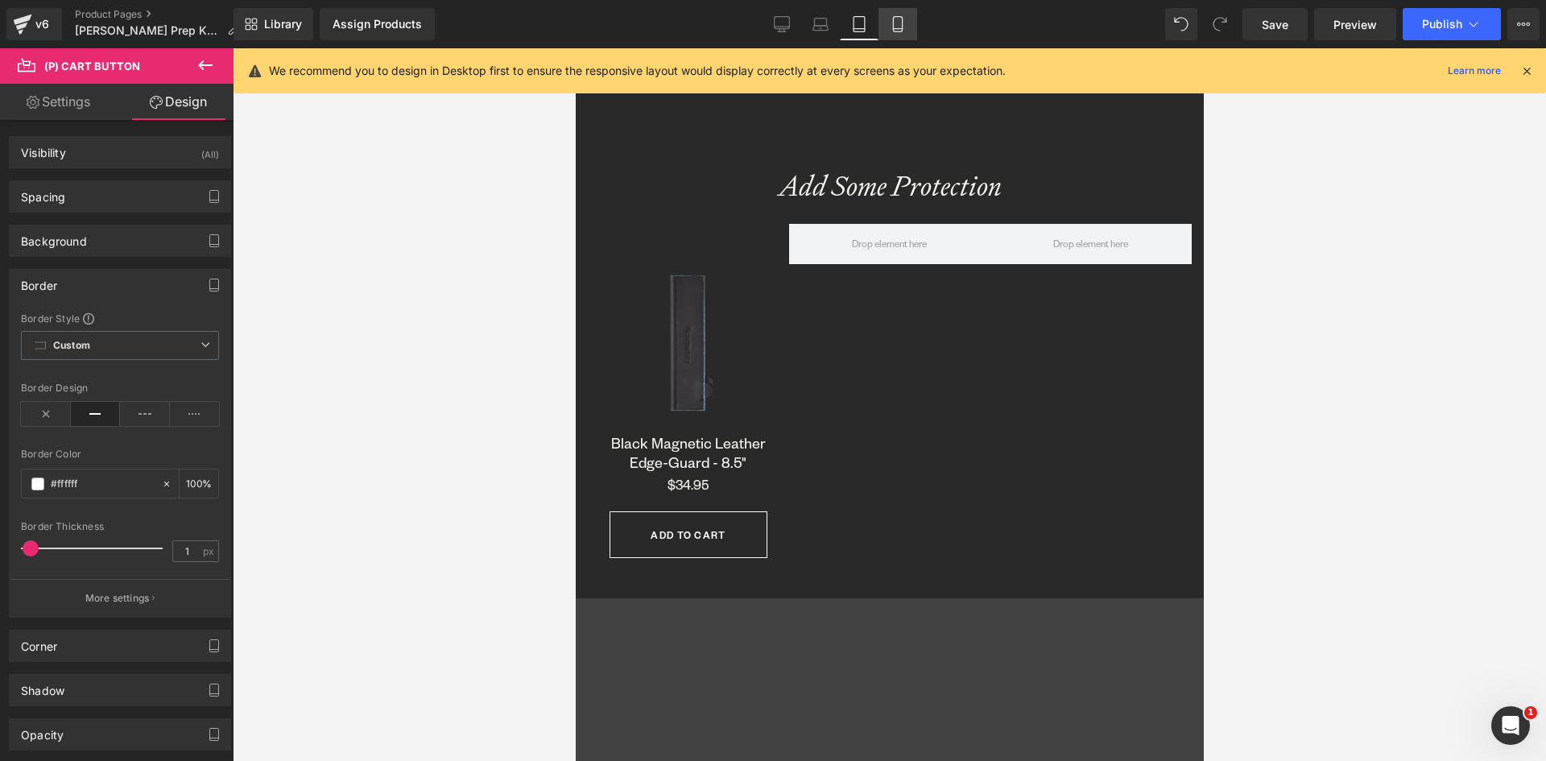
click at [892, 33] on link "Mobile" at bounding box center [898, 24] width 39 height 32
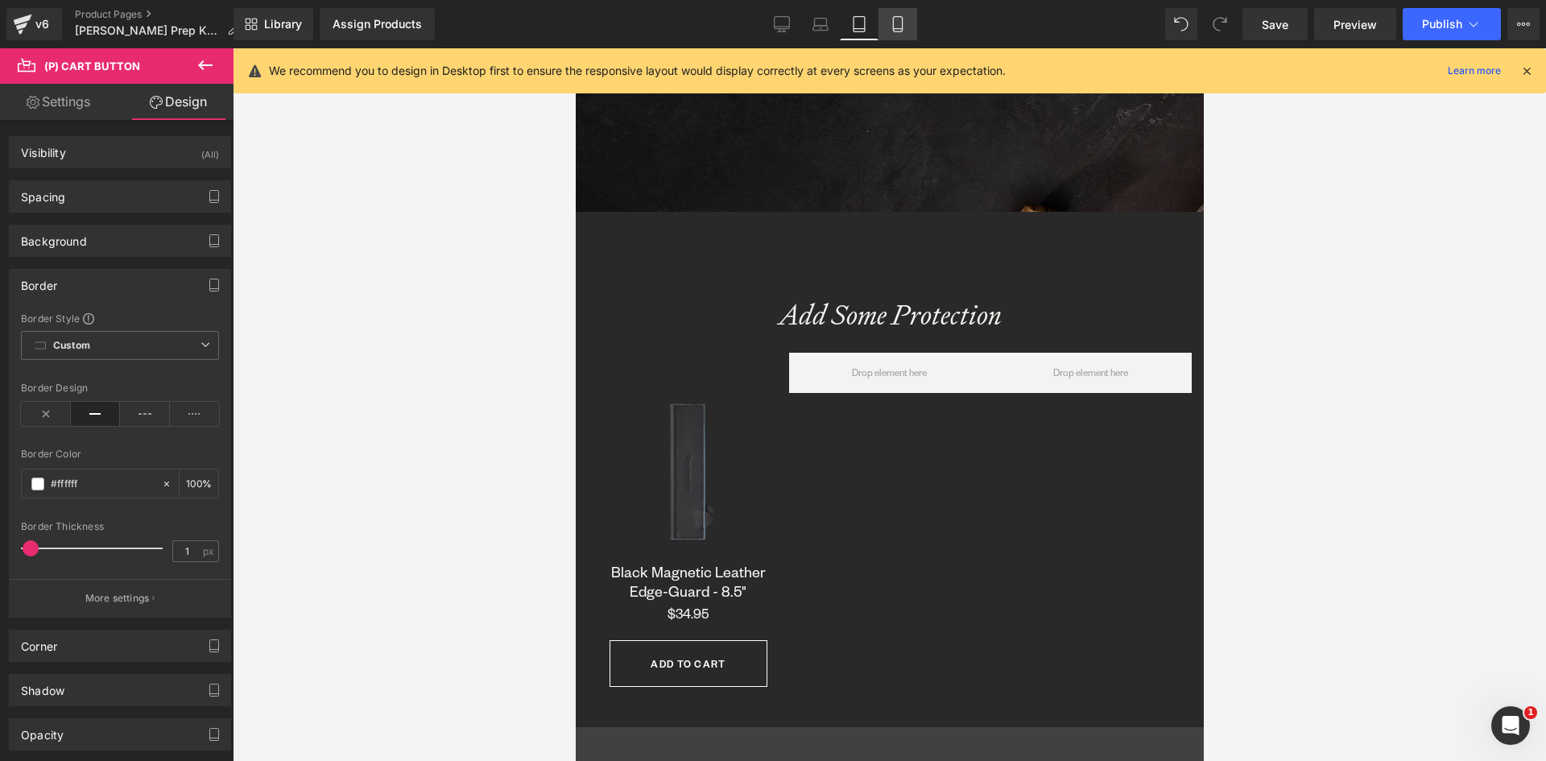
type input "100"
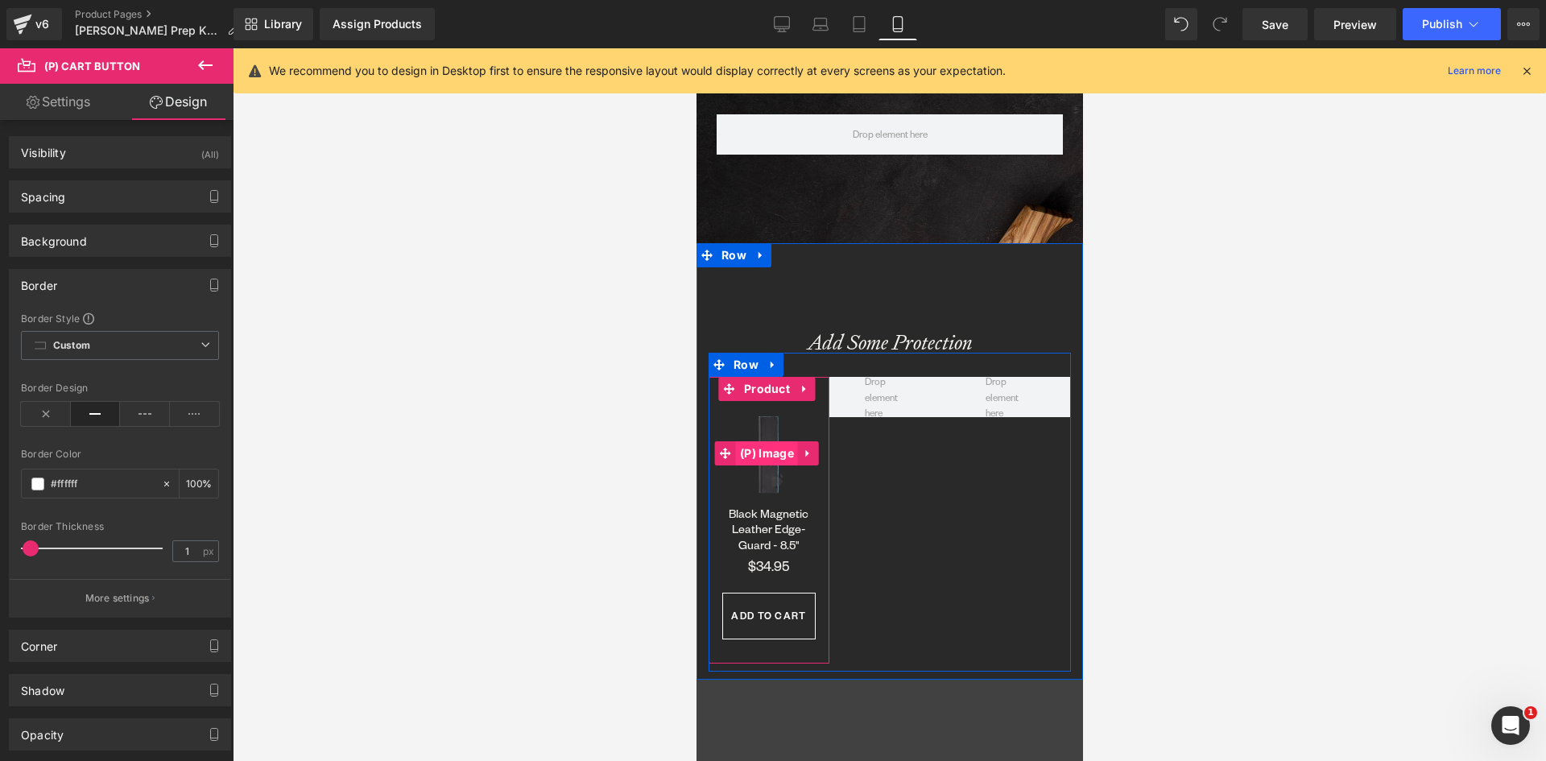
click at [770, 450] on span "(P) Image" at bounding box center [766, 453] width 62 height 24
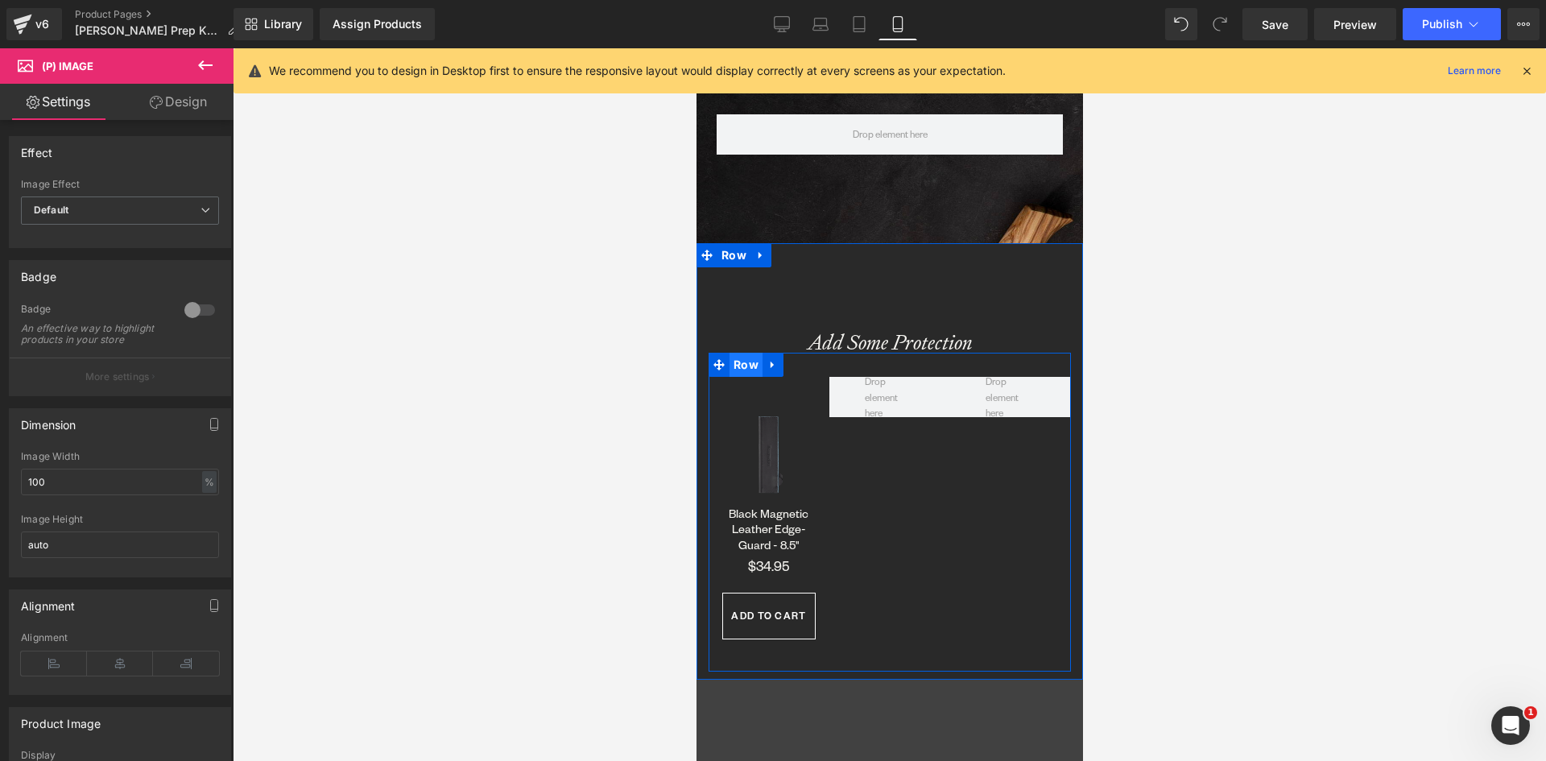
click at [747, 359] on span "Row" at bounding box center [745, 365] width 33 height 24
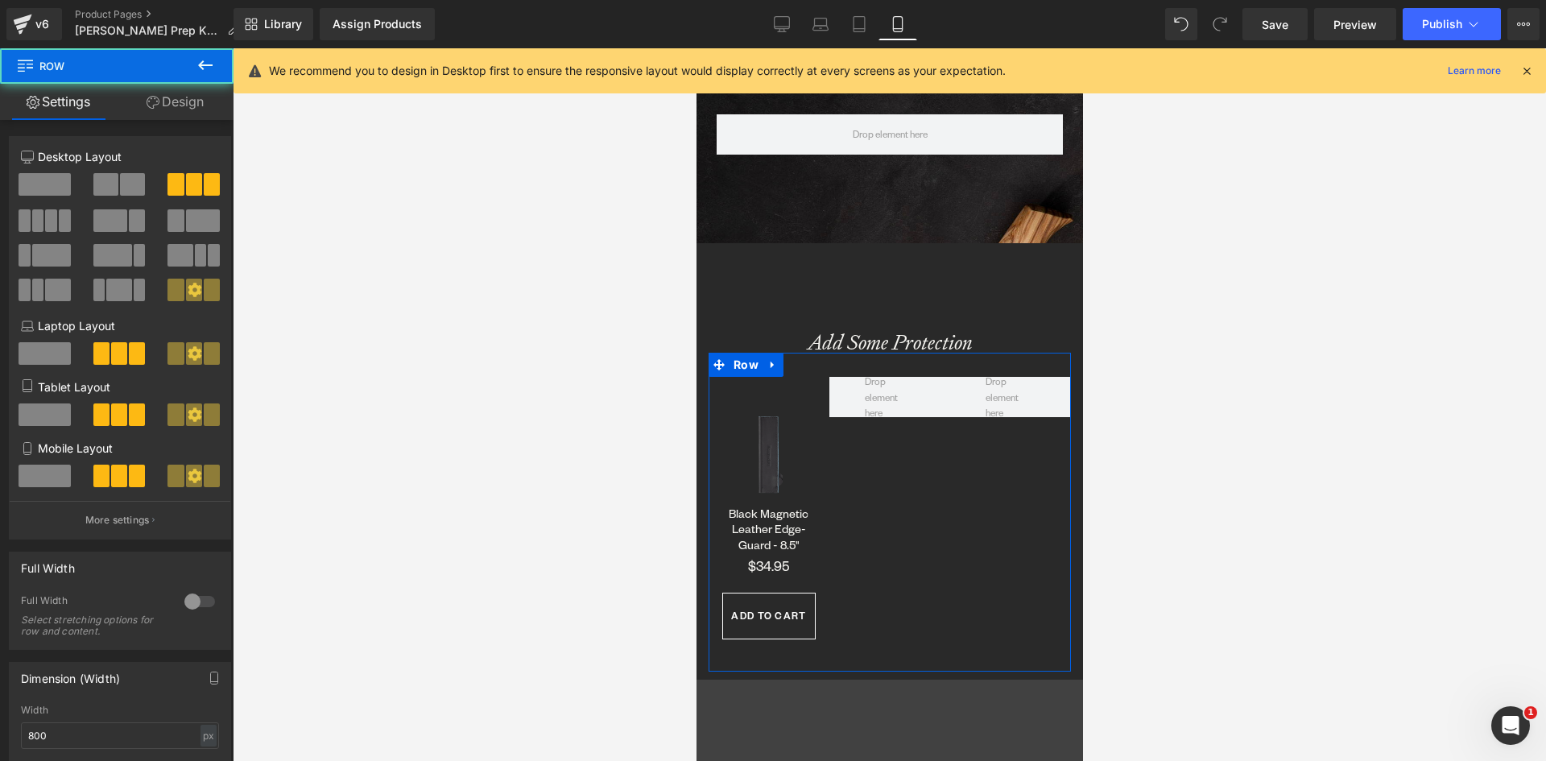
click at [189, 105] on link "Design" at bounding box center [175, 102] width 117 height 36
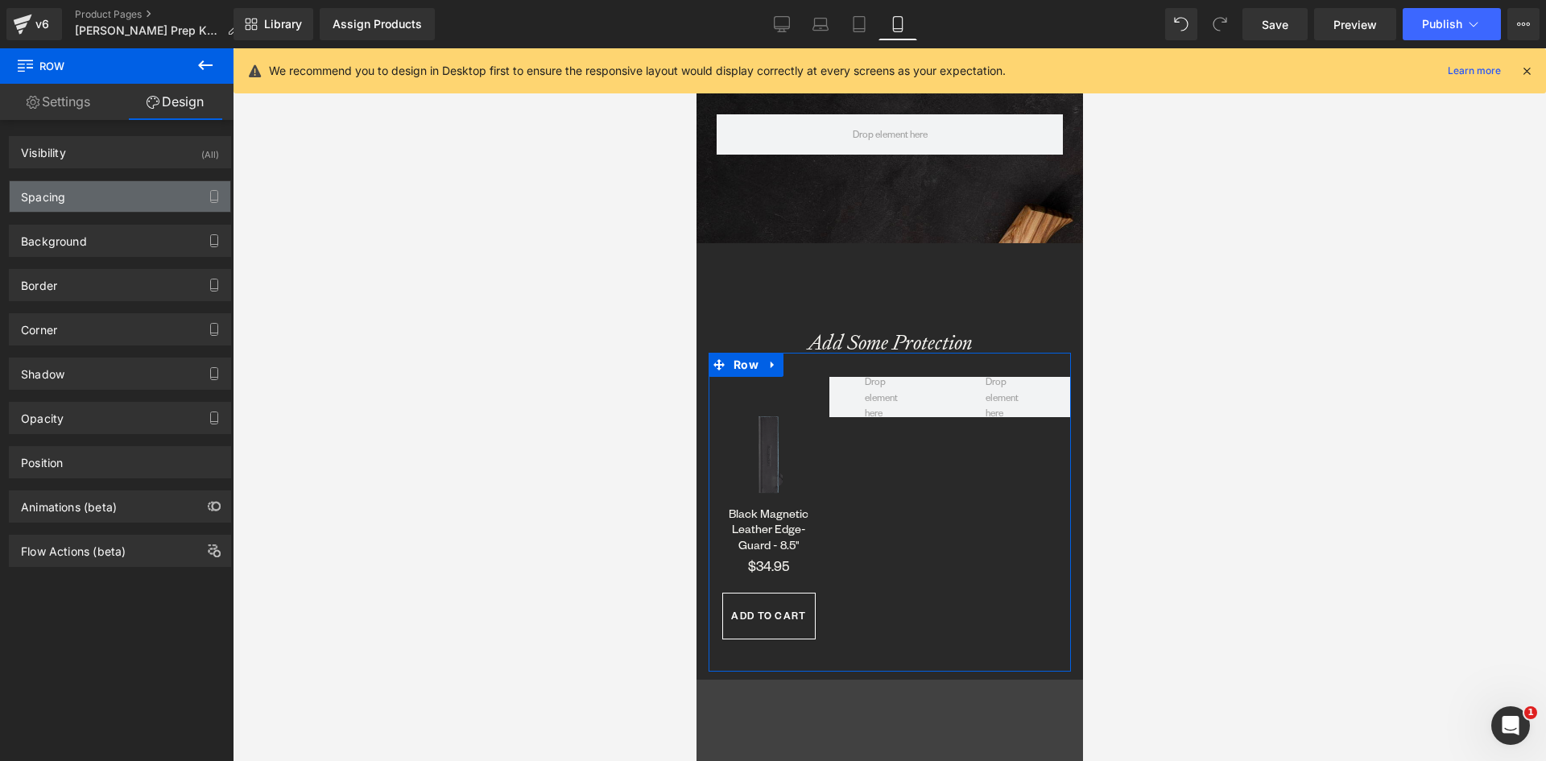
click at [41, 205] on div "Spacing" at bounding box center [120, 196] width 221 height 31
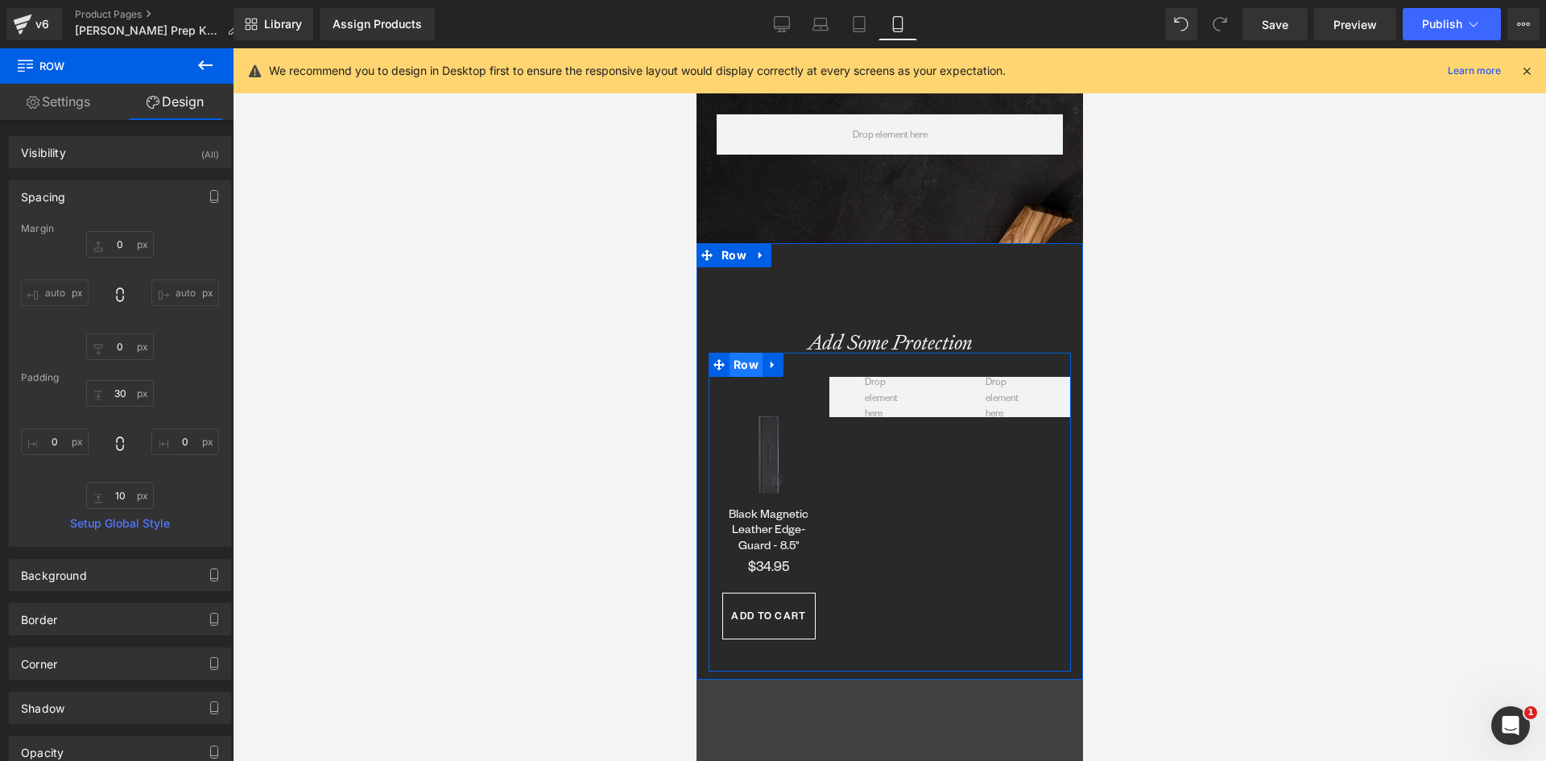
click at [748, 366] on span "Row" at bounding box center [745, 365] width 33 height 24
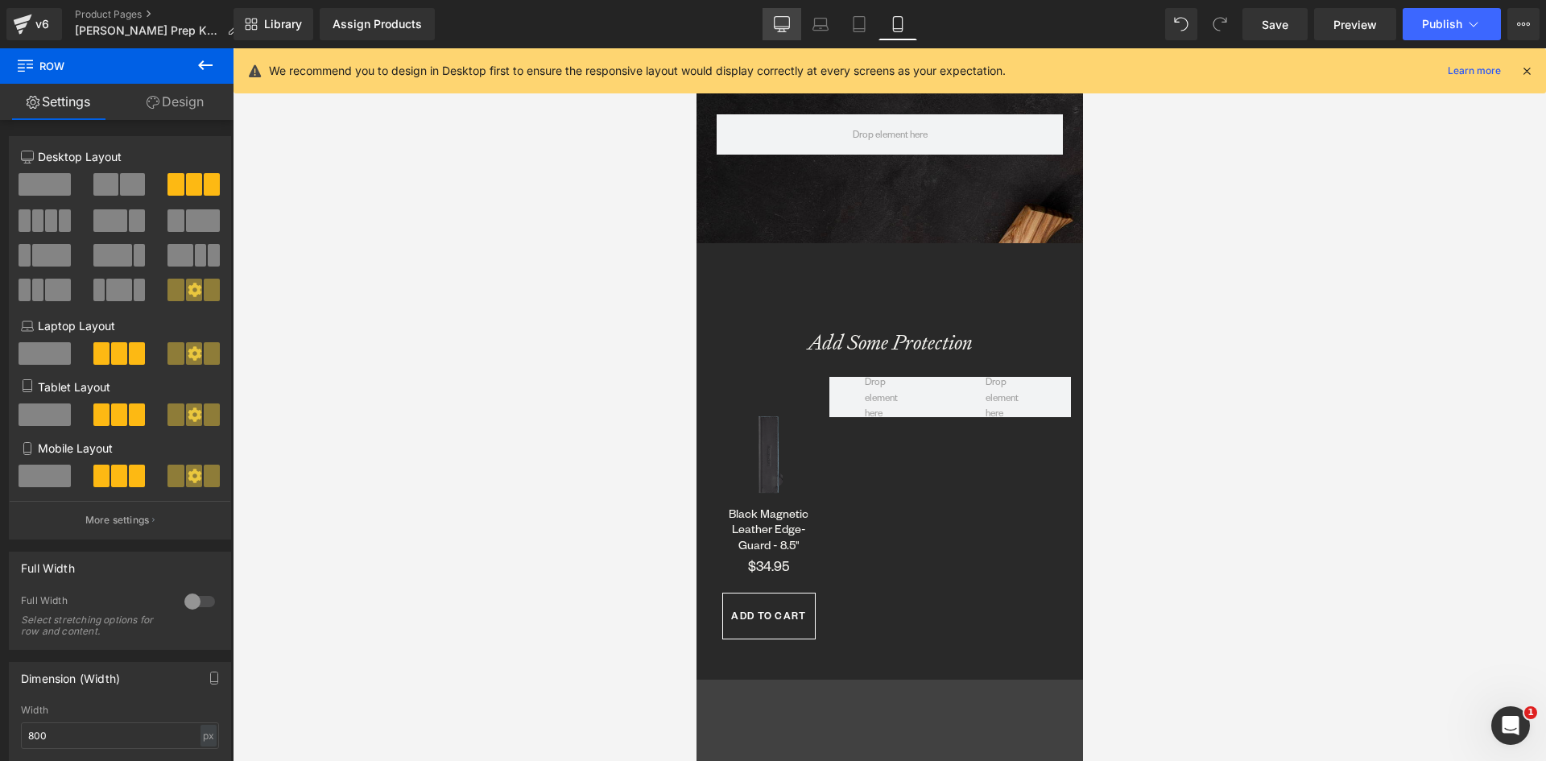
click at [783, 21] on icon at bounding box center [782, 24] width 16 height 16
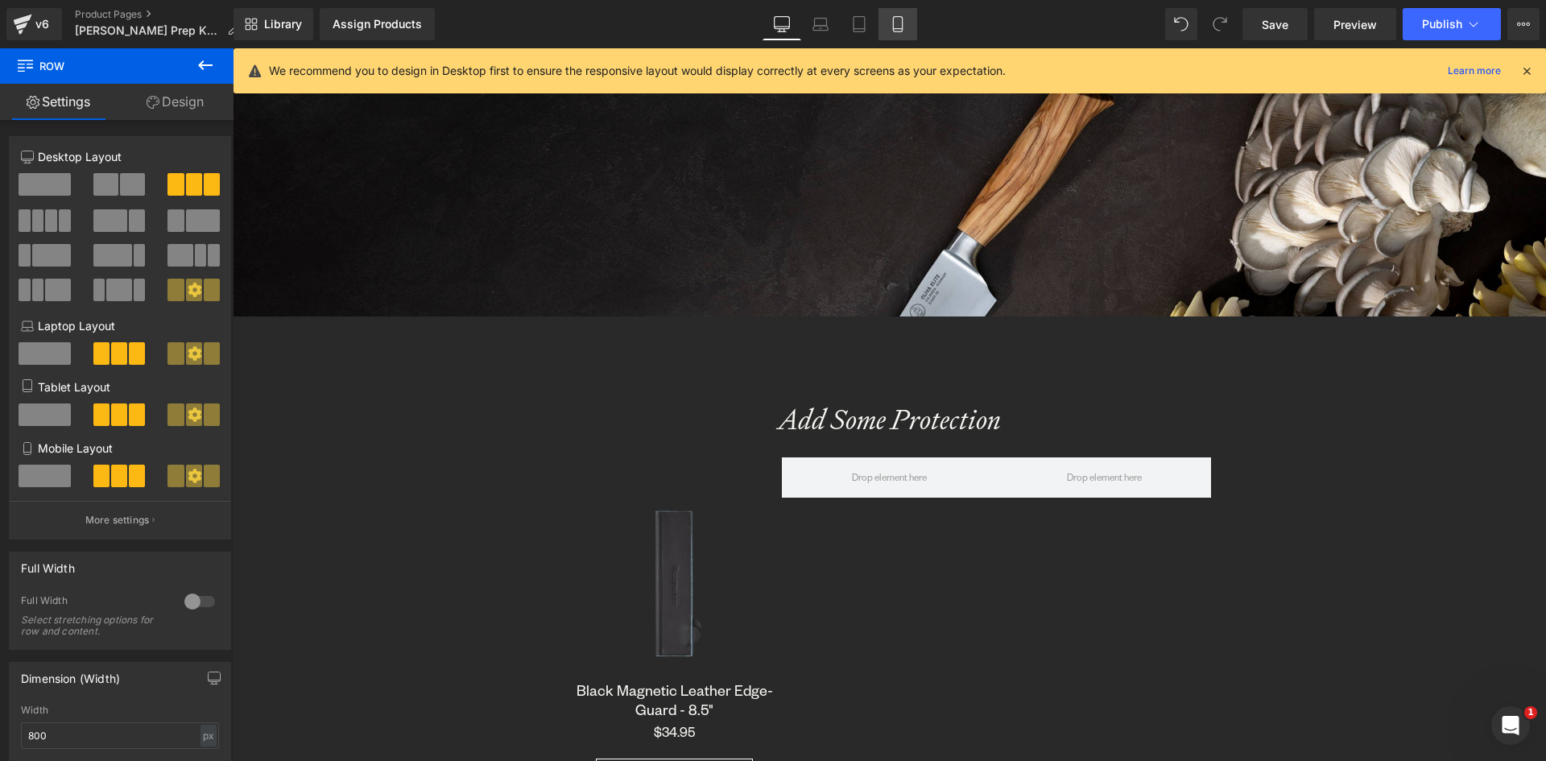
click at [899, 18] on icon at bounding box center [898, 24] width 16 height 16
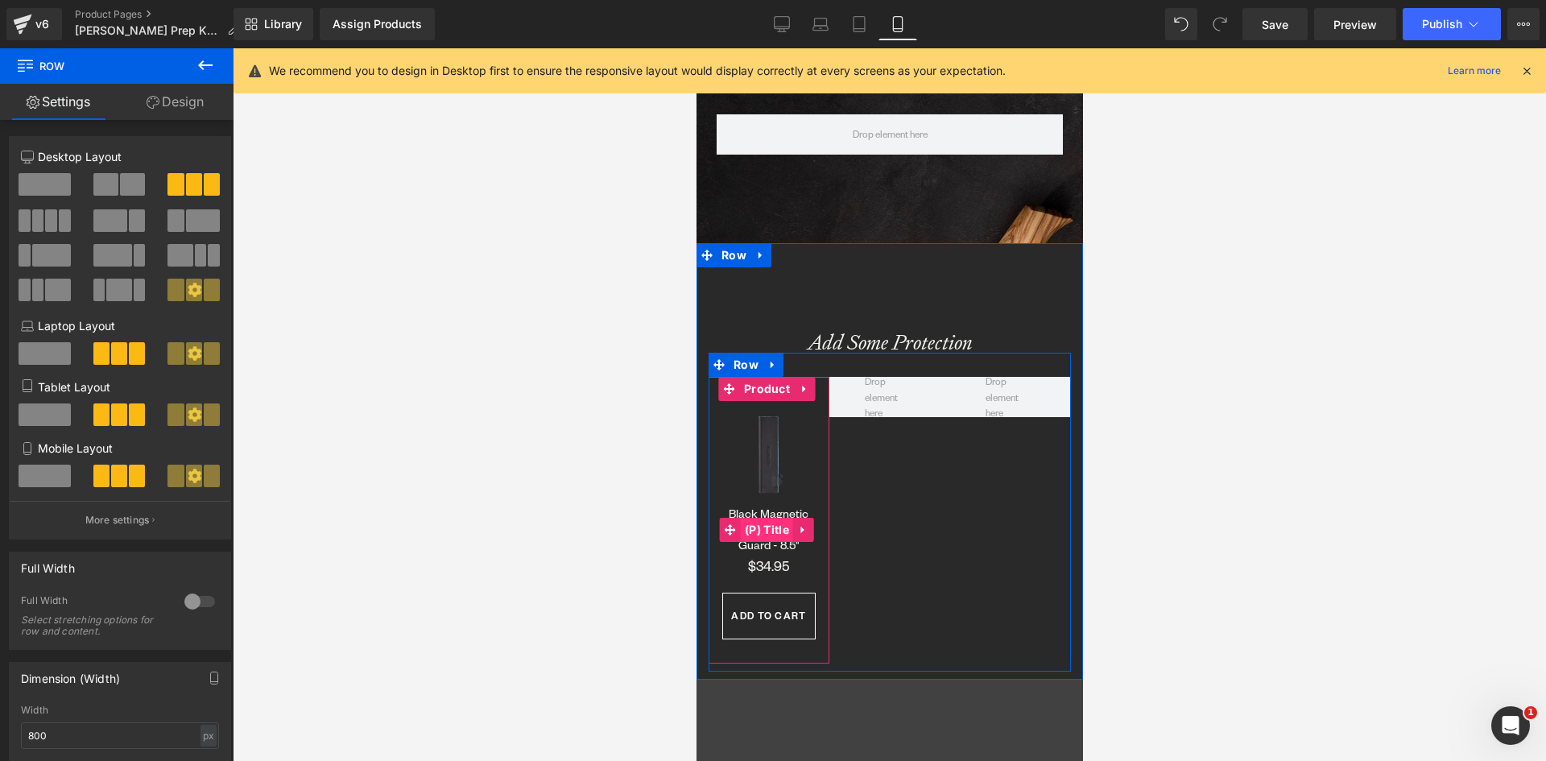
click at [777, 523] on span "(P) Title" at bounding box center [766, 530] width 52 height 24
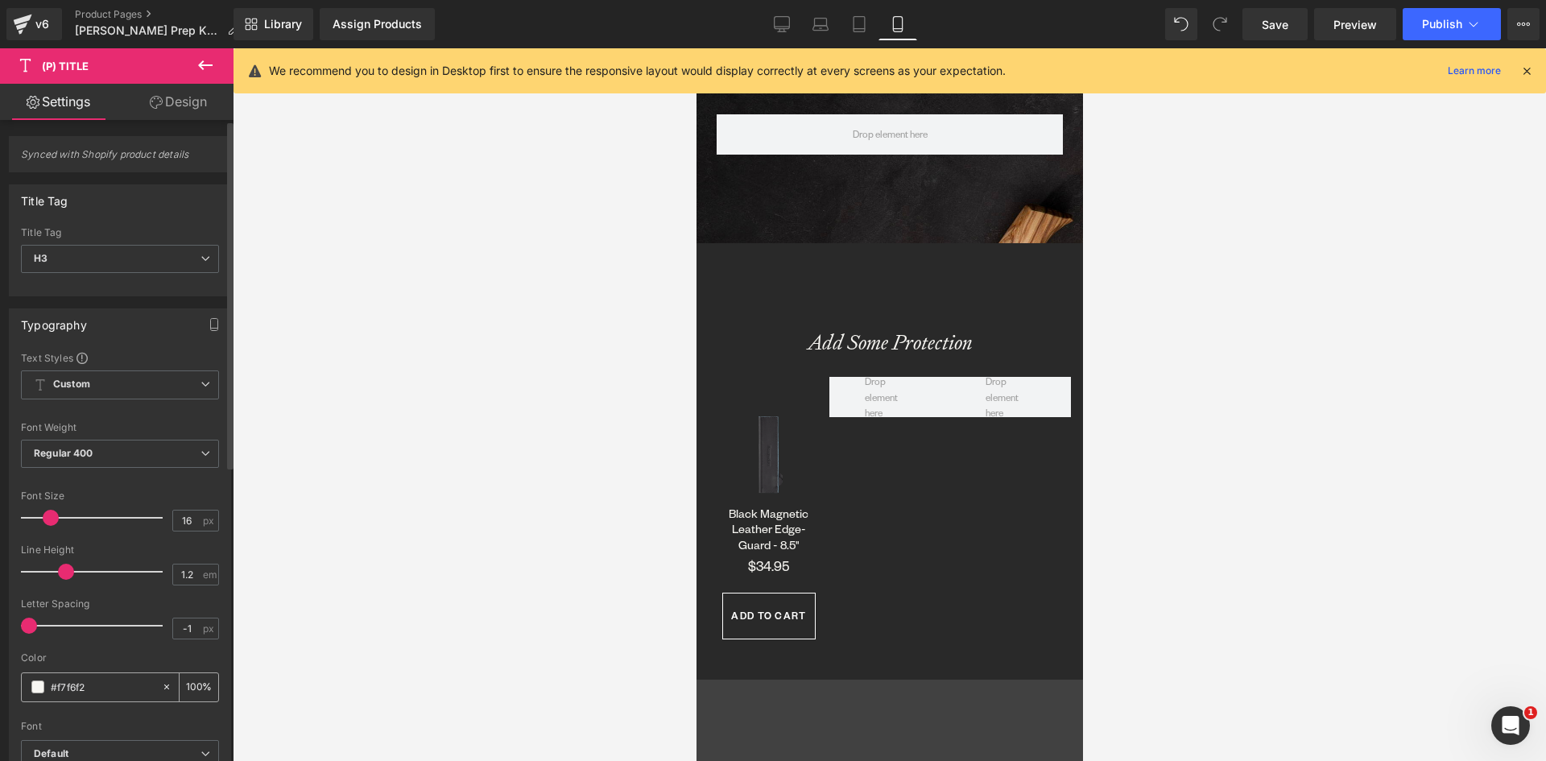
click at [161, 691] on icon at bounding box center [166, 686] width 11 height 11
type input "none"
type input "0"
drag, startPoint x: 181, startPoint y: 519, endPoint x: 168, endPoint y: 519, distance: 13.7
click at [173, 519] on input "16" at bounding box center [187, 521] width 28 height 20
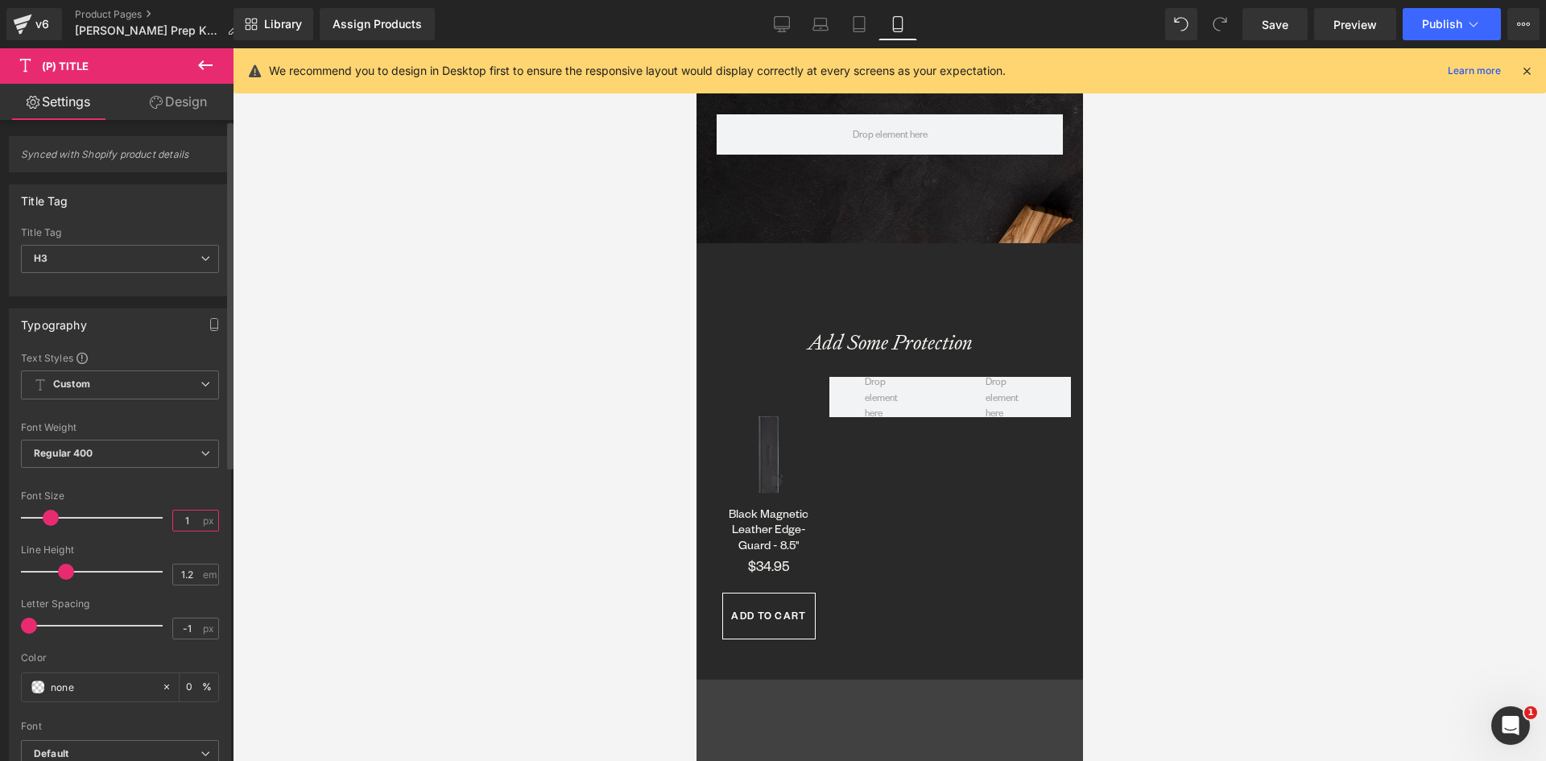
type input "18"
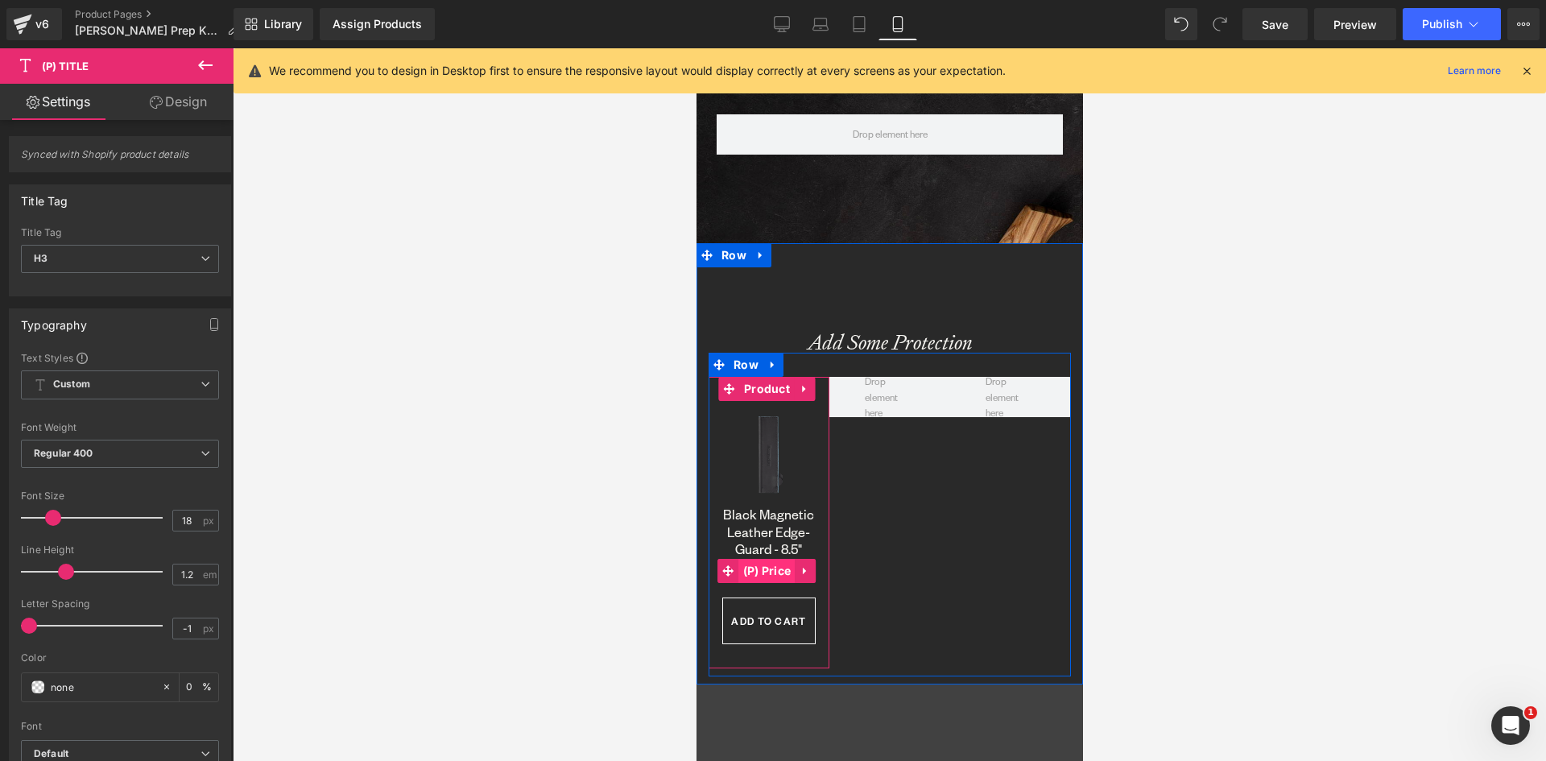
click at [767, 565] on span "(P) Price" at bounding box center [766, 571] width 56 height 24
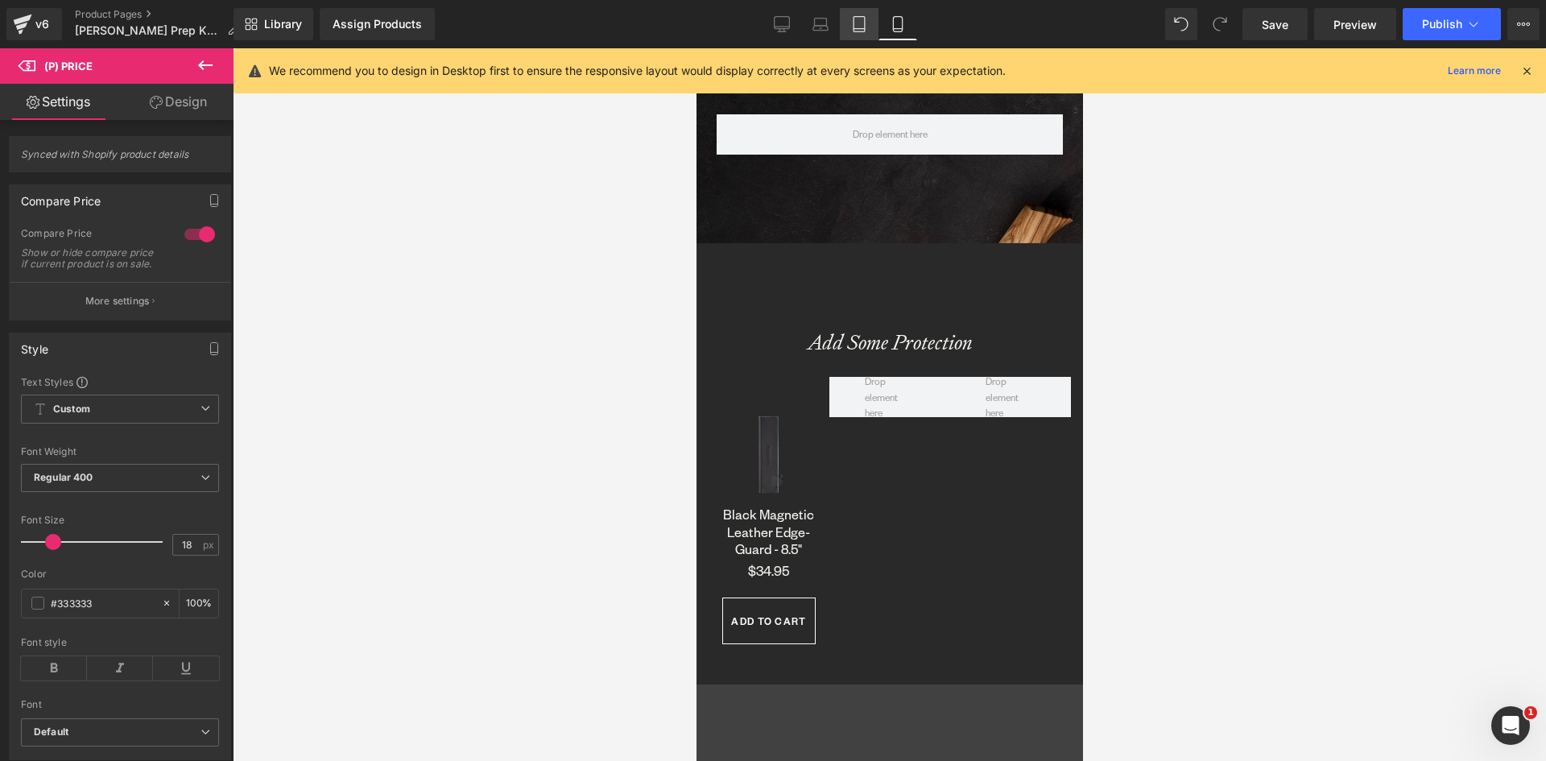
click at [853, 21] on icon at bounding box center [859, 24] width 16 height 16
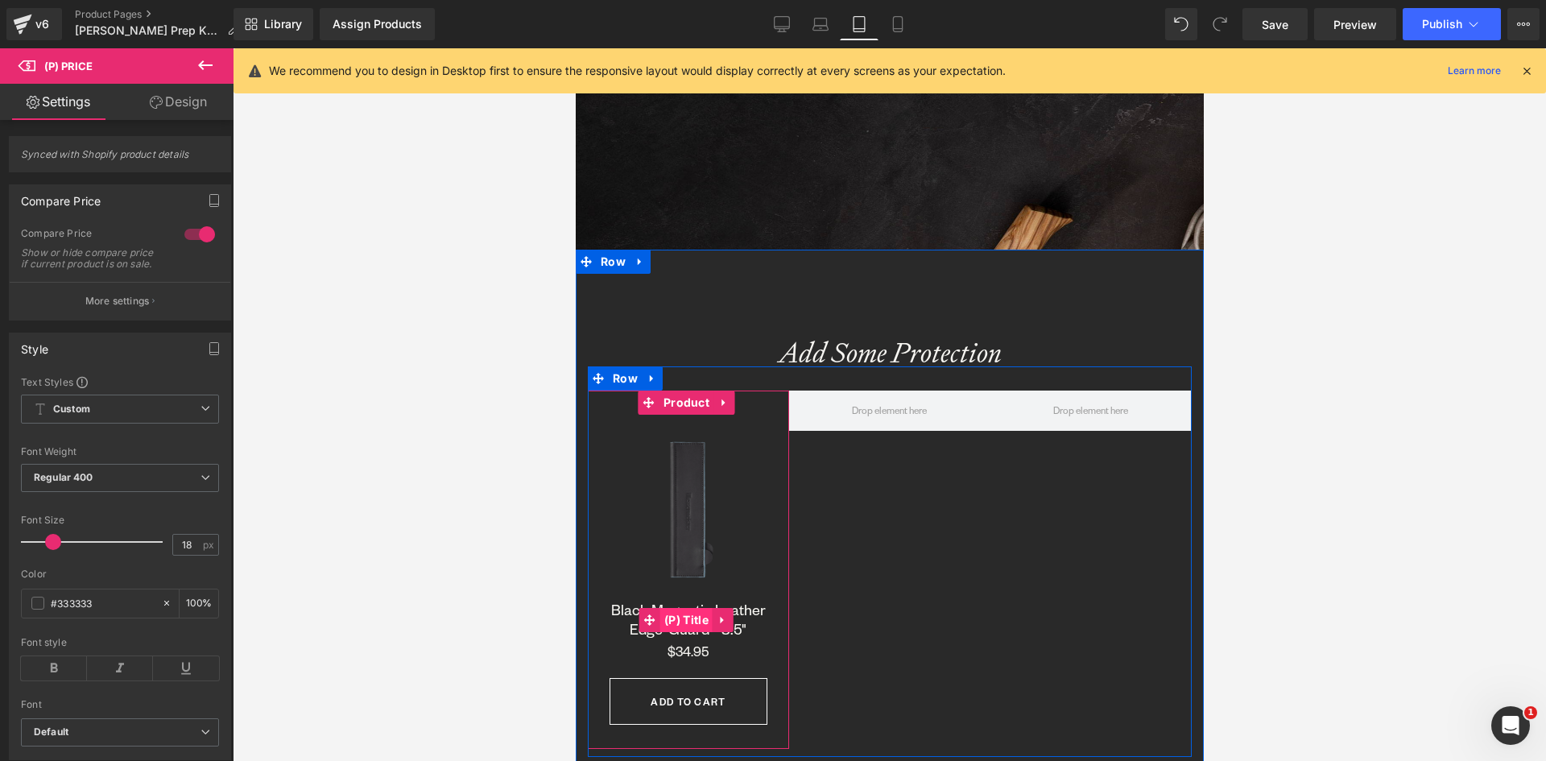
click at [691, 612] on span "(P) Title" at bounding box center [686, 620] width 52 height 24
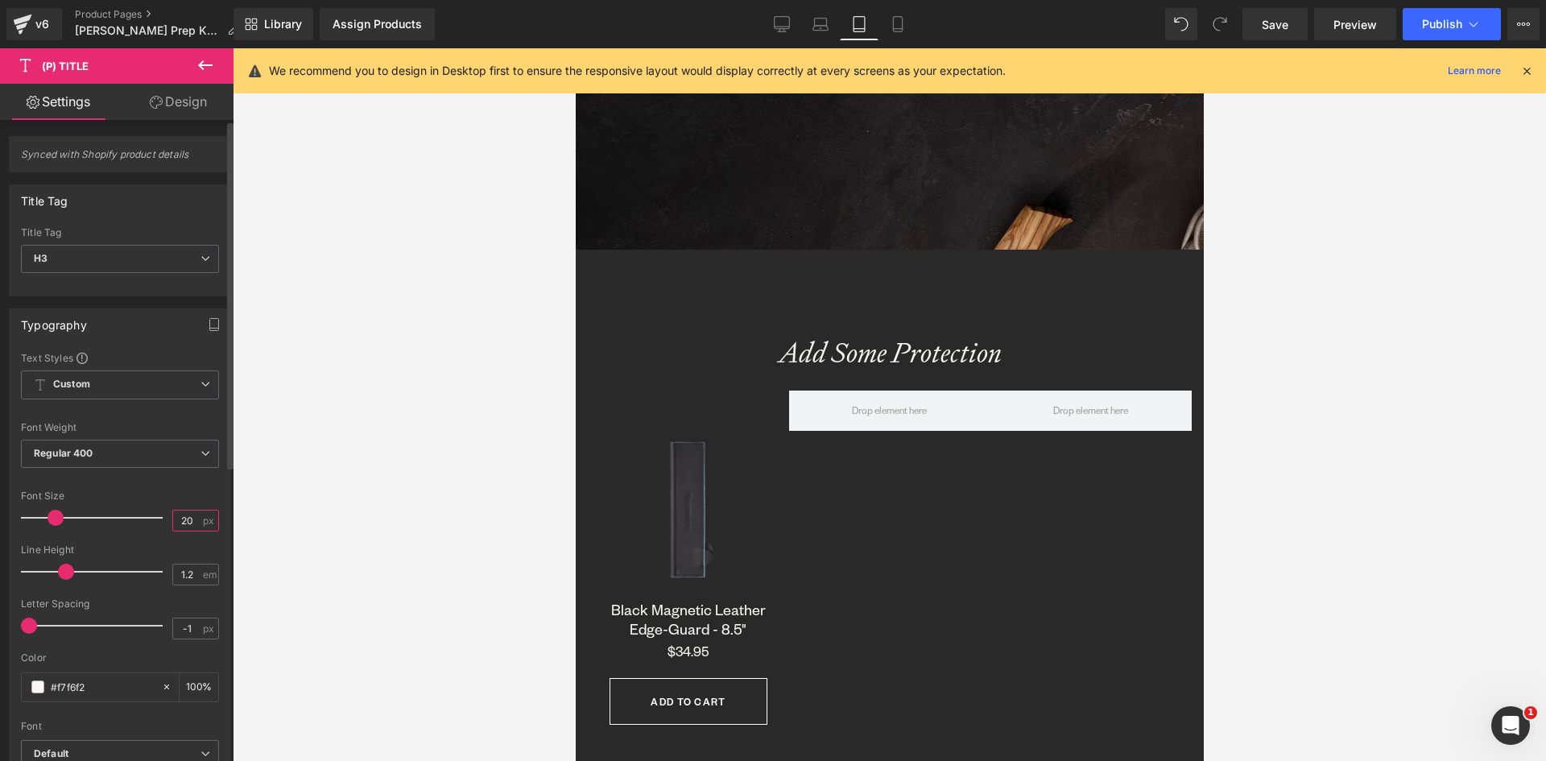
drag, startPoint x: 187, startPoint y: 516, endPoint x: 167, endPoint y: 520, distance: 20.5
click at [173, 520] on input "20" at bounding box center [187, 521] width 28 height 20
type input "18"
click at [161, 685] on icon at bounding box center [166, 686] width 11 height 11
type input "none"
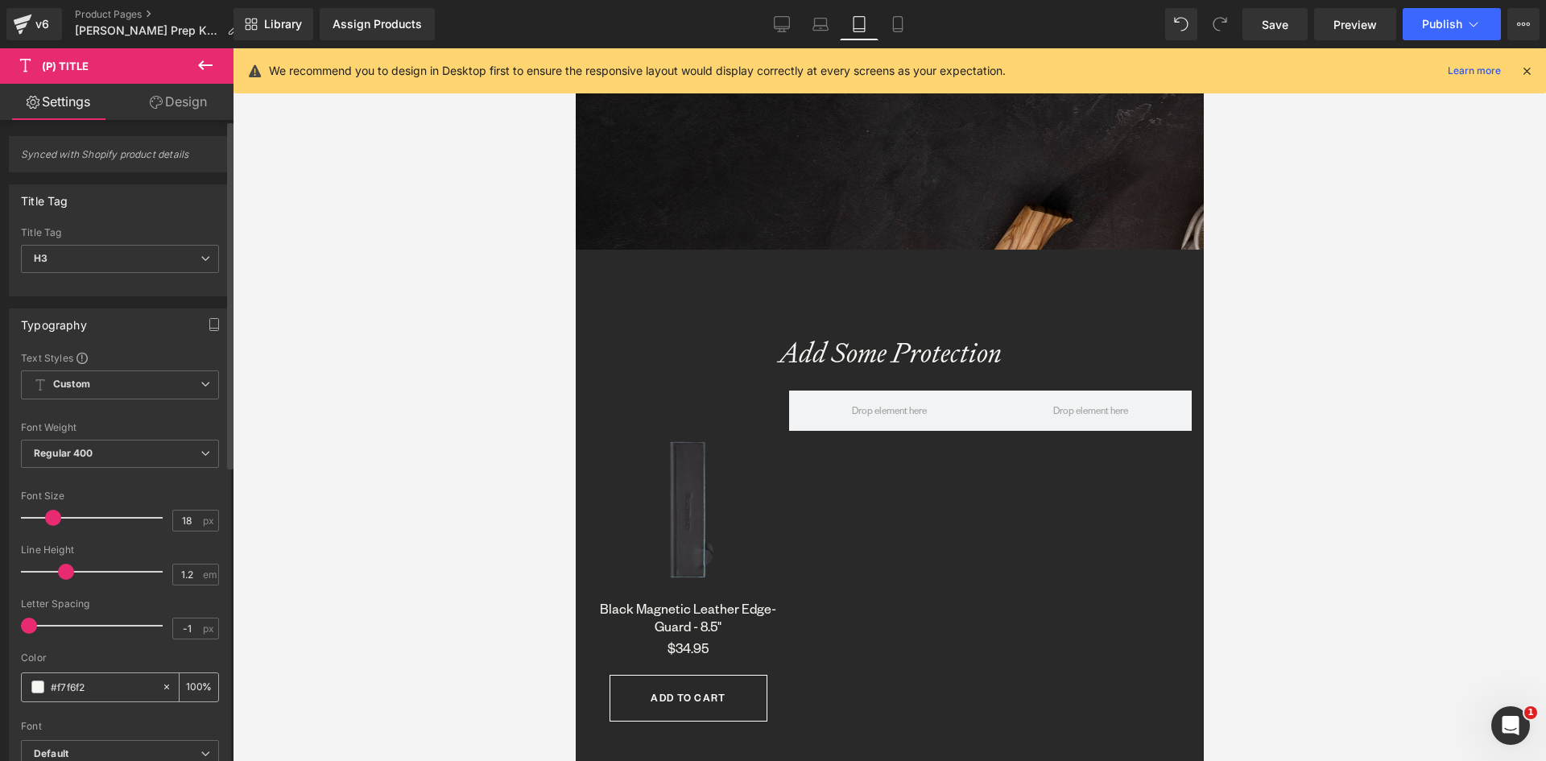
type input "0"
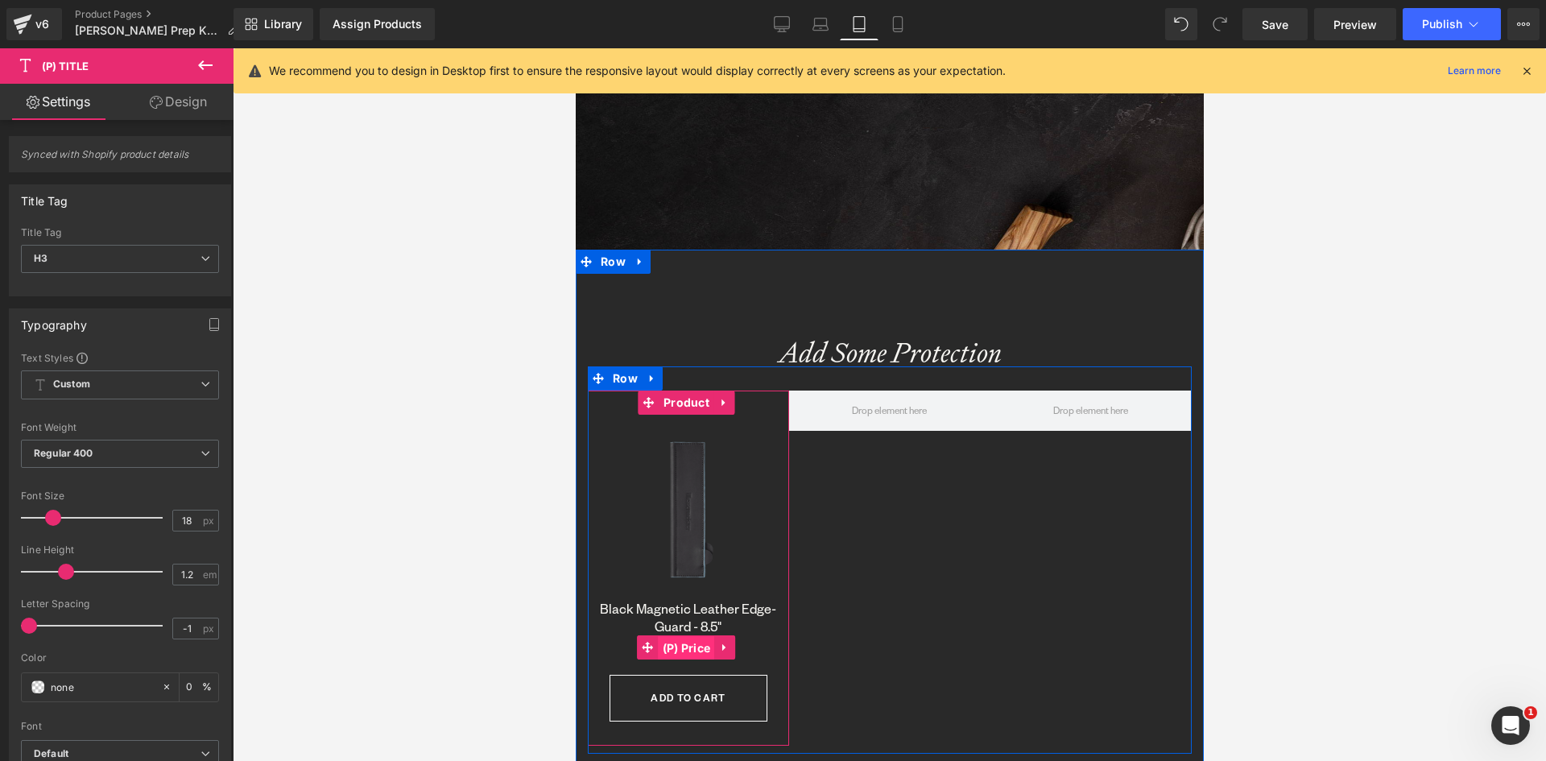
click at [691, 641] on span "(P) Price" at bounding box center [686, 648] width 56 height 24
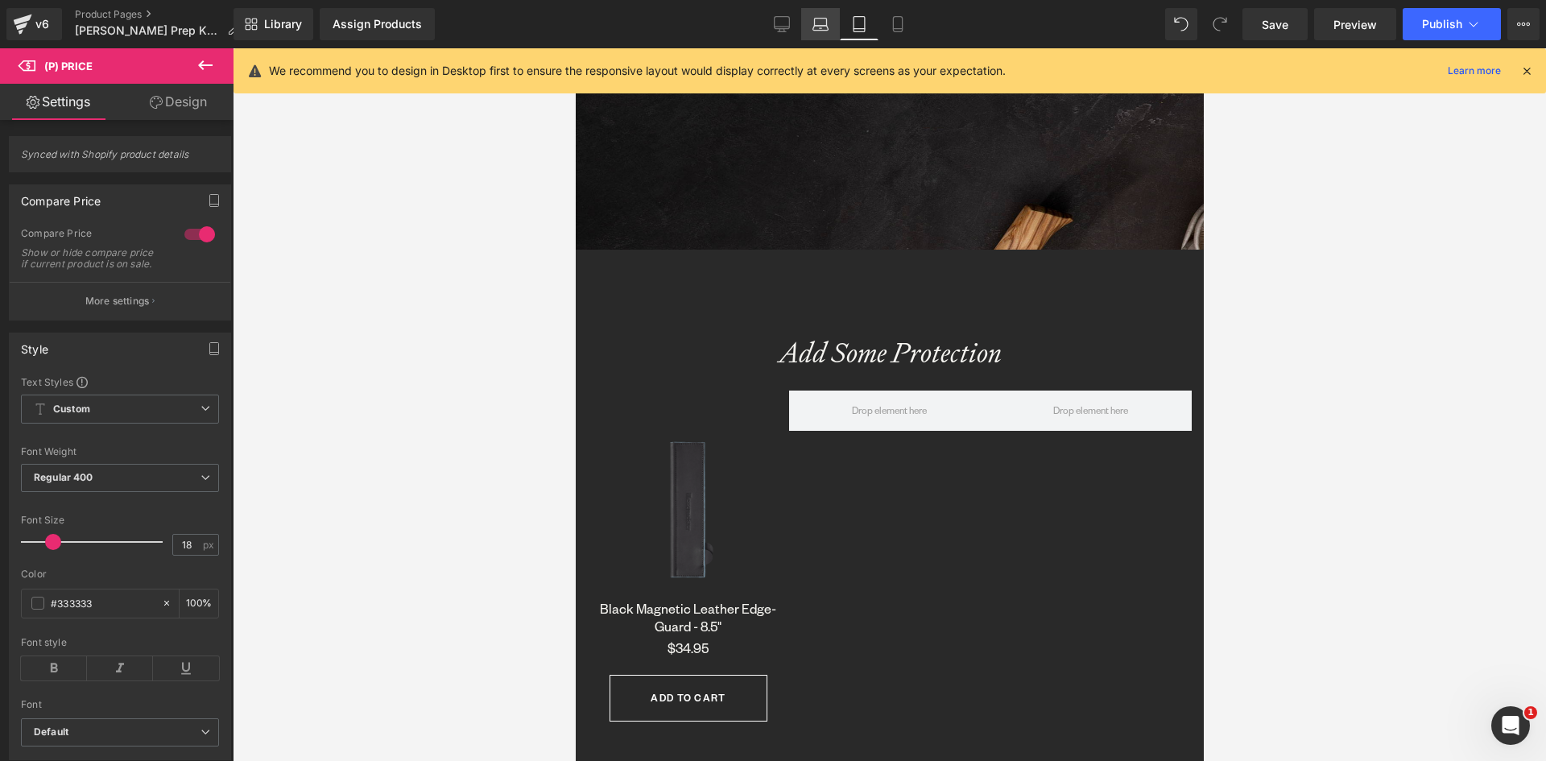
click at [817, 23] on icon at bounding box center [821, 24] width 16 height 16
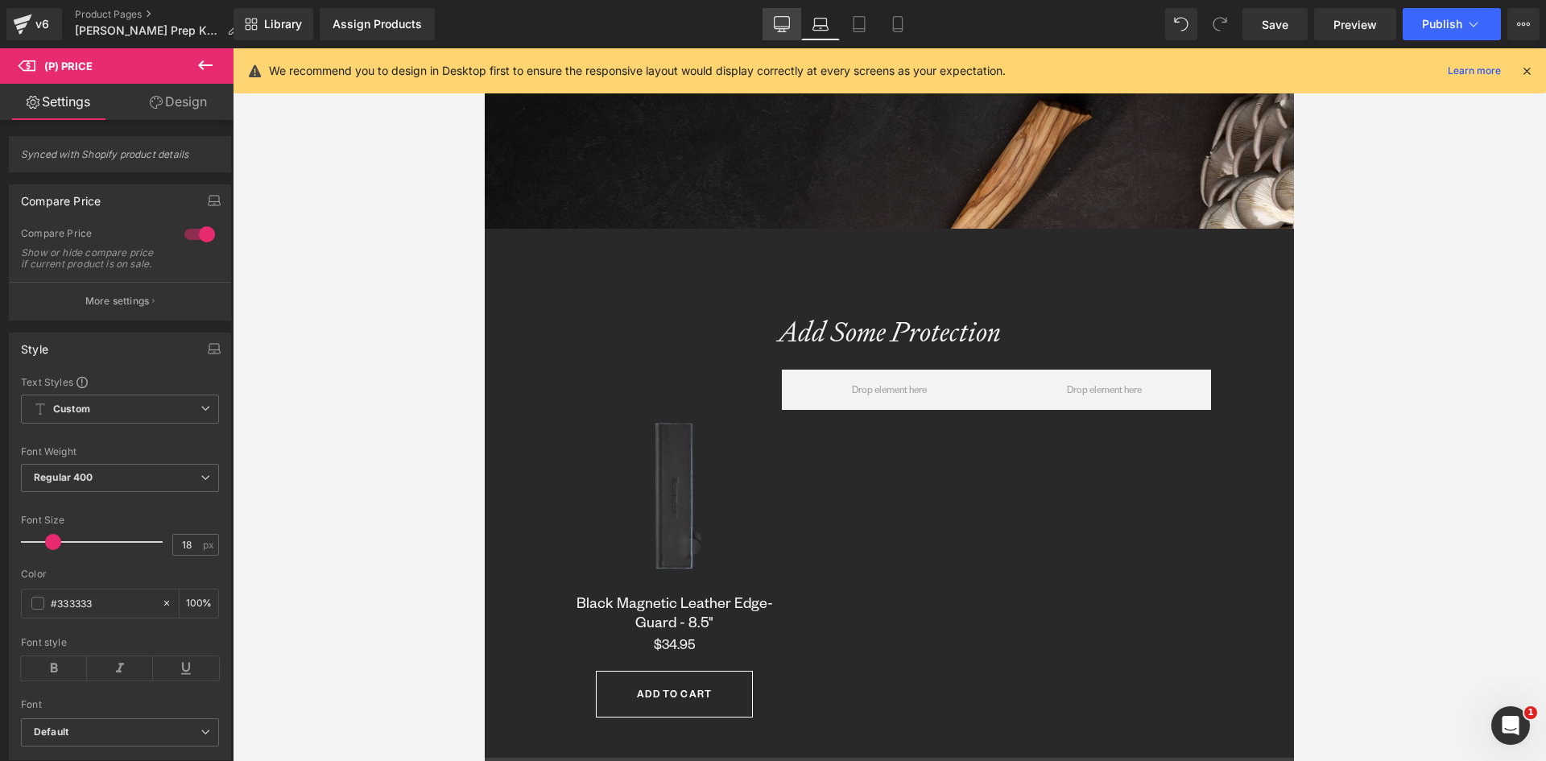
click at [786, 19] on icon at bounding box center [782, 24] width 16 height 16
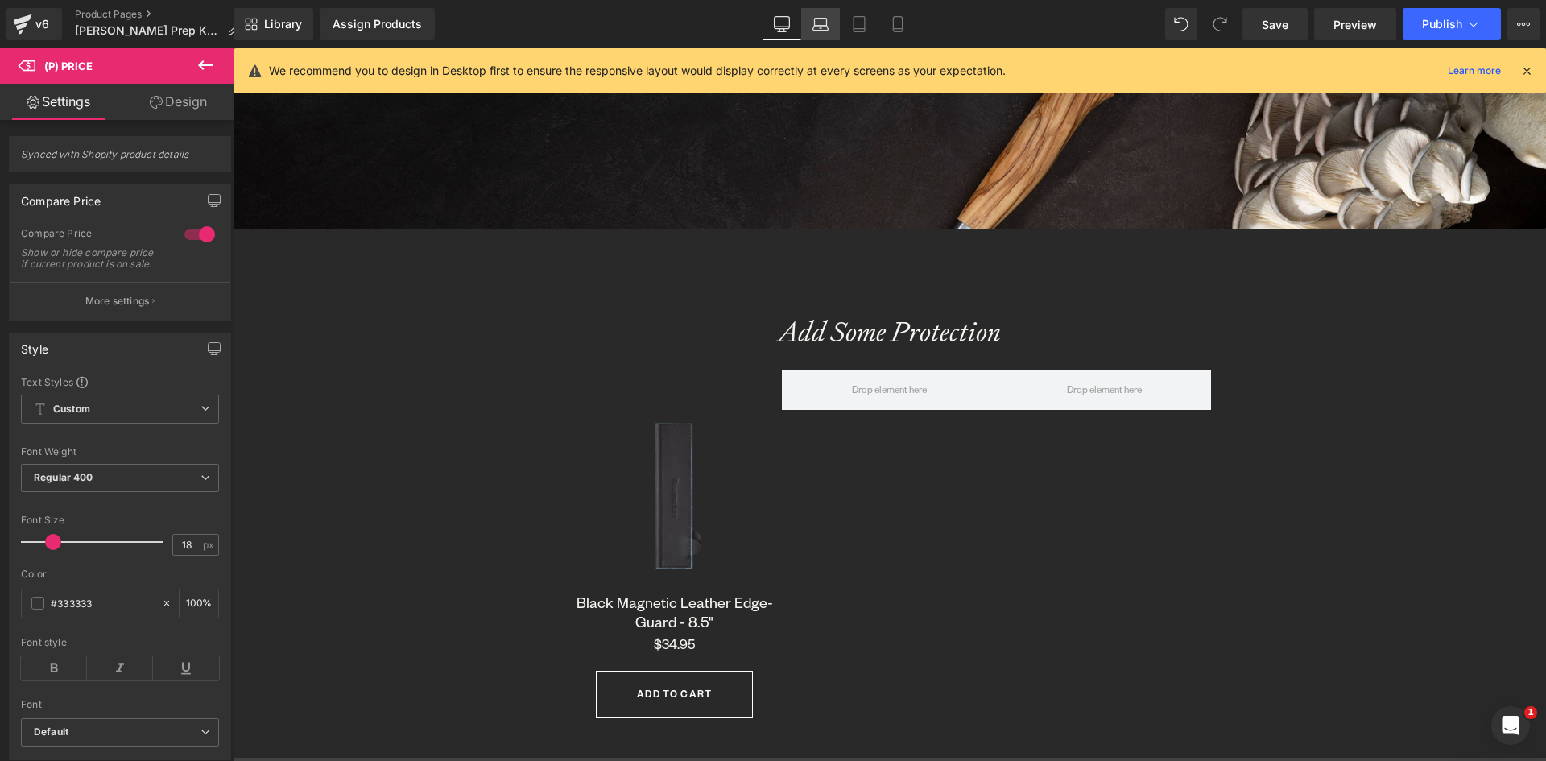
click at [817, 22] on icon at bounding box center [821, 24] width 16 height 16
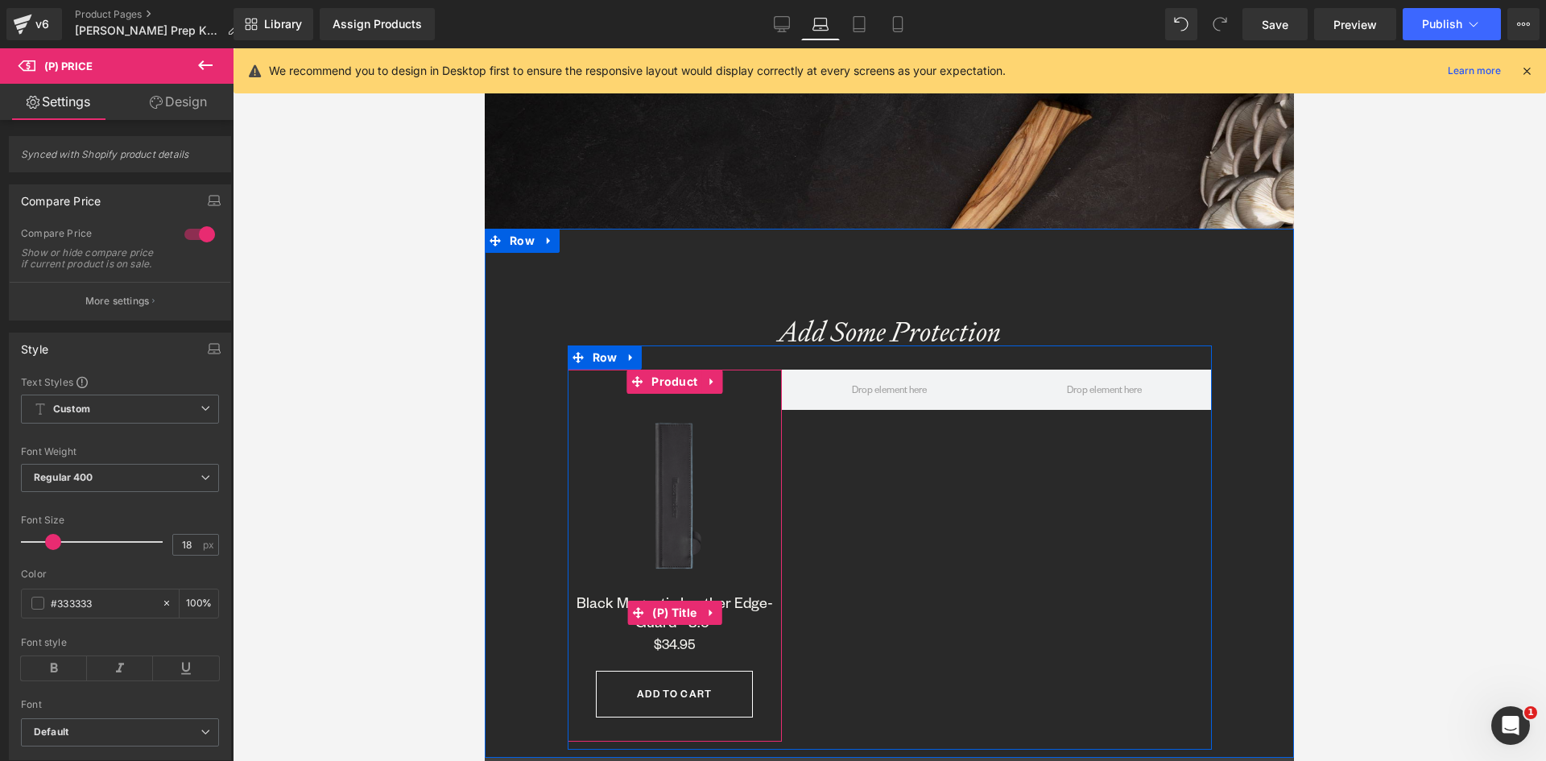
click at [691, 600] on div "Black Magnetic Leather Edge-Guard - 8.5" (P) Title" at bounding box center [675, 613] width 199 height 40
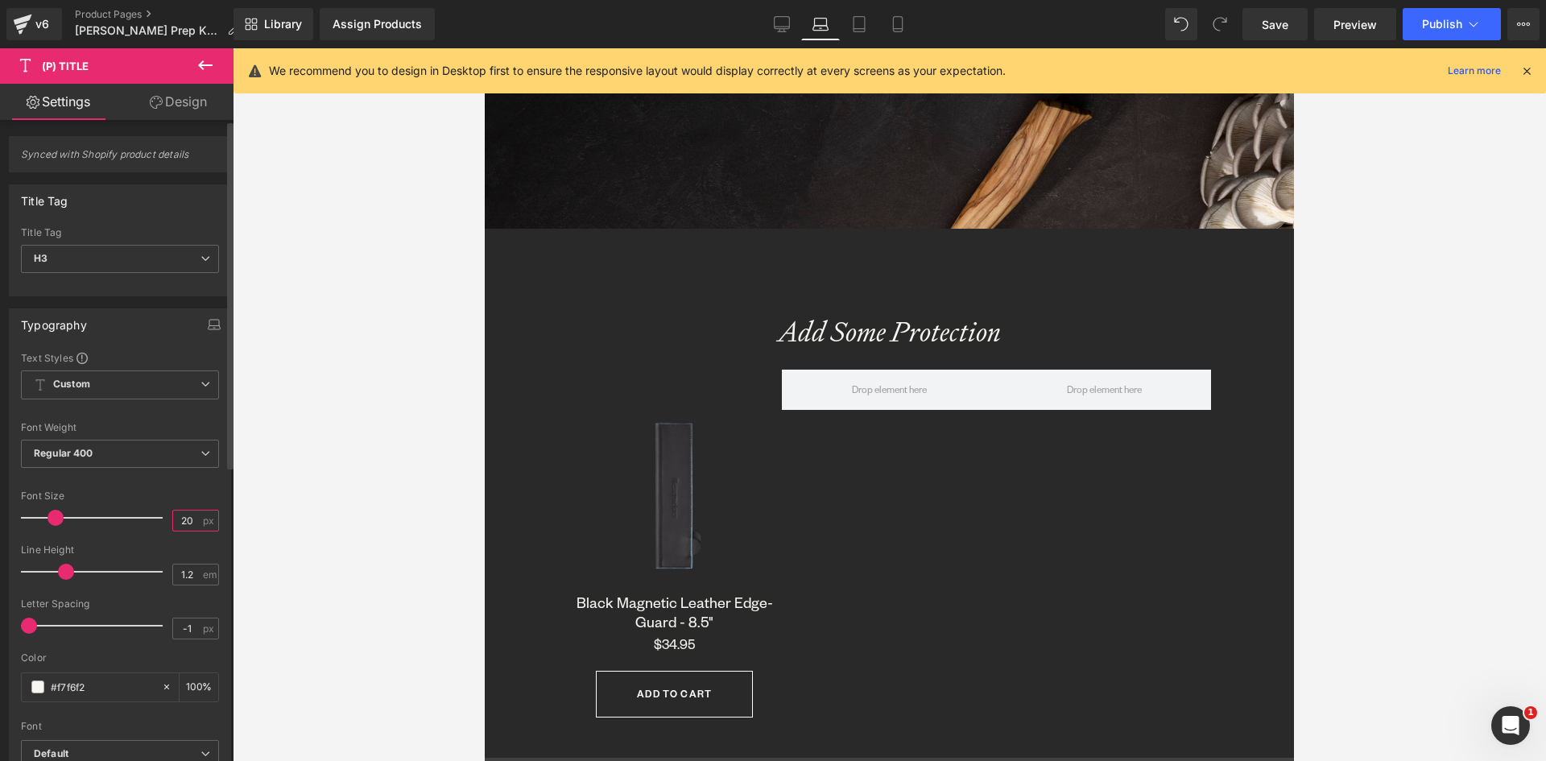
drag, startPoint x: 188, startPoint y: 521, endPoint x: 159, endPoint y: 523, distance: 29.0
click at [159, 523] on div "Font Size 20 px" at bounding box center [120, 517] width 198 height 54
click at [781, 20] on icon at bounding box center [782, 24] width 16 height 16
type input "20"
type input "100"
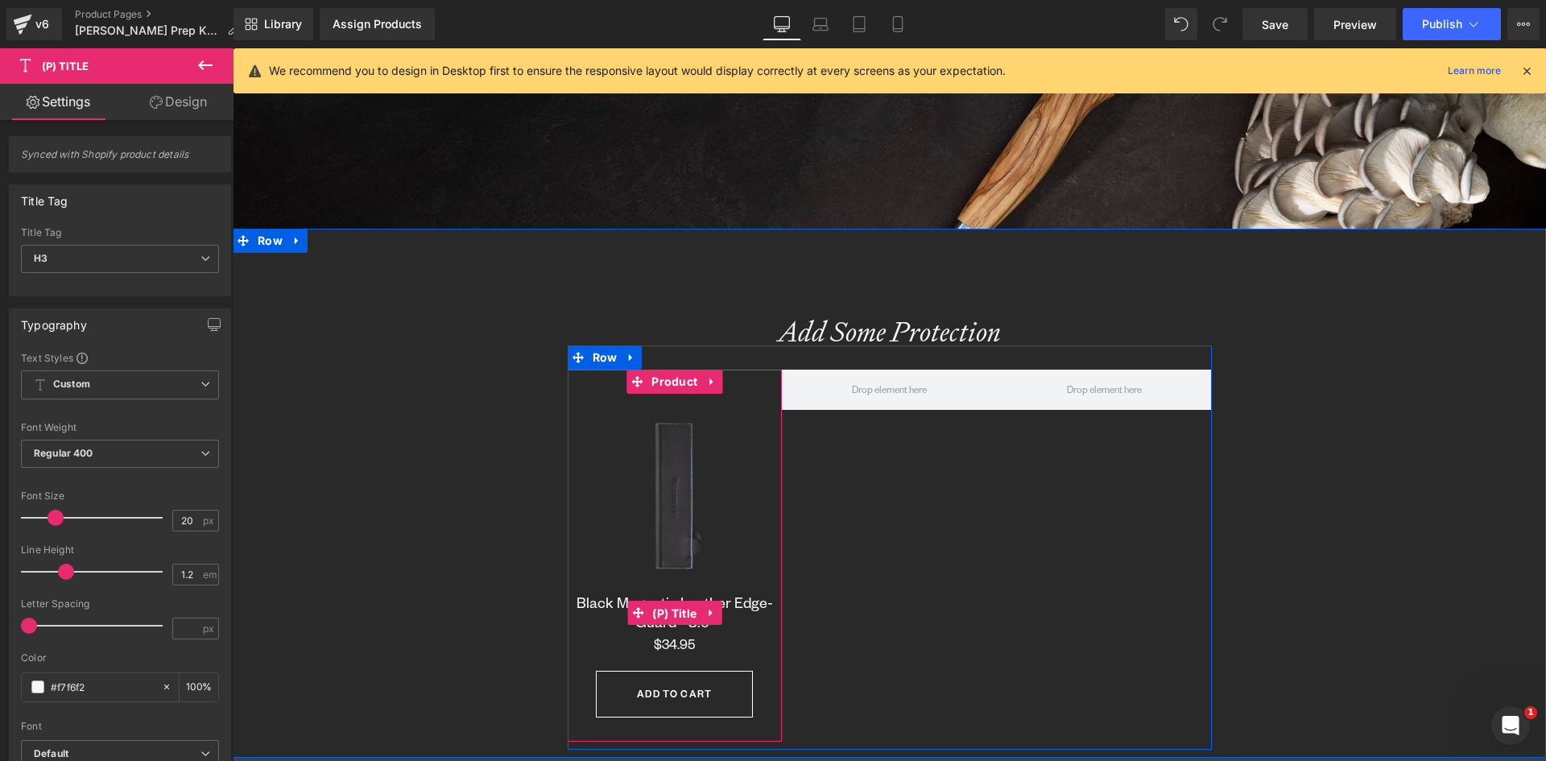
click at [656, 604] on span "(P) Title" at bounding box center [674, 614] width 52 height 24
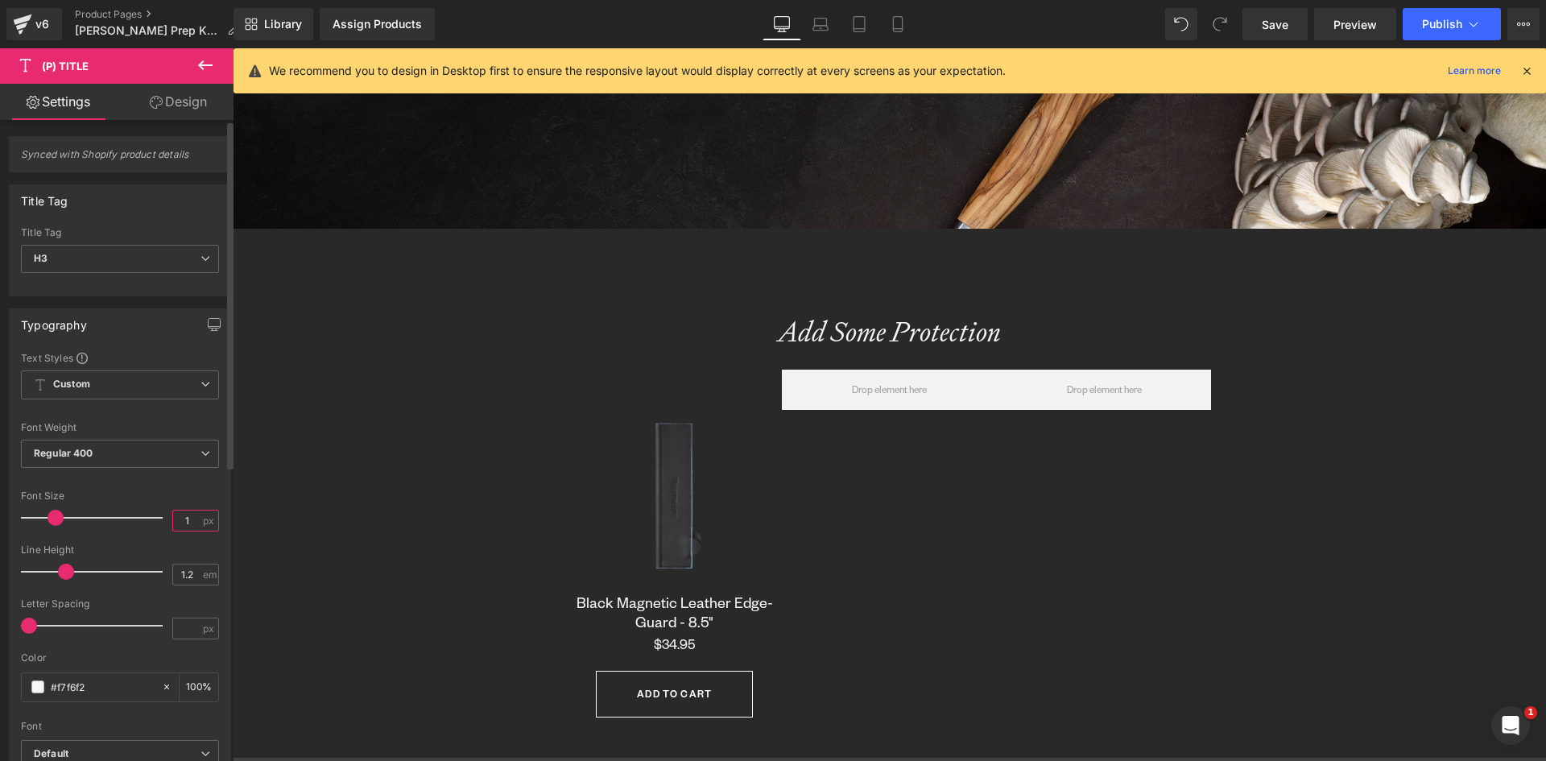
drag, startPoint x: 186, startPoint y: 518, endPoint x: 154, endPoint y: 518, distance: 32.2
click at [154, 518] on div "Font Size 1 px" at bounding box center [120, 517] width 198 height 54
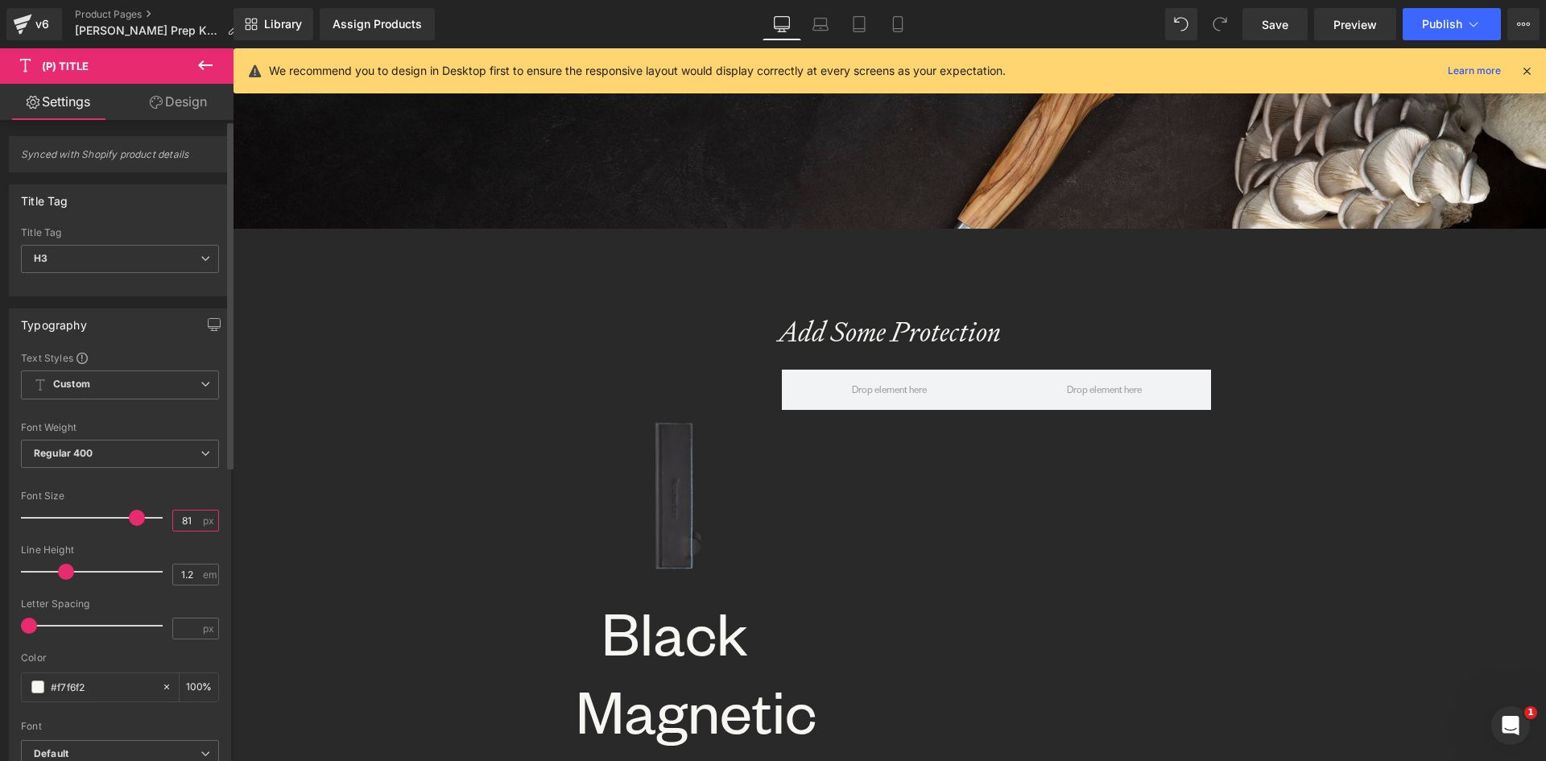
drag, startPoint x: 192, startPoint y: 523, endPoint x: 169, endPoint y: 521, distance: 22.7
click at [173, 521] on input "81" at bounding box center [187, 521] width 28 height 20
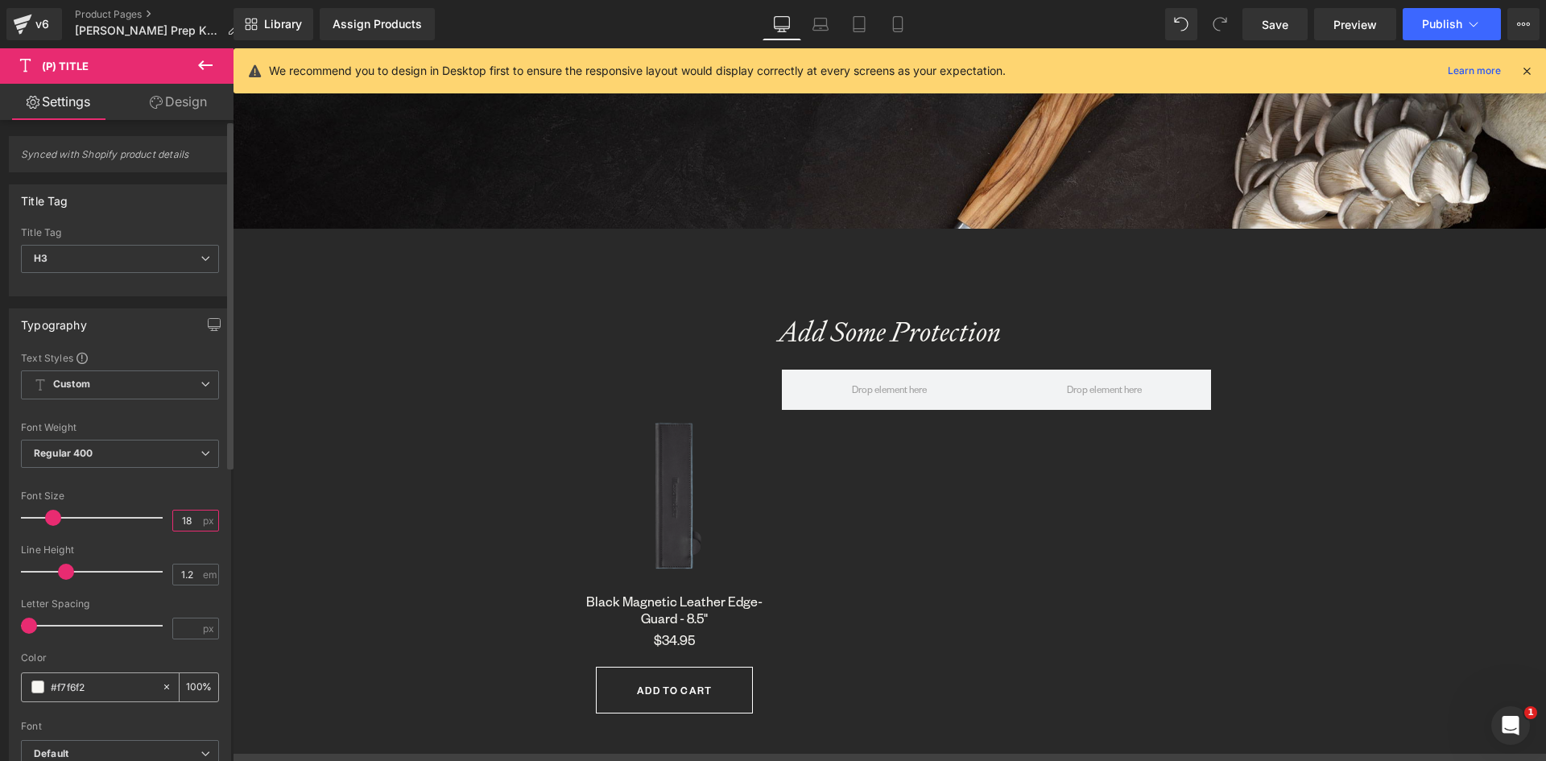
type input "18"
click at [161, 689] on icon at bounding box center [166, 686] width 11 height 11
type input "none"
type input "0"
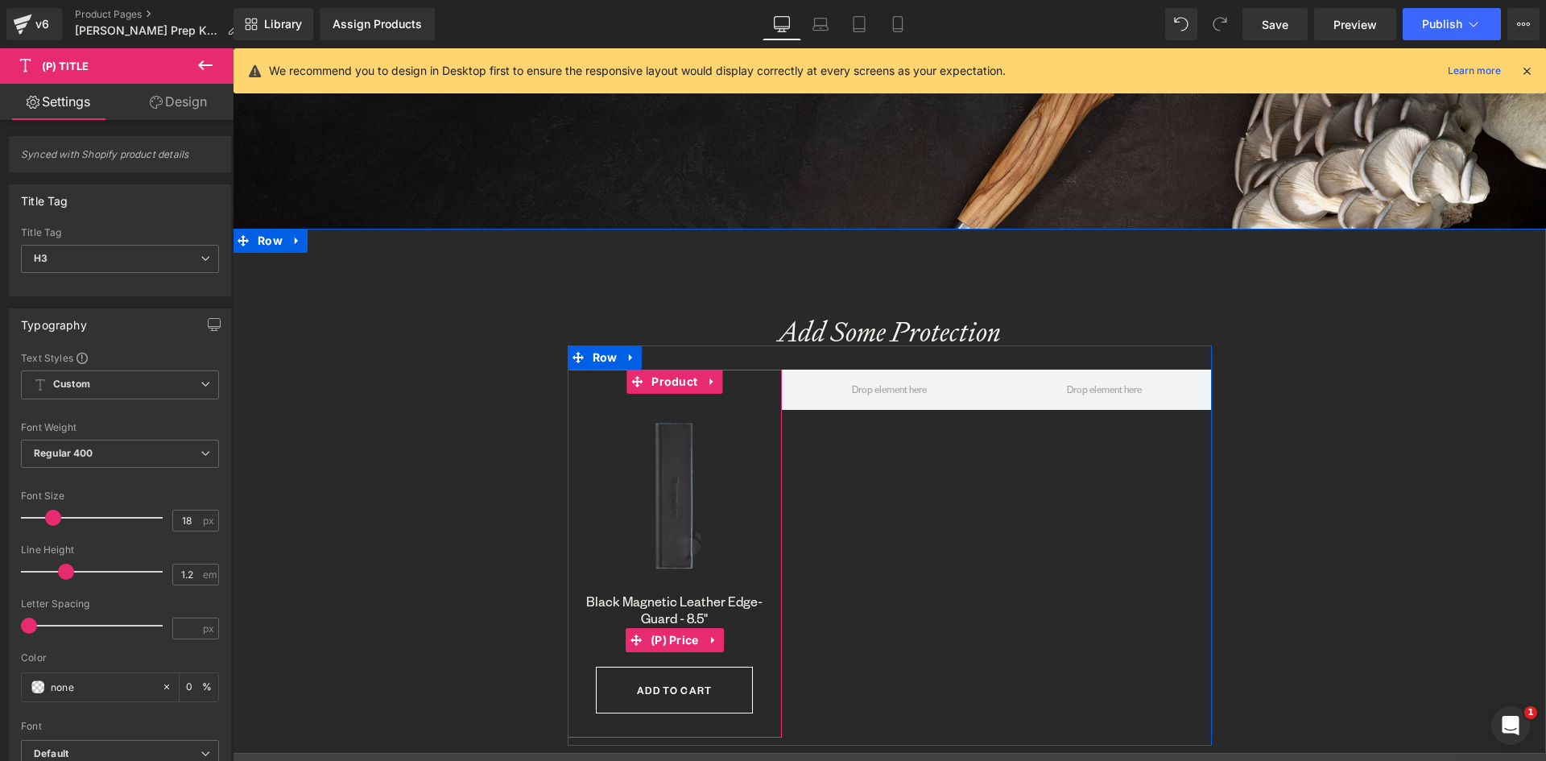
click at [678, 643] on span "(P) Price" at bounding box center [675, 640] width 56 height 24
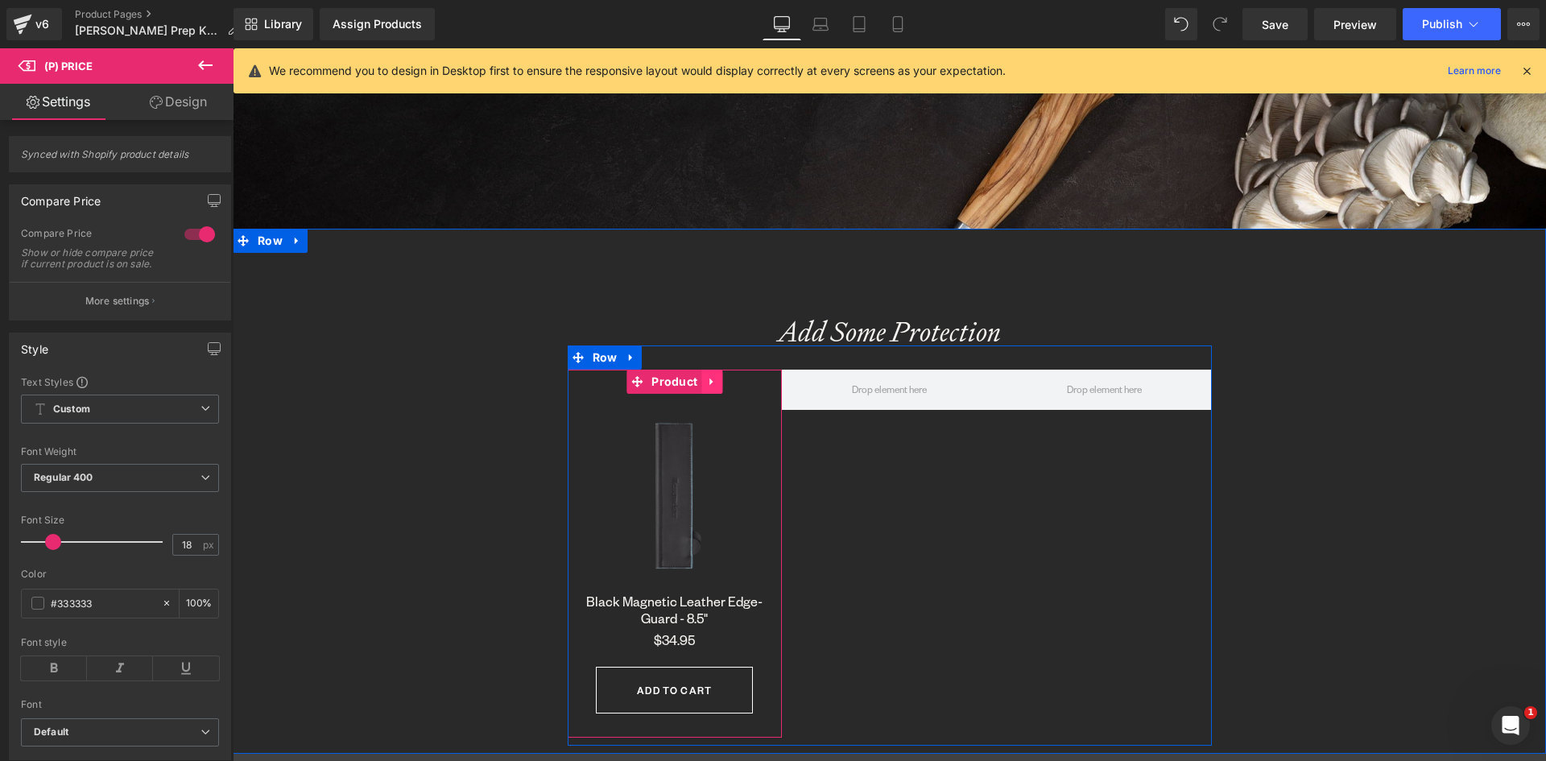
click at [710, 385] on icon at bounding box center [711, 381] width 11 height 12
click at [697, 383] on icon at bounding box center [701, 381] width 11 height 11
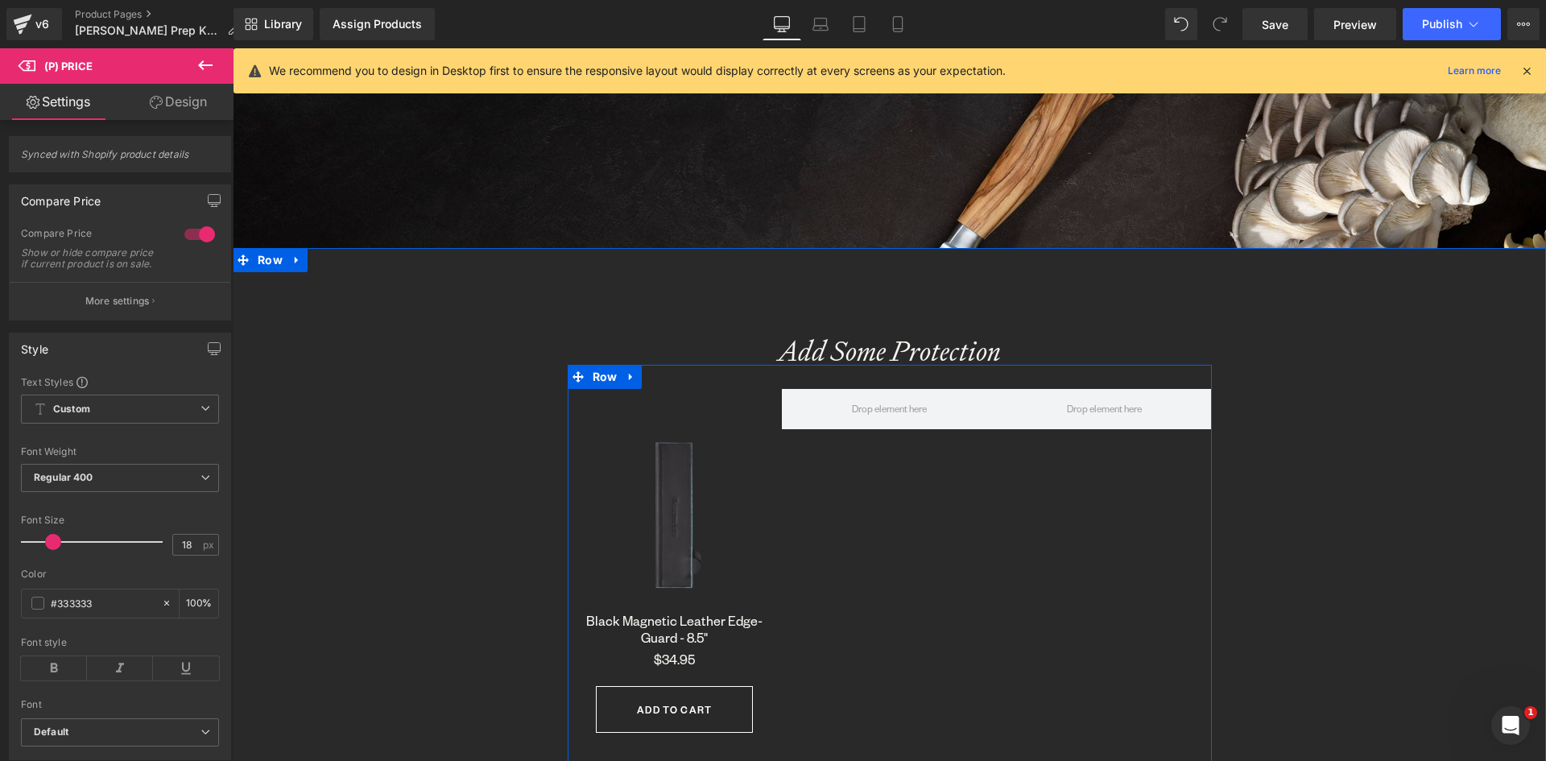
click at [701, 424] on img at bounding box center [675, 512] width 199 height 199
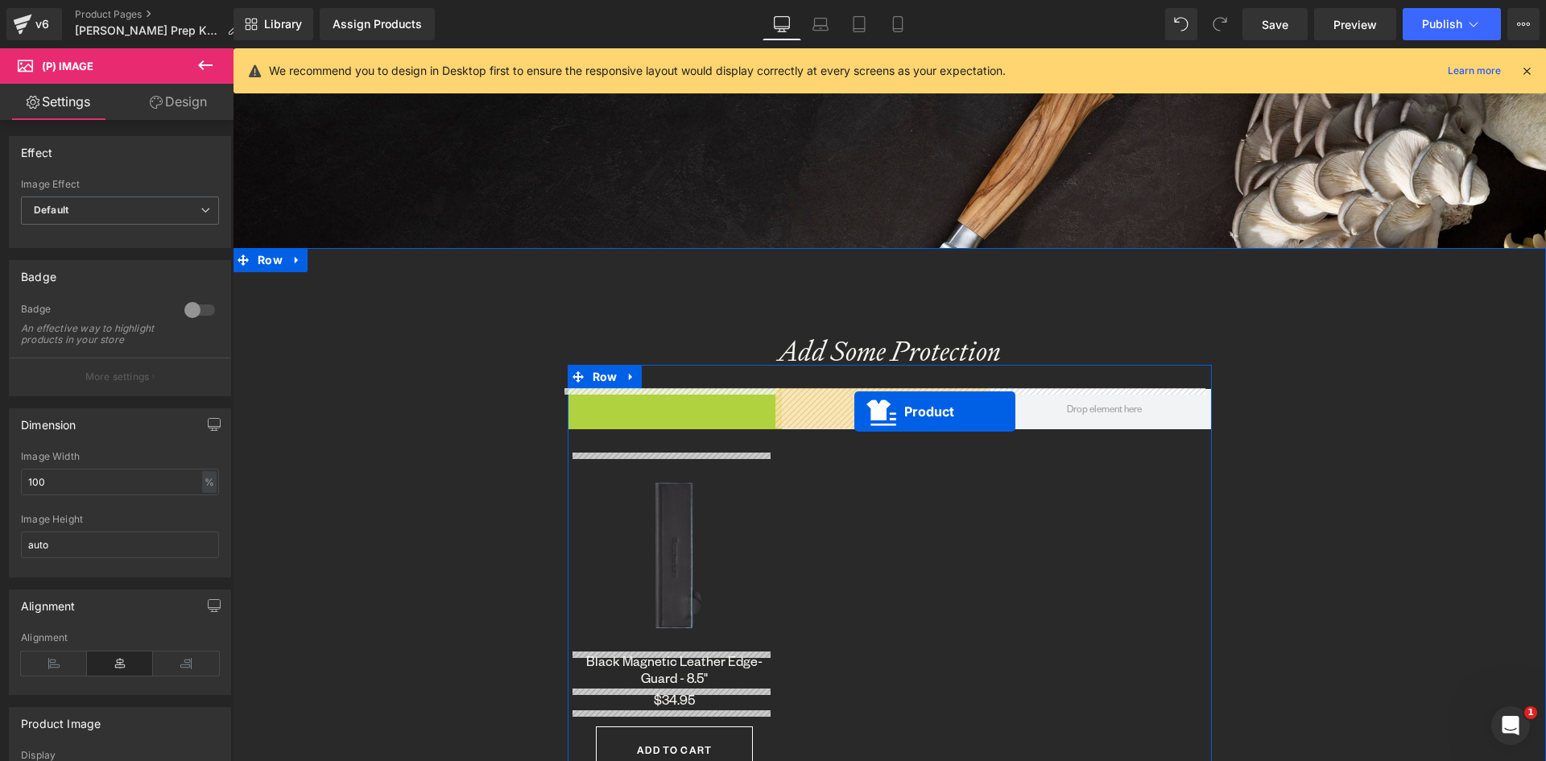
drag, startPoint x: 602, startPoint y: 401, endPoint x: 854, endPoint y: 412, distance: 252.3
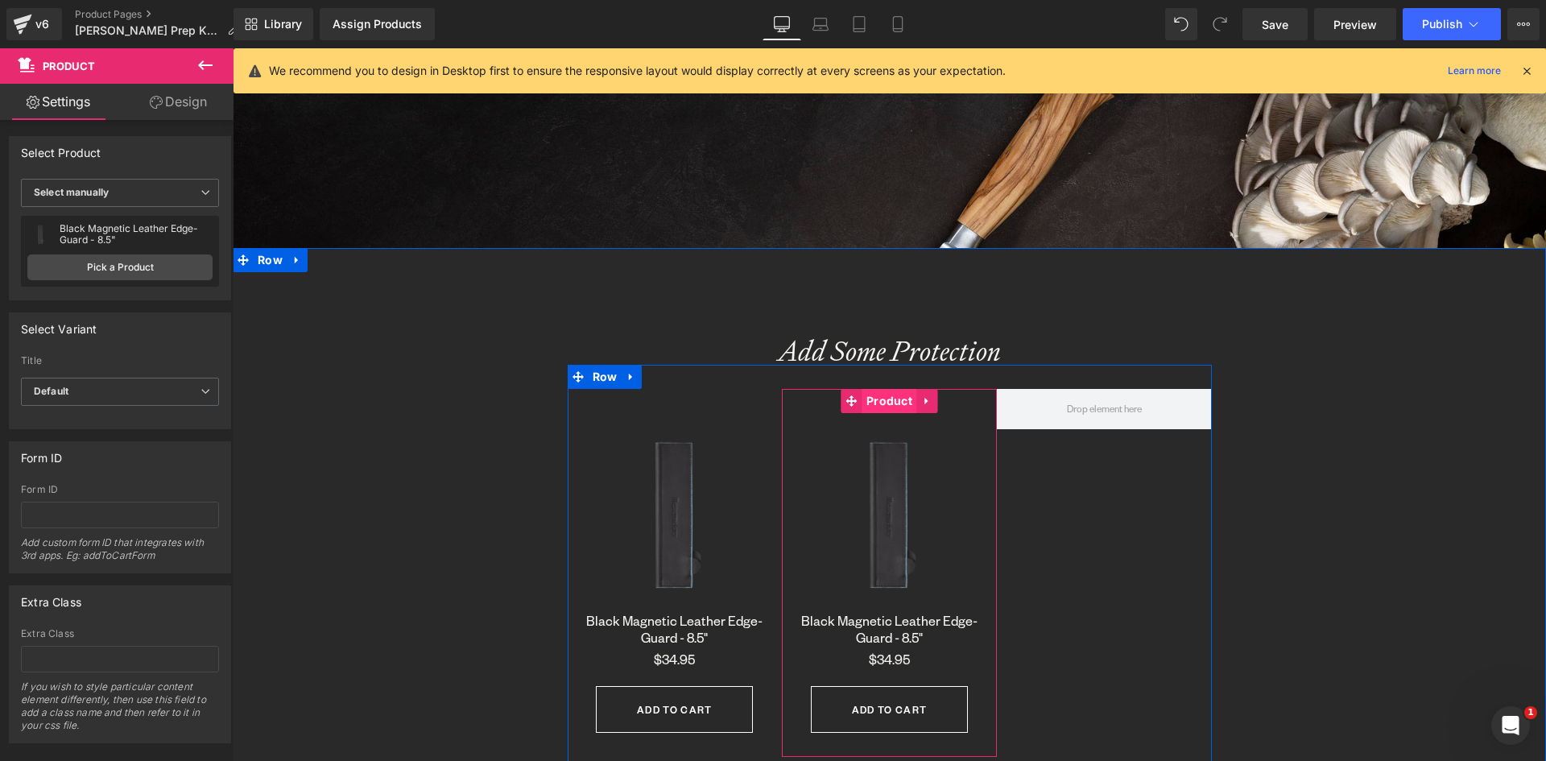
click at [879, 397] on span "Product" at bounding box center [890, 401] width 54 height 24
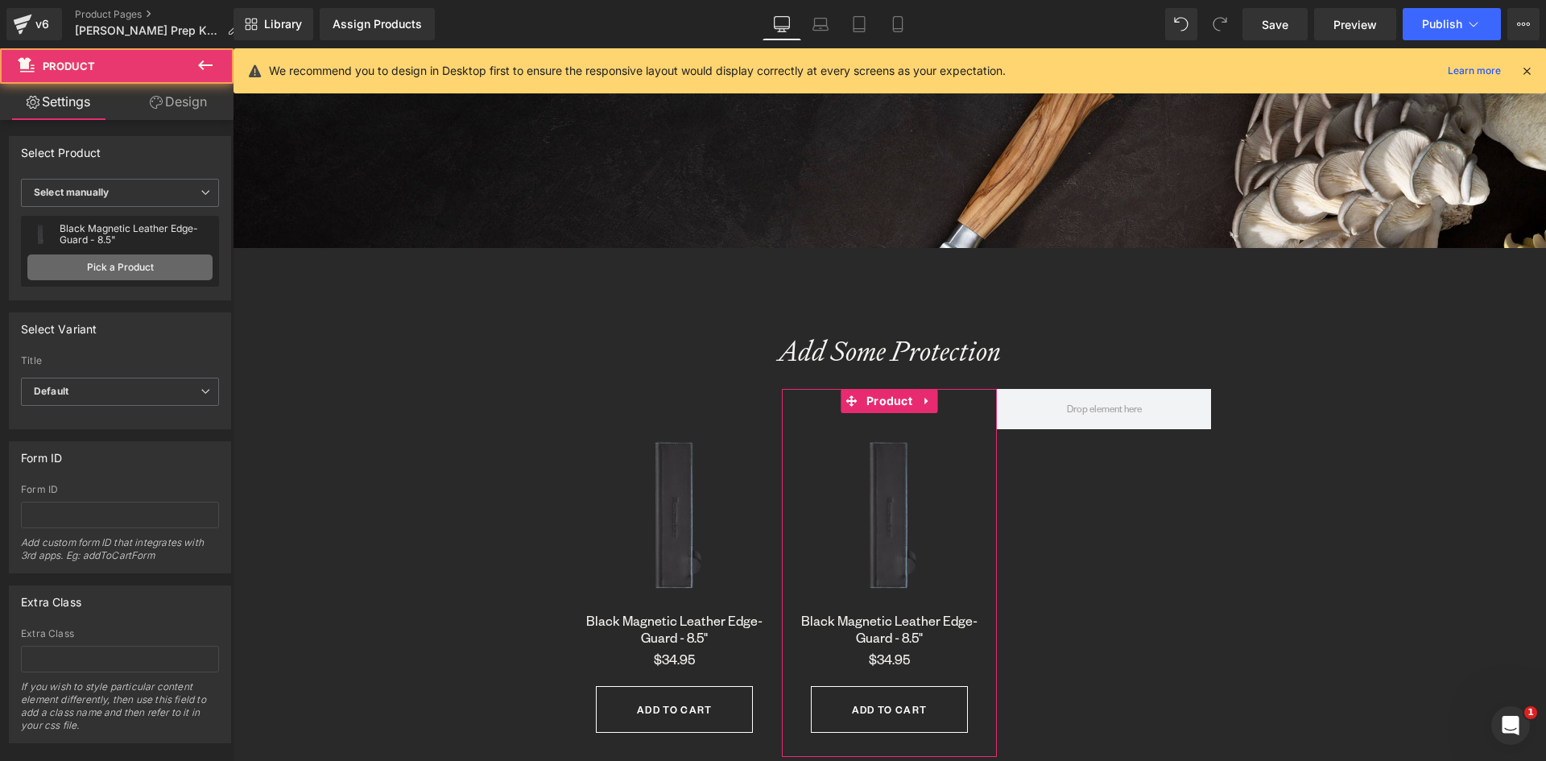
click at [119, 267] on link "Pick a Product" at bounding box center [119, 267] width 185 height 26
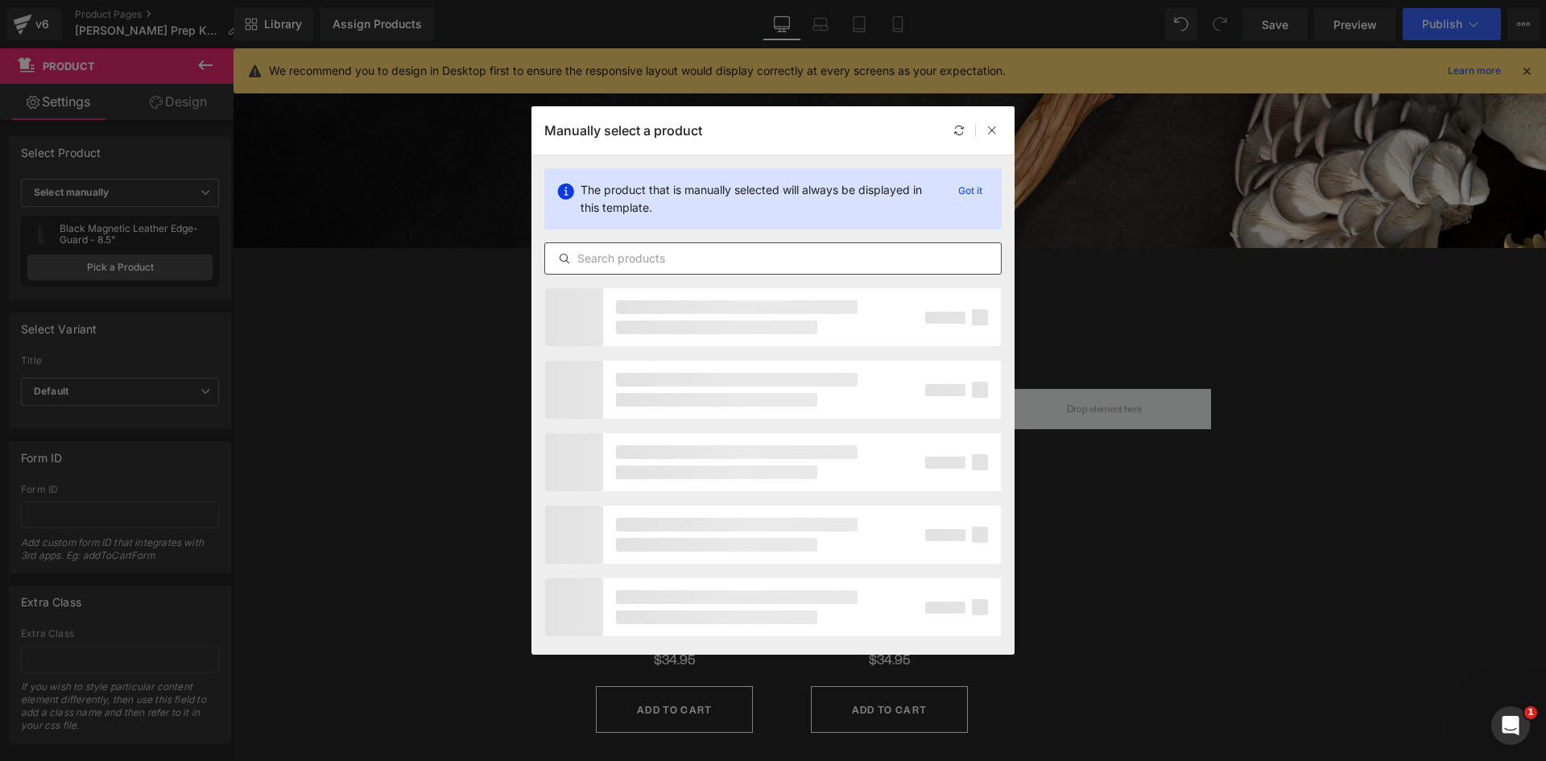
click at [642, 267] on input "text" at bounding box center [773, 258] width 456 height 19
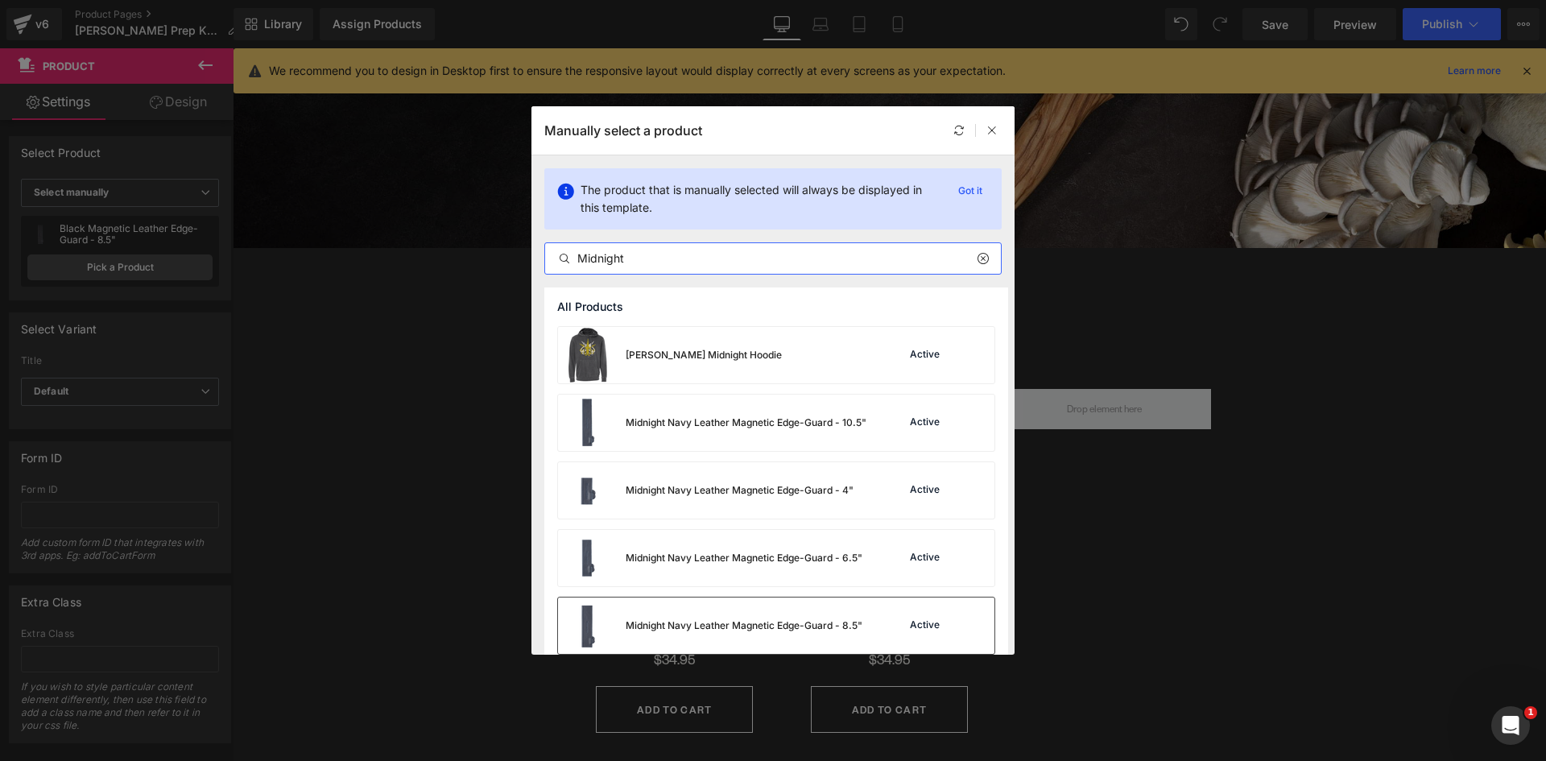
type input "Midnight"
click at [660, 617] on div "Midnight Navy Leather Magnetic Edge-Guard - 8.5"" at bounding box center [710, 626] width 304 height 56
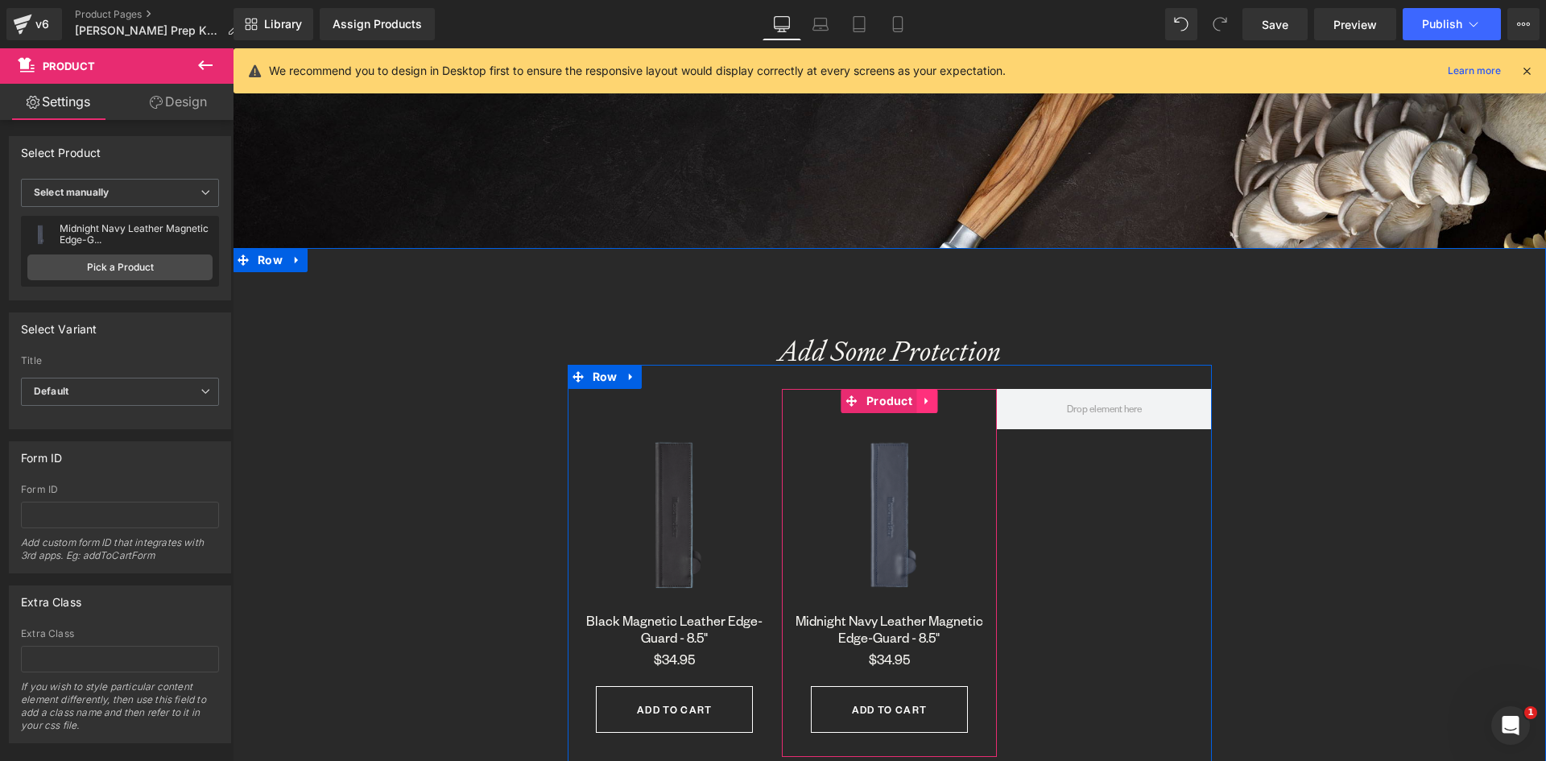
click at [916, 403] on link at bounding box center [926, 401] width 21 height 24
click at [911, 403] on icon at bounding box center [916, 400] width 11 height 11
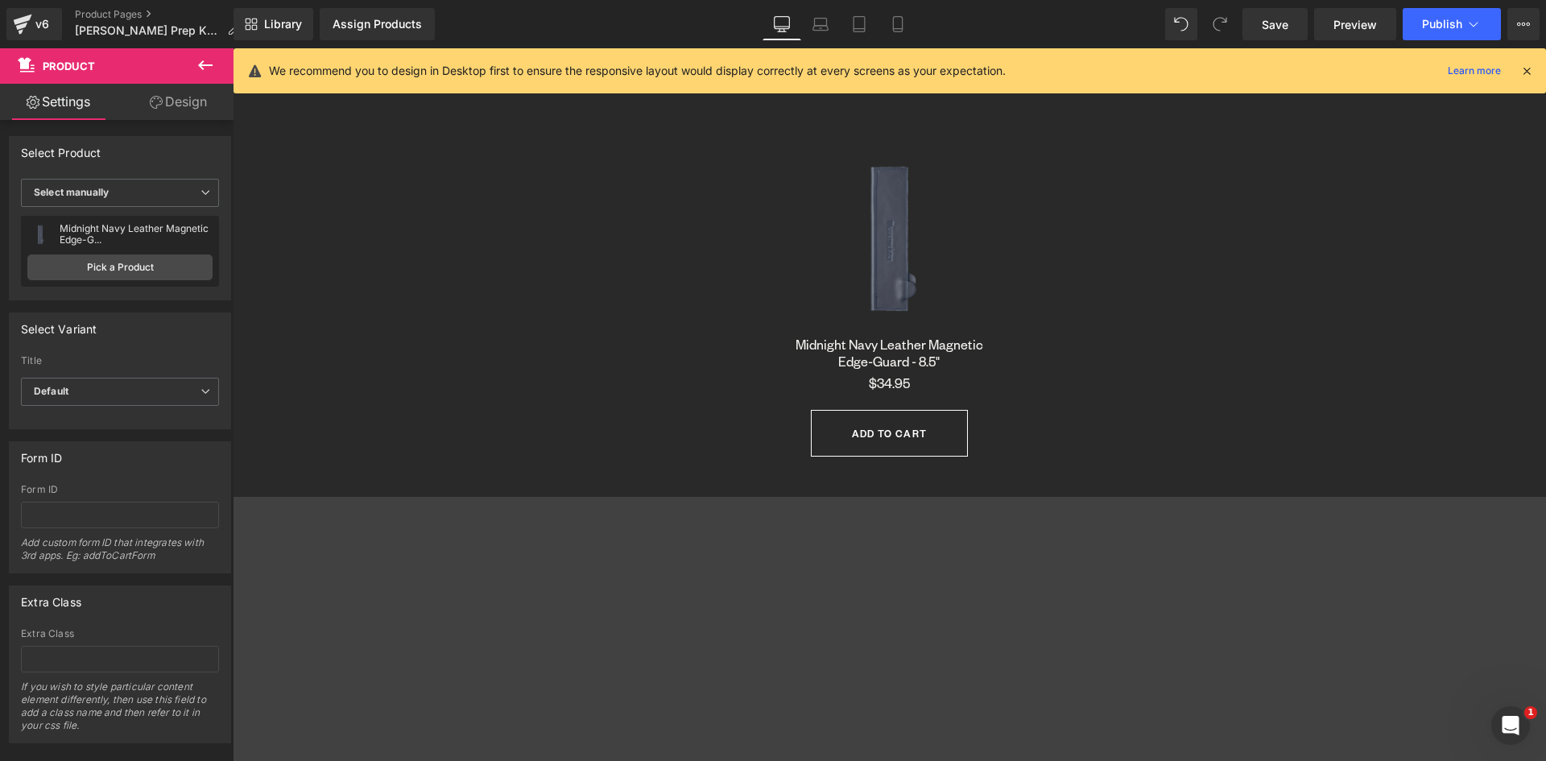
scroll to position [1525, 0]
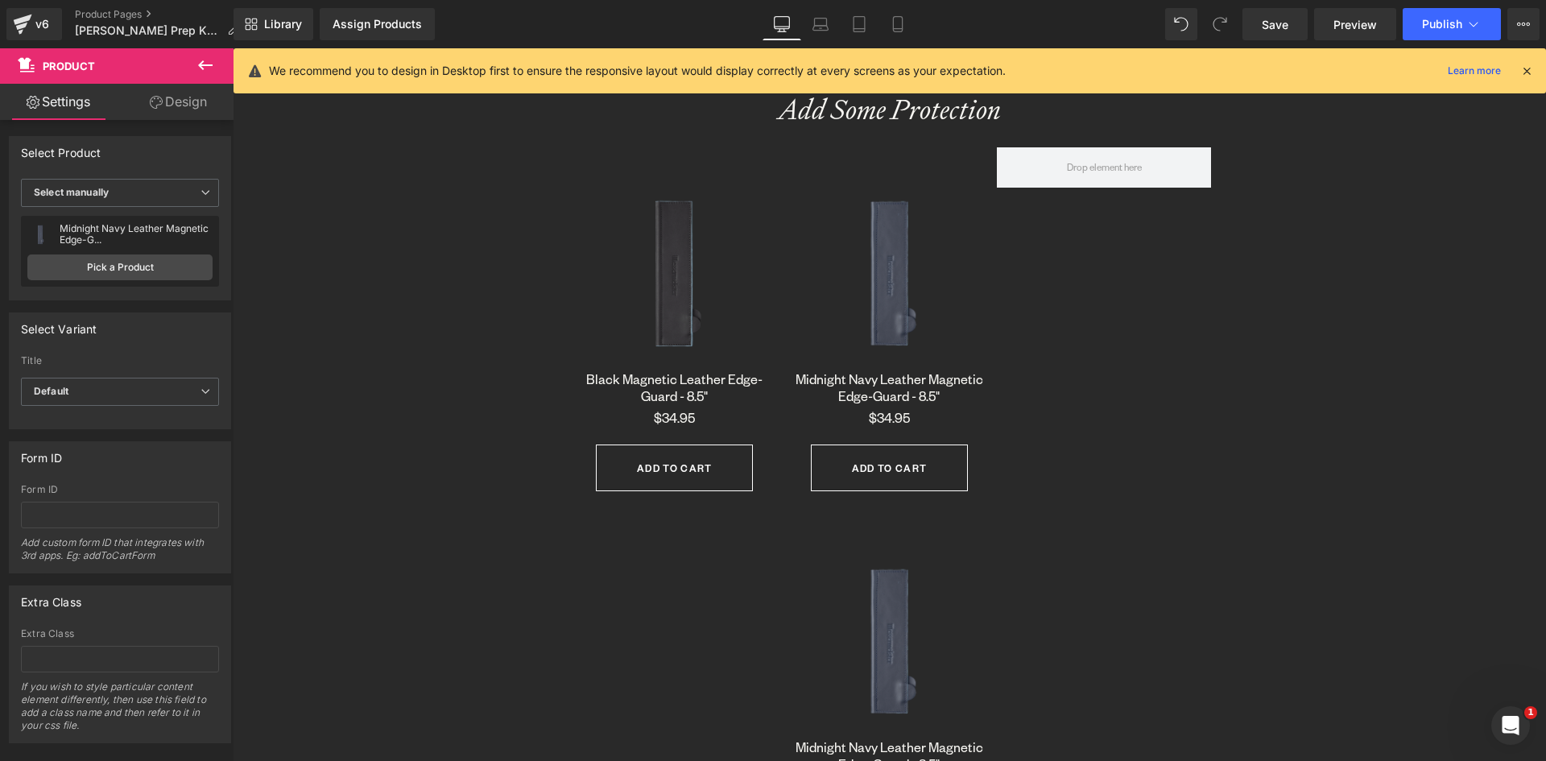
click at [876, 570] on img at bounding box center [889, 639] width 199 height 199
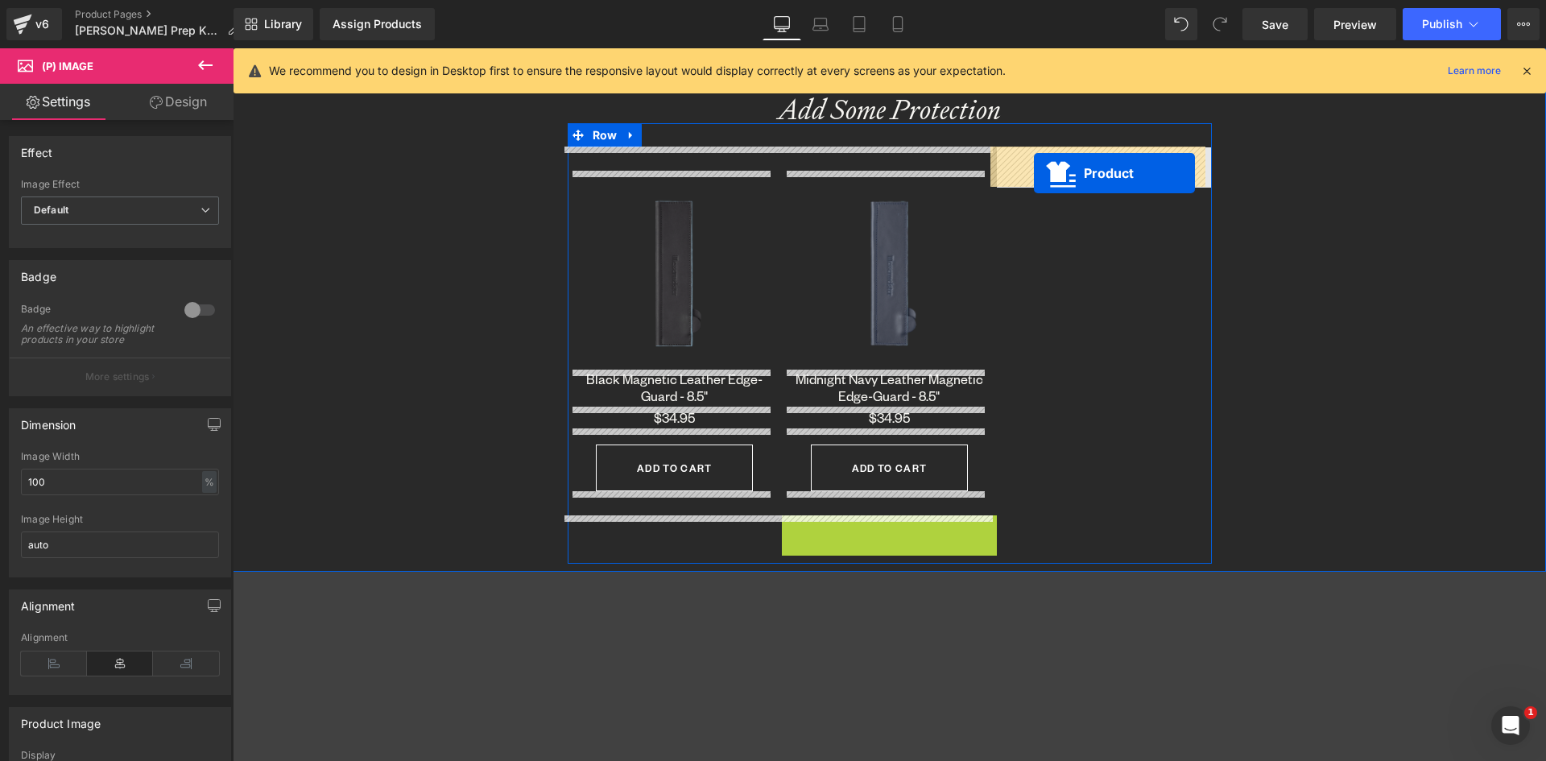
drag, startPoint x: 842, startPoint y: 527, endPoint x: 1034, endPoint y: 173, distance: 402.5
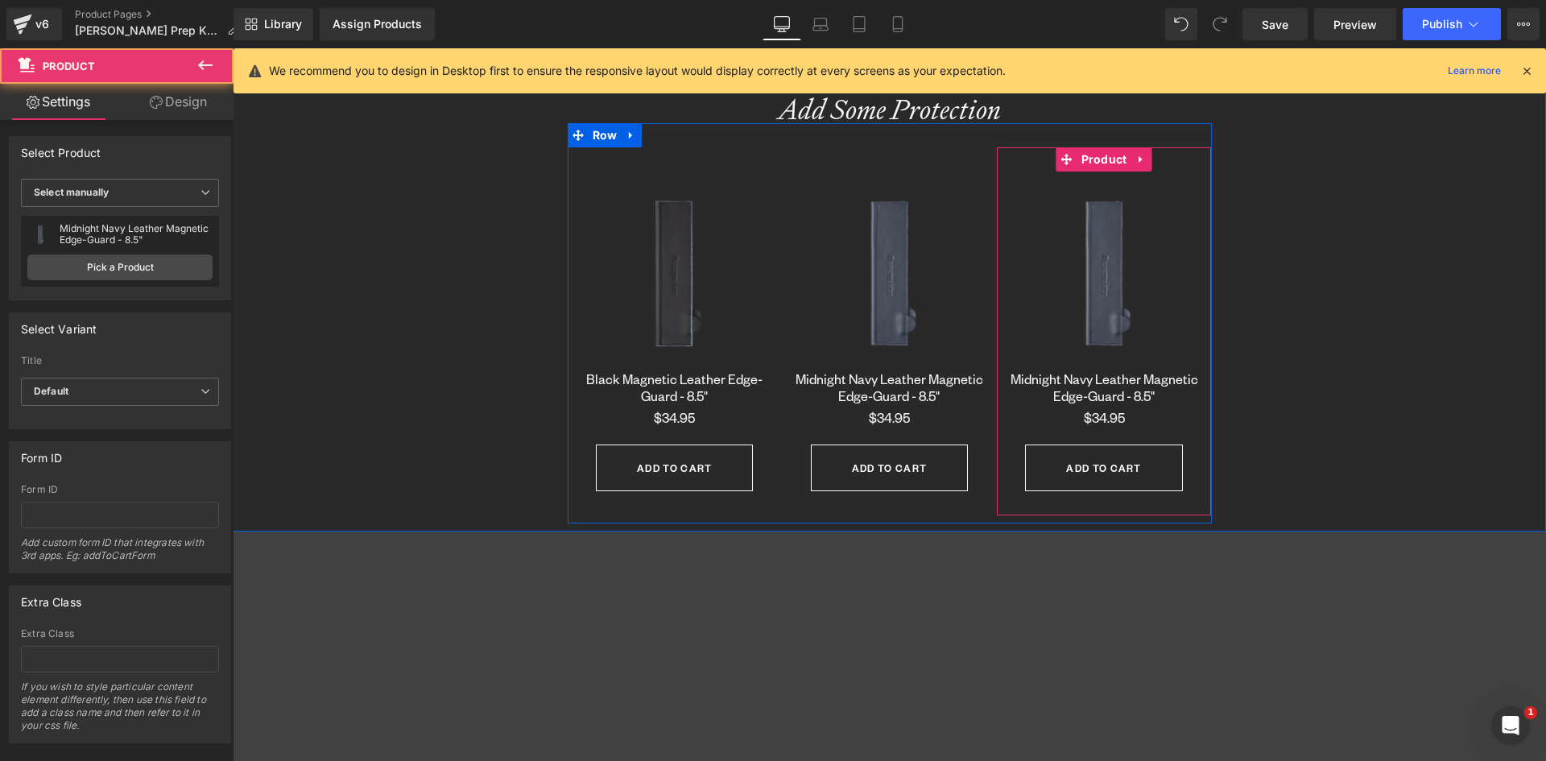
scroll to position [8649, 1301]
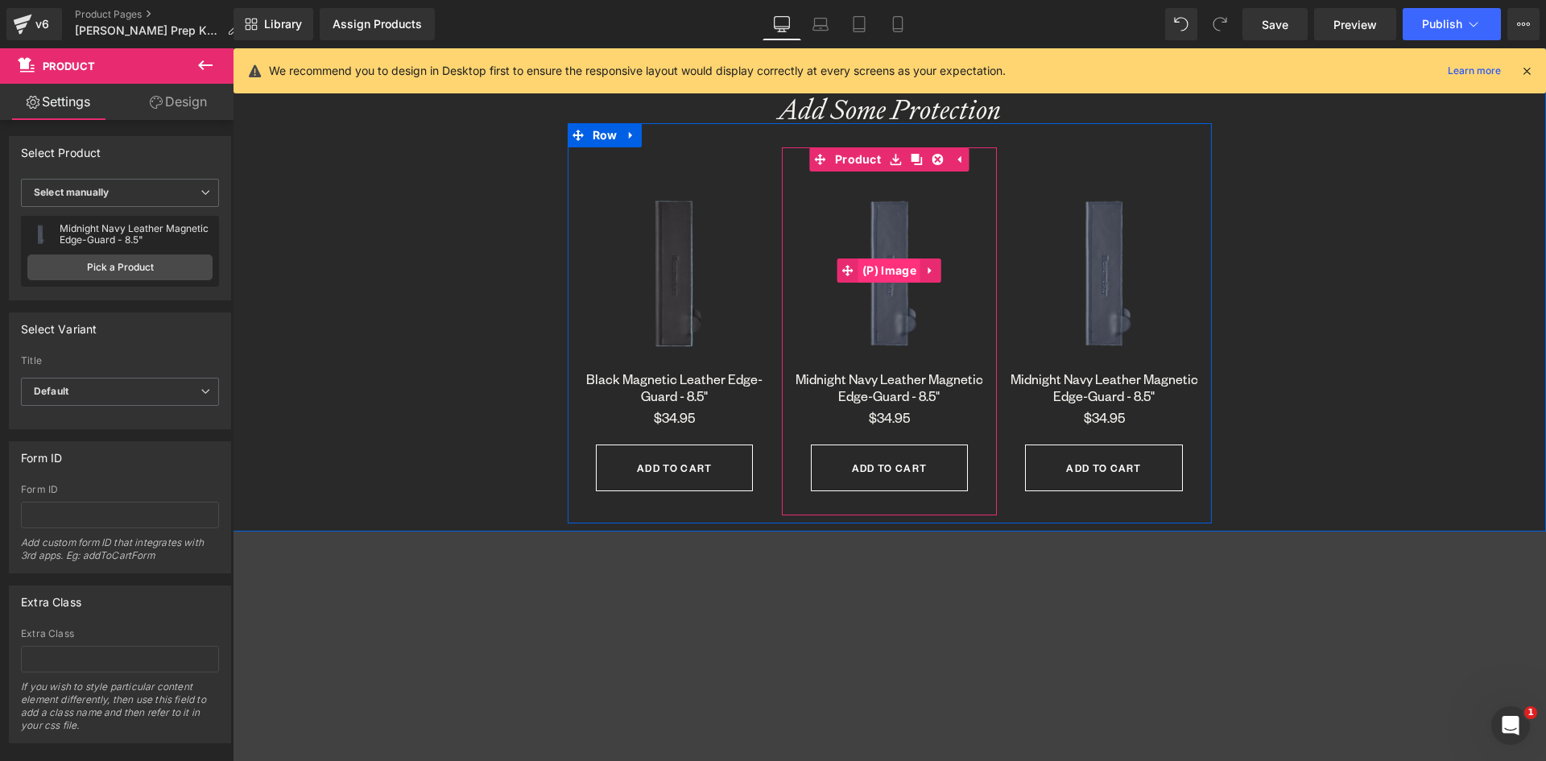
click at [893, 272] on span "(P) Image" at bounding box center [889, 271] width 62 height 24
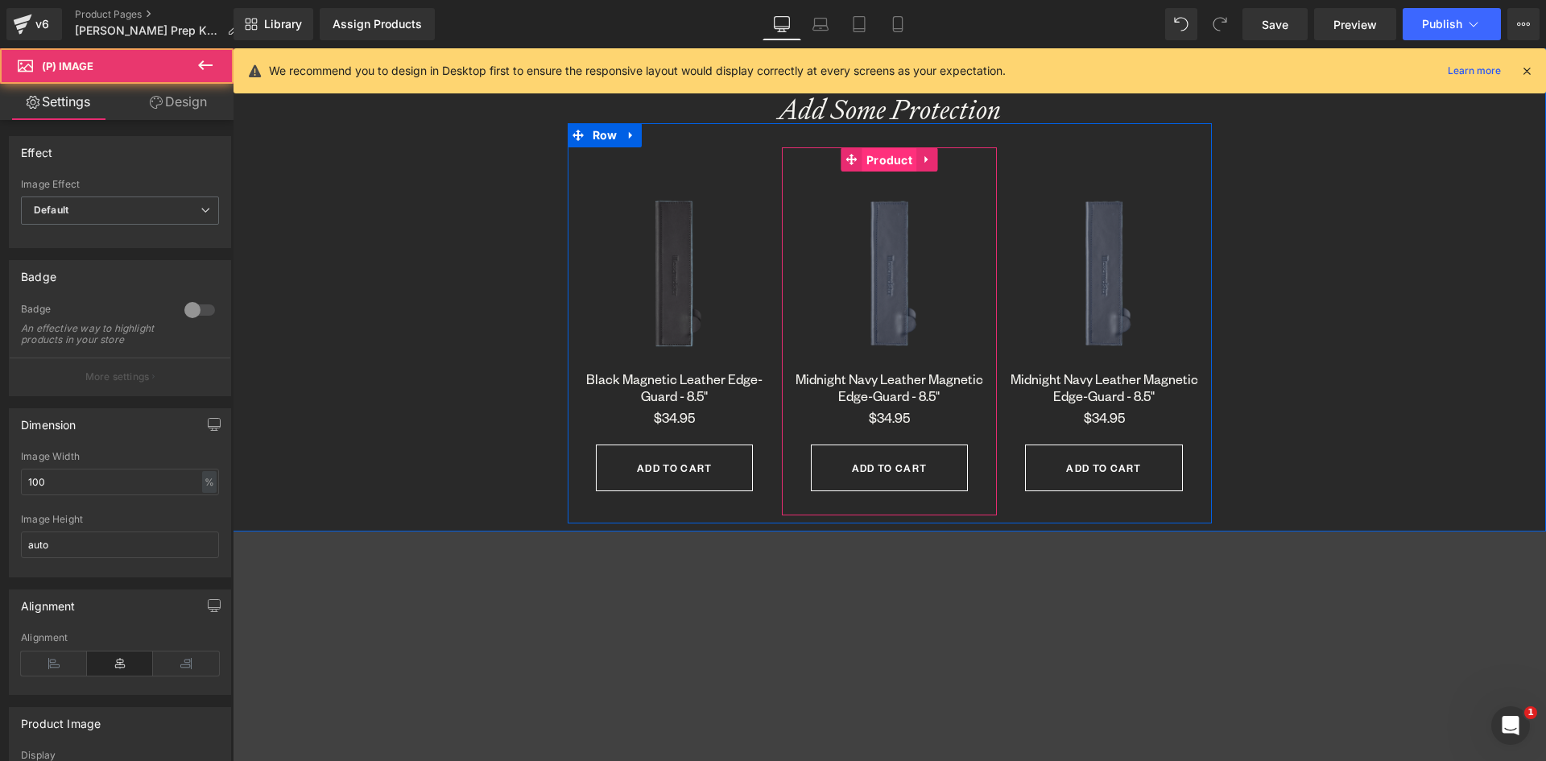
click at [853, 157] on link "Product" at bounding box center [879, 159] width 75 height 24
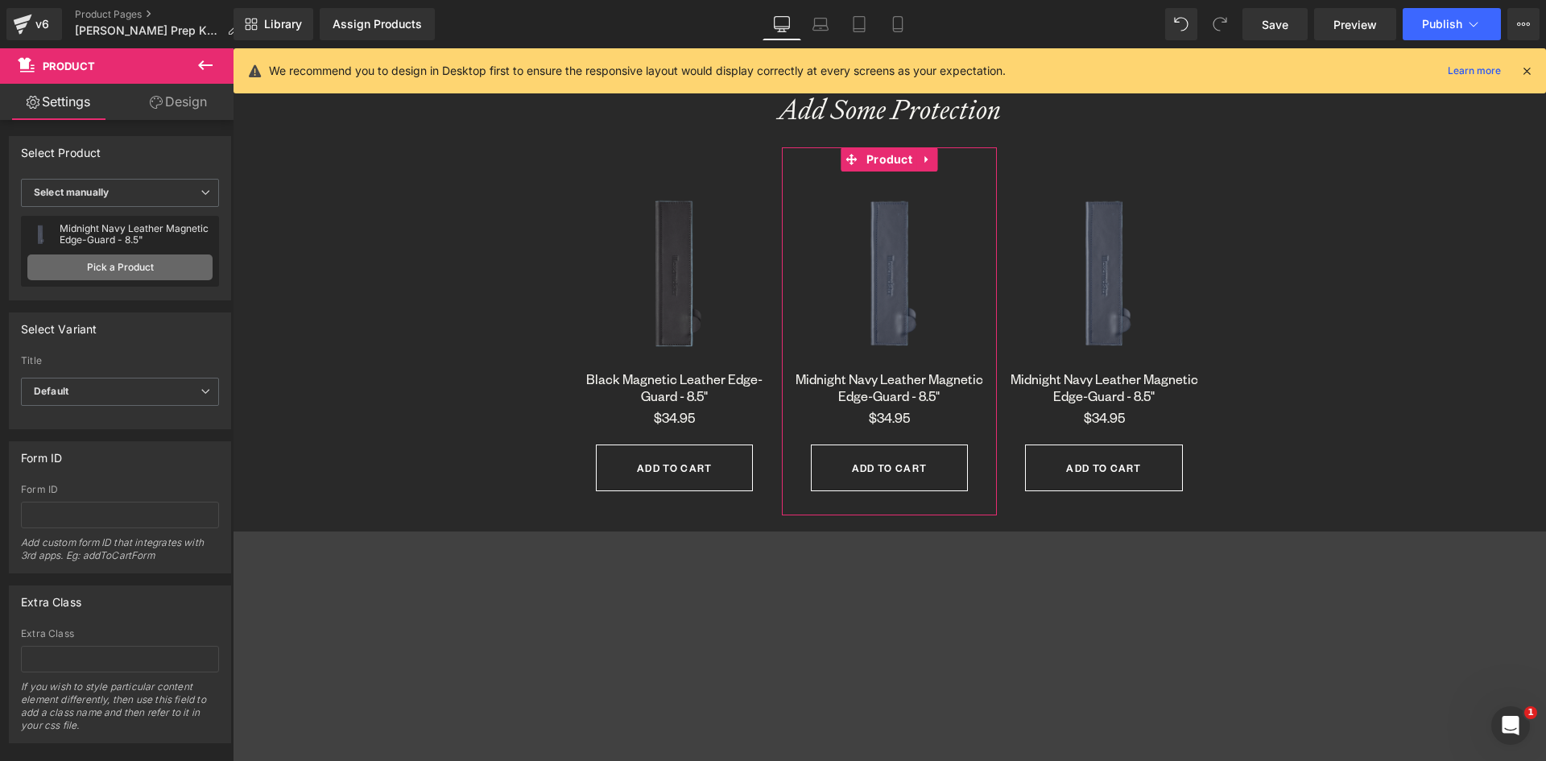
click at [106, 266] on link "Pick a Product" at bounding box center [119, 267] width 185 height 26
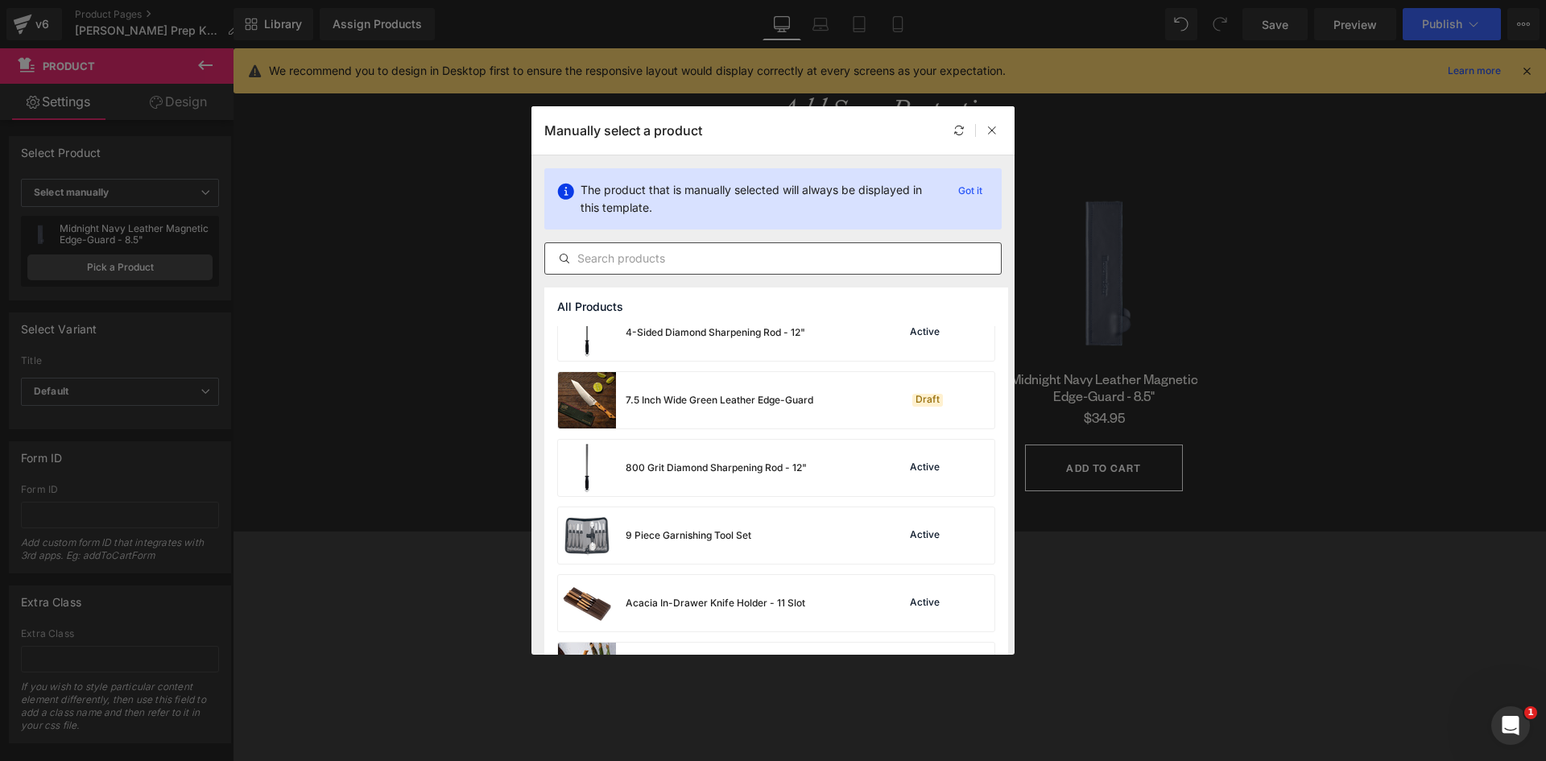
scroll to position [322, 0]
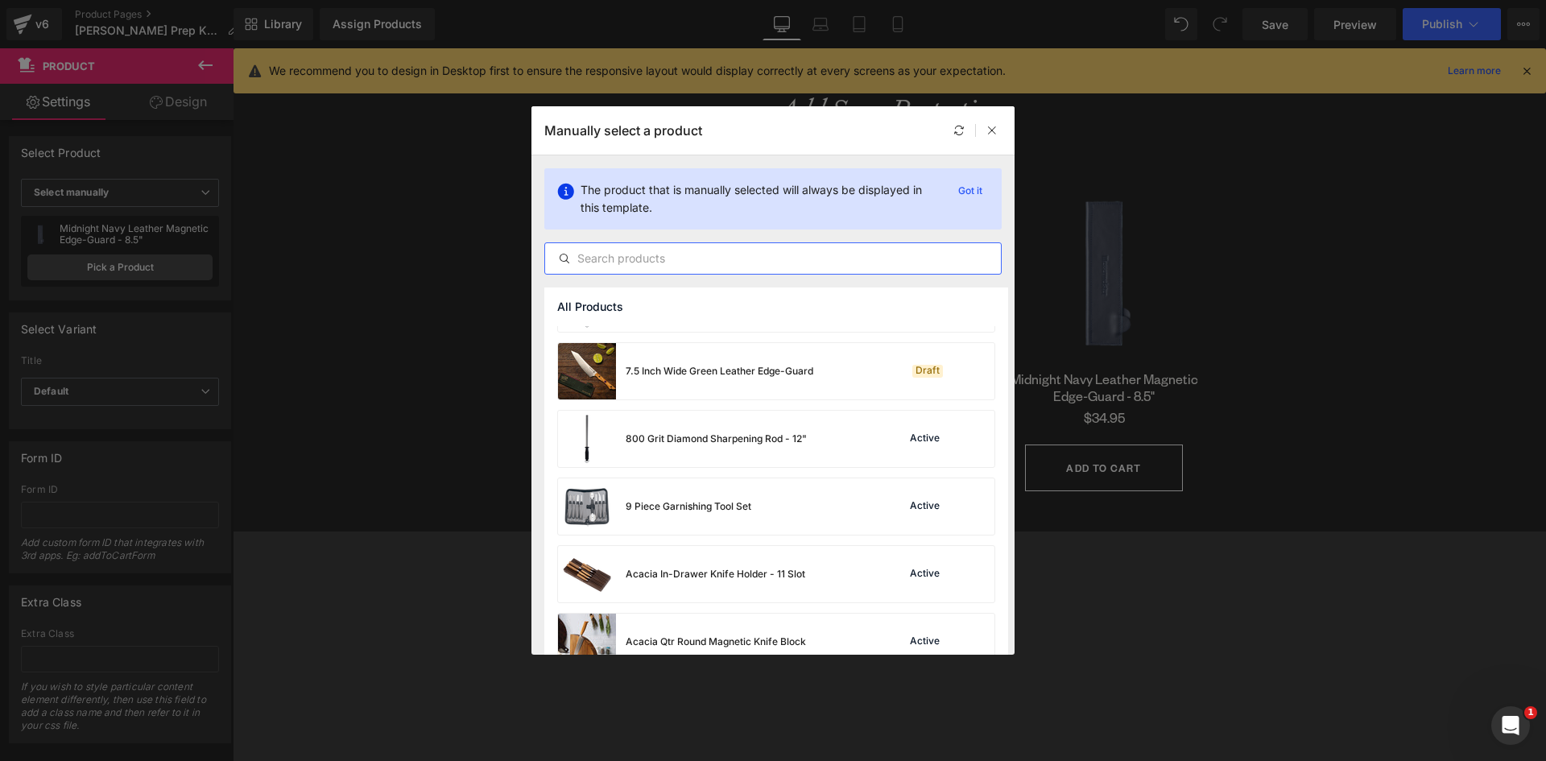
click at [623, 251] on input "text" at bounding box center [773, 258] width 456 height 19
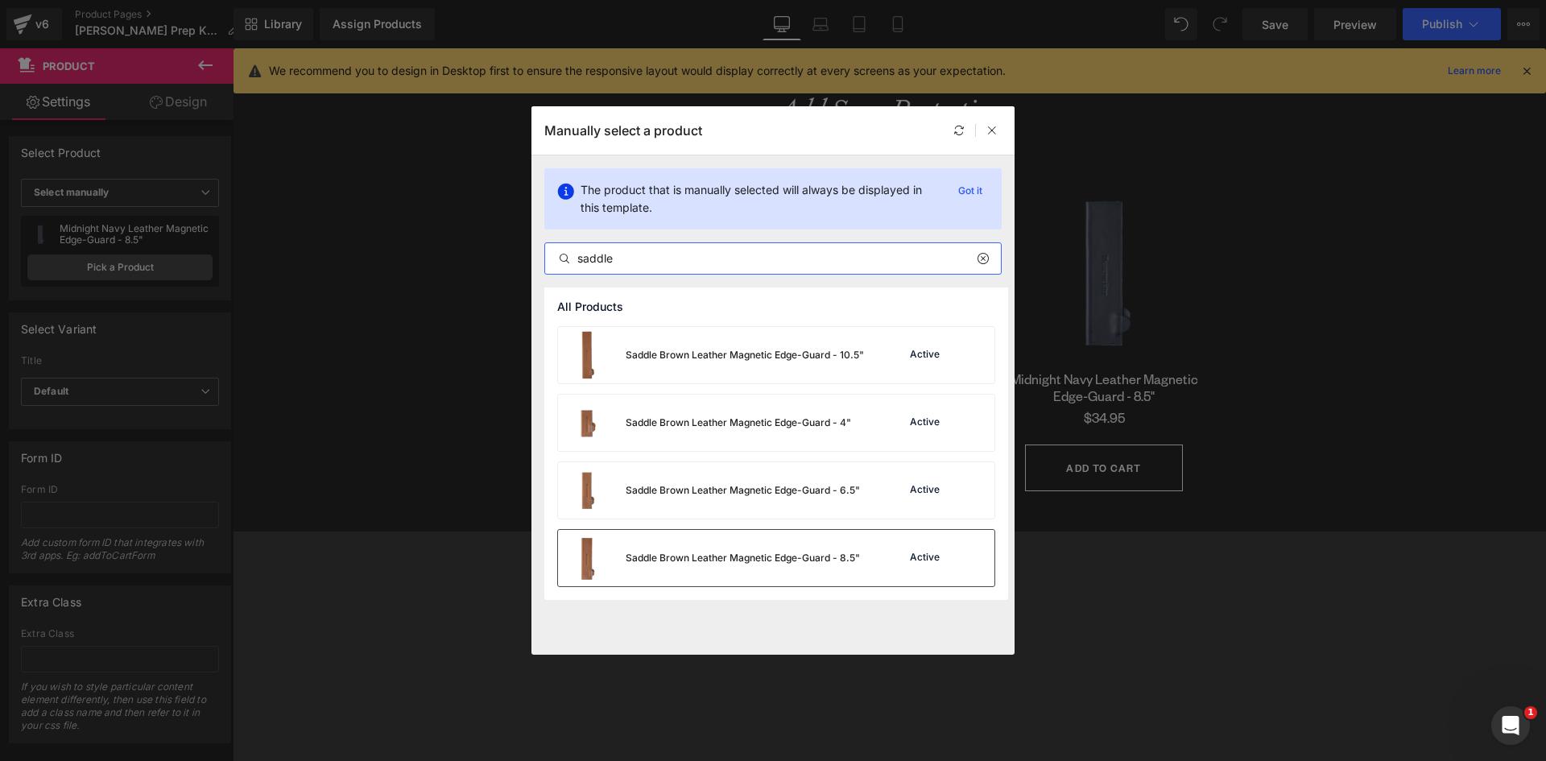
type input "saddle"
click at [668, 561] on div "Saddle Brown Leather Magnetic Edge-Guard - 8.5"" at bounding box center [743, 558] width 234 height 14
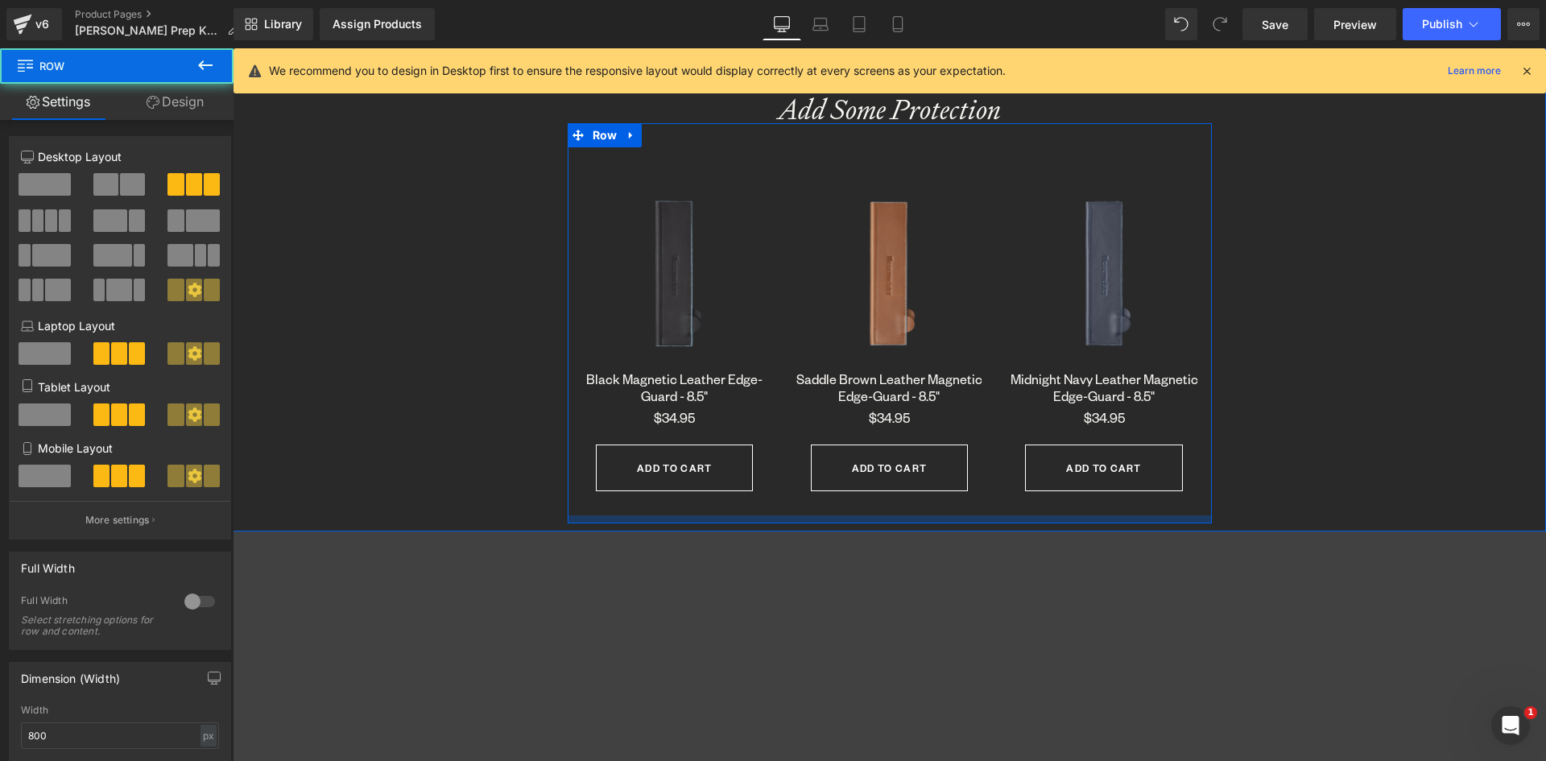
scroll to position [8641, 1301]
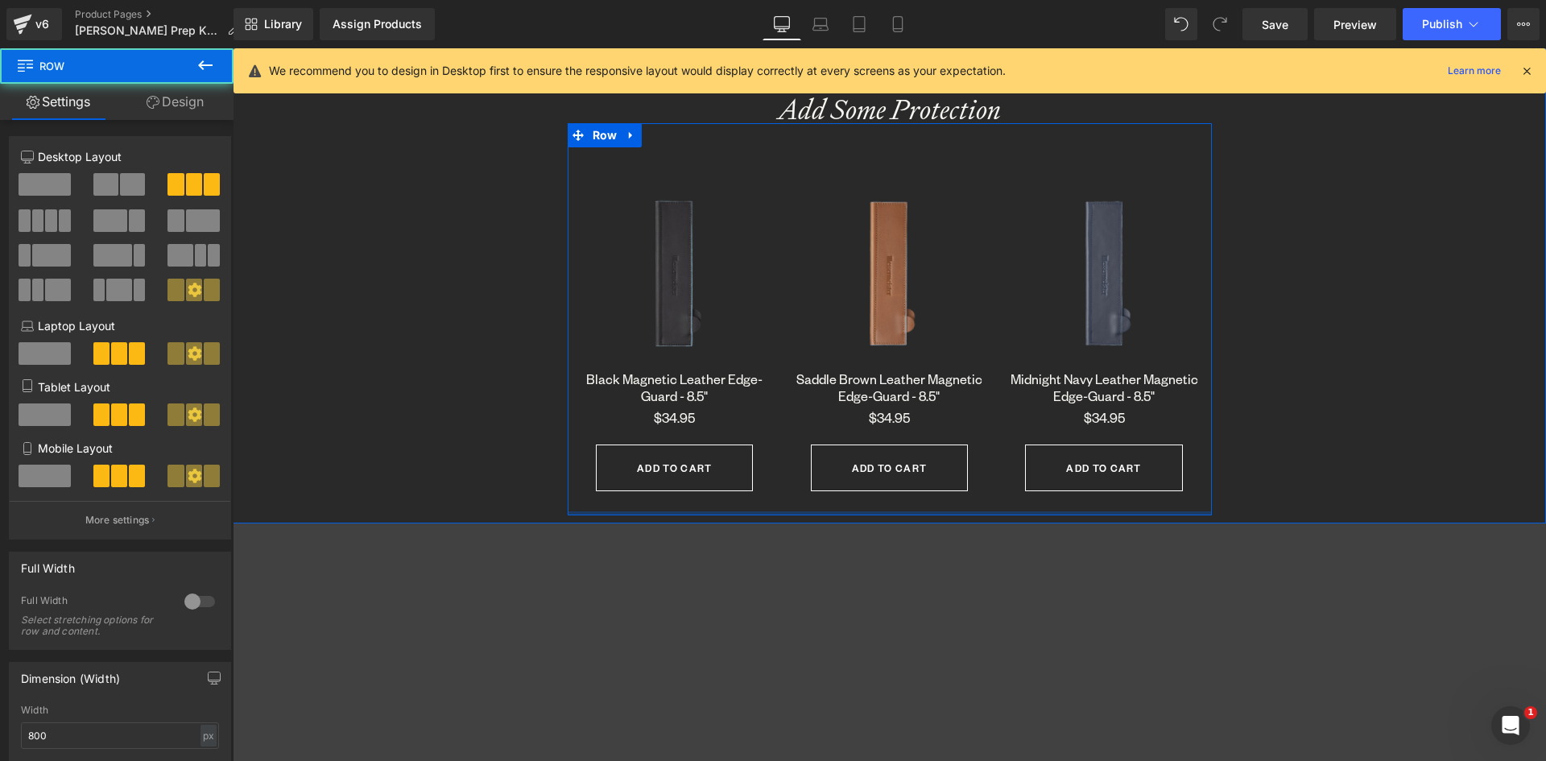
drag, startPoint x: 900, startPoint y: 520, endPoint x: 902, endPoint y: 492, distance: 28.3
click at [902, 492] on div "Sale Off (P) Image Black Magnetic Leather Edge-Guard - 8.5" (P) Title $0 $34.95…" at bounding box center [890, 319] width 644 height 392
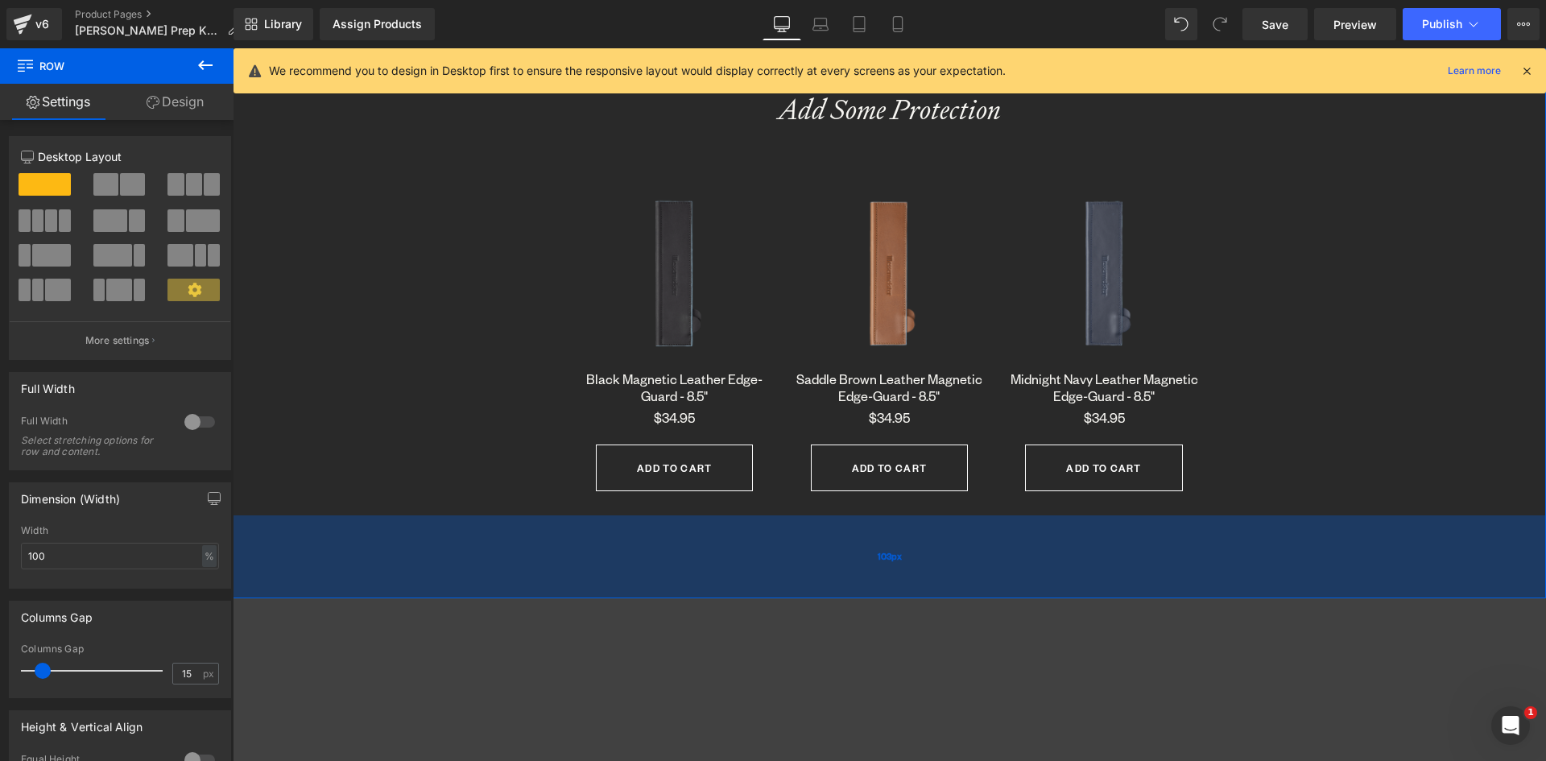
scroll to position [8714, 1301]
drag, startPoint x: 872, startPoint y: 519, endPoint x: 876, endPoint y: 592, distance: 72.6
click at [876, 592] on div "100px" at bounding box center [890, 555] width 1314 height 81
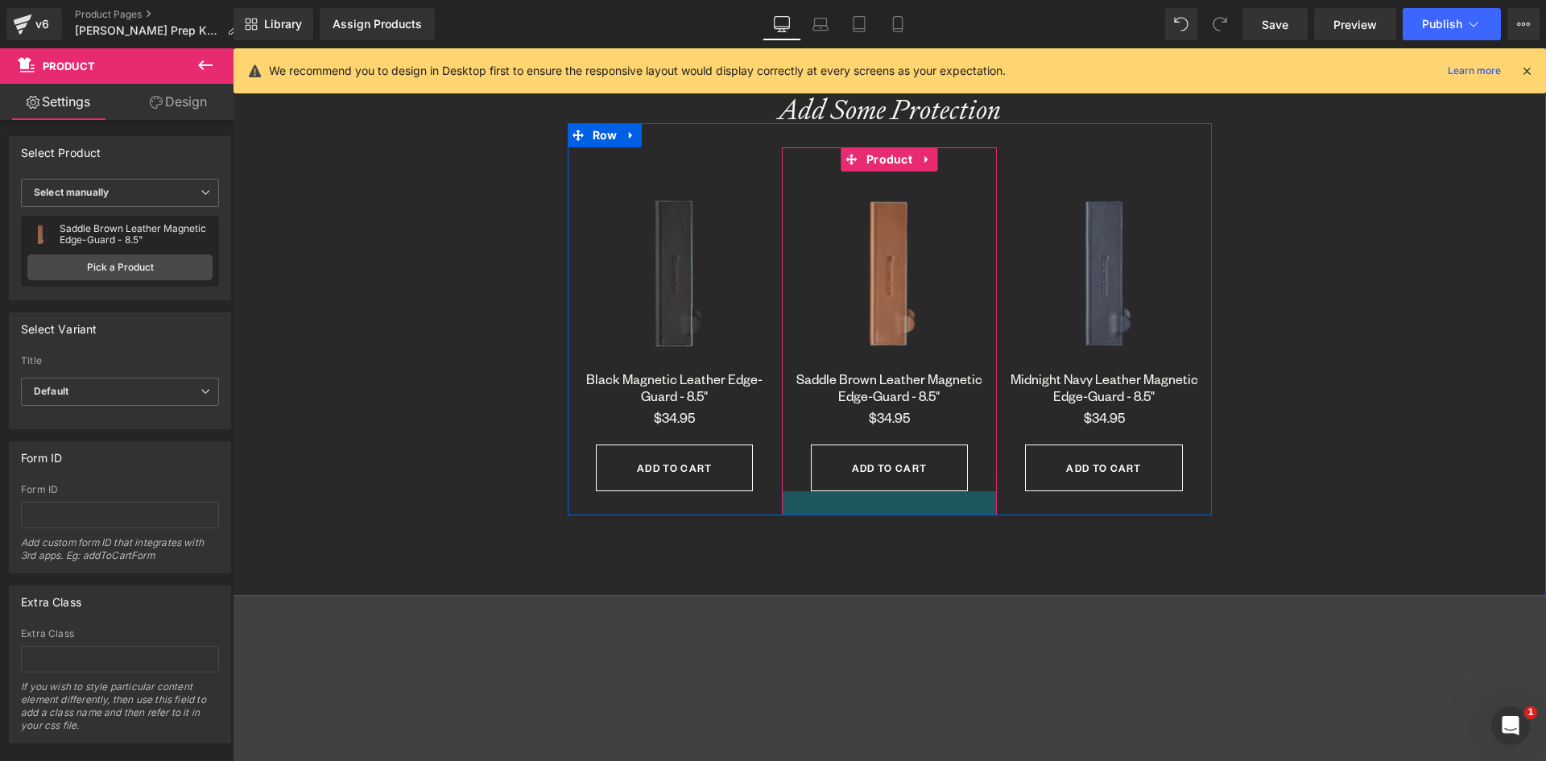
click at [879, 506] on div at bounding box center [889, 503] width 215 height 24
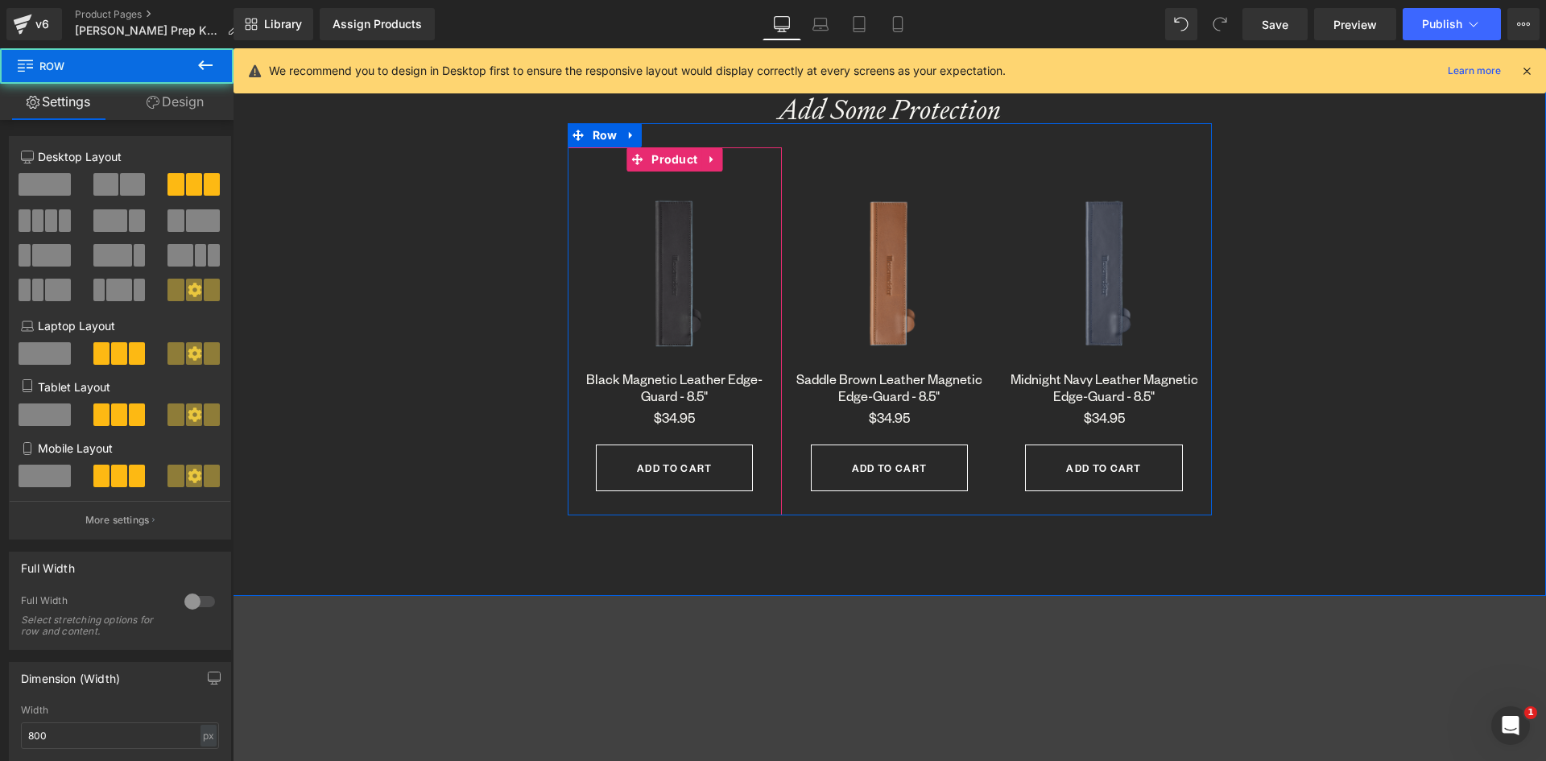
drag, startPoint x: 681, startPoint y: 513, endPoint x: 682, endPoint y: 496, distance: 16.9
click at [682, 496] on div "Sale Off (P) Image Black Magnetic Leather Edge-Guard - 8.5" (P) Title $0 $34.95…" at bounding box center [890, 319] width 644 height 392
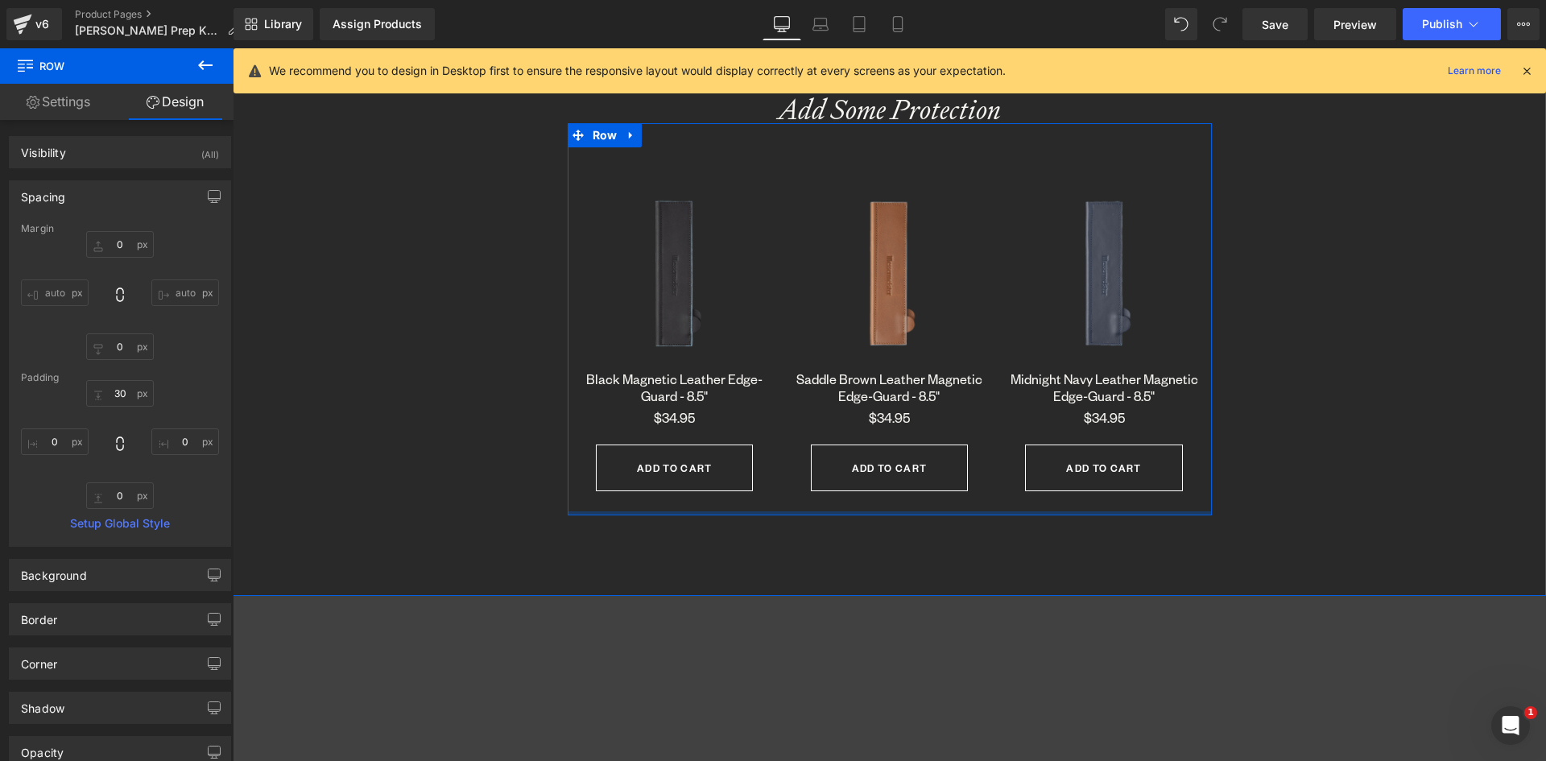
type input "0px"
drag, startPoint x: 644, startPoint y: 514, endPoint x: 645, endPoint y: 505, distance: 8.9
click at [645, 505] on div "Sale Off (P) Image Black Magnetic Leather Edge-Guard - 8.5" (P) Title $0 $34.95…" at bounding box center [890, 319] width 644 height 392
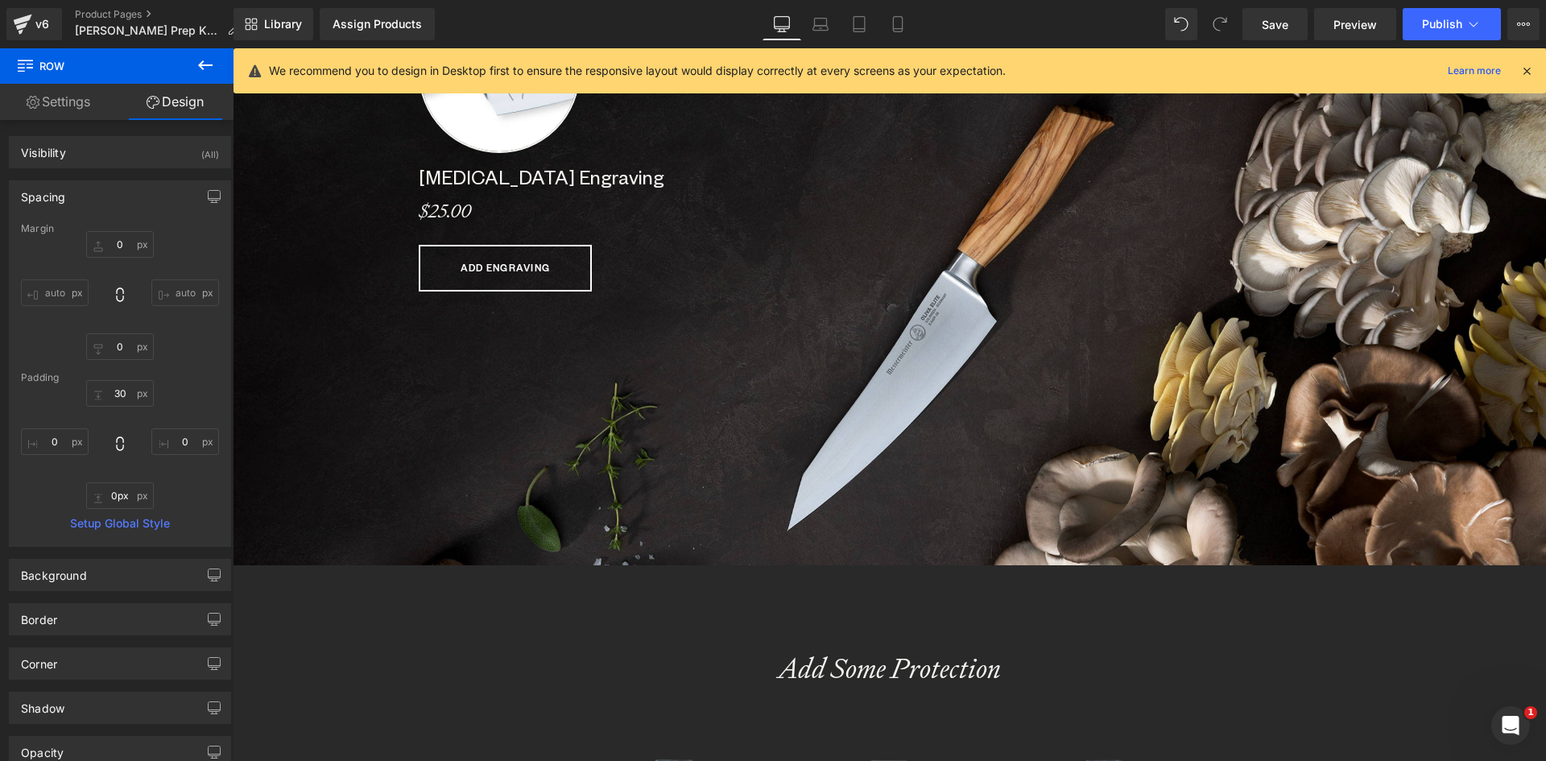
scroll to position [1450, 0]
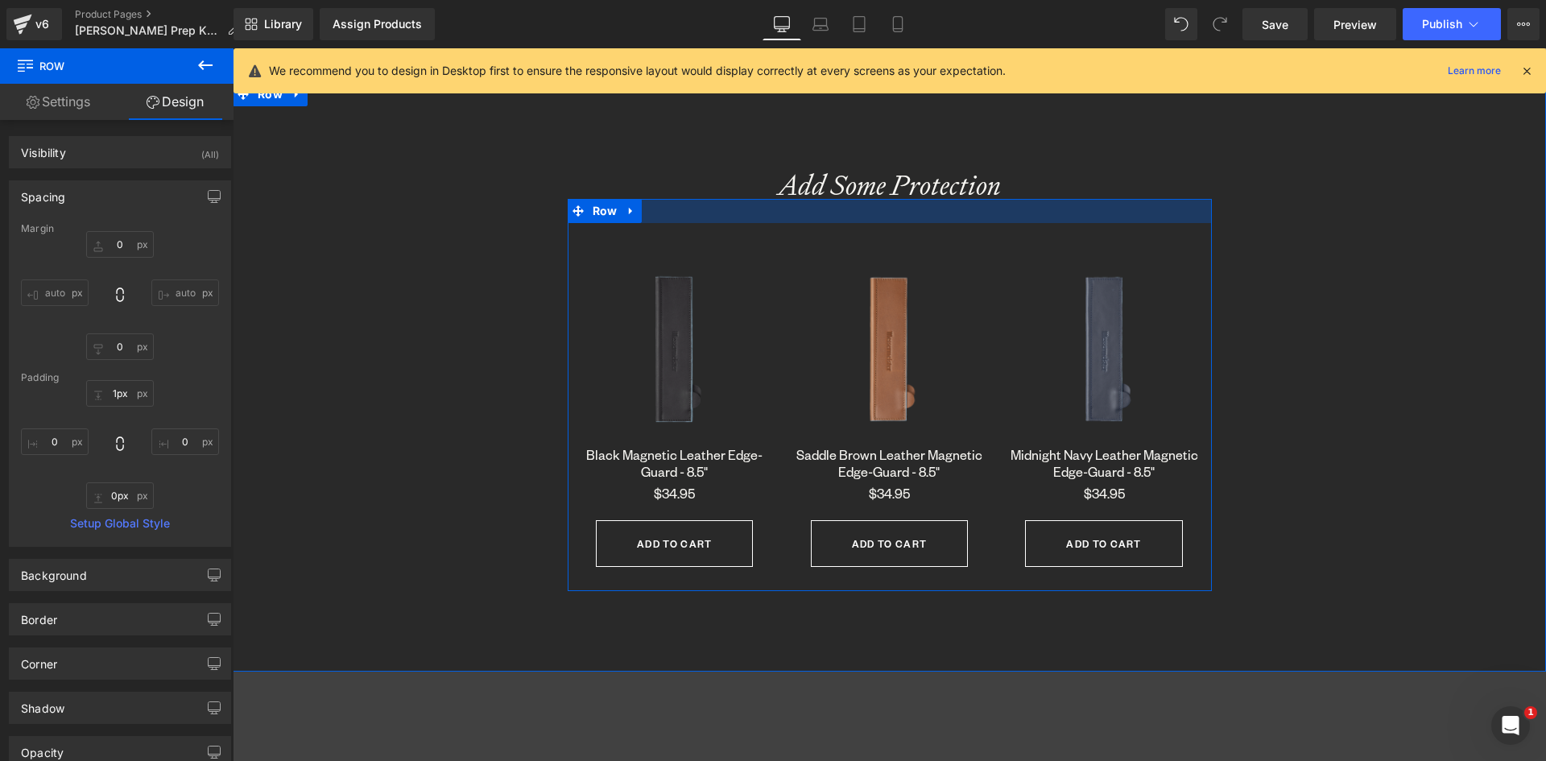
type input "0px"
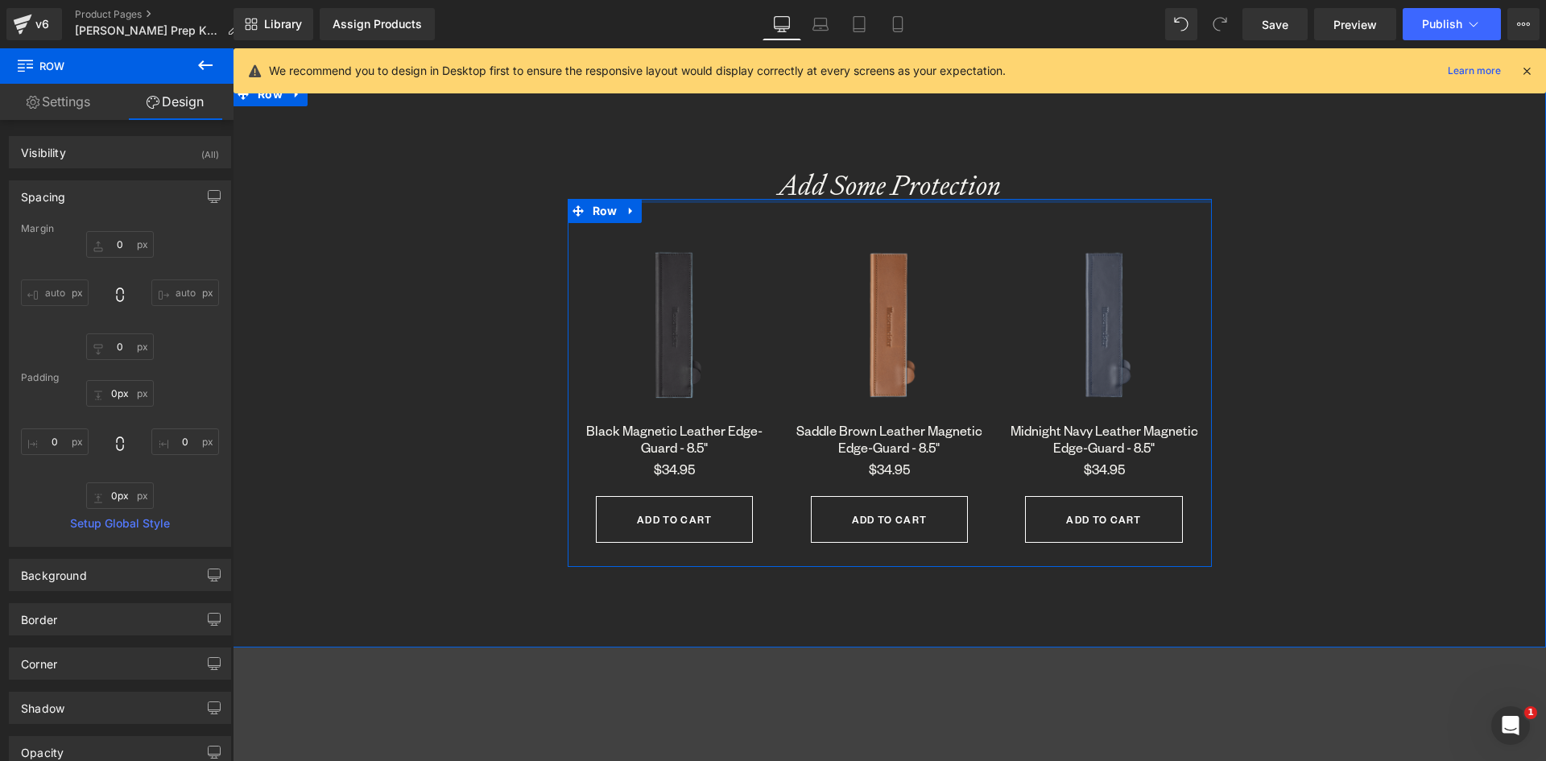
drag, startPoint x: 900, startPoint y: 219, endPoint x: 941, endPoint y: 191, distance: 49.2
click at [906, 188] on div "Add Some Protection Heading Sale Off (P) Image Black Magnetic Leather Edge-Guar…" at bounding box center [890, 365] width 1314 height 404
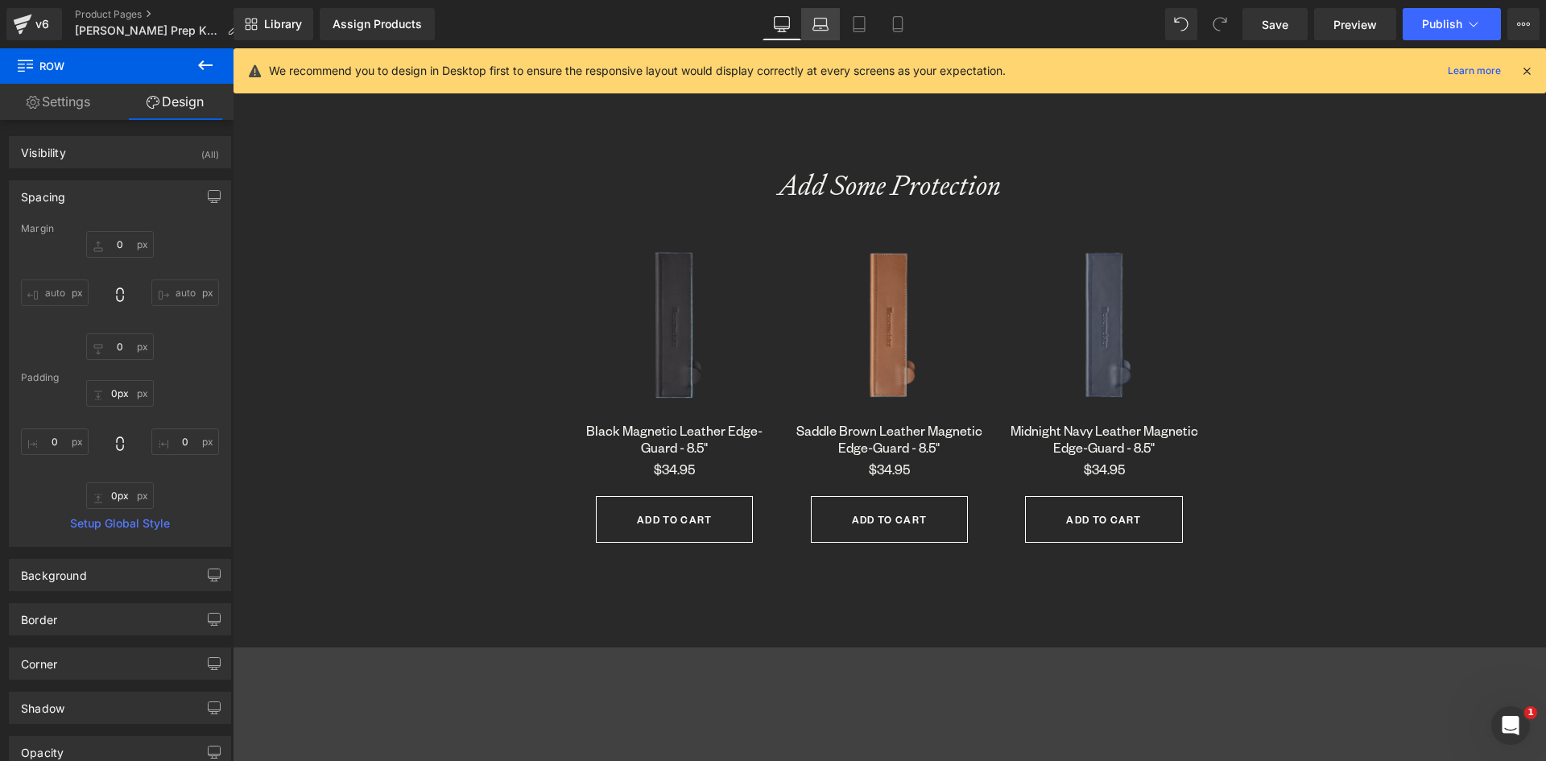
drag, startPoint x: 817, startPoint y: 15, endPoint x: 831, endPoint y: 43, distance: 31.7
click at [817, 14] on link "Laptop" at bounding box center [820, 24] width 39 height 32
type input "0"
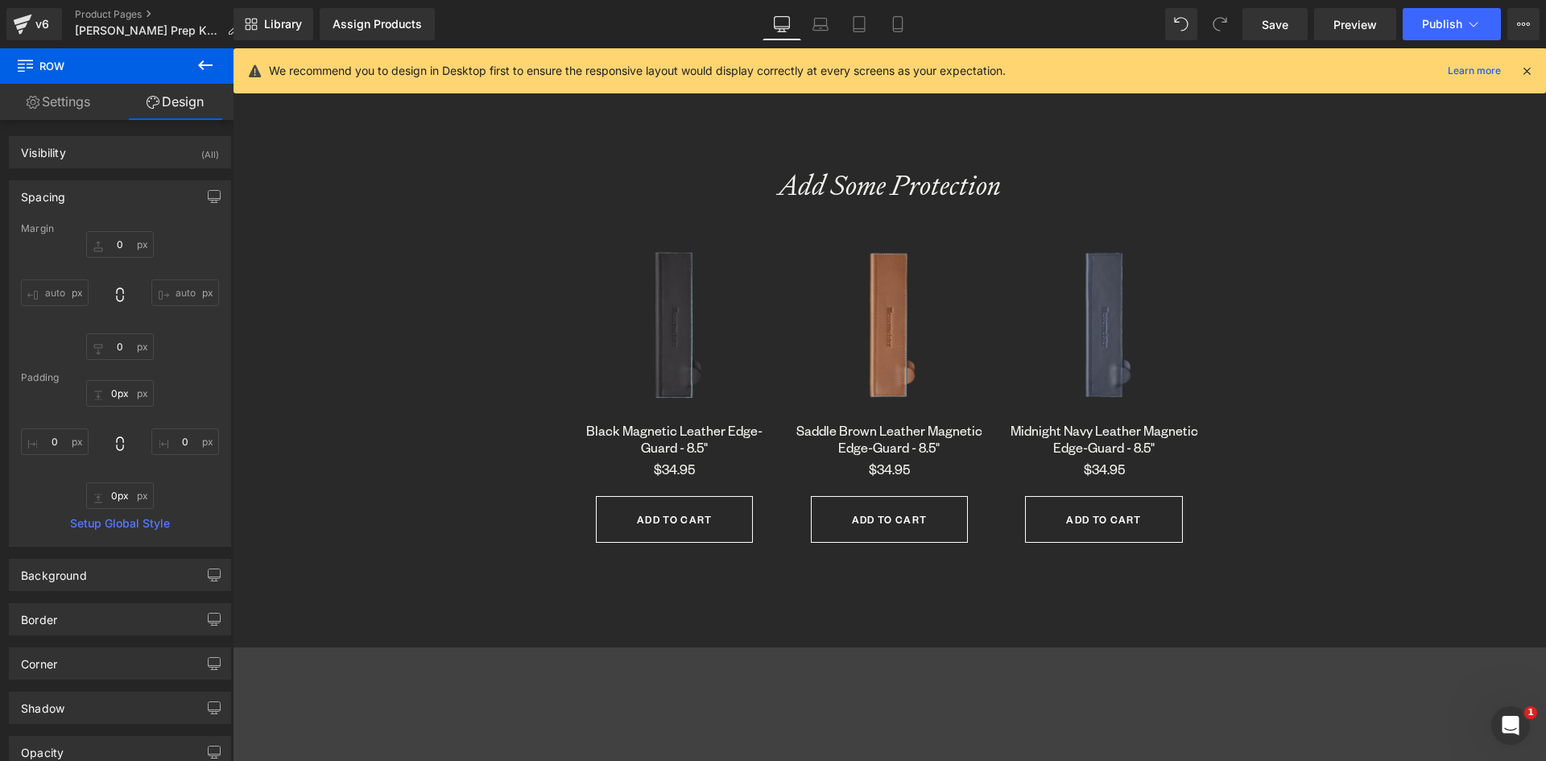
type input "0"
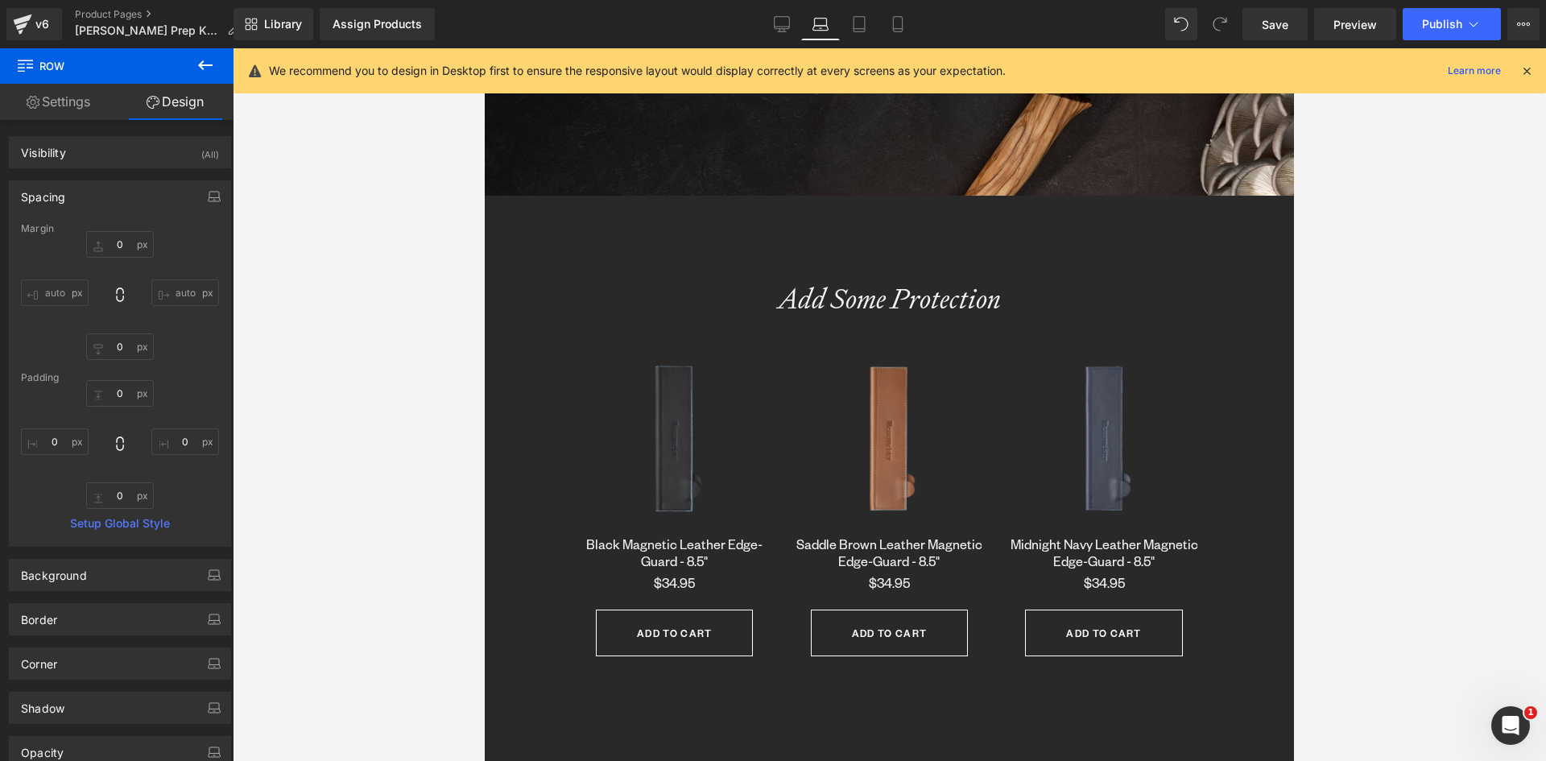
scroll to position [1098, 0]
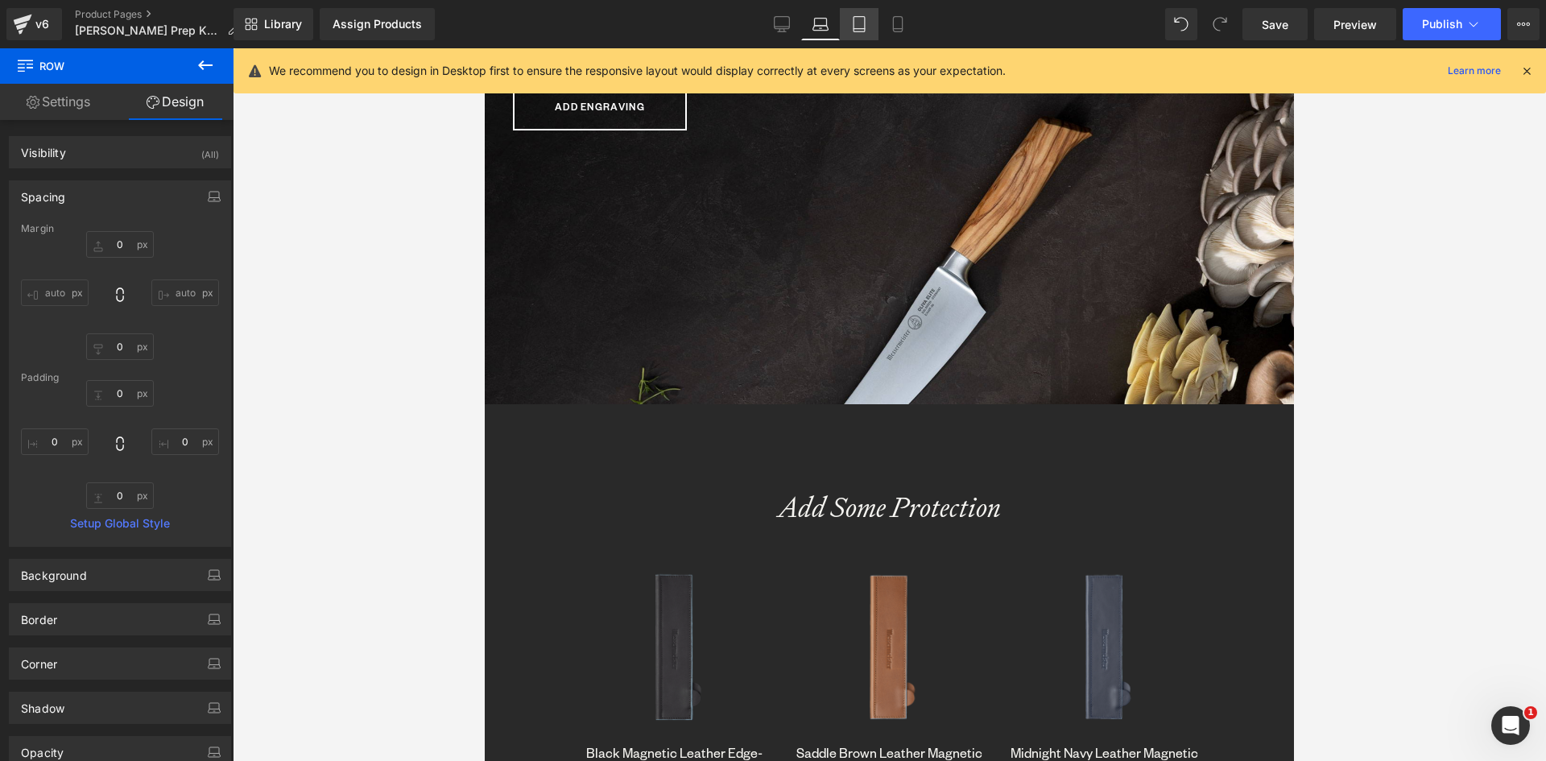
click at [857, 24] on icon at bounding box center [859, 24] width 16 height 16
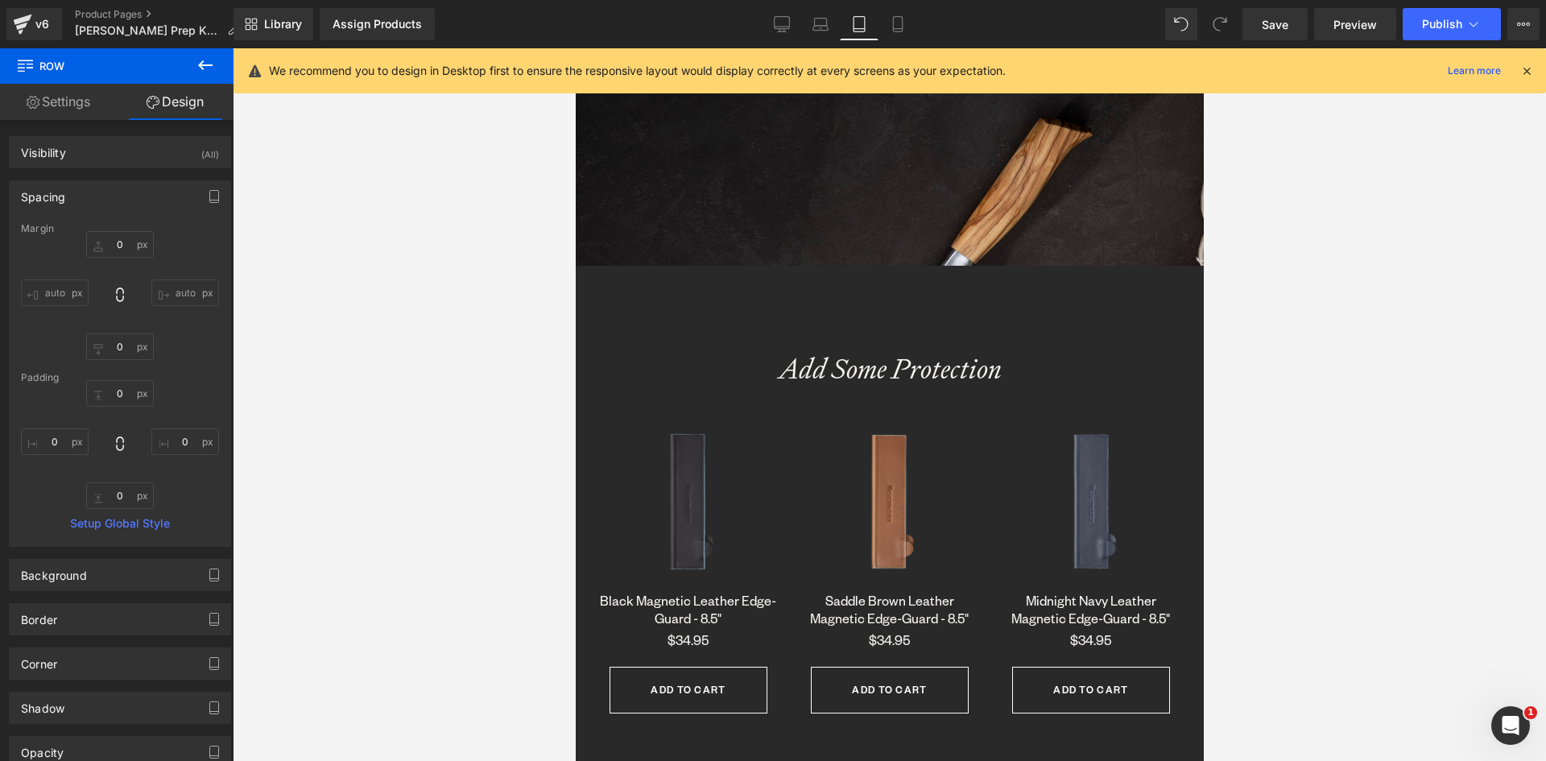
type input "0"
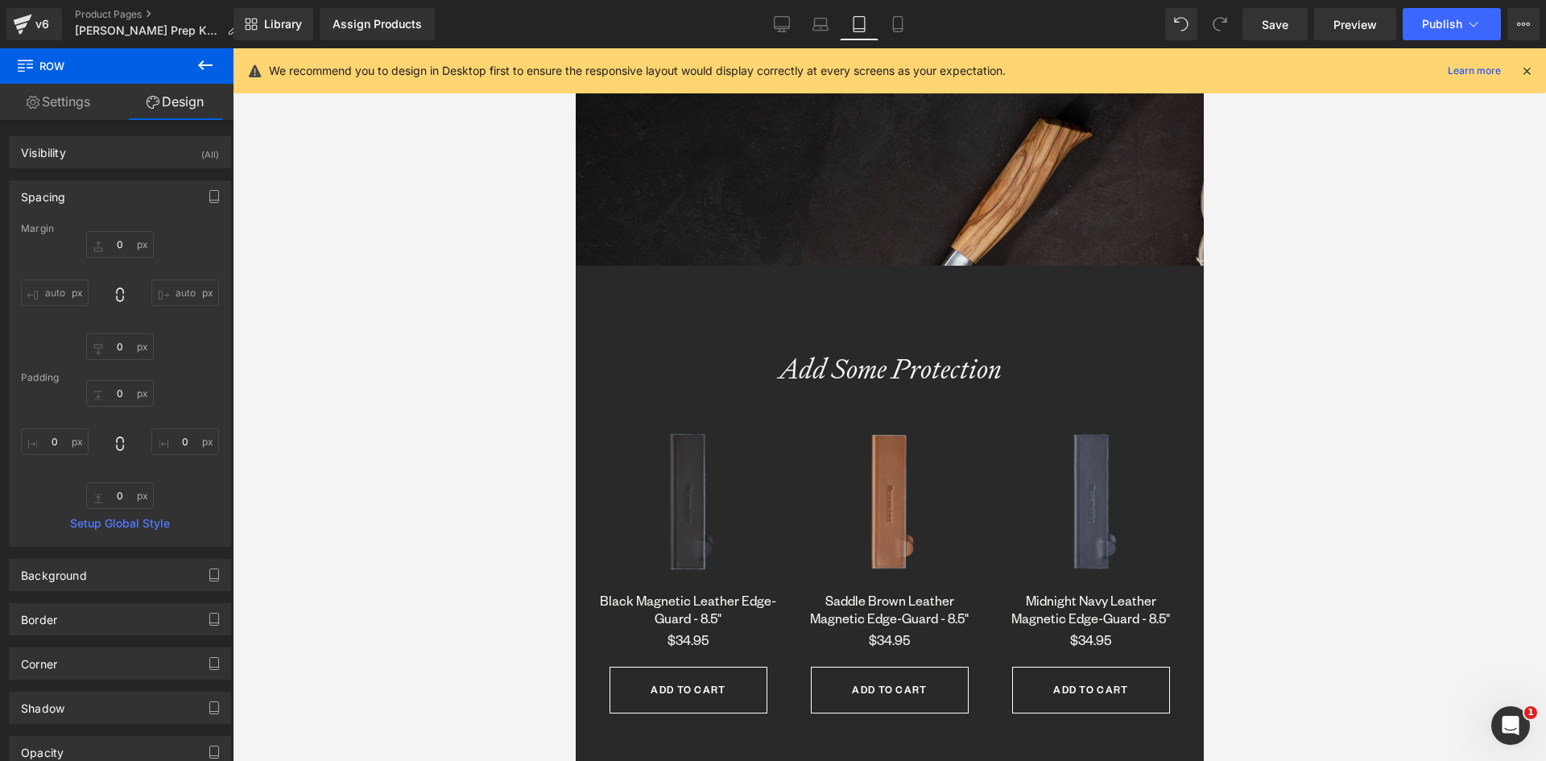
type input "0"
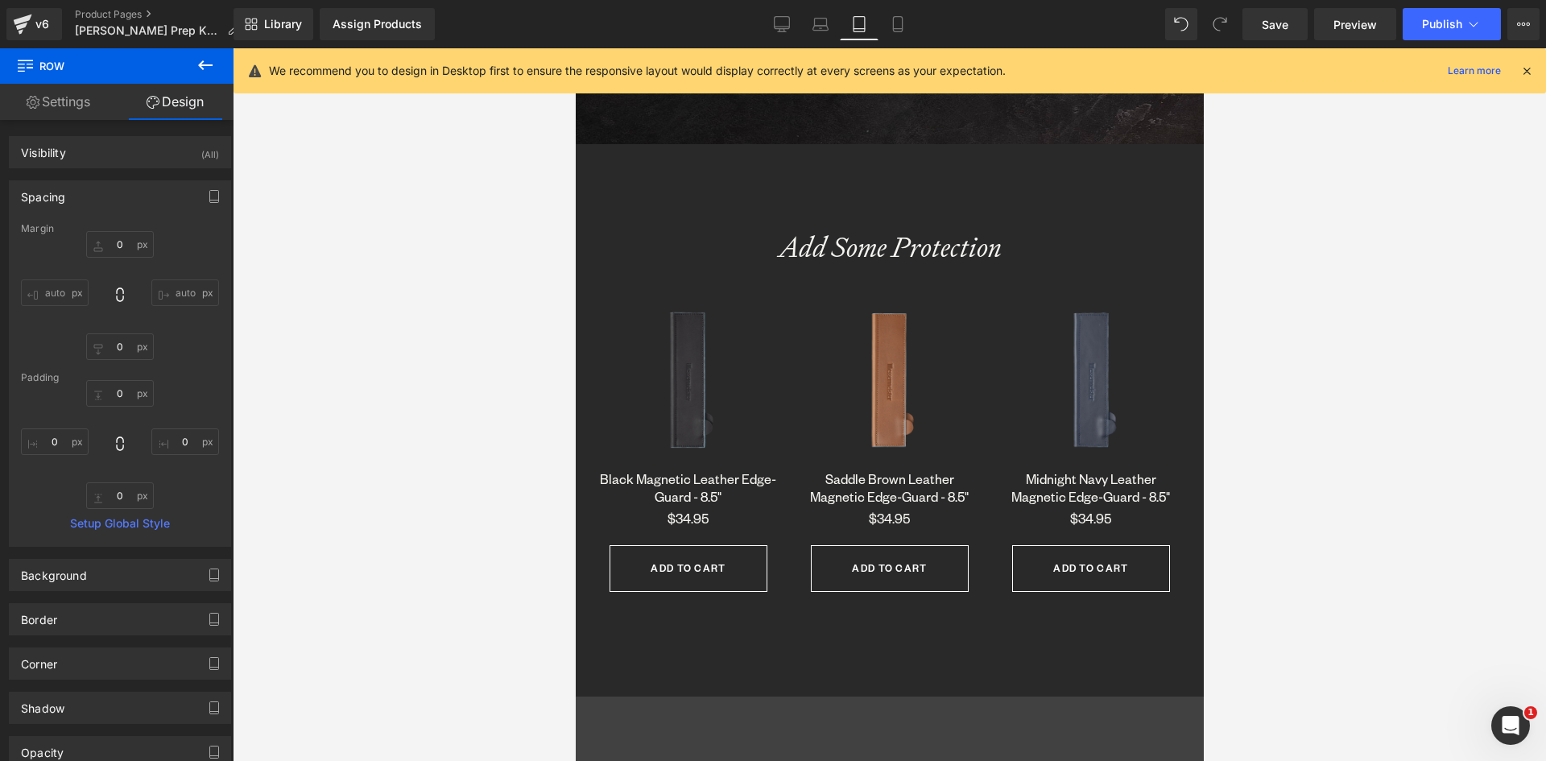
scroll to position [1362, 0]
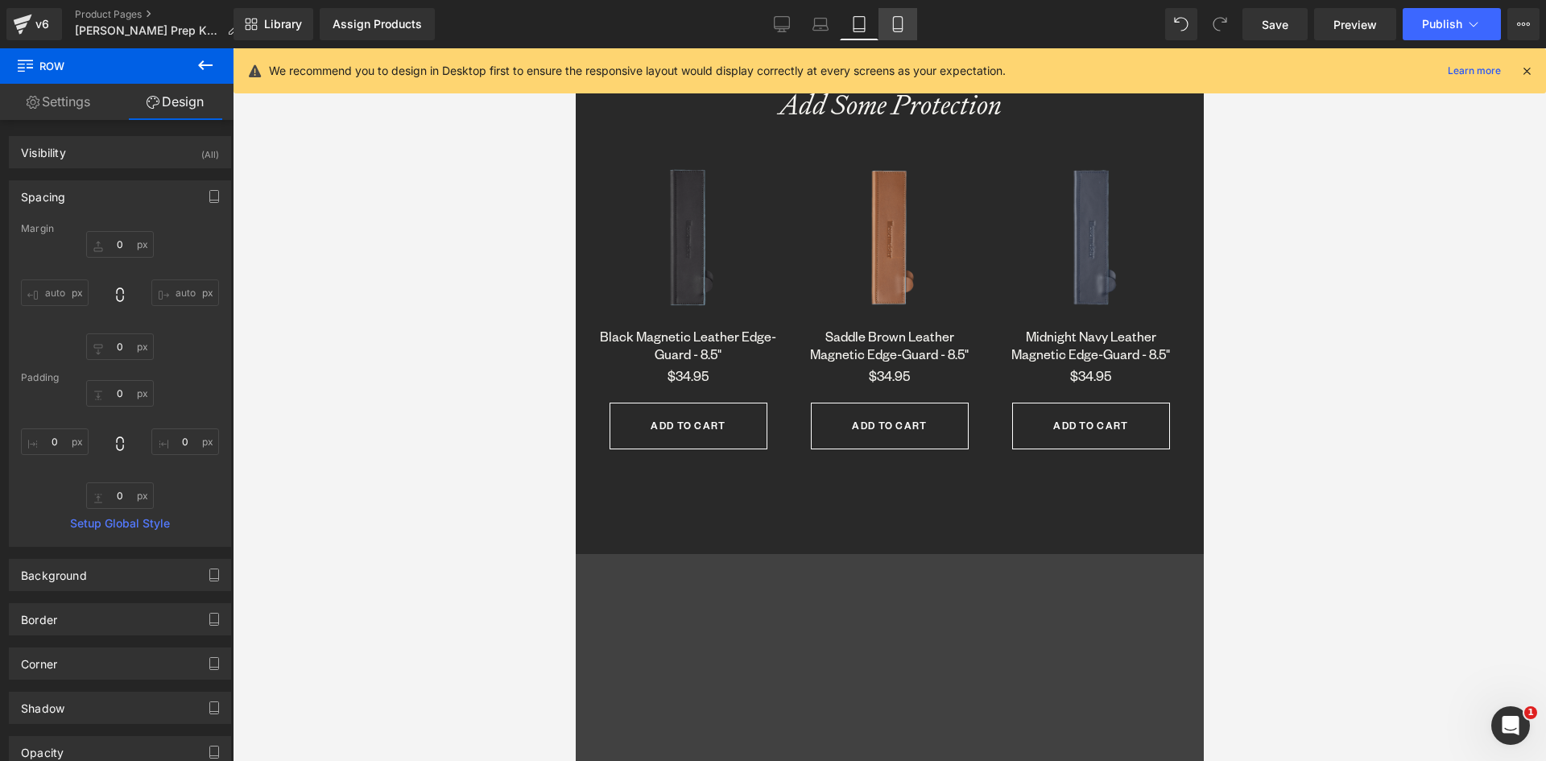
click at [899, 19] on icon at bounding box center [898, 24] width 16 height 16
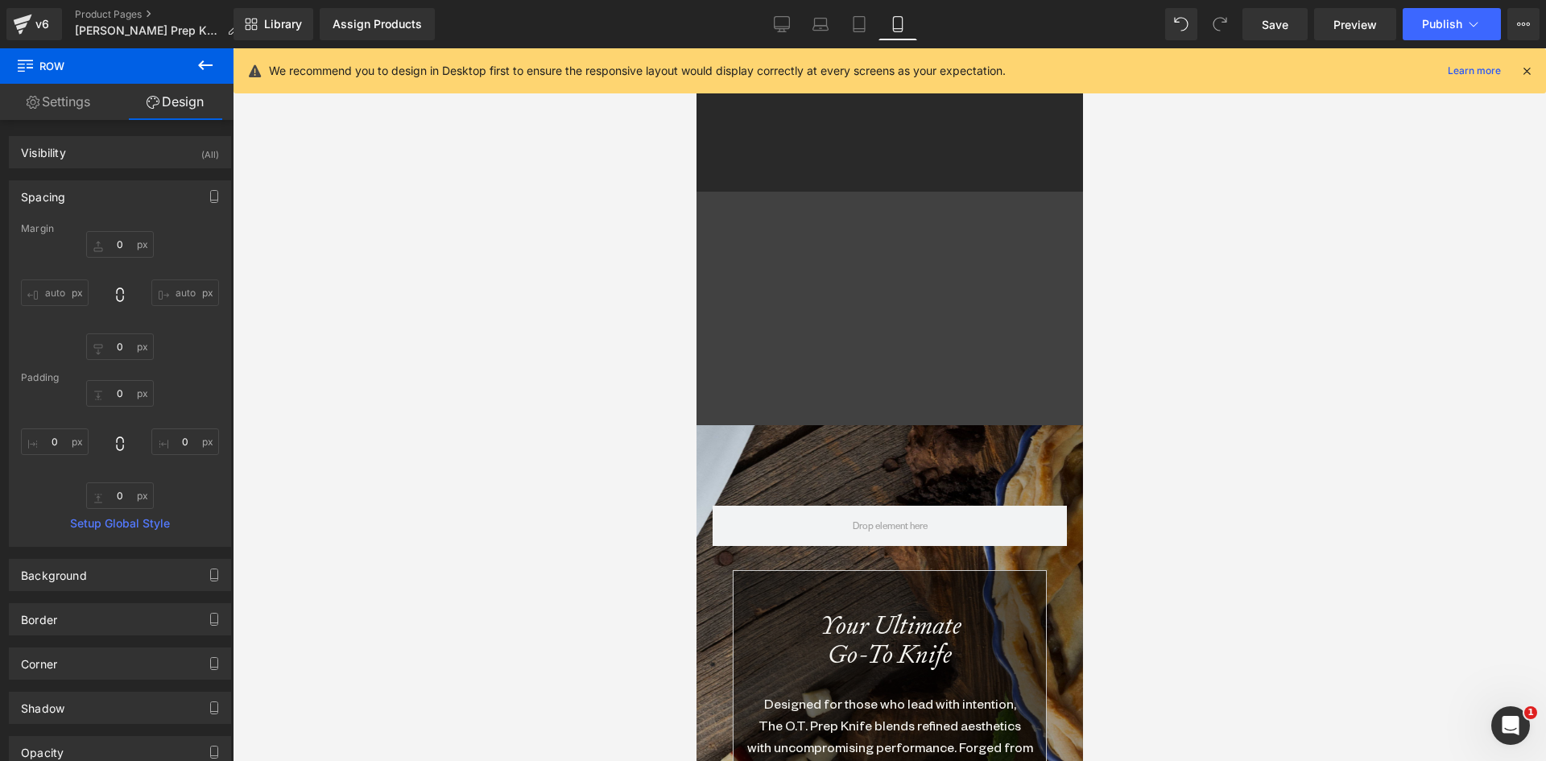
type input "0"
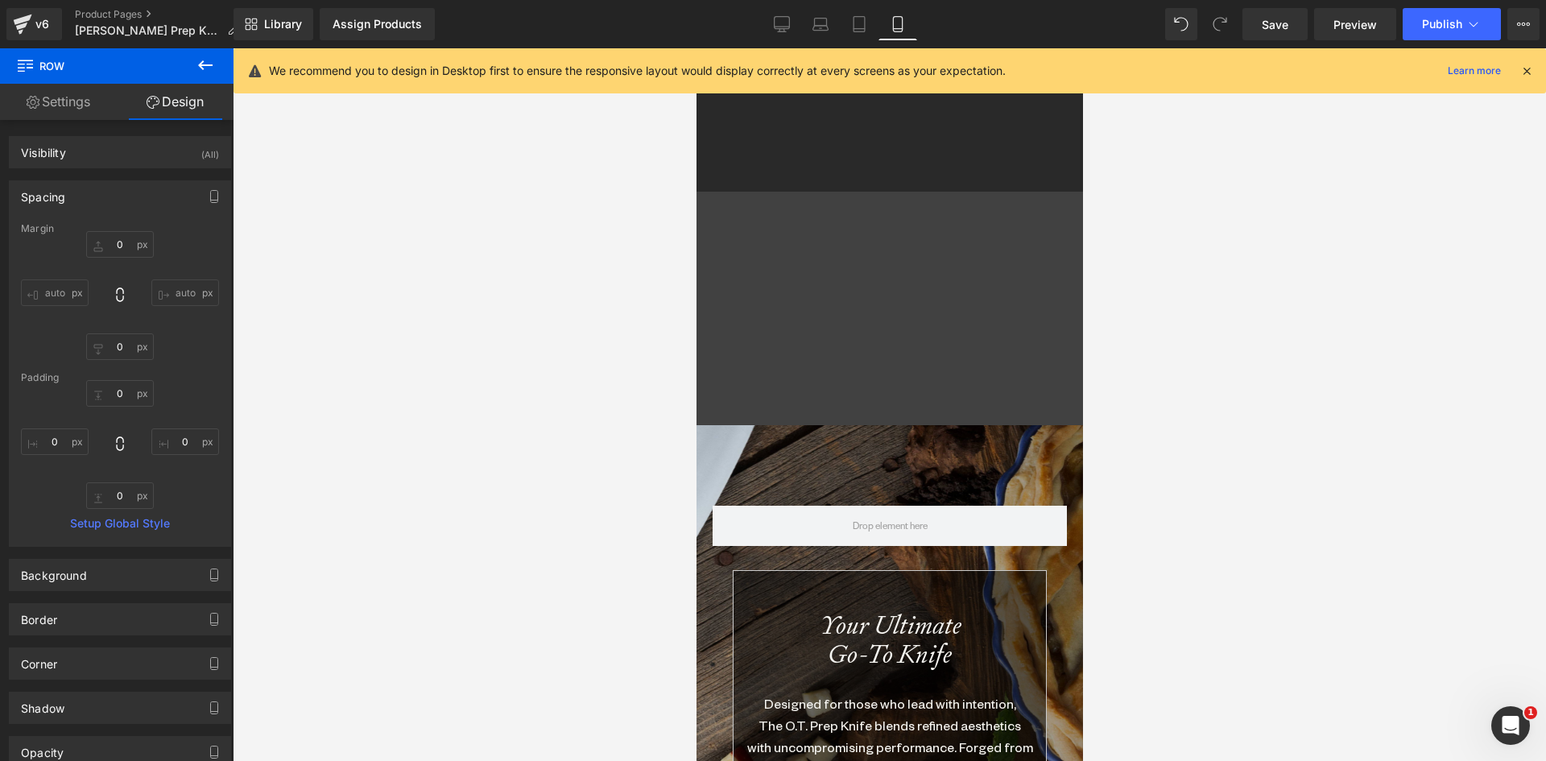
type input "0"
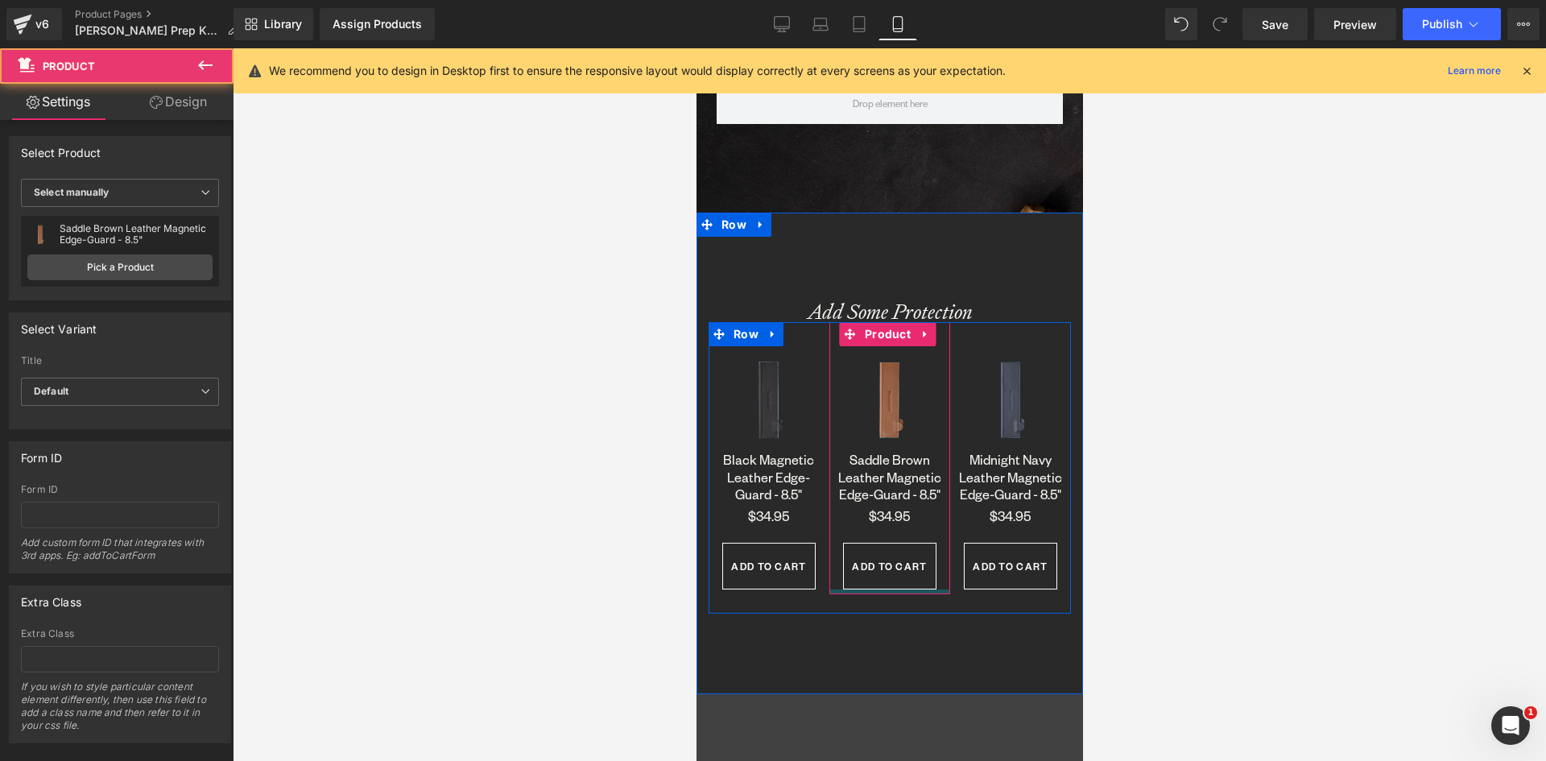
drag, startPoint x: 878, startPoint y: 614, endPoint x: 879, endPoint y: 595, distance: 19.4
click at [879, 594] on div "Sale Off (P) Image Saddle Brown Leather Magnetic Edge-Guard - 8.5" (P) Title $0…" at bounding box center [889, 458] width 121 height 272
click at [992, 613] on div "Sale Off (P) Image Midnight Navy Leather Magnetic Edge-Guard - 8.5" (P) Title $…" at bounding box center [1009, 468] width 121 height 292
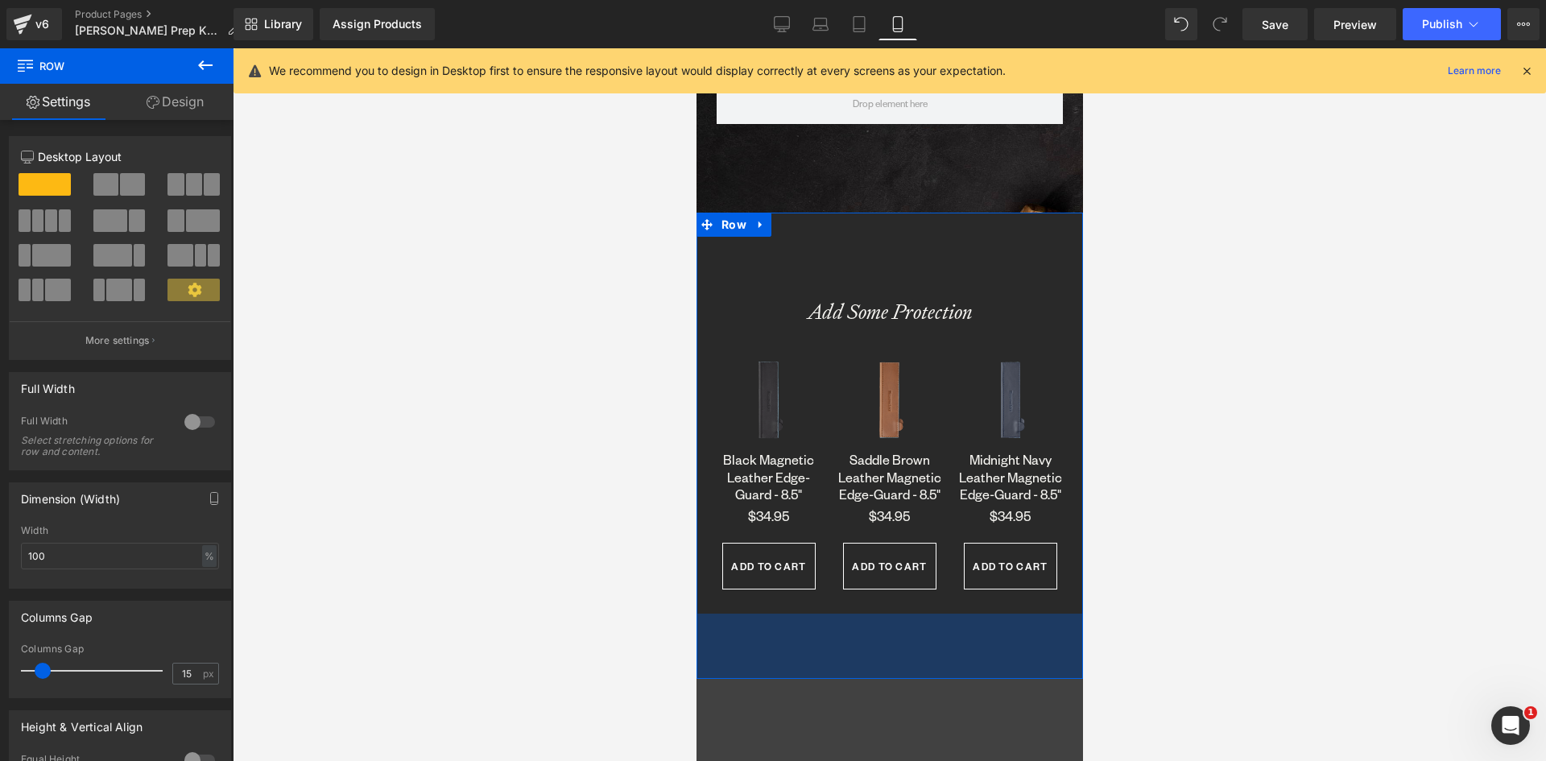
drag, startPoint x: 999, startPoint y: 627, endPoint x: 999, endPoint y: 612, distance: 15.3
click at [999, 612] on div "Add Some Protection Heading Sale Off (P) Image Black Magnetic Leather Edge-Guar…" at bounding box center [889, 446] width 387 height 466
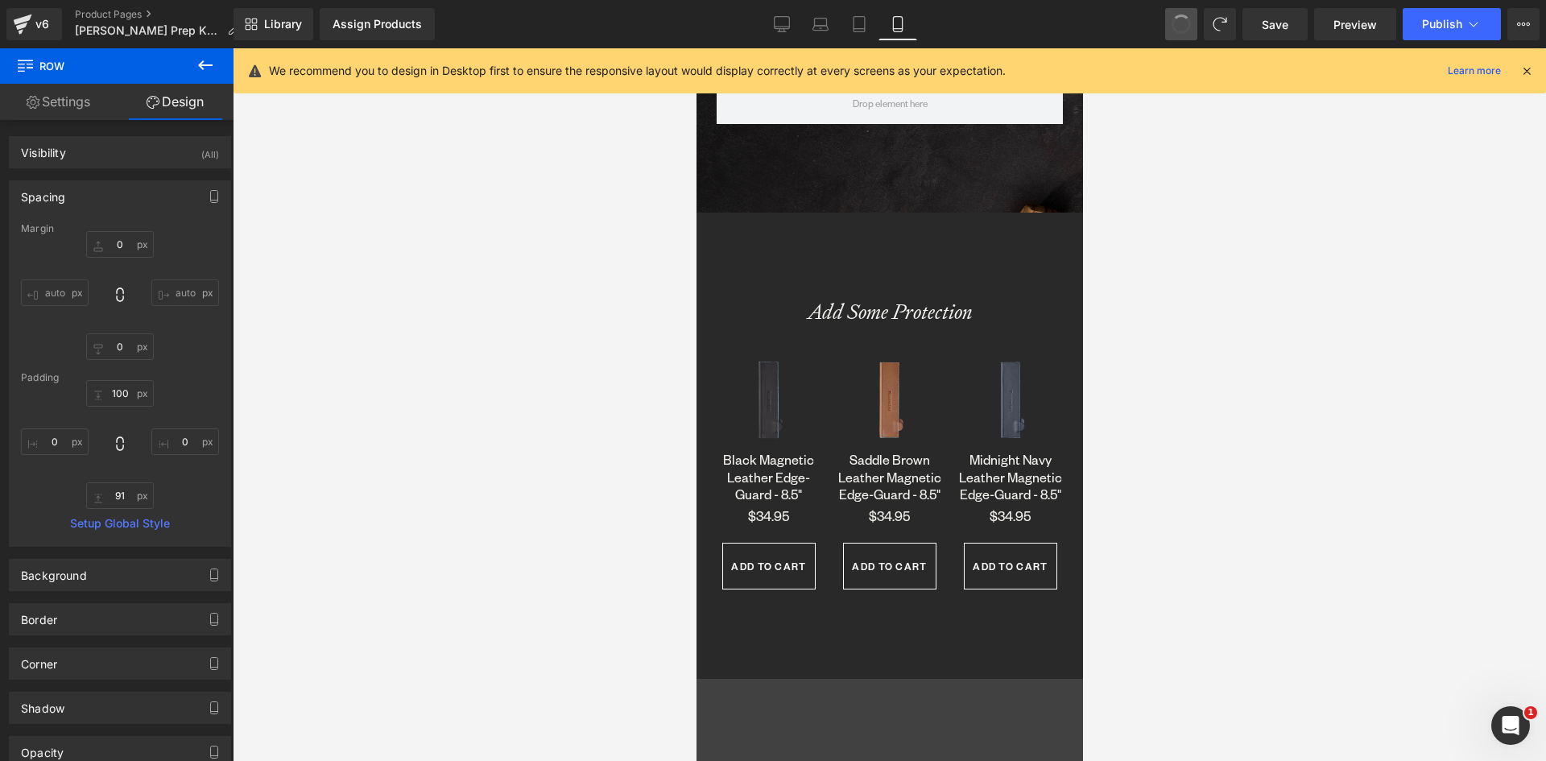
type input "0"
type input "100"
type input "0"
type input "91"
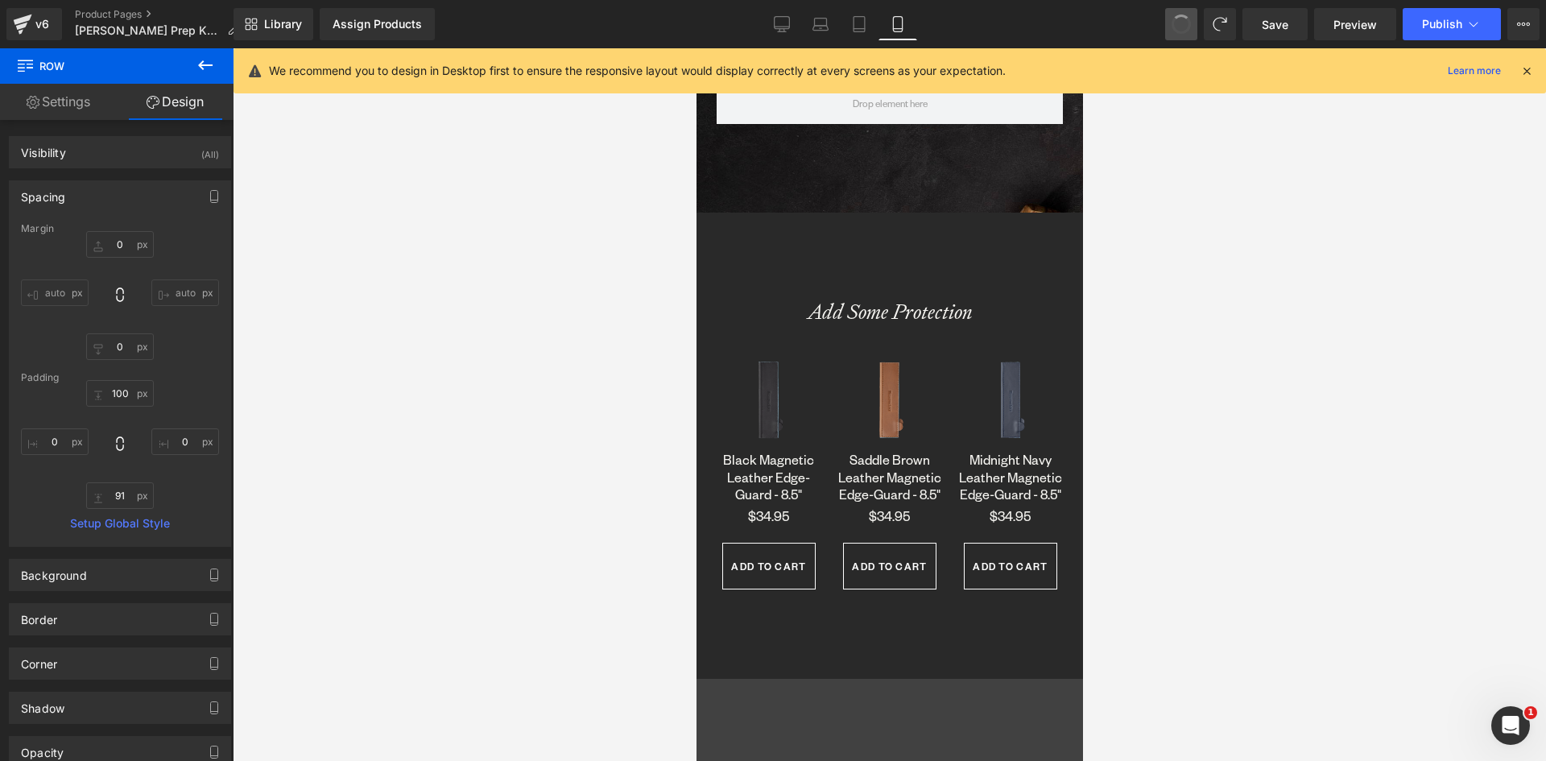
type input "0"
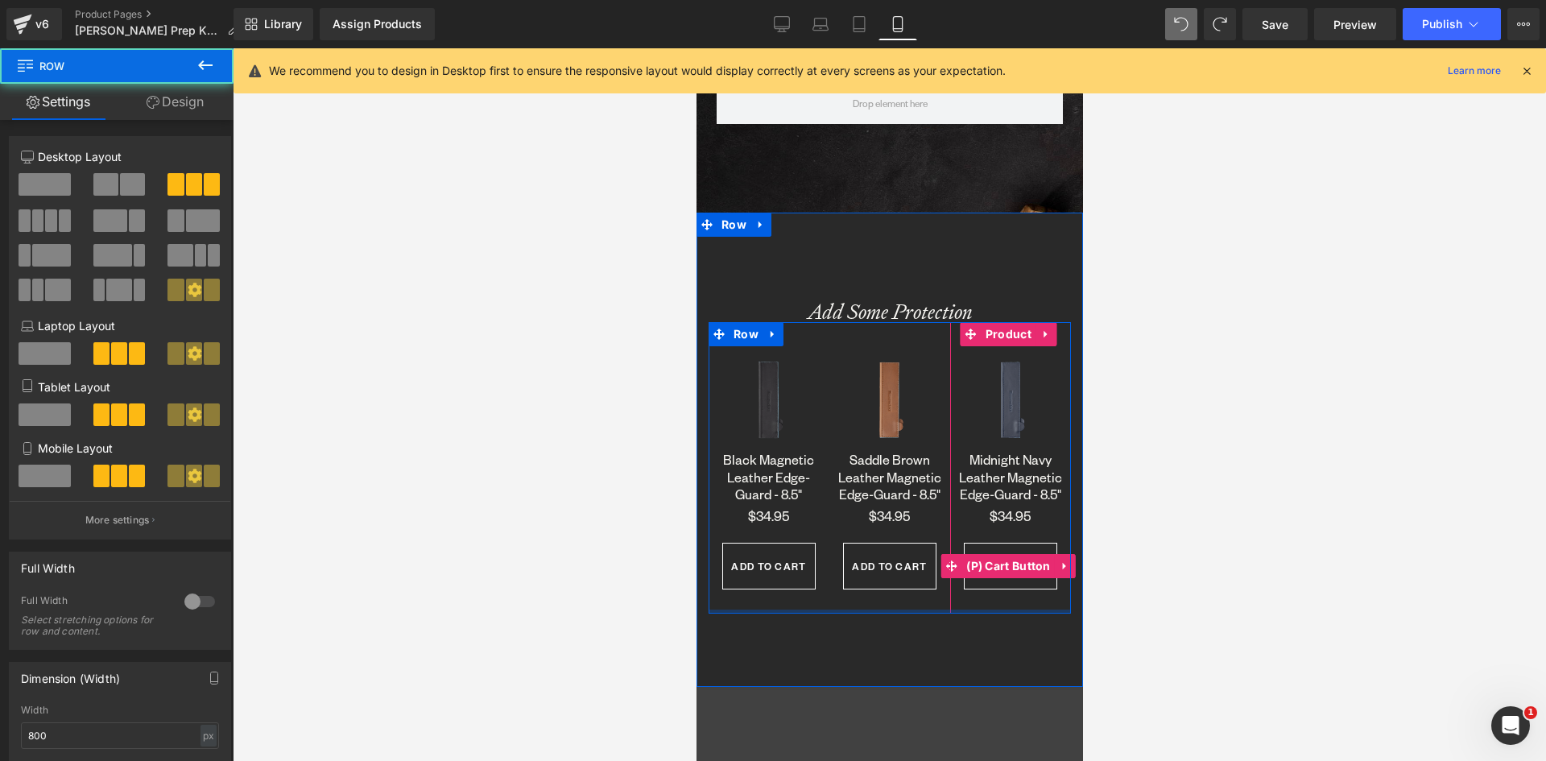
drag, startPoint x: 997, startPoint y: 623, endPoint x: 999, endPoint y: 600, distance: 22.6
click at [999, 600] on div "Sale Off (P) Image Black Magnetic Leather Edge-Guard - 8.5" (P) Title $0 $34.95…" at bounding box center [889, 468] width 362 height 292
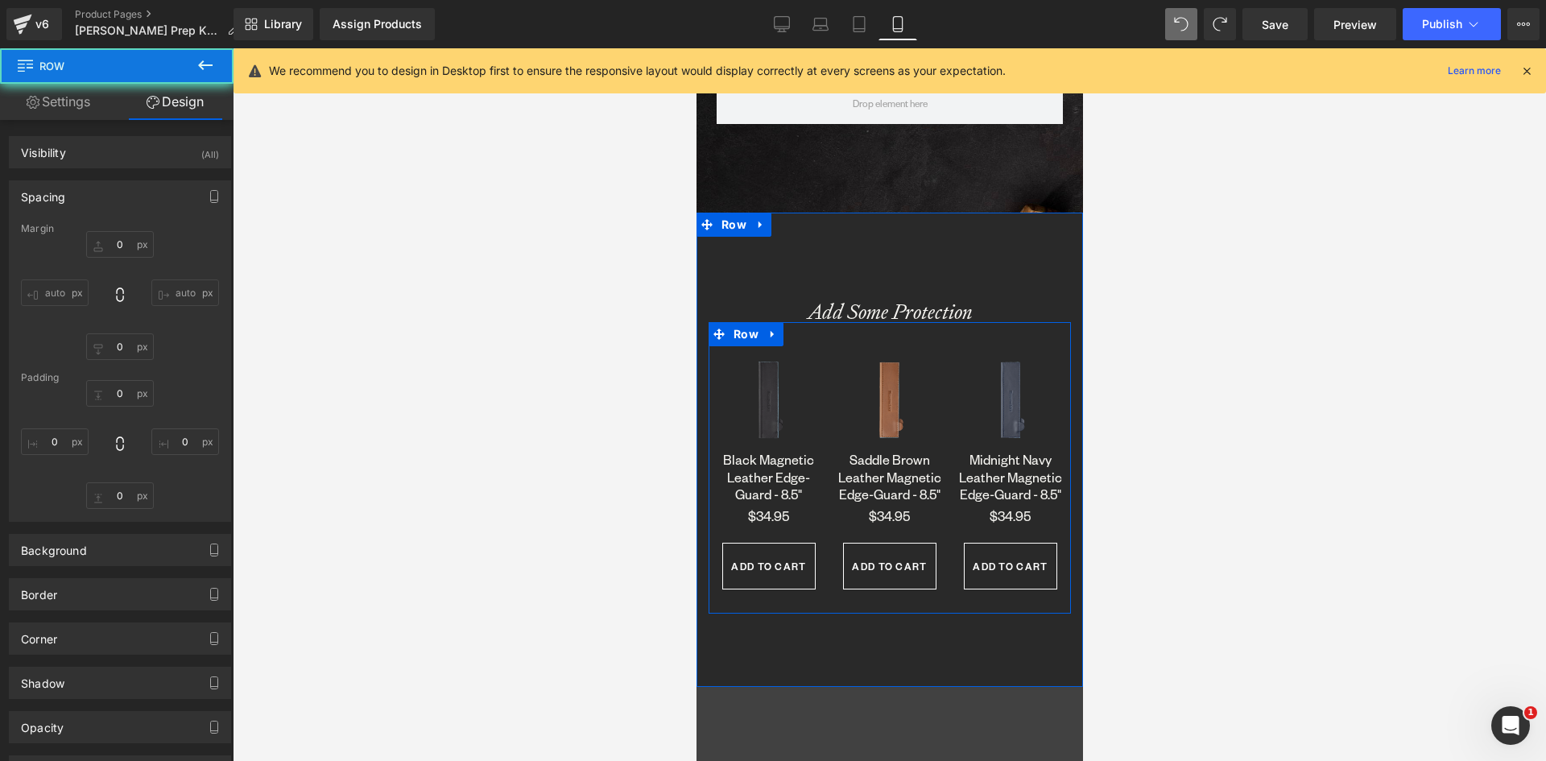
type input "0"
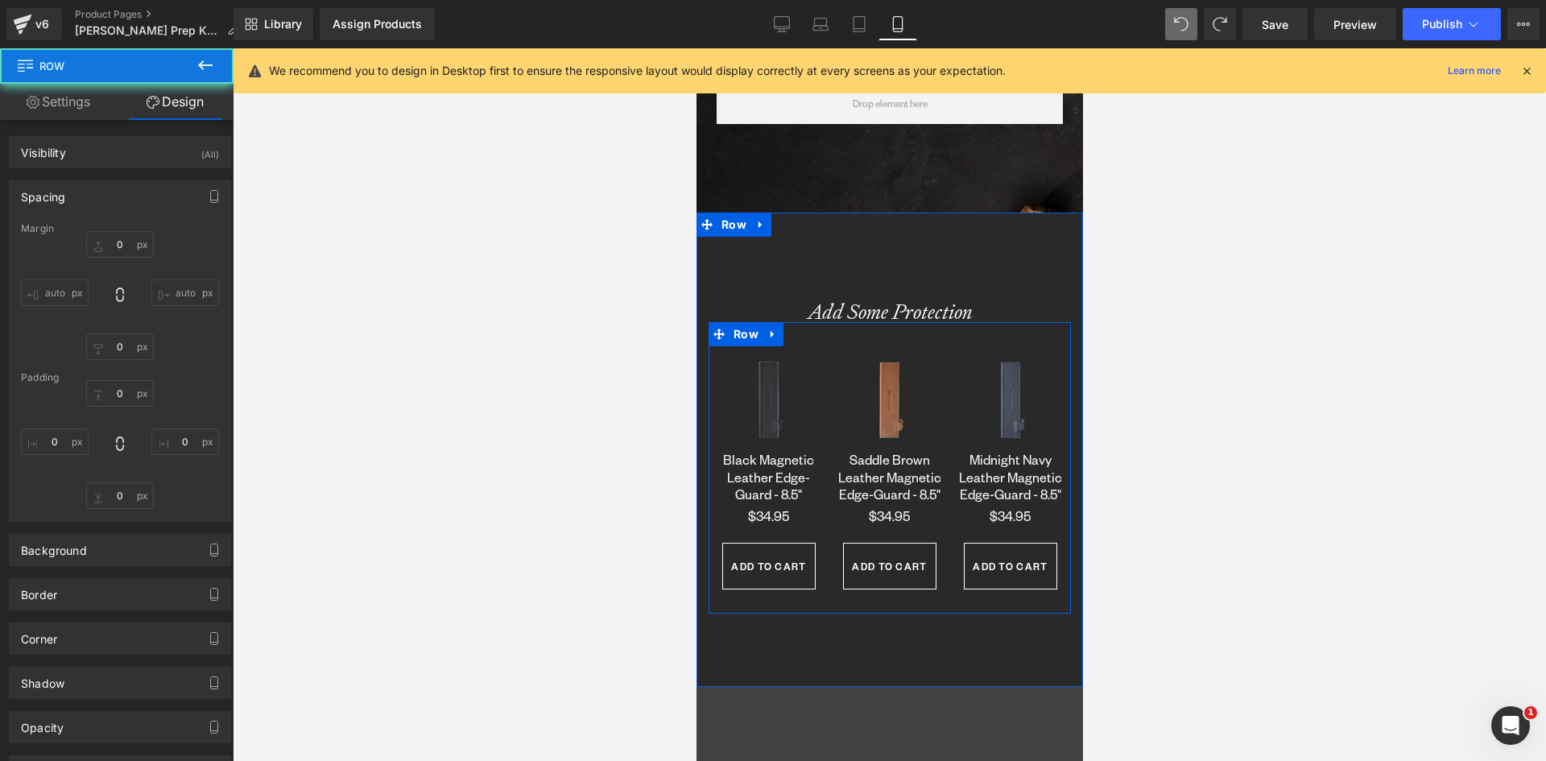
type input "0"
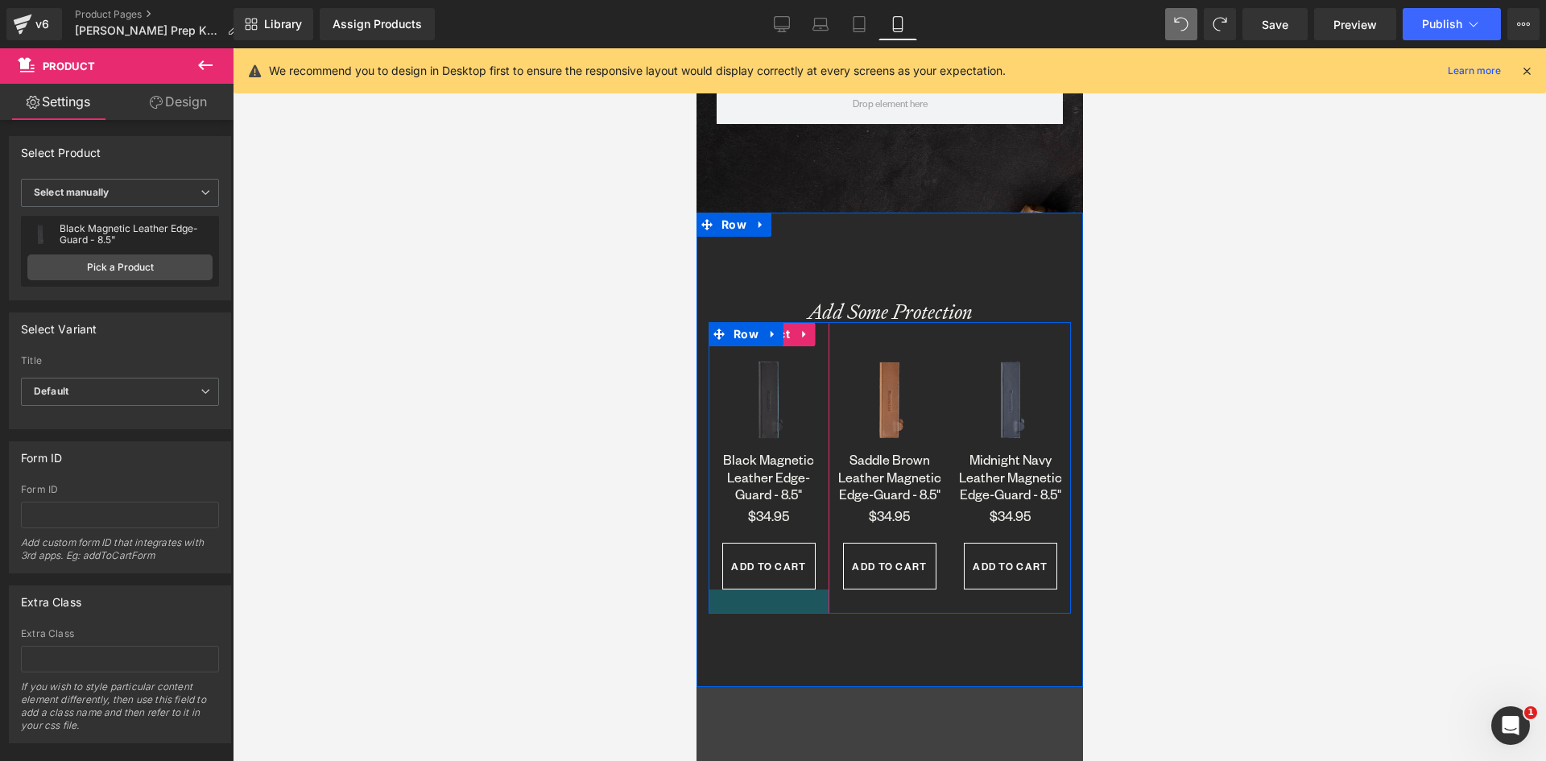
click at [751, 598] on div at bounding box center [768, 602] width 121 height 24
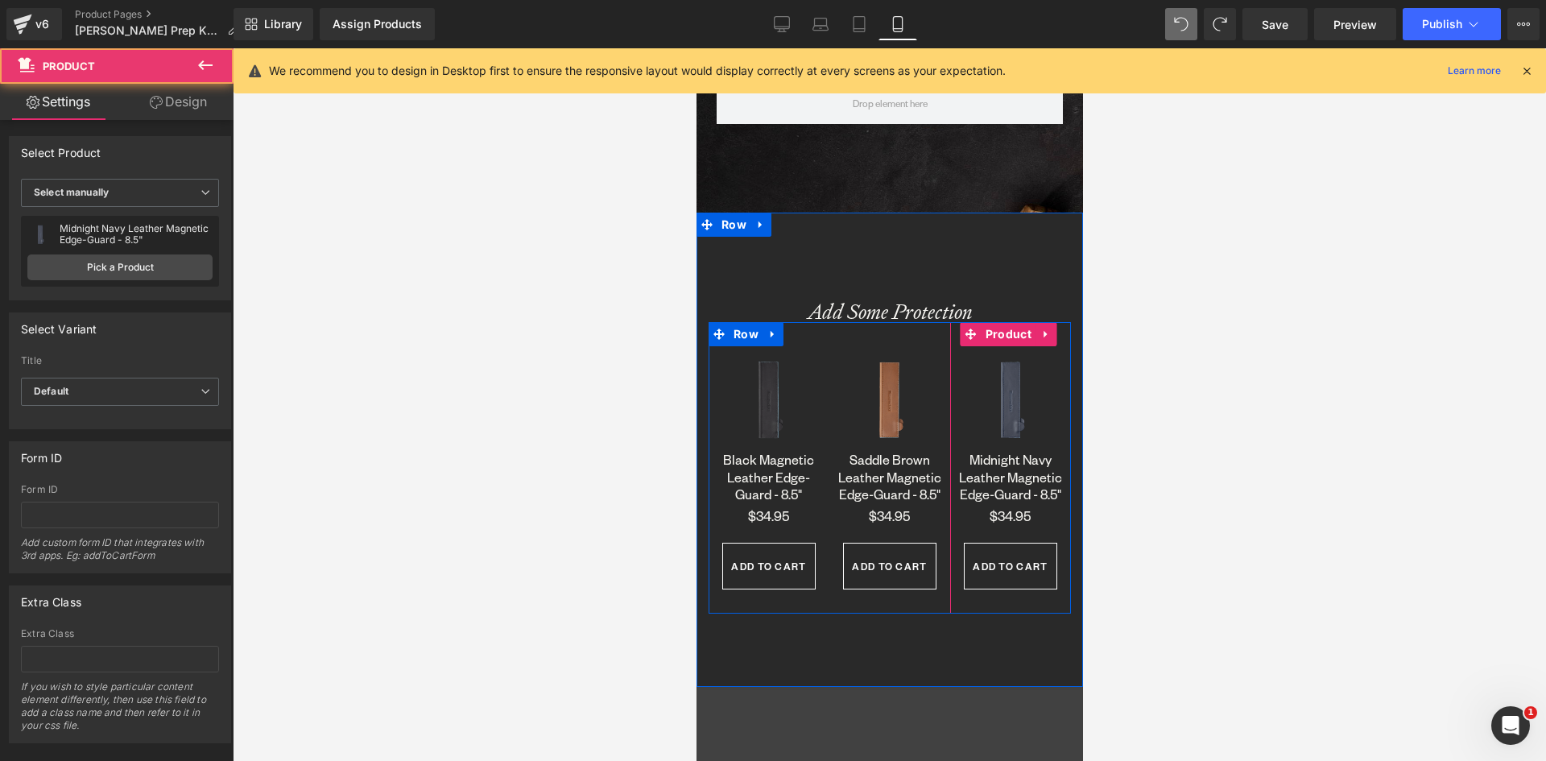
click at [1009, 614] on div "Sale Off (P) Image Midnight Navy Leather Magnetic Edge-Guard - 8.5" (P) Title $…" at bounding box center [1009, 468] width 121 height 292
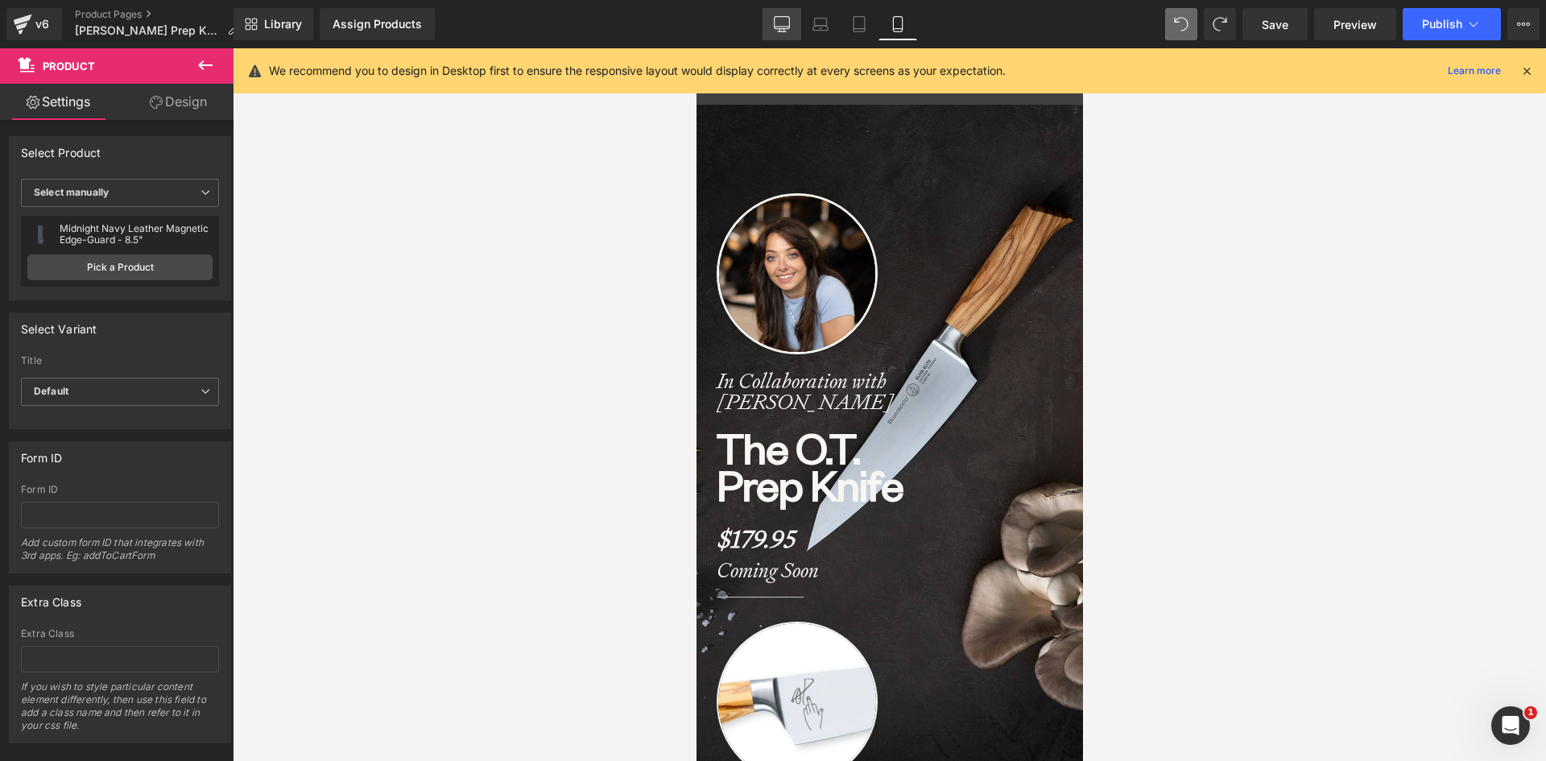
drag, startPoint x: 784, startPoint y: 14, endPoint x: 784, endPoint y: 24, distance: 10.5
click at [784, 14] on link "Desktop" at bounding box center [782, 24] width 39 height 32
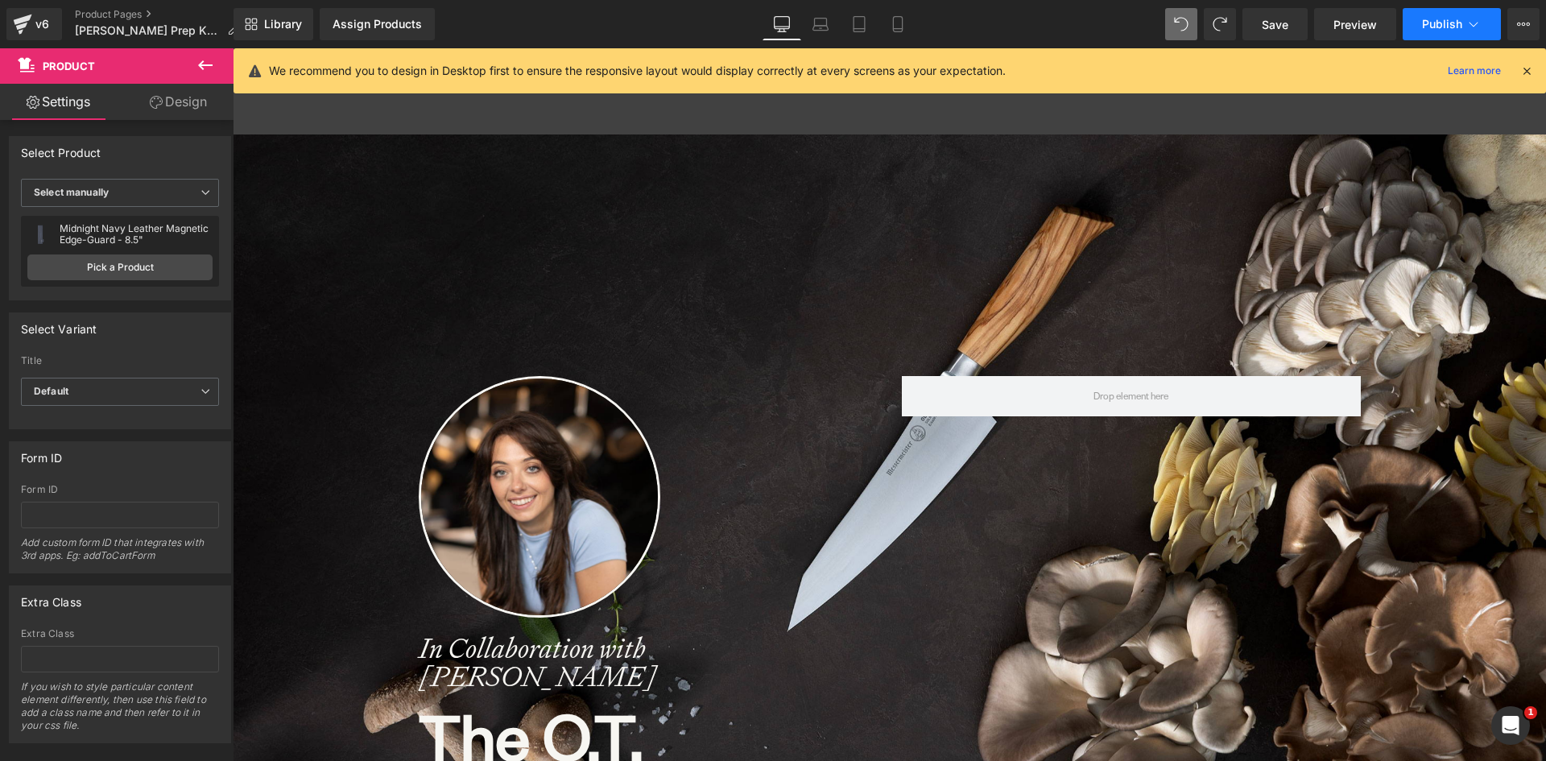
click at [1450, 21] on span "Publish" at bounding box center [1442, 24] width 40 height 13
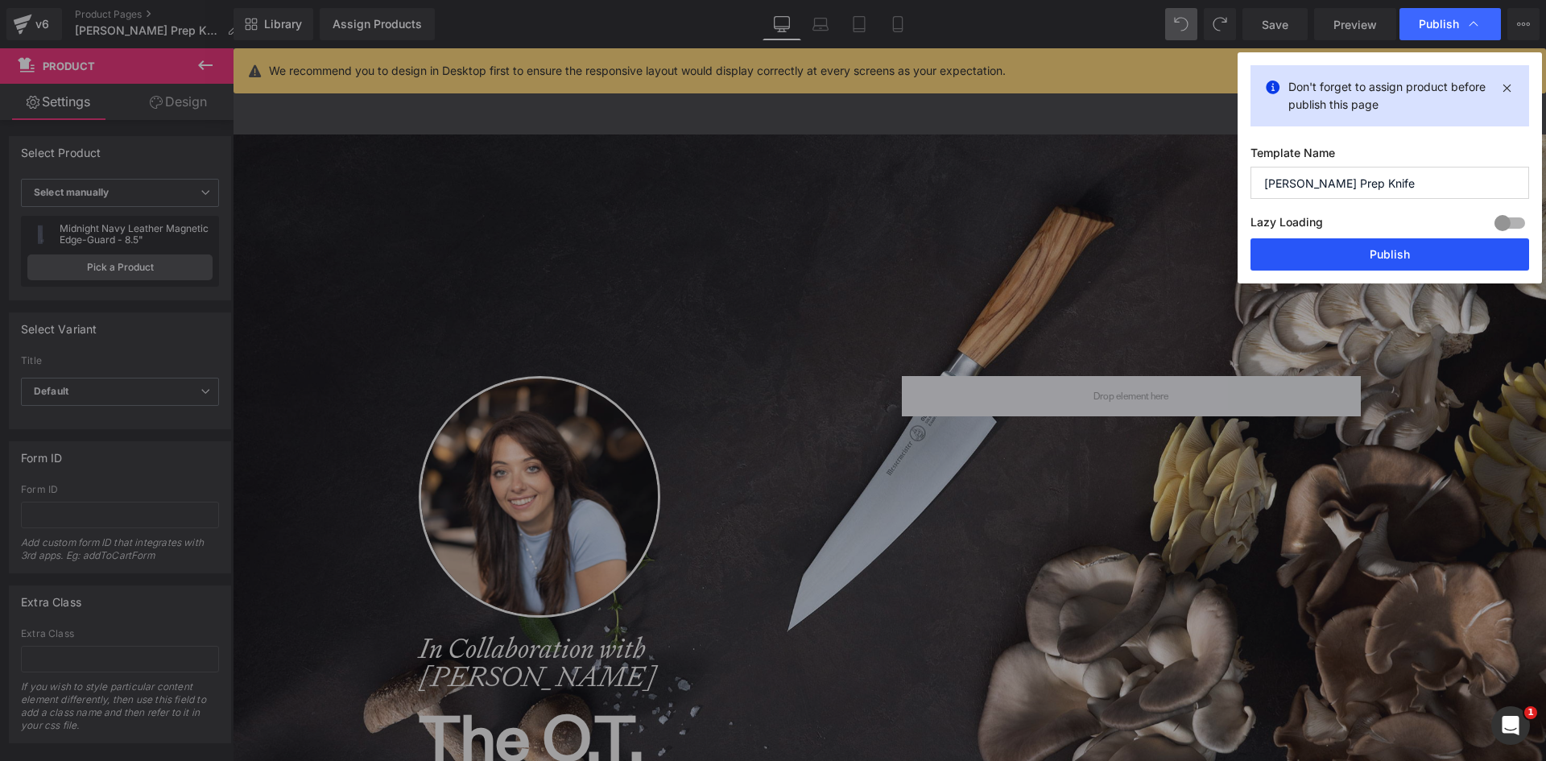
click at [1359, 251] on button "Publish" at bounding box center [1390, 254] width 279 height 32
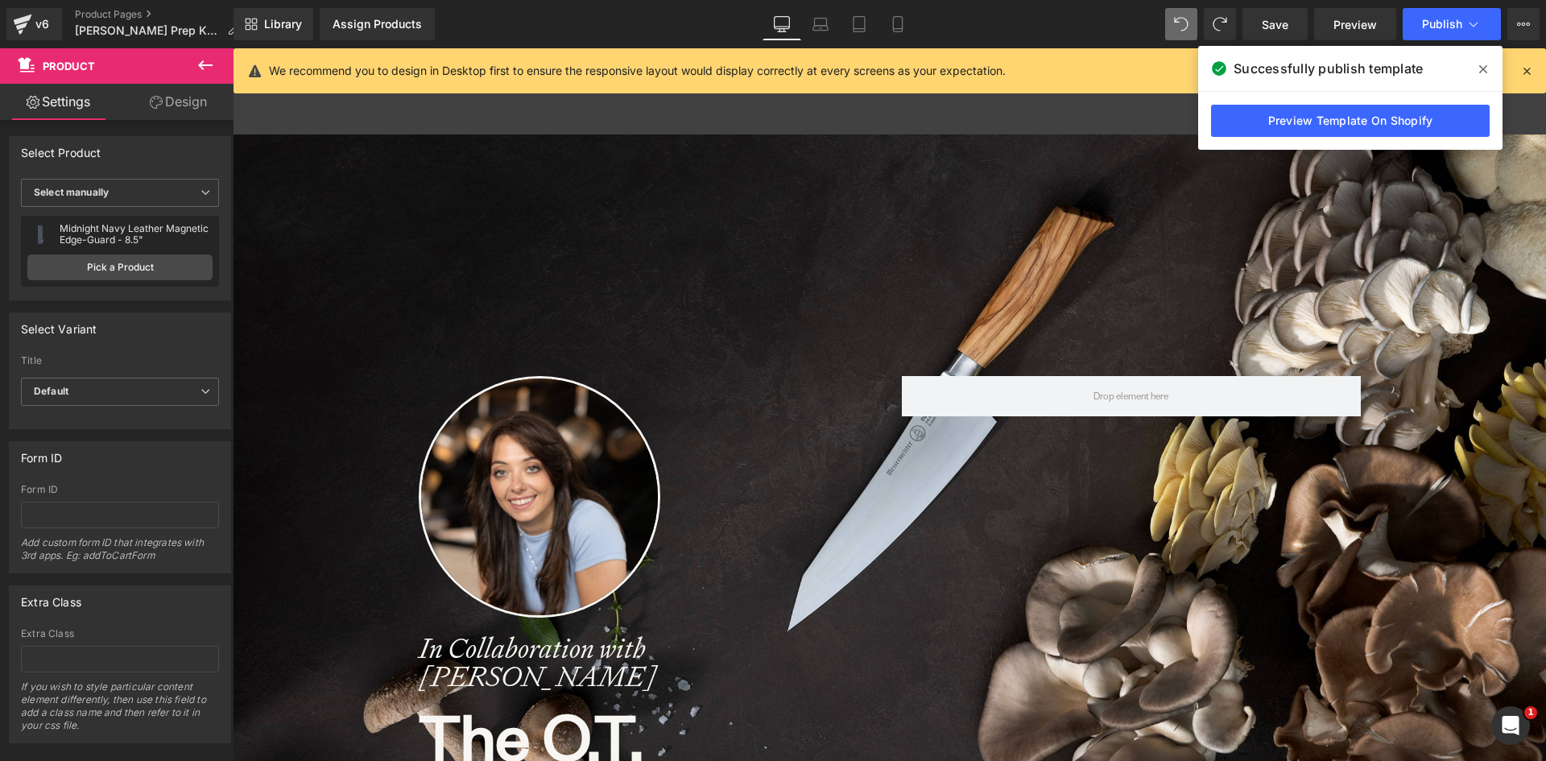
click at [1488, 64] on span at bounding box center [1484, 69] width 26 height 26
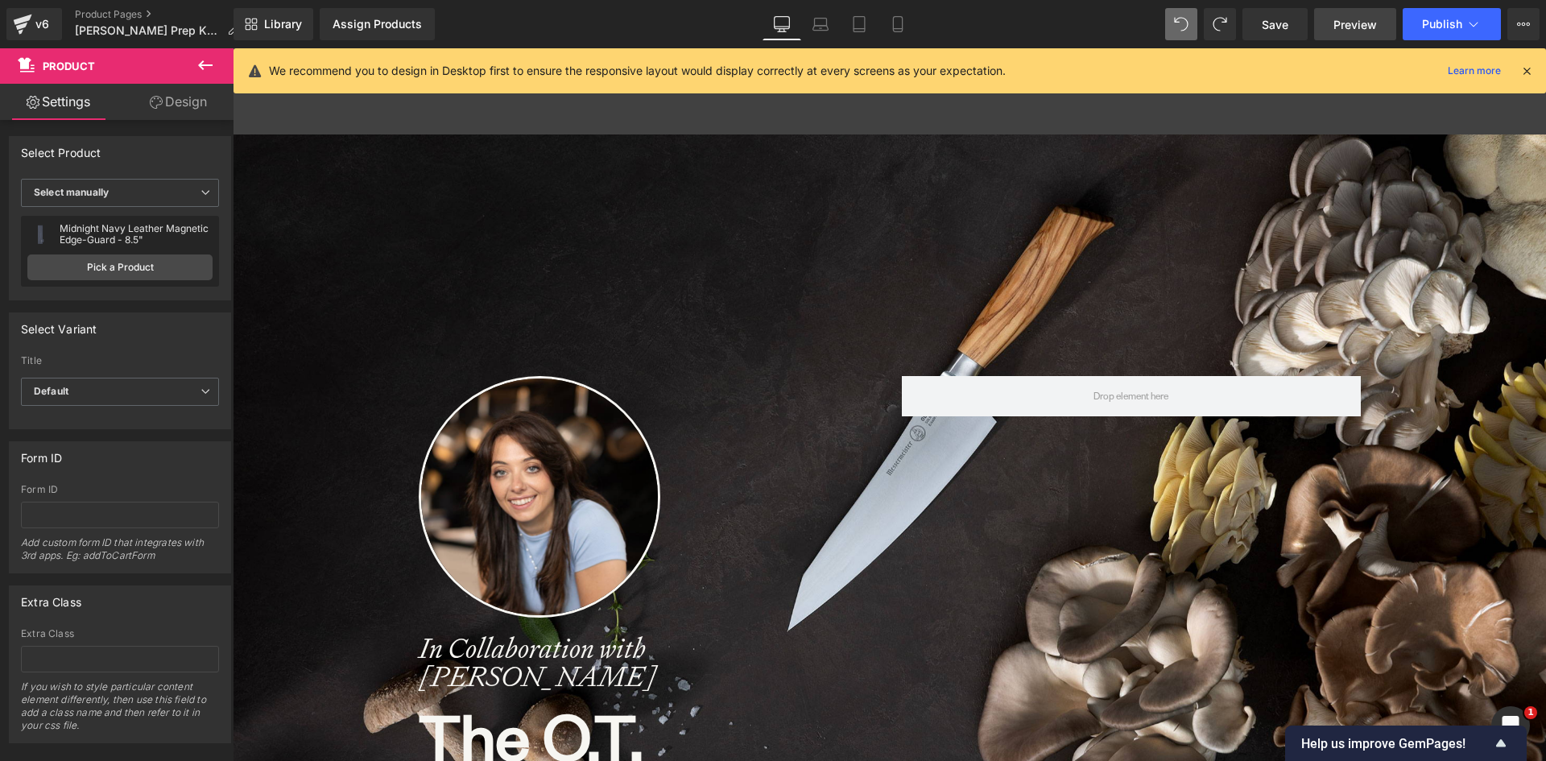
click at [1355, 26] on span "Preview" at bounding box center [1355, 24] width 43 height 17
